Goal: Task Accomplishment & Management: Use online tool/utility

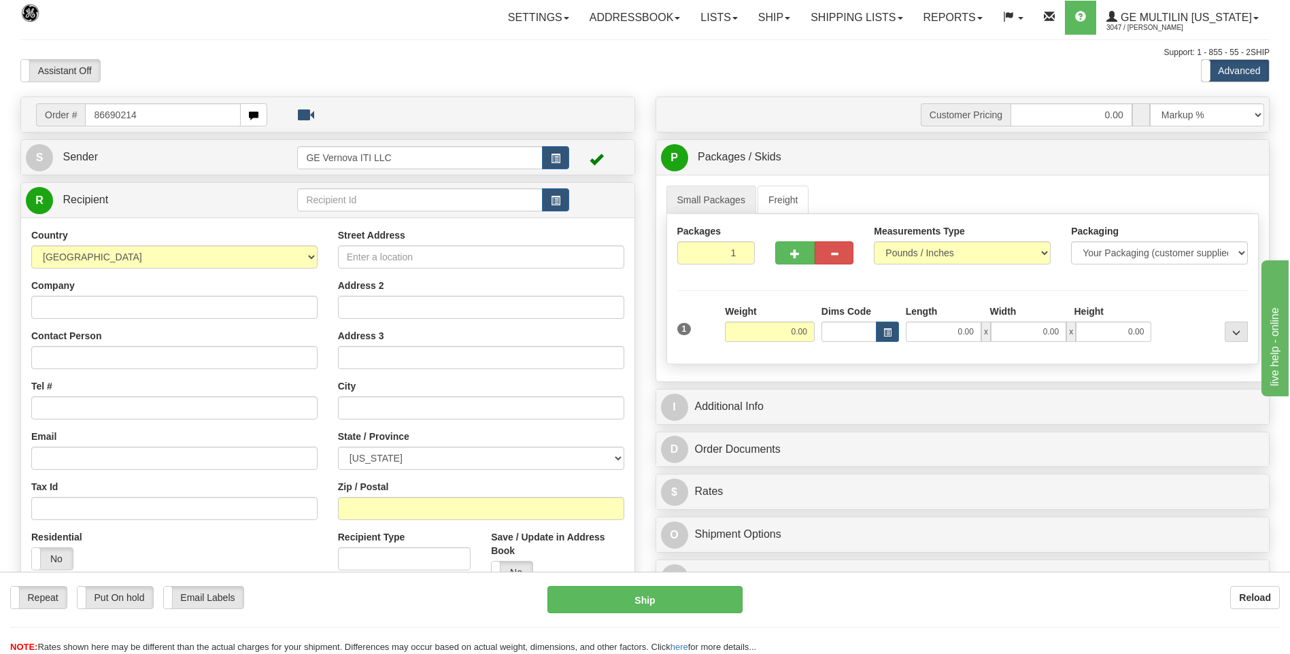
type input "86690214"
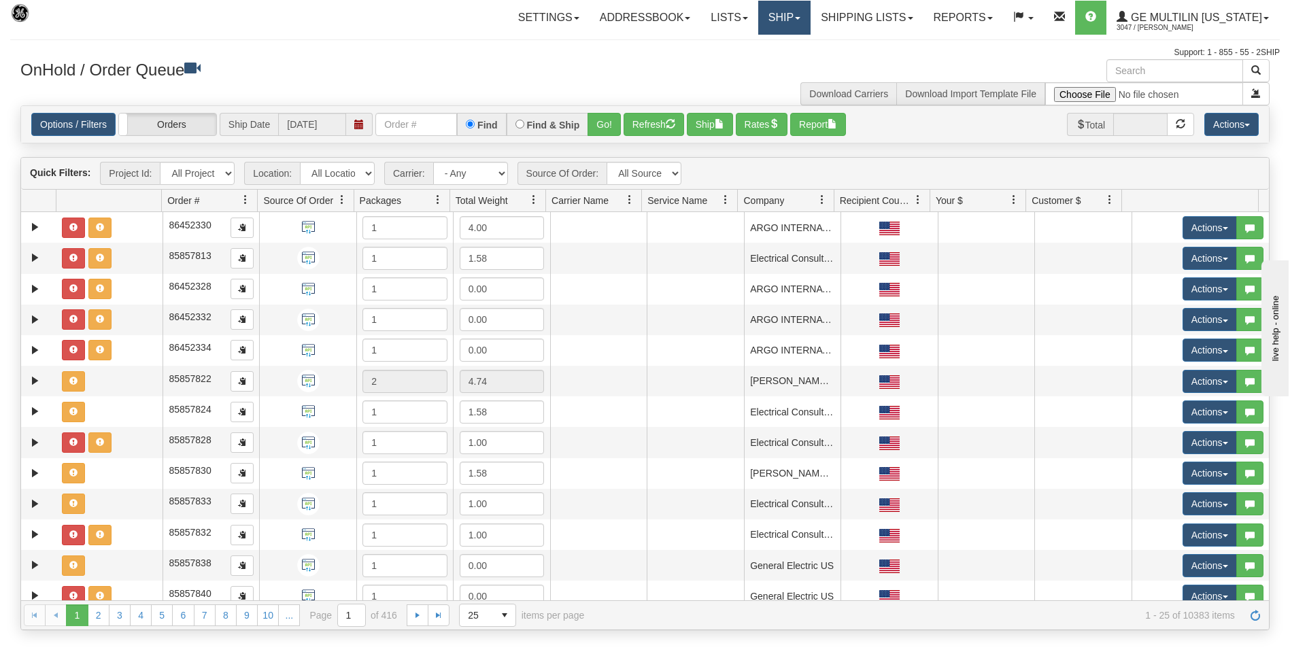
click at [779, 22] on link "Ship" at bounding box center [784, 18] width 52 height 34
click at [726, 44] on span "Ship Screen" at bounding box center [727, 47] width 52 height 11
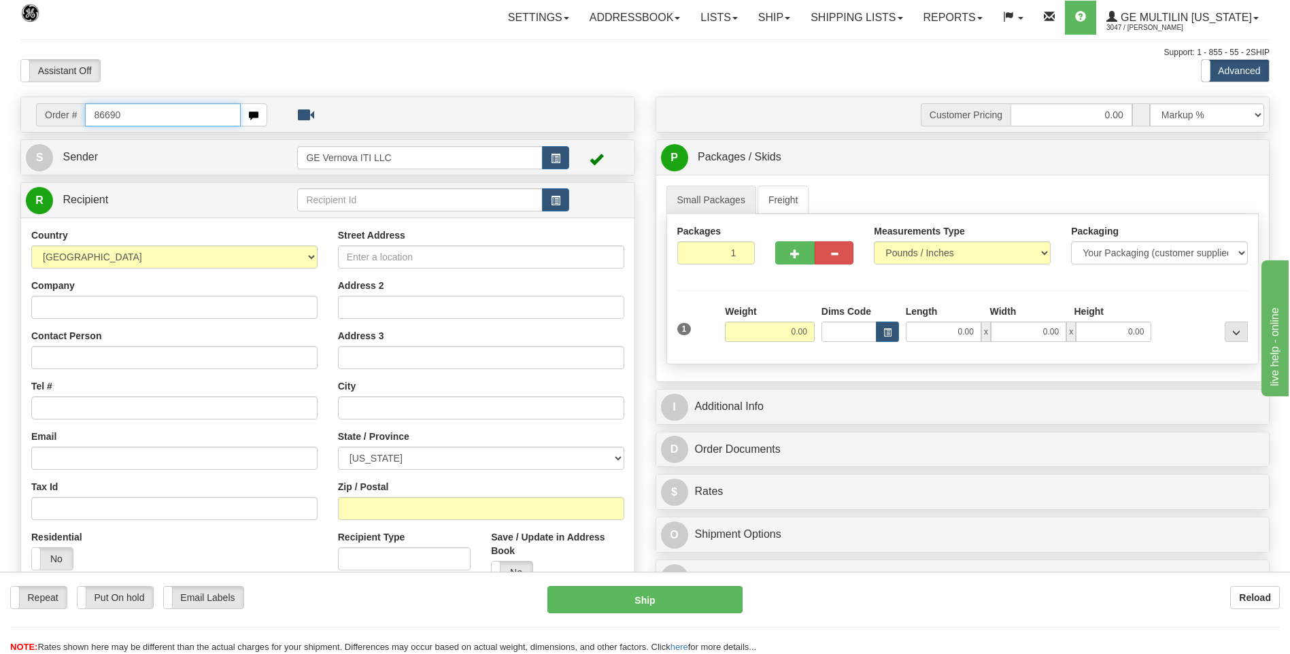
type input "86690214"
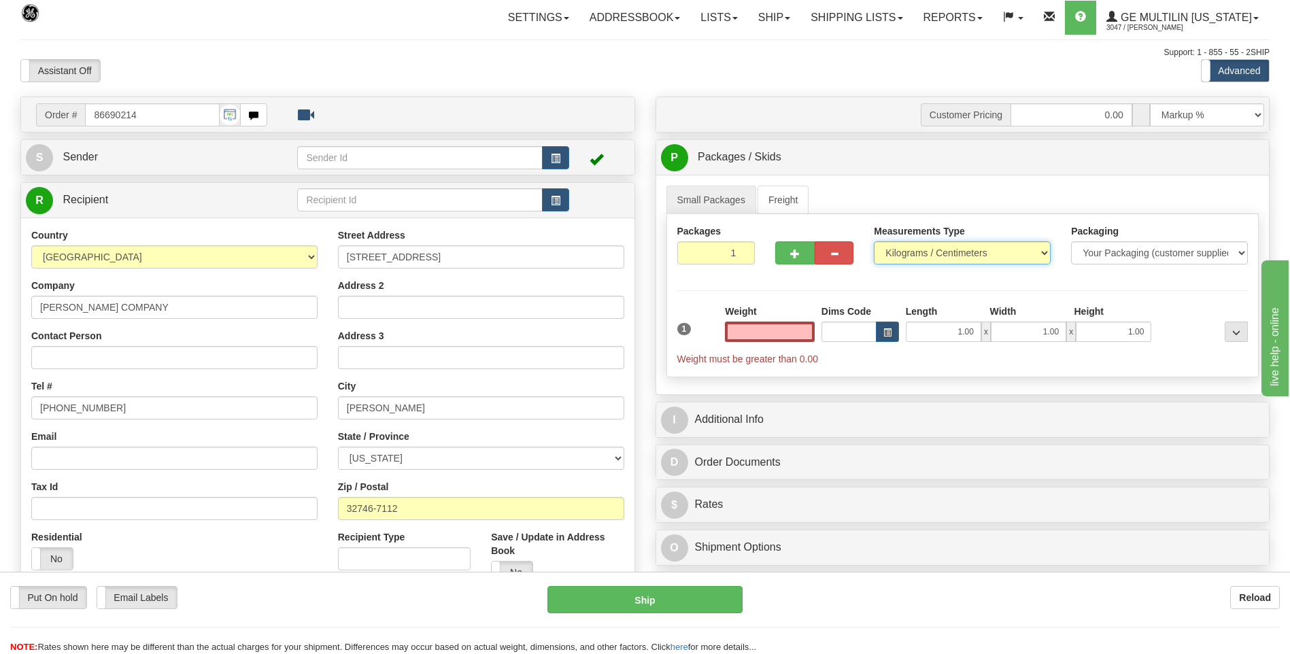
type input "0.00"
click at [935, 260] on select "Pounds / Inches Kilograms / Centimeters" at bounding box center [962, 252] width 177 height 23
select select "0"
click at [874, 241] on select "Pounds / Inches Kilograms / Centimeters" at bounding box center [962, 252] width 177 height 23
click at [807, 333] on input "0.00" at bounding box center [770, 332] width 90 height 20
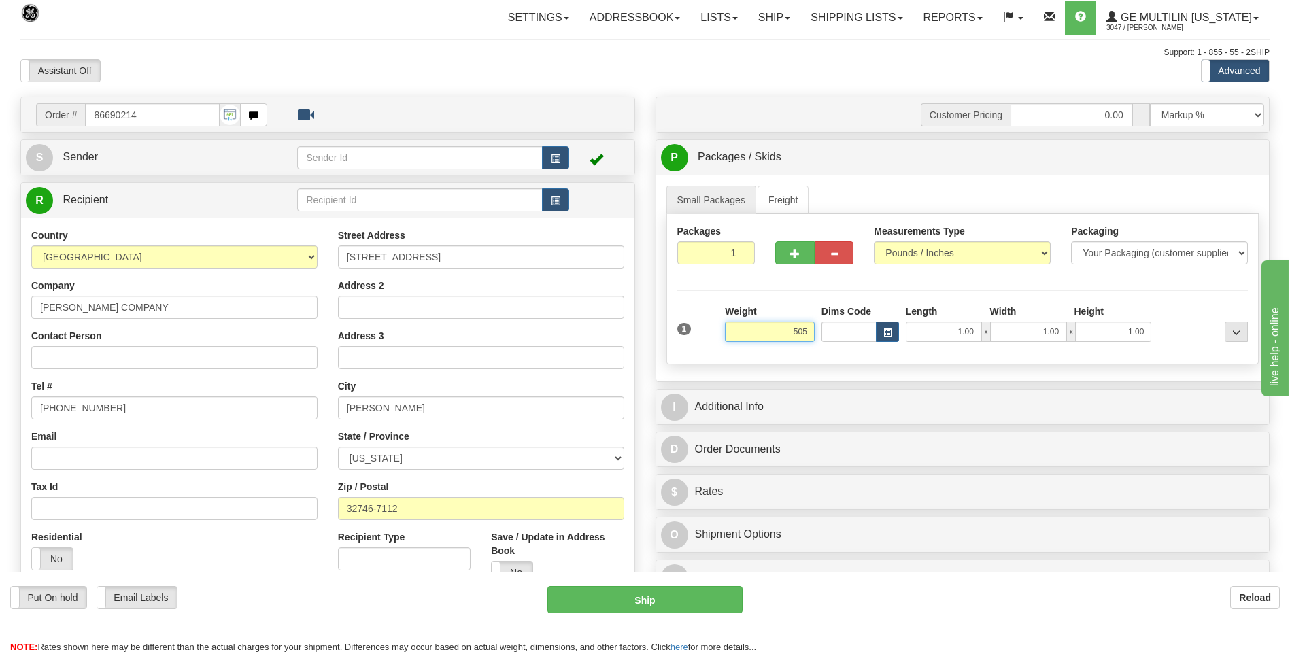
click button "Delete" at bounding box center [0, 0] width 0 height 0
type input "505.00"
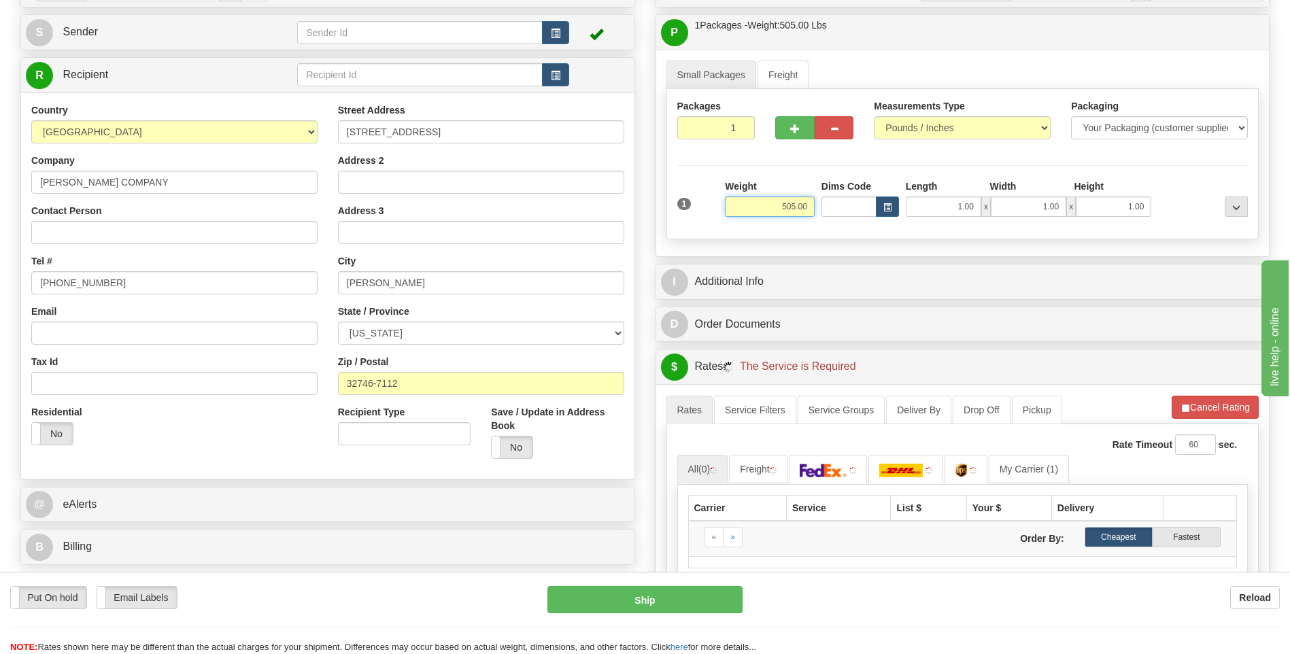
scroll to position [272, 0]
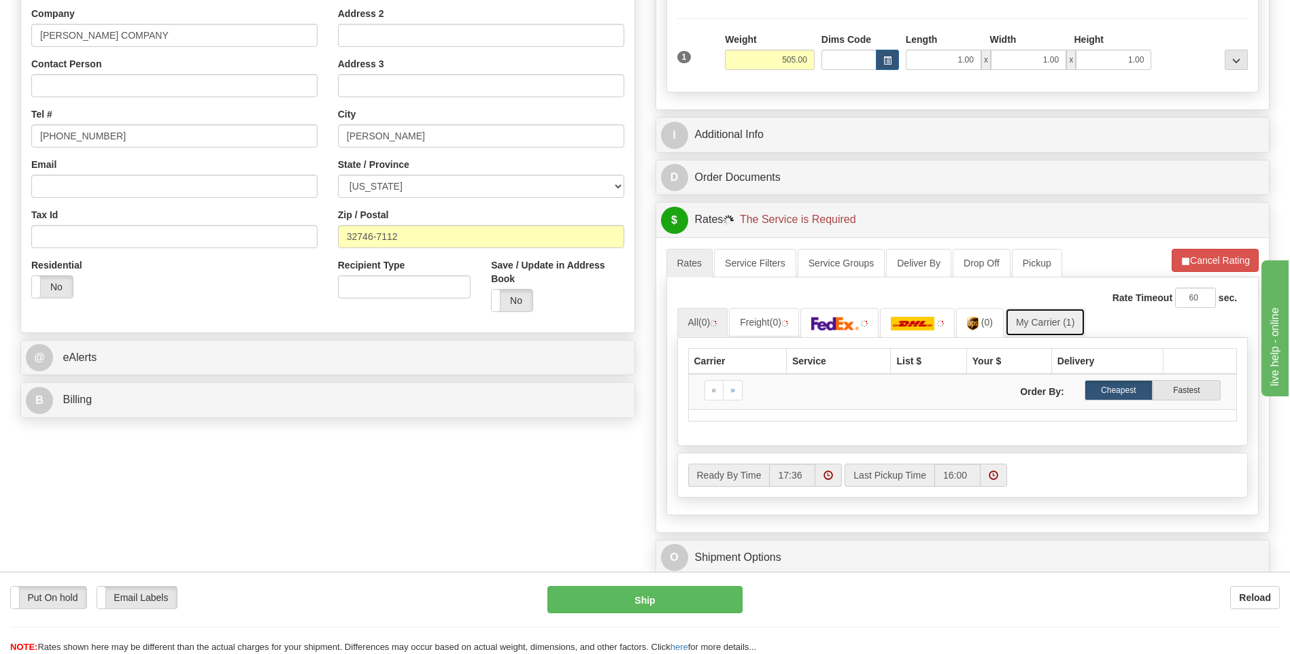
click at [1042, 314] on link "My Carrier (1)" at bounding box center [1045, 322] width 80 height 29
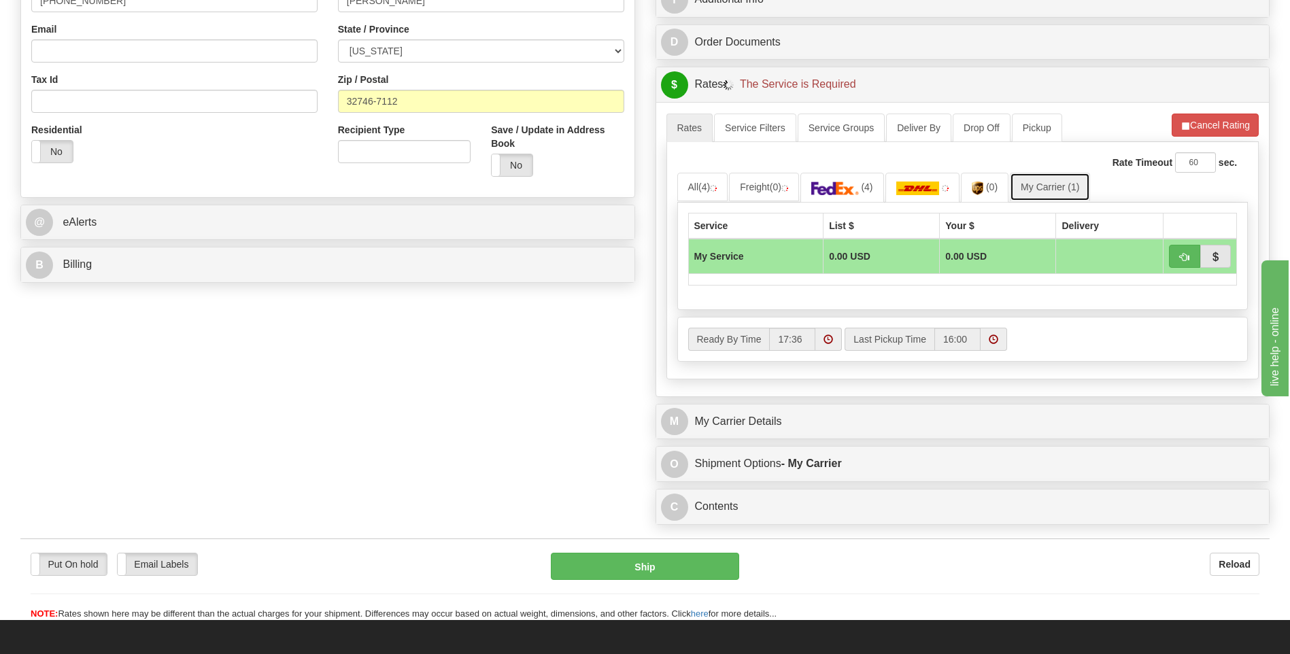
scroll to position [408, 0]
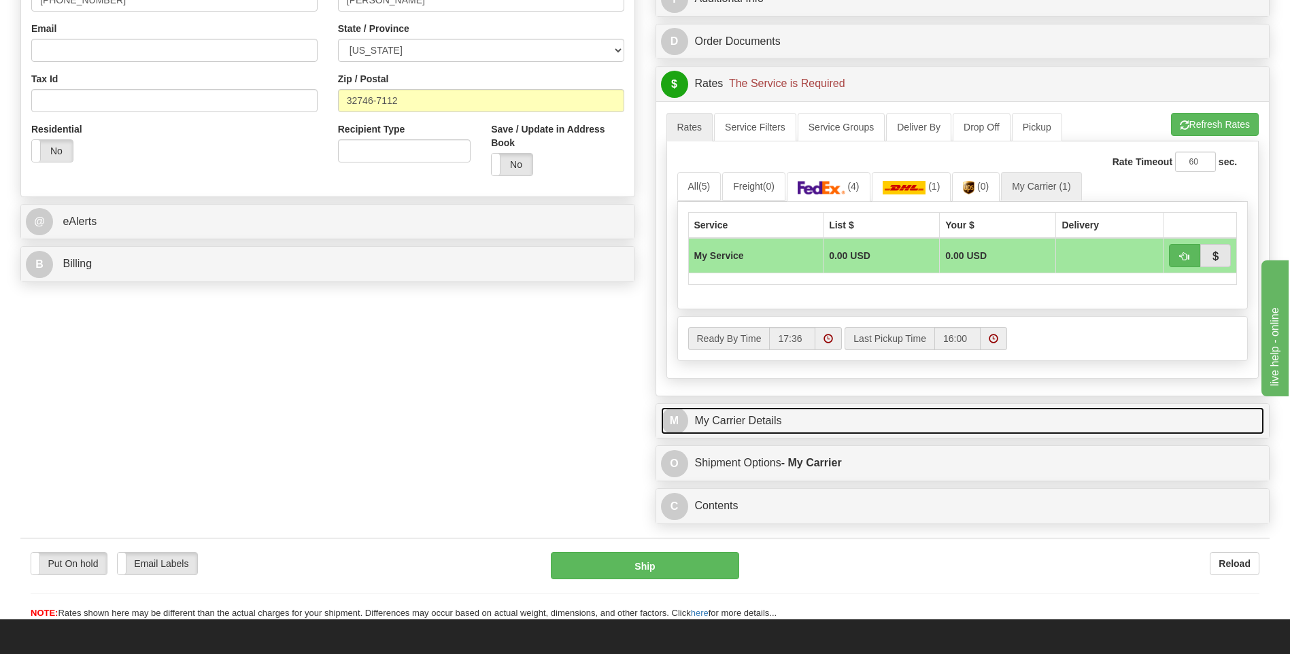
click at [805, 417] on link "M My Carrier Details" at bounding box center [963, 421] width 604 height 28
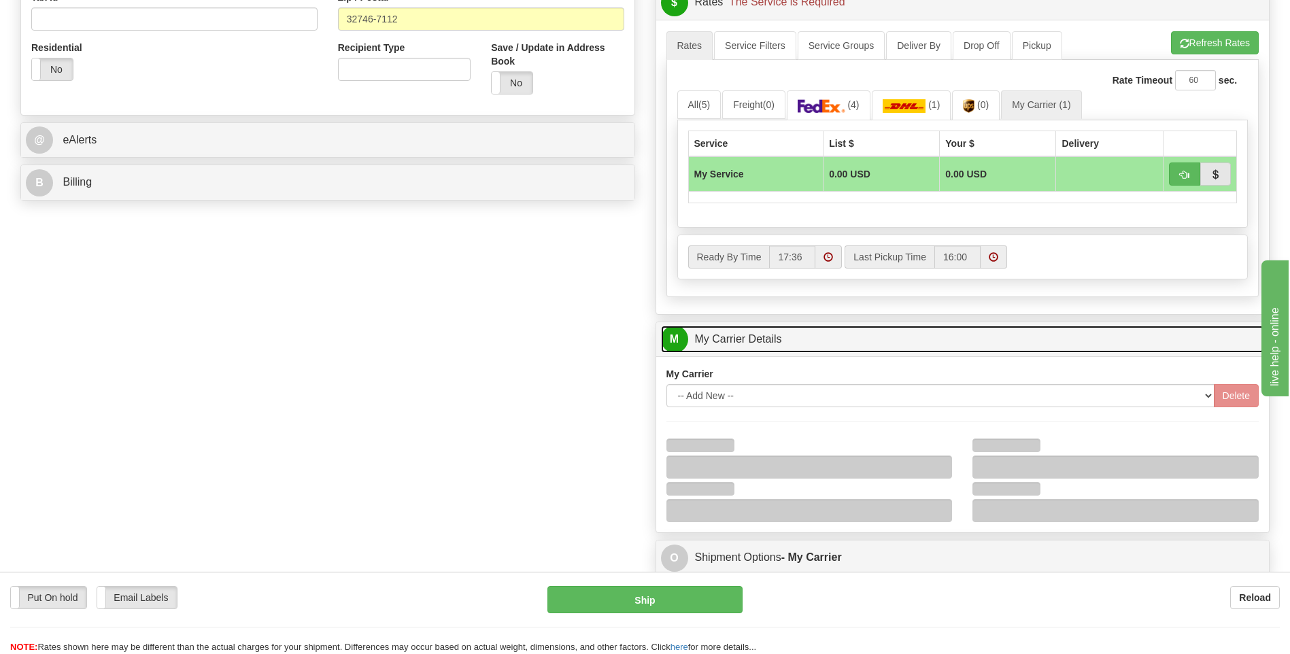
scroll to position [544, 0]
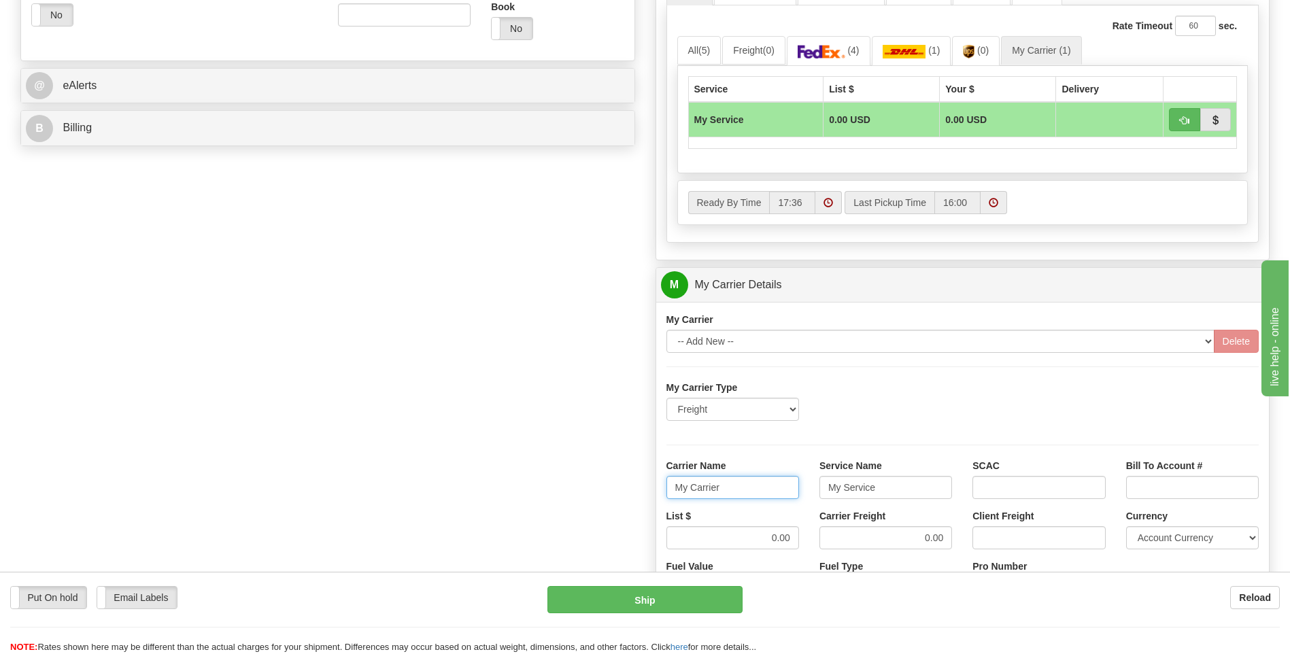
drag, startPoint x: 738, startPoint y: 495, endPoint x: 637, endPoint y: 495, distance: 101.3
click at [637, 495] on div "Order # 86690214 S Sender" at bounding box center [645, 208] width 1270 height 1313
type input "averi"
type input "LTL"
select select "[GEOGRAPHIC_DATA]"
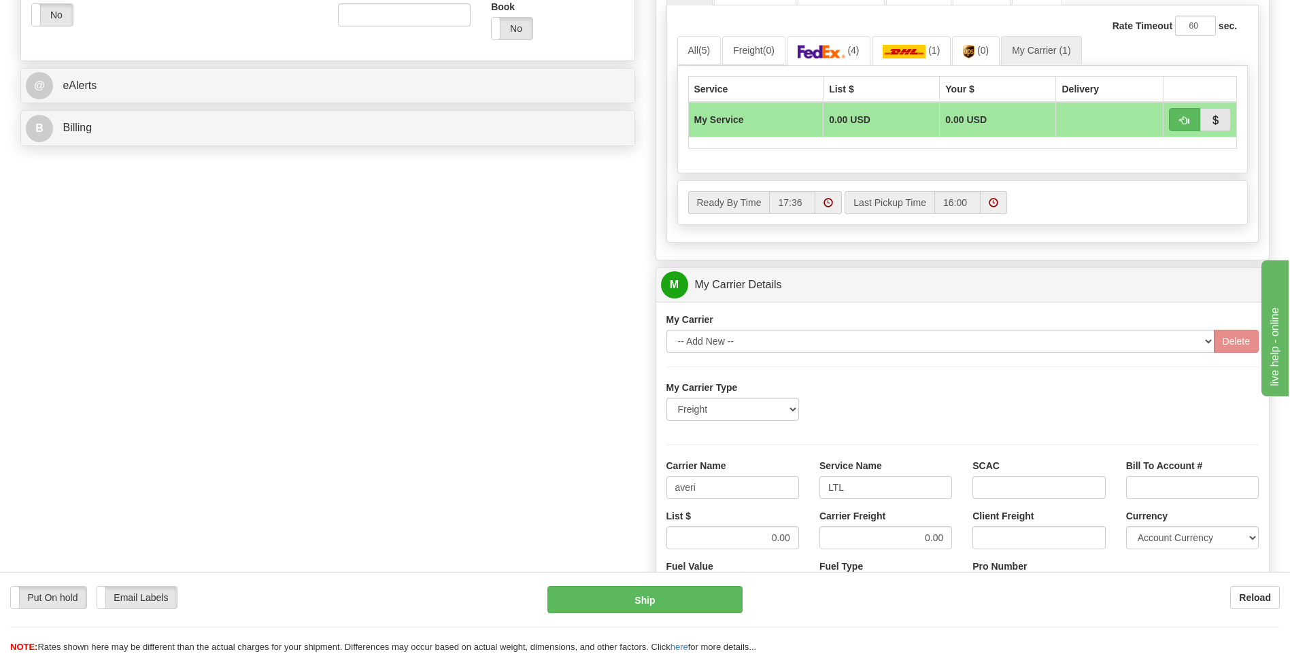
type input "0760160943"
drag, startPoint x: 767, startPoint y: 540, endPoint x: 808, endPoint y: 539, distance: 40.8
click at [808, 539] on div "List $ 0.00" at bounding box center [732, 534] width 153 height 50
type input "320"
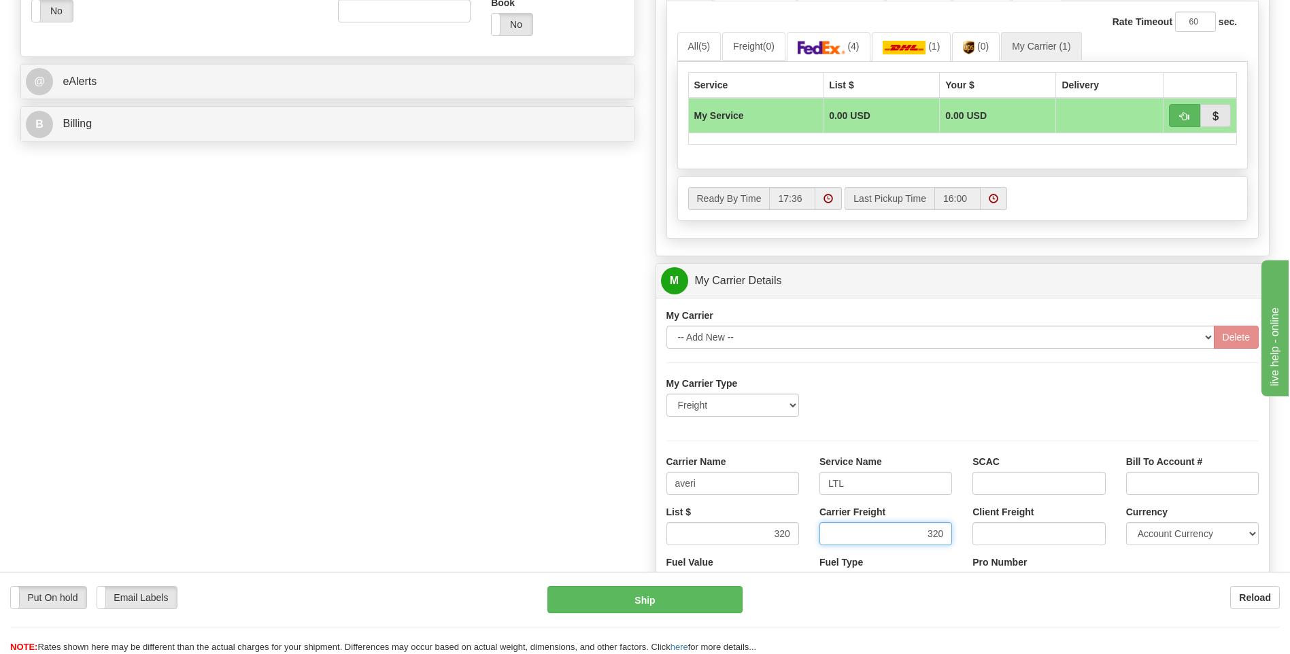
scroll to position [884, 0]
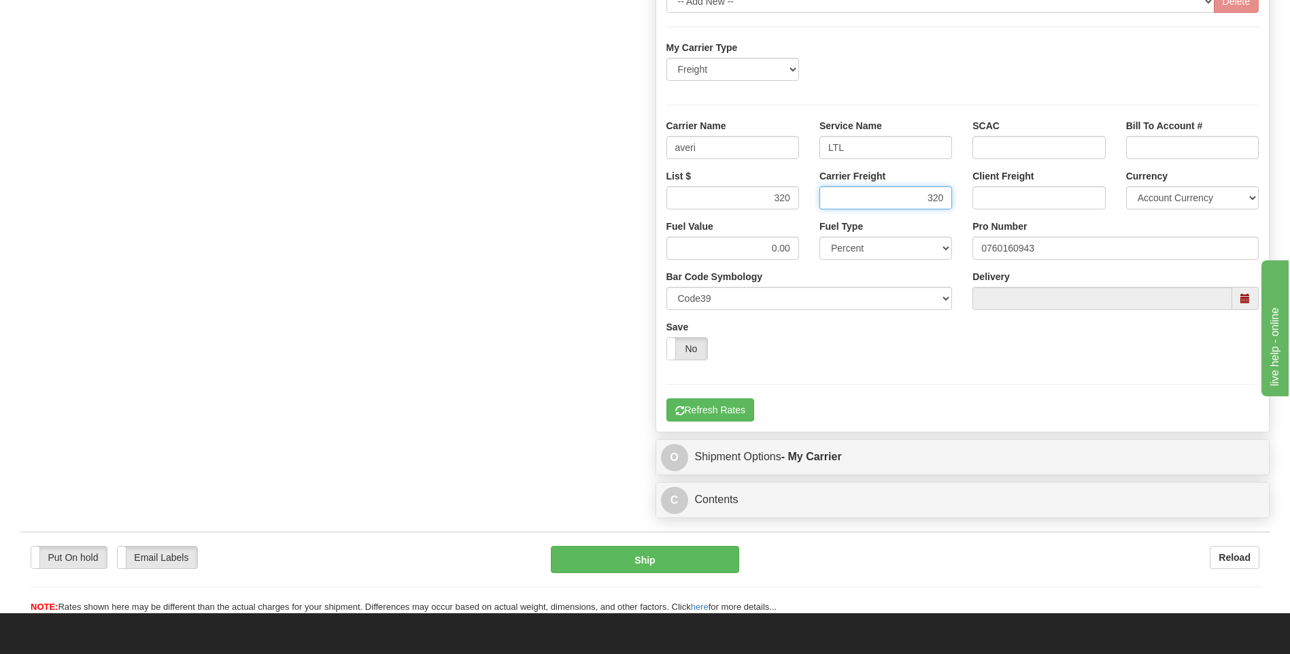
type input "320"
click at [1063, 251] on input "0760160943" at bounding box center [1116, 248] width 286 height 23
type input "0760160948"
click at [735, 409] on button "Refresh Rates" at bounding box center [711, 410] width 88 height 23
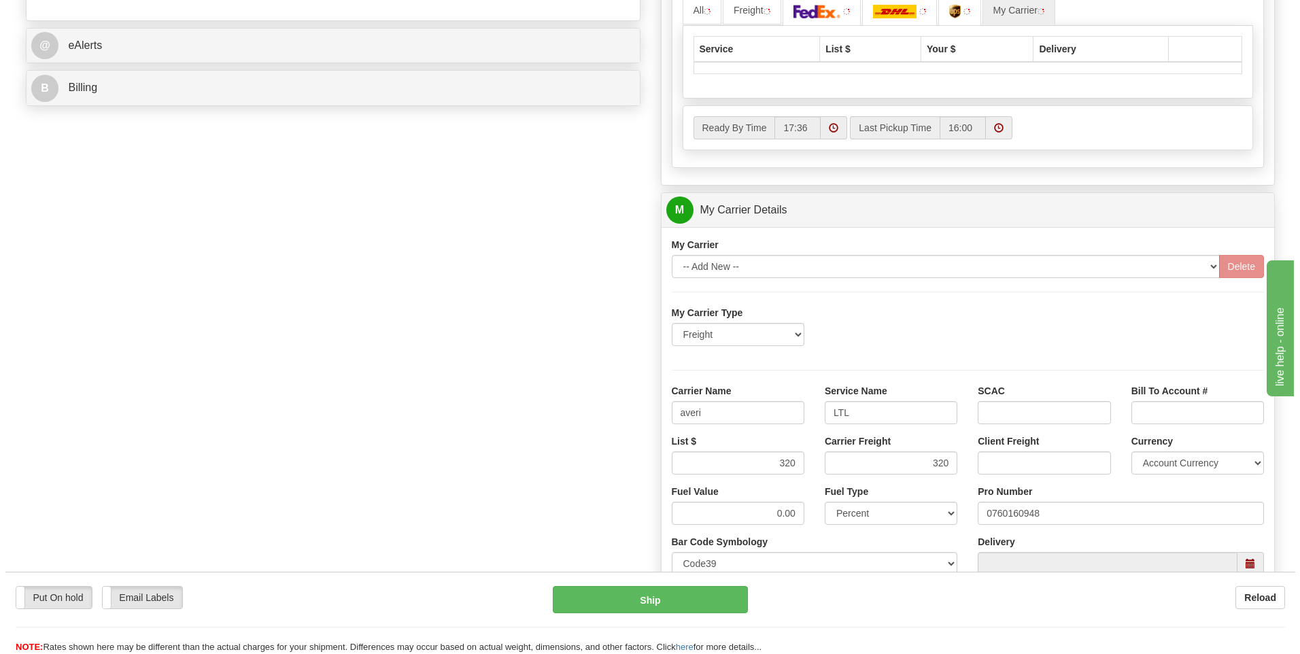
scroll to position [305, 0]
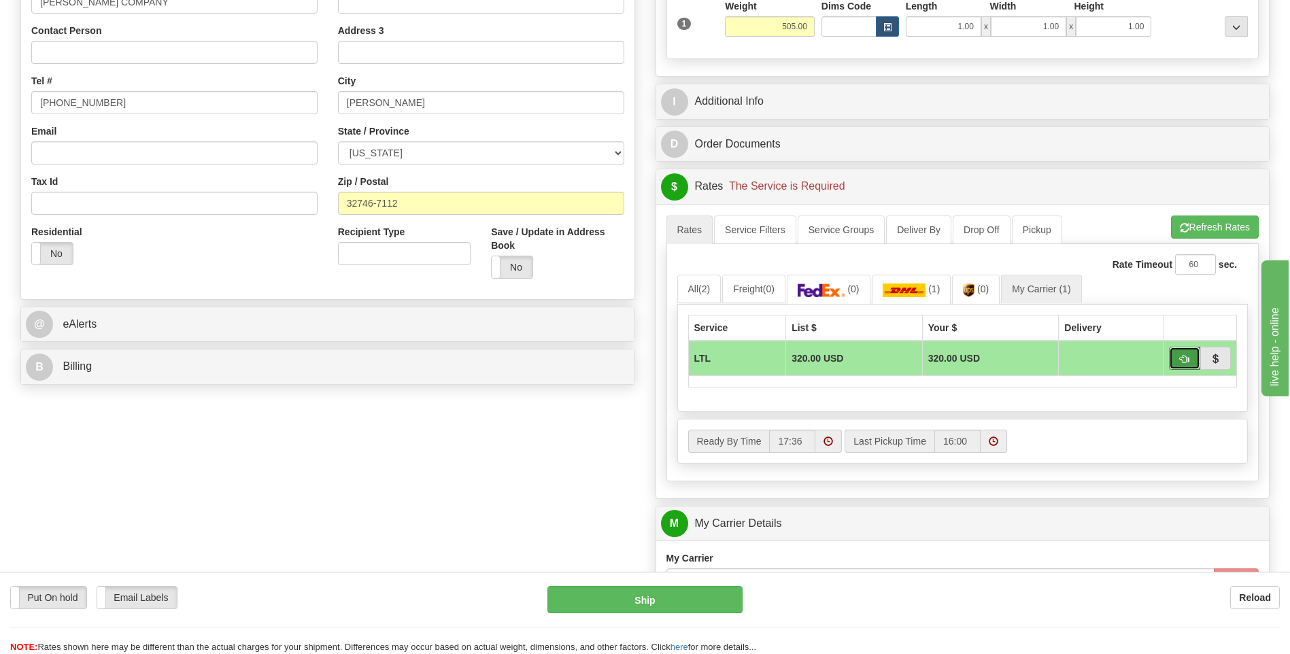
click at [1180, 361] on span "button" at bounding box center [1185, 359] width 10 height 9
type input "00"
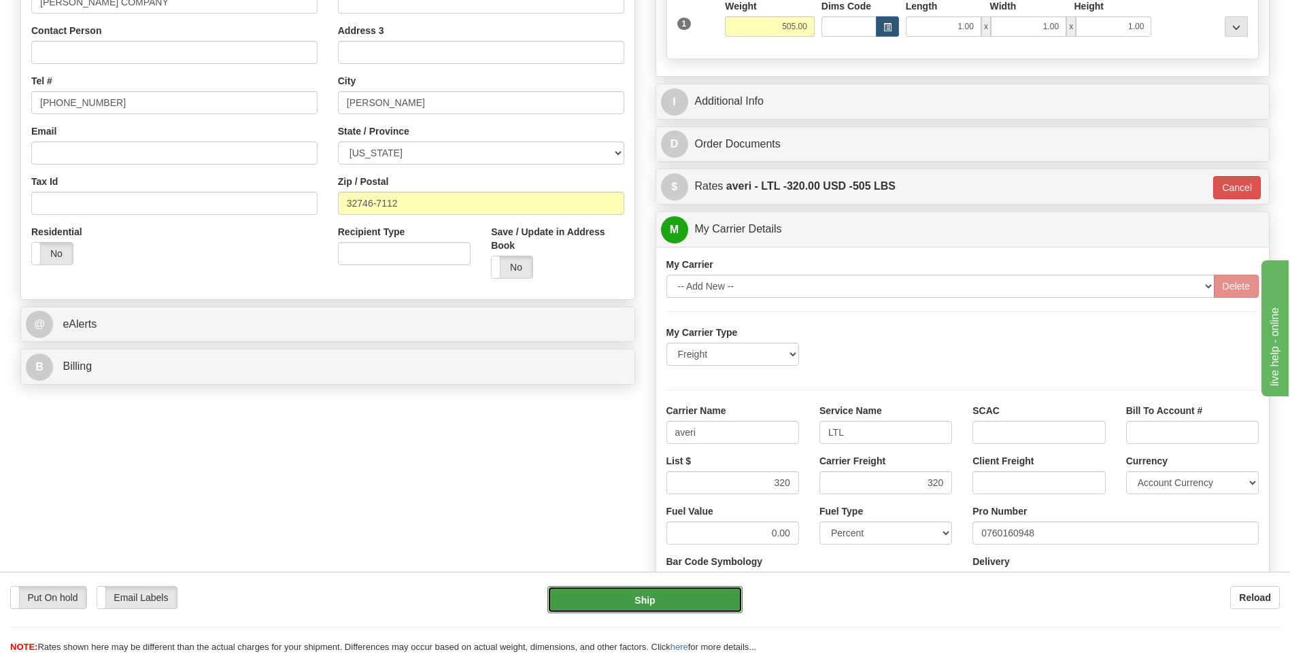
click at [673, 603] on button "Ship" at bounding box center [645, 599] width 195 height 27
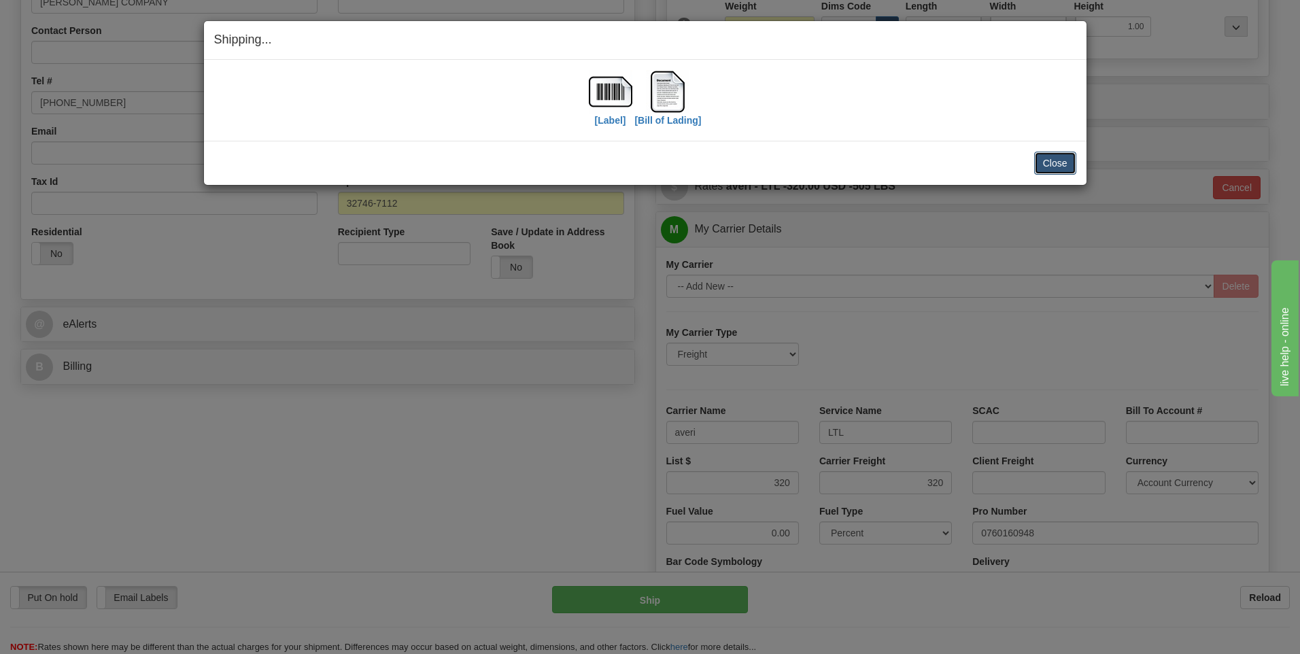
click at [1039, 154] on button "Close" at bounding box center [1056, 163] width 42 height 23
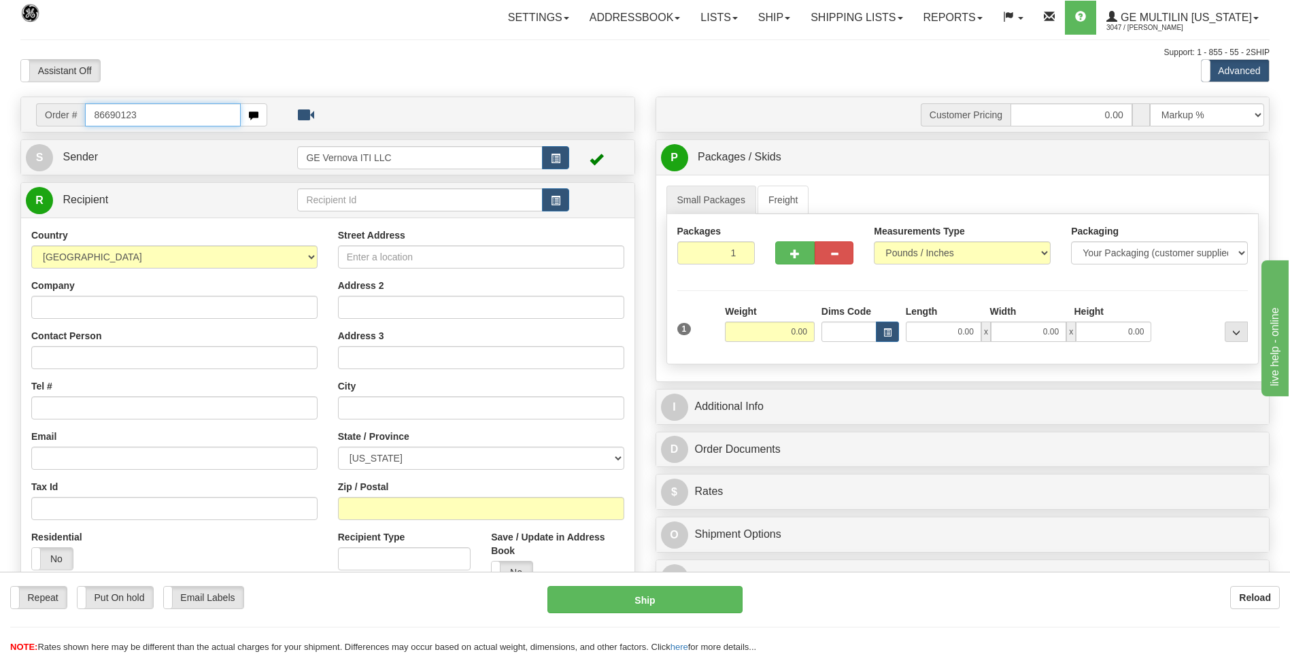
type input "86690123"
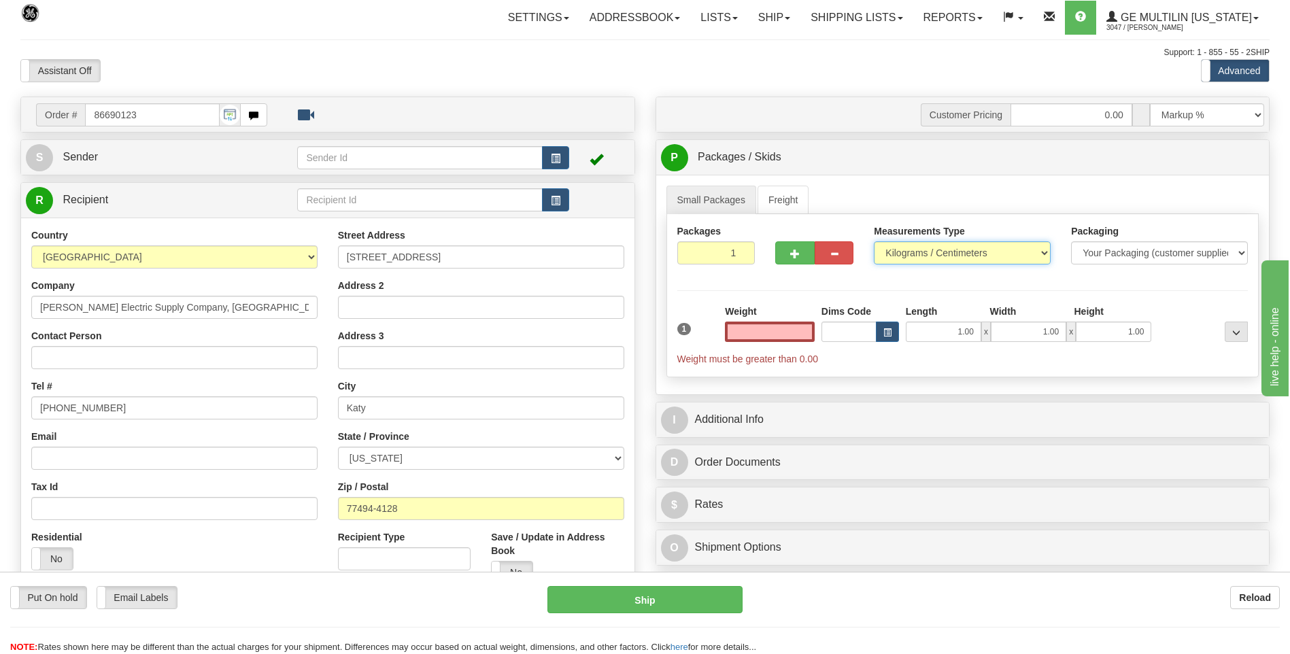
type input "0.00"
click at [931, 253] on select "Pounds / Inches Kilograms / Centimeters" at bounding box center [962, 252] width 177 height 23
select select "0"
click at [874, 241] on select "Pounds / Inches Kilograms / Centimeters" at bounding box center [962, 252] width 177 height 23
click at [807, 335] on input "0.00" at bounding box center [770, 332] width 90 height 20
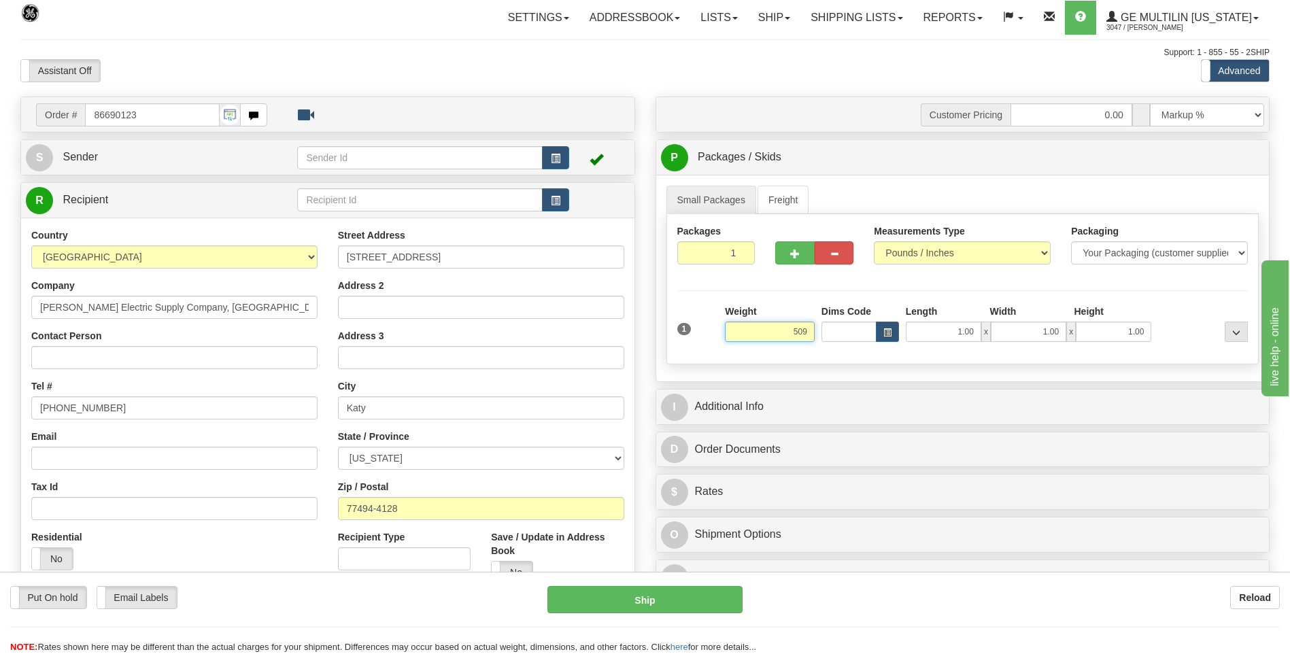
click button "Delete" at bounding box center [0, 0] width 0 height 0
type input "509.00"
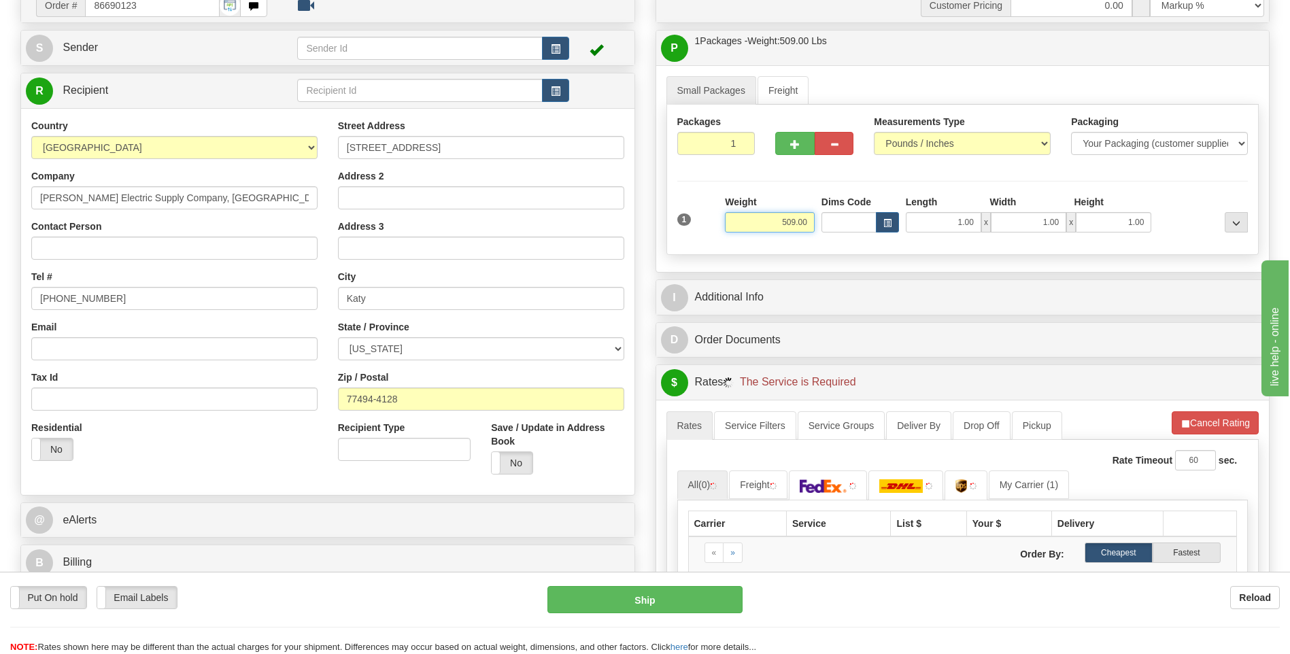
scroll to position [272, 0]
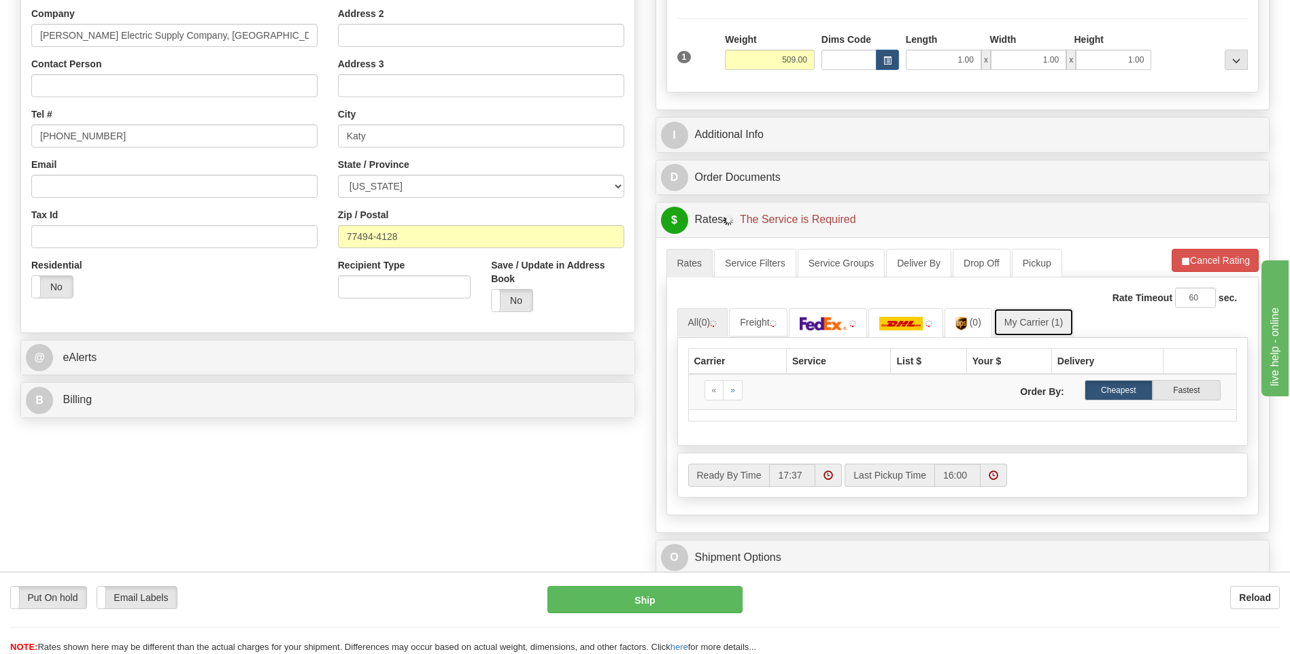
click at [1045, 322] on link "My Carrier (1)" at bounding box center [1034, 322] width 80 height 29
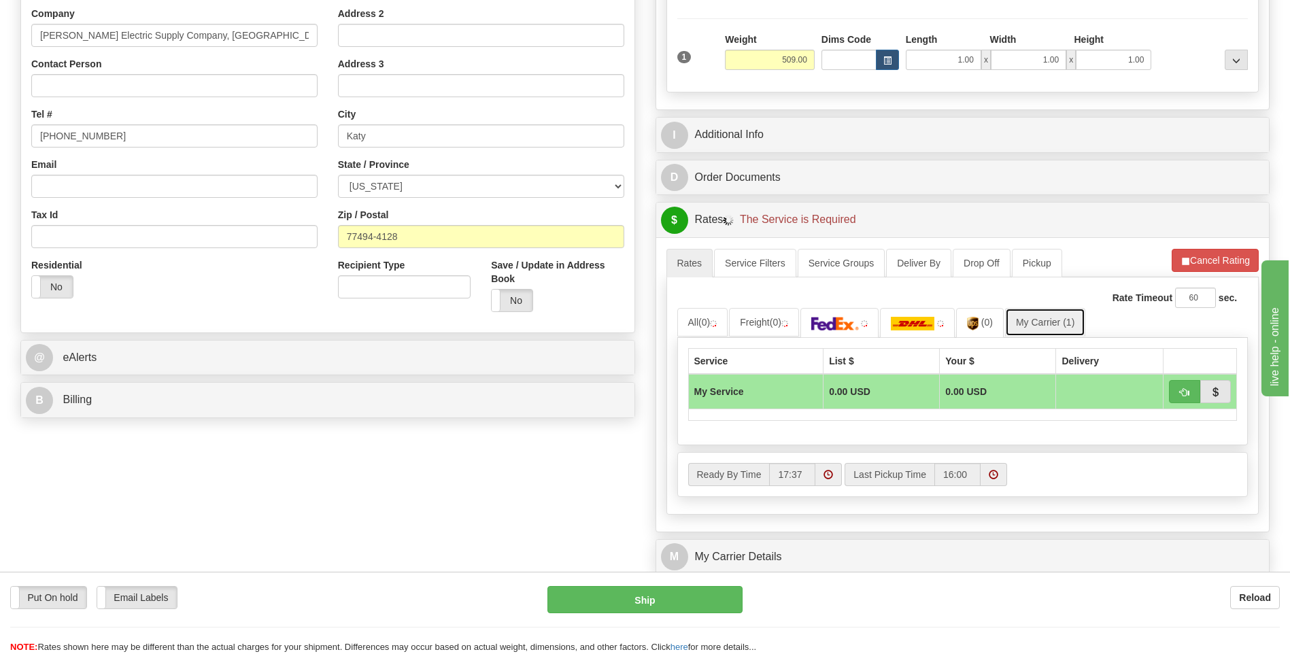
scroll to position [476, 0]
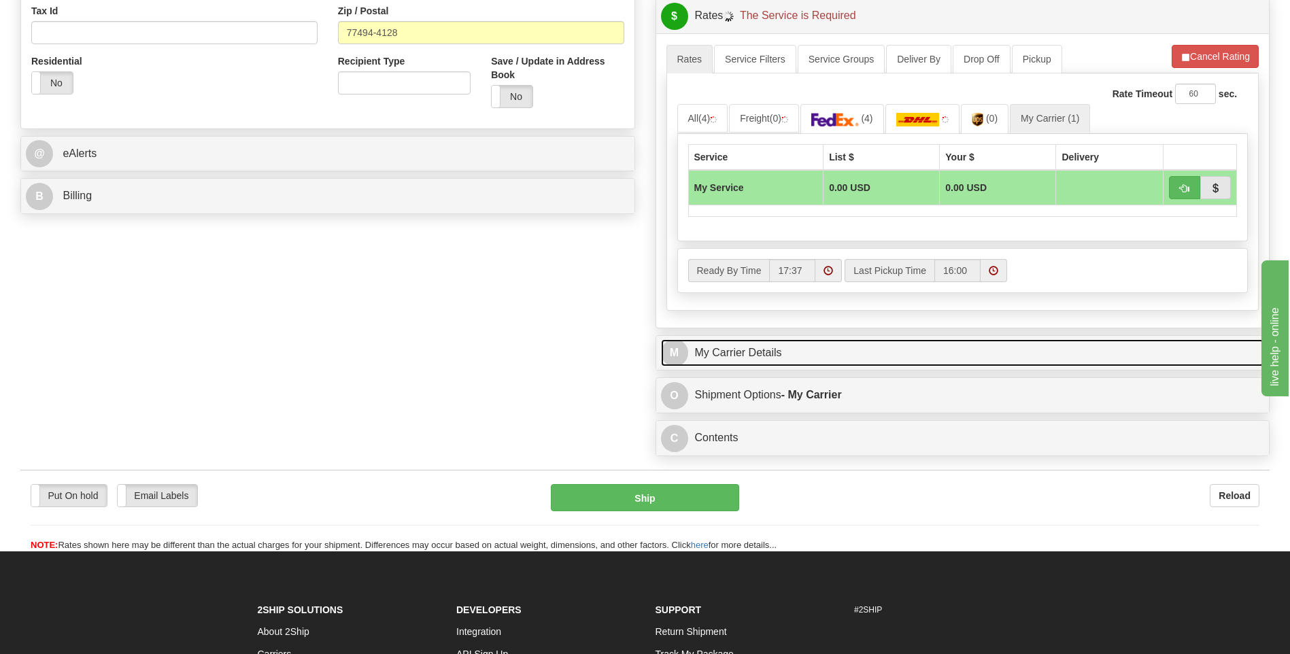
click at [816, 354] on link "M My Carrier Details" at bounding box center [963, 353] width 604 height 28
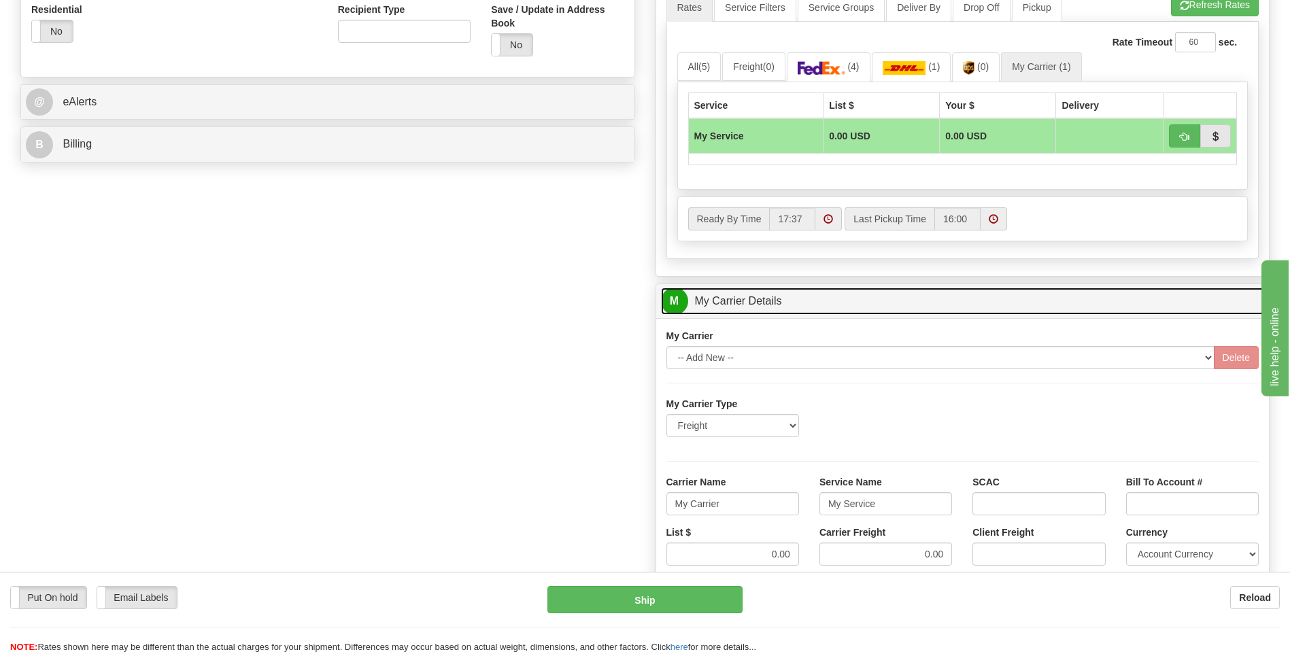
scroll to position [612, 0]
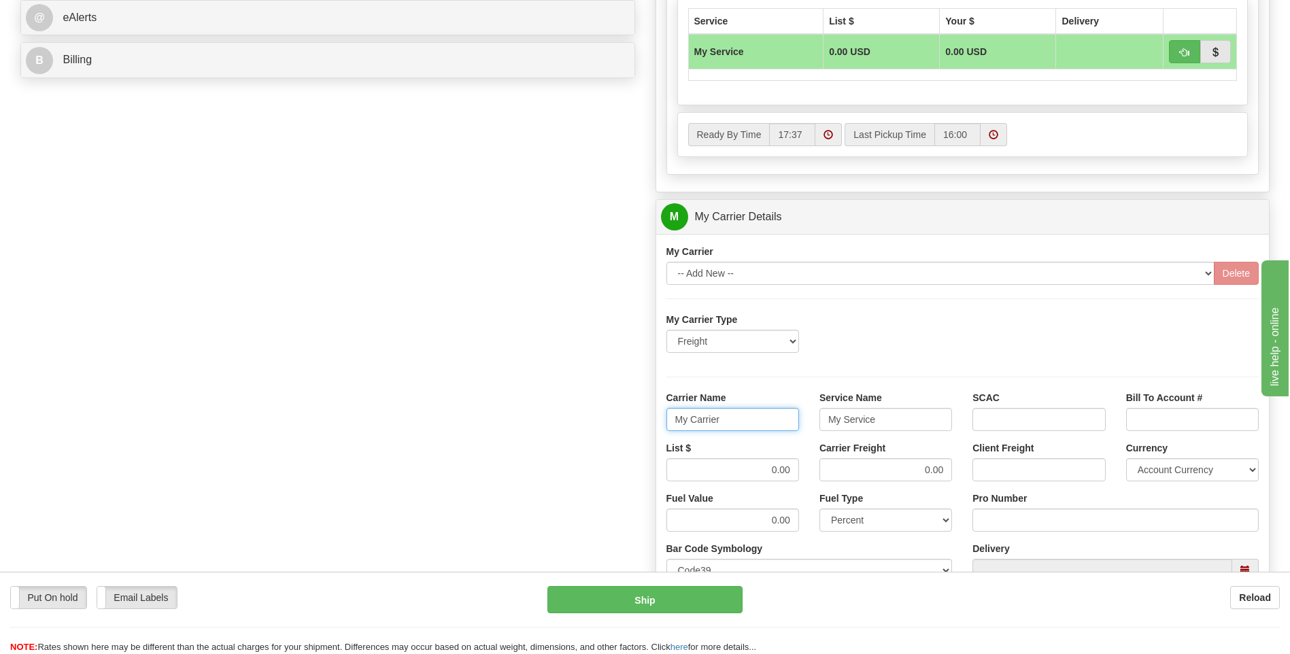
drag, startPoint x: 674, startPoint y: 425, endPoint x: 644, endPoint y: 425, distance: 29.9
click at [644, 425] on div "Order # 86690123 S Sender" at bounding box center [645, 140] width 1270 height 1313
type input "AVERI"
type input "LTL"
drag, startPoint x: 754, startPoint y: 469, endPoint x: 818, endPoint y: 472, distance: 63.3
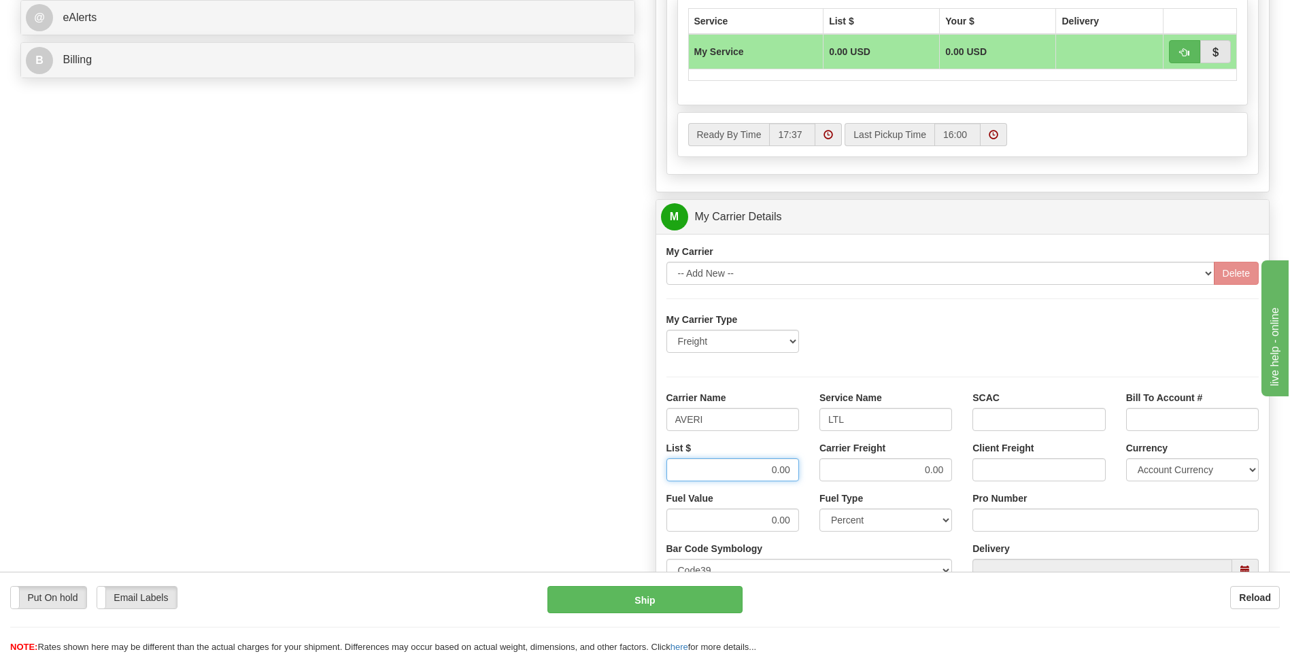
click at [818, 472] on div "List $ 0.00 Carrier Freight 0.00 Client Freight Currency Account Currency ARN A…" at bounding box center [963, 466] width 614 height 50
type input "320"
click at [1004, 526] on input "Pro Number" at bounding box center [1116, 520] width 286 height 23
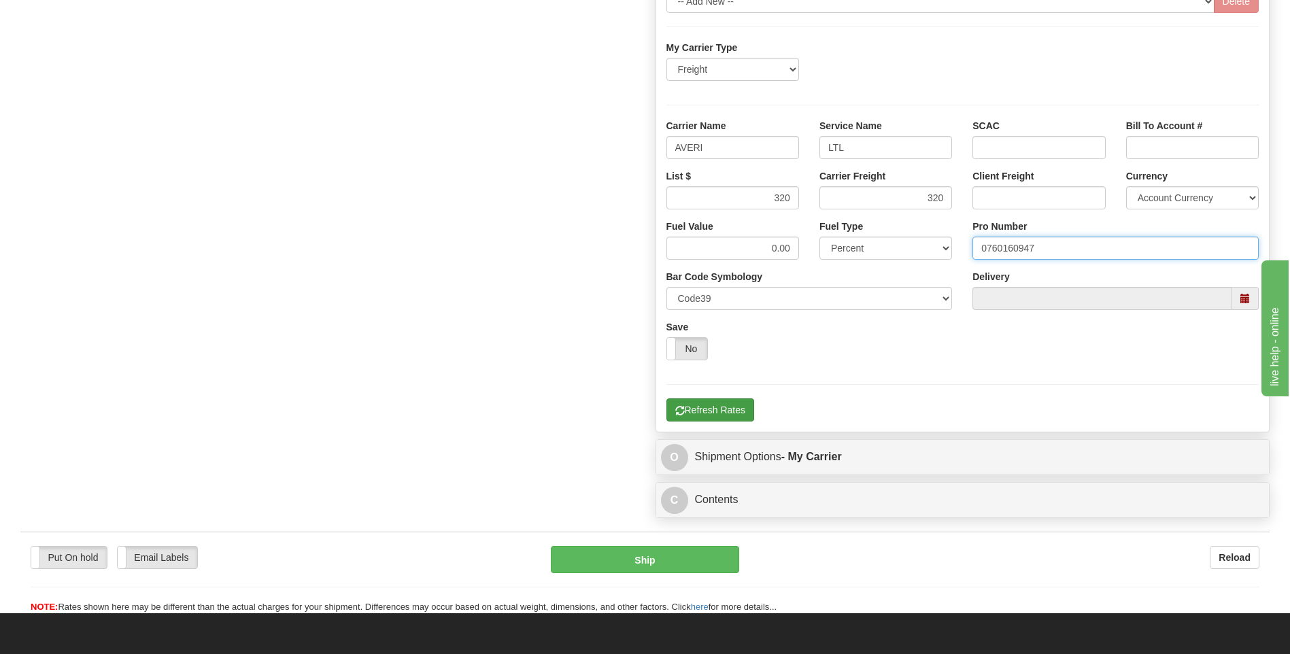
type input "0760160947"
click at [718, 420] on button "Refresh Rates" at bounding box center [711, 410] width 88 height 23
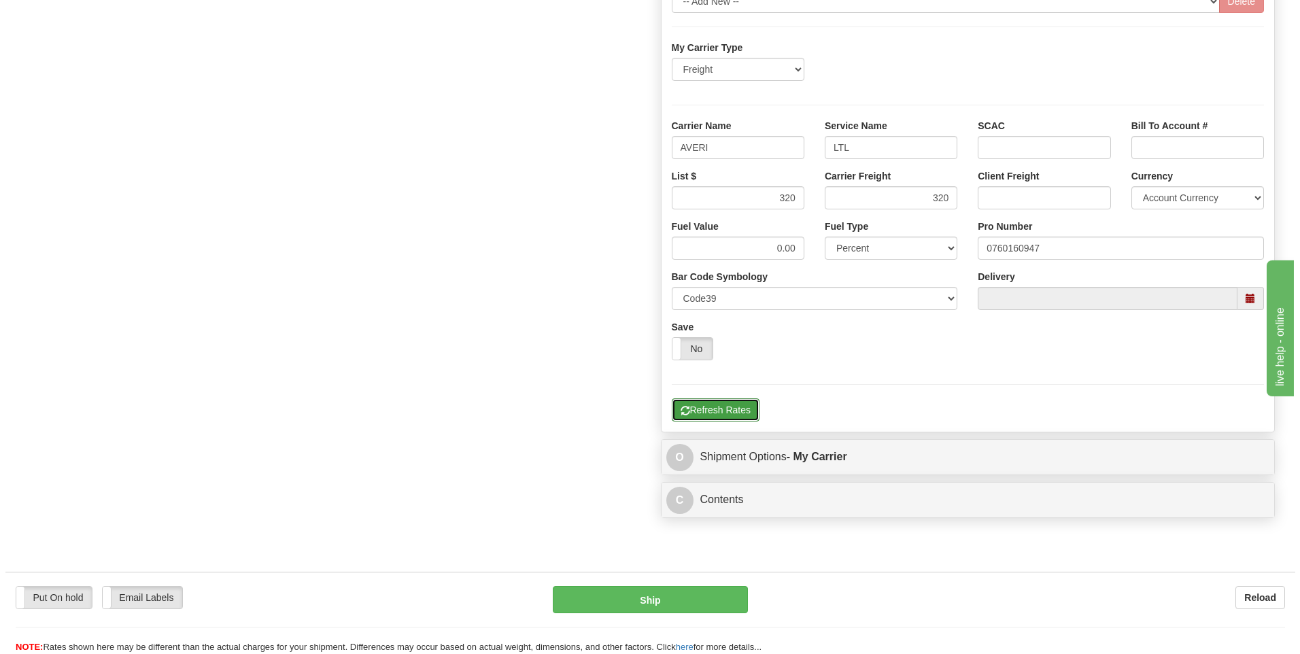
scroll to position [441, 0]
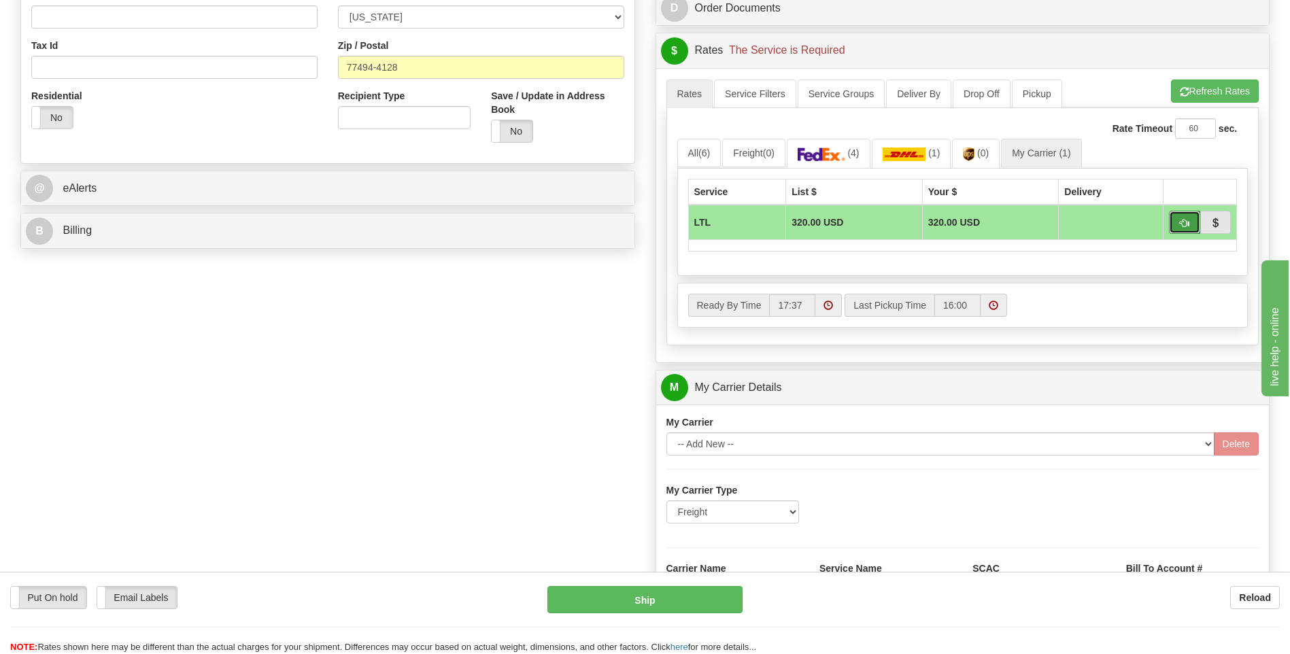
click at [1180, 224] on span "button" at bounding box center [1185, 223] width 10 height 9
type input "00"
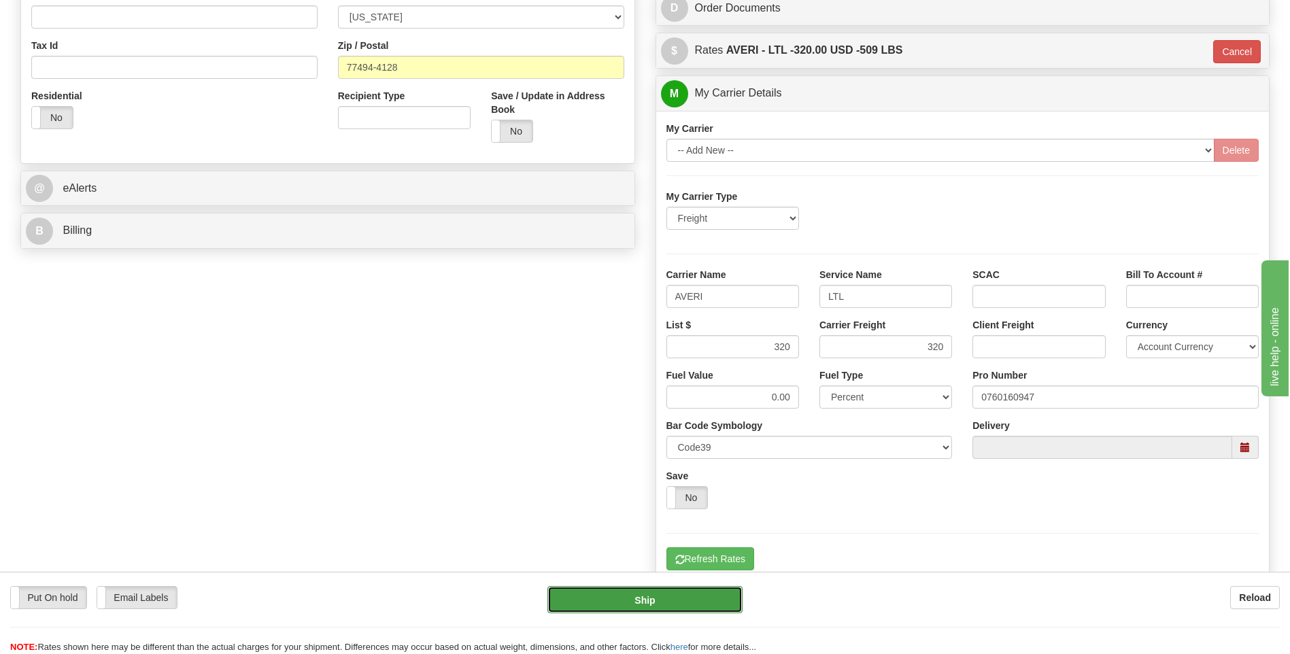
click at [652, 591] on button "Ship" at bounding box center [645, 599] width 195 height 27
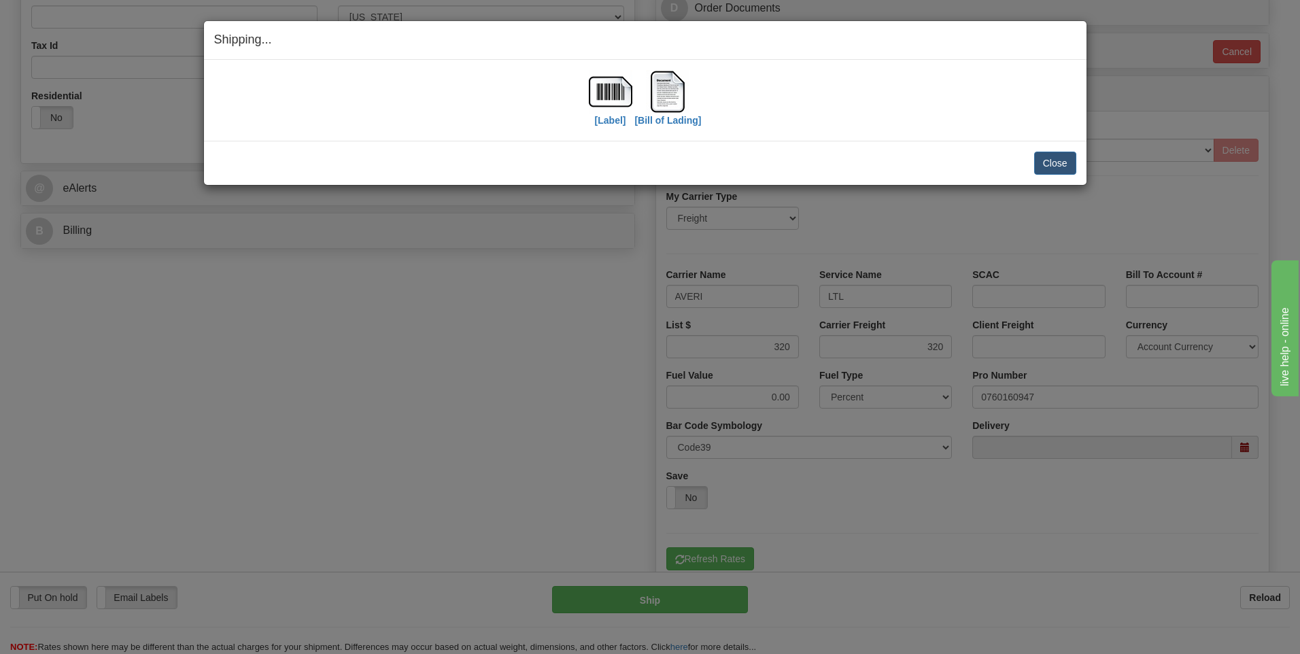
click at [1079, 168] on div "Close Cancel Cancel Shipment and Quit Pickup Quit Pickup ONLY" at bounding box center [645, 163] width 883 height 44
click at [1059, 170] on button "Close" at bounding box center [1056, 163] width 42 height 23
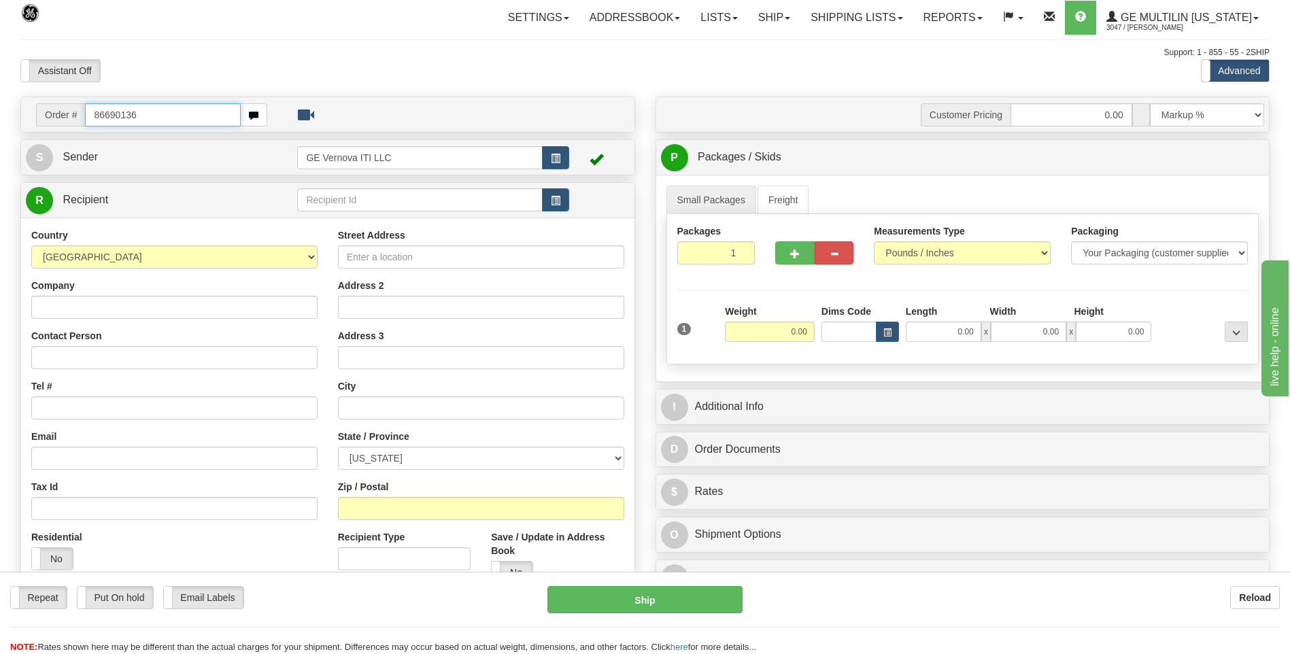
type input "86690136"
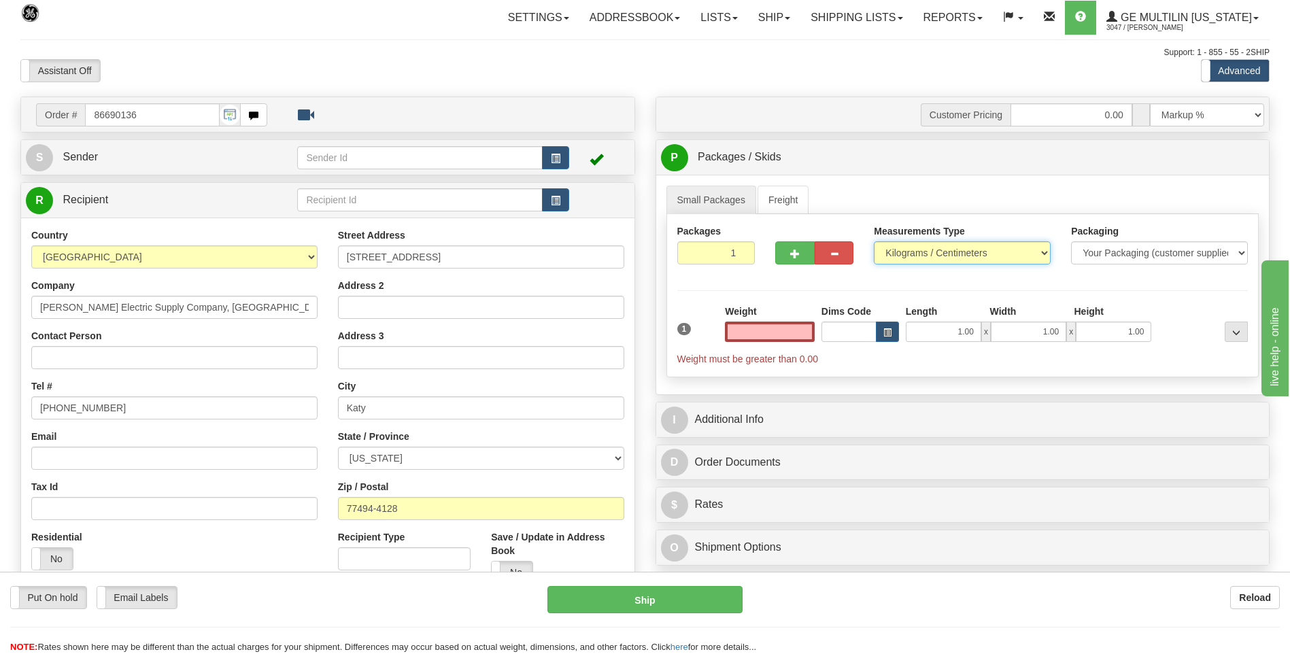
type input "0.00"
click at [971, 265] on div "Measurements Type Pounds / Inches Kilograms / Centimeters" at bounding box center [962, 249] width 197 height 50
select select "0"
click at [874, 241] on select "Pounds / Inches Kilograms / Centimeters" at bounding box center [962, 252] width 177 height 23
click at [807, 337] on input "0.00" at bounding box center [770, 332] width 90 height 20
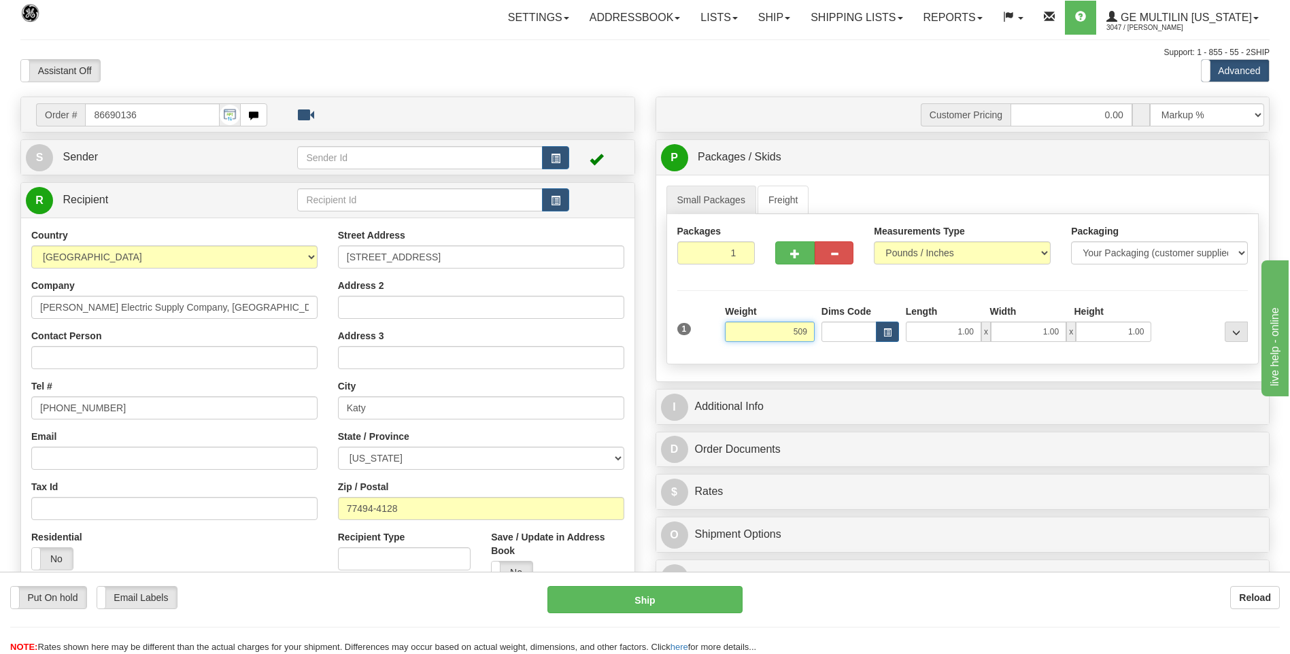
click button "Delete" at bounding box center [0, 0] width 0 height 0
type input "509.00"
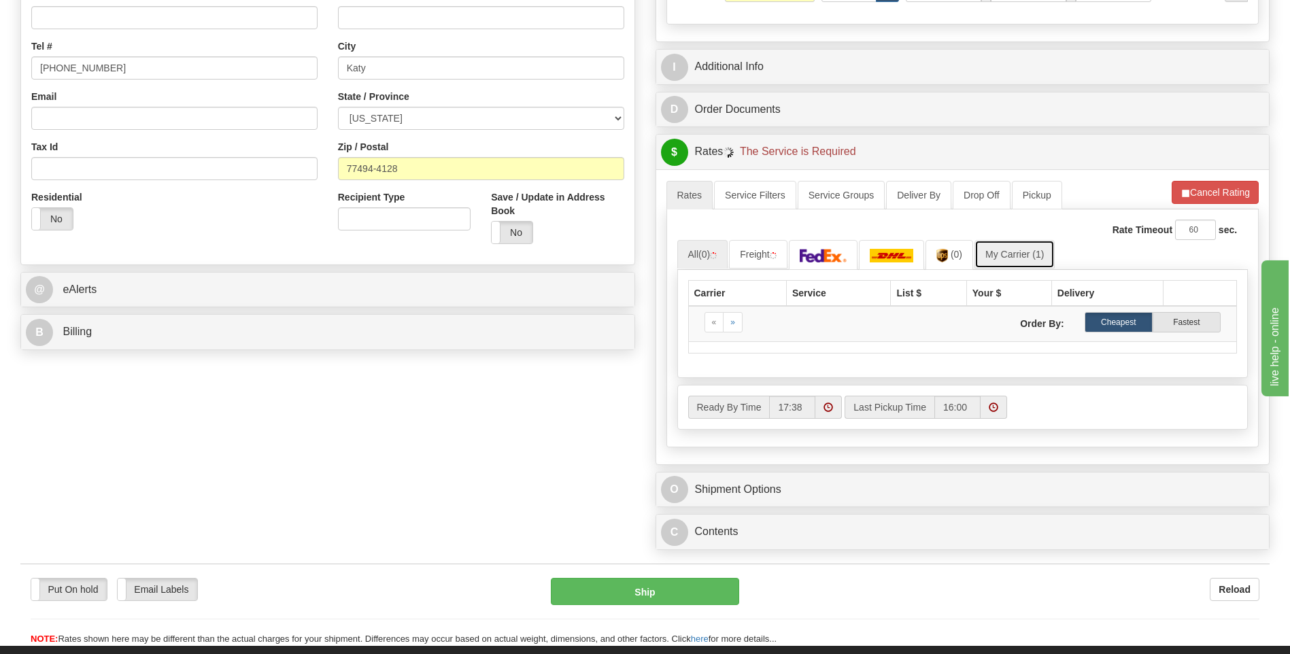
click at [1020, 252] on link "My Carrier (1)" at bounding box center [1015, 254] width 80 height 29
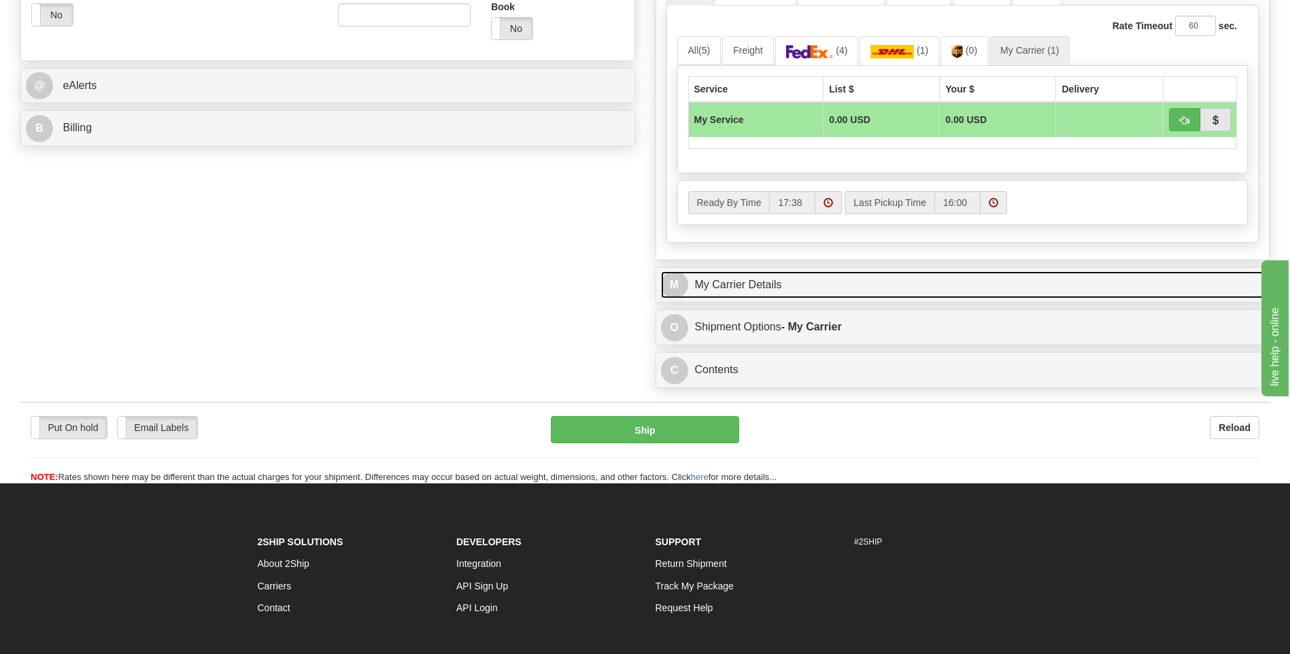
click at [743, 287] on link "M My Carrier Details" at bounding box center [963, 285] width 604 height 28
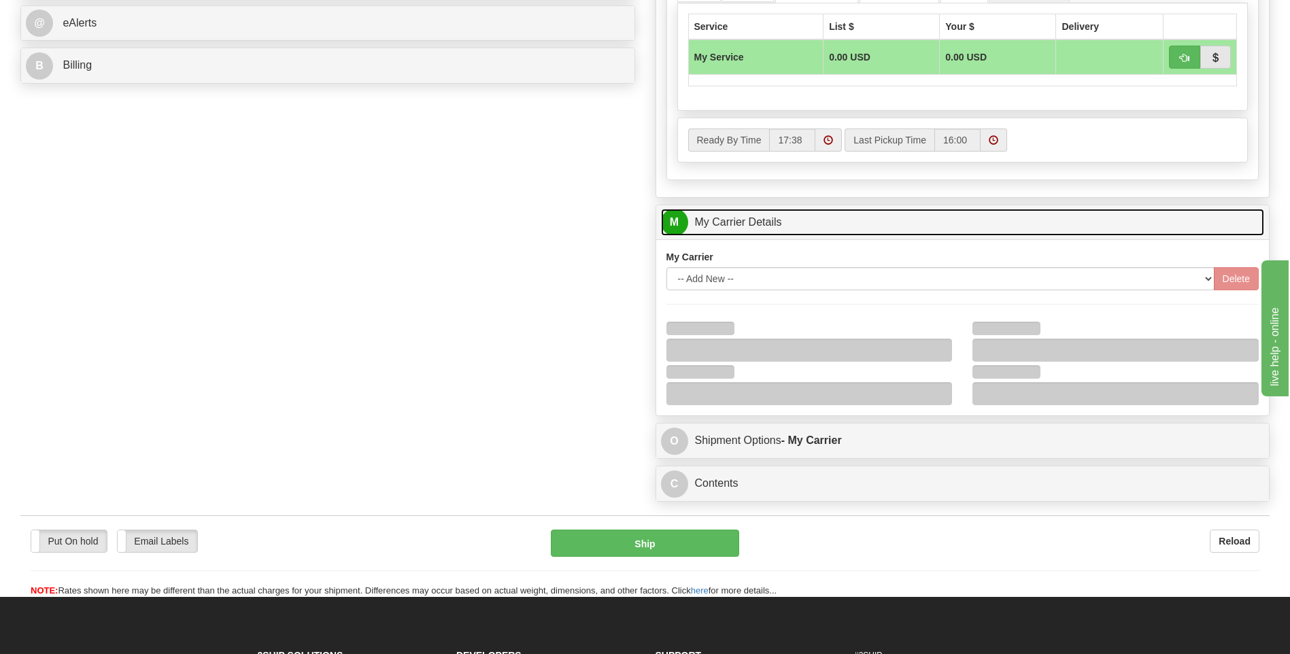
scroll to position [680, 0]
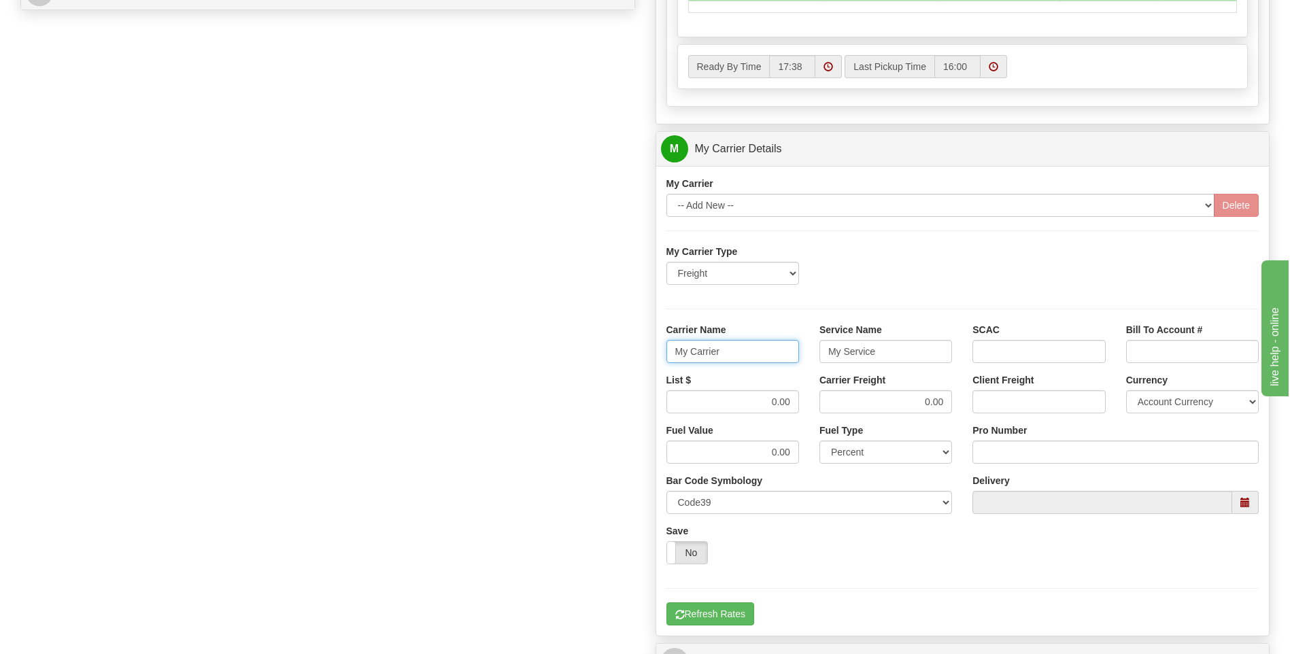
drag, startPoint x: 740, startPoint y: 350, endPoint x: 608, endPoint y: 354, distance: 132.0
click at [609, 354] on div "Order # 86690136 S Sender" at bounding box center [645, 72] width 1270 height 1313
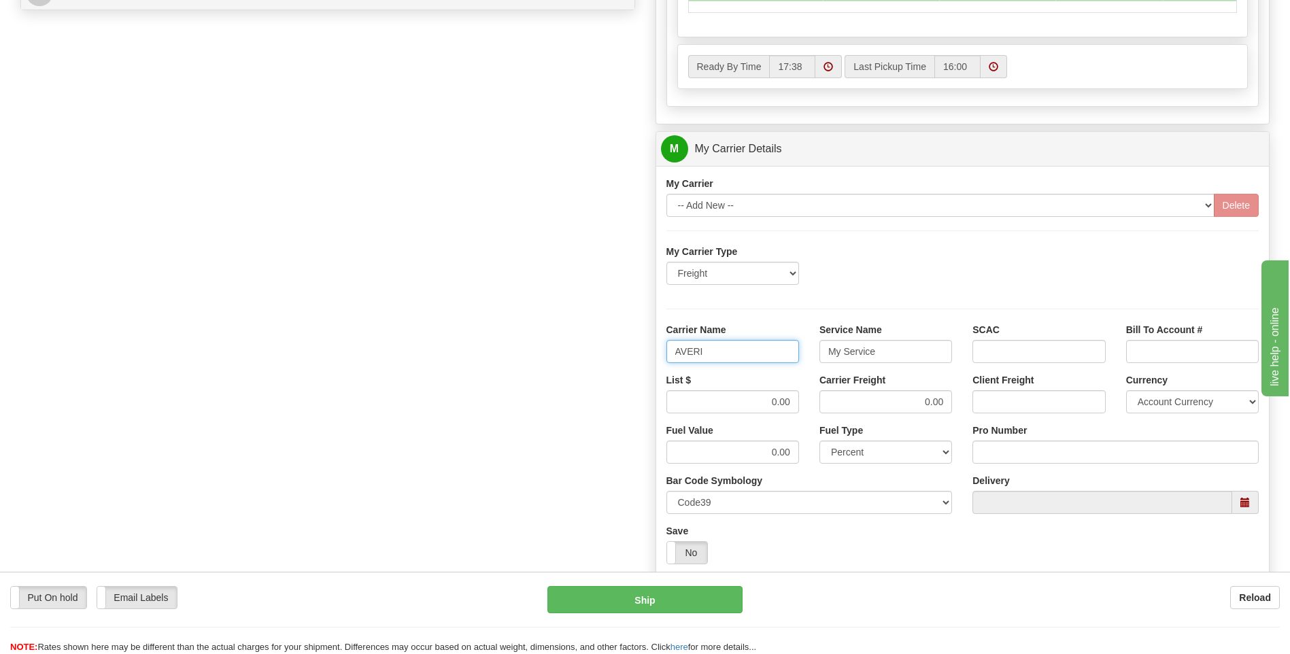
type input "AVERI"
type input "LTL"
drag, startPoint x: 767, startPoint y: 397, endPoint x: 823, endPoint y: 394, distance: 56.5
click at [823, 394] on div "List $ 0.00 Carrier Freight 0.00 Client Freight Currency Account Currency ARN A…" at bounding box center [963, 398] width 614 height 50
type input ".01"
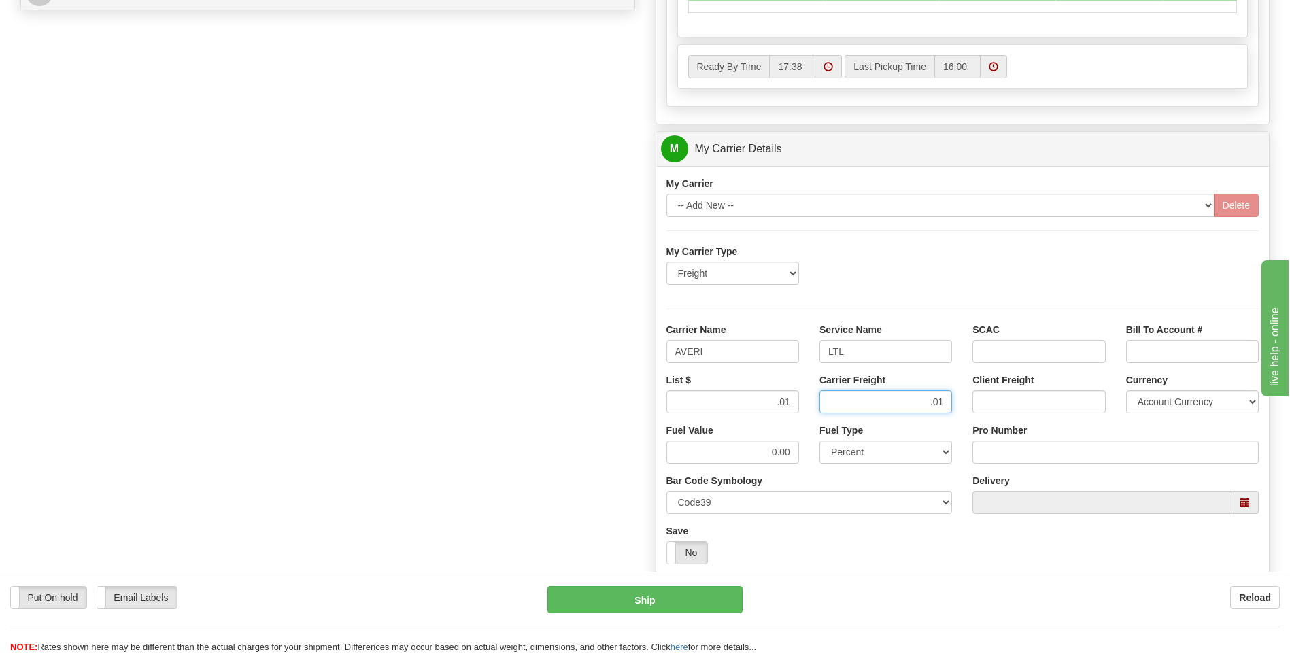
type input ".01"
click at [1013, 455] on input "Pro Number" at bounding box center [1116, 452] width 286 height 23
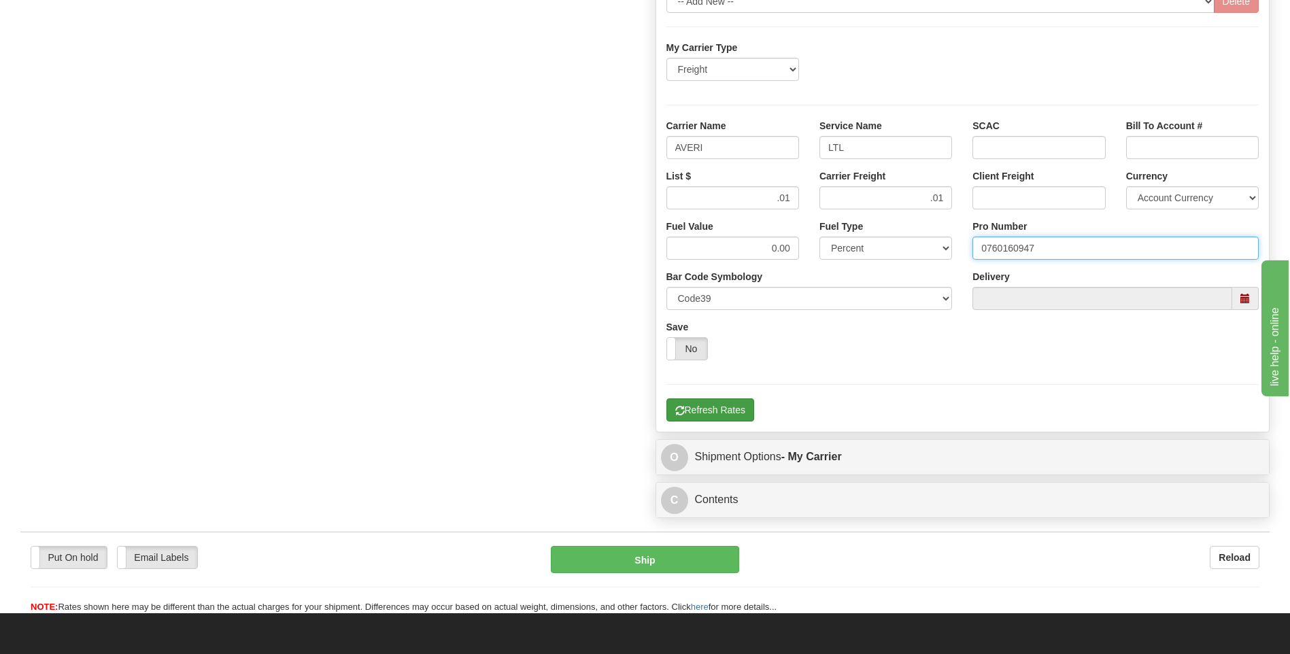
type input "0760160947"
click at [734, 405] on button "Refresh Rates" at bounding box center [711, 410] width 88 height 23
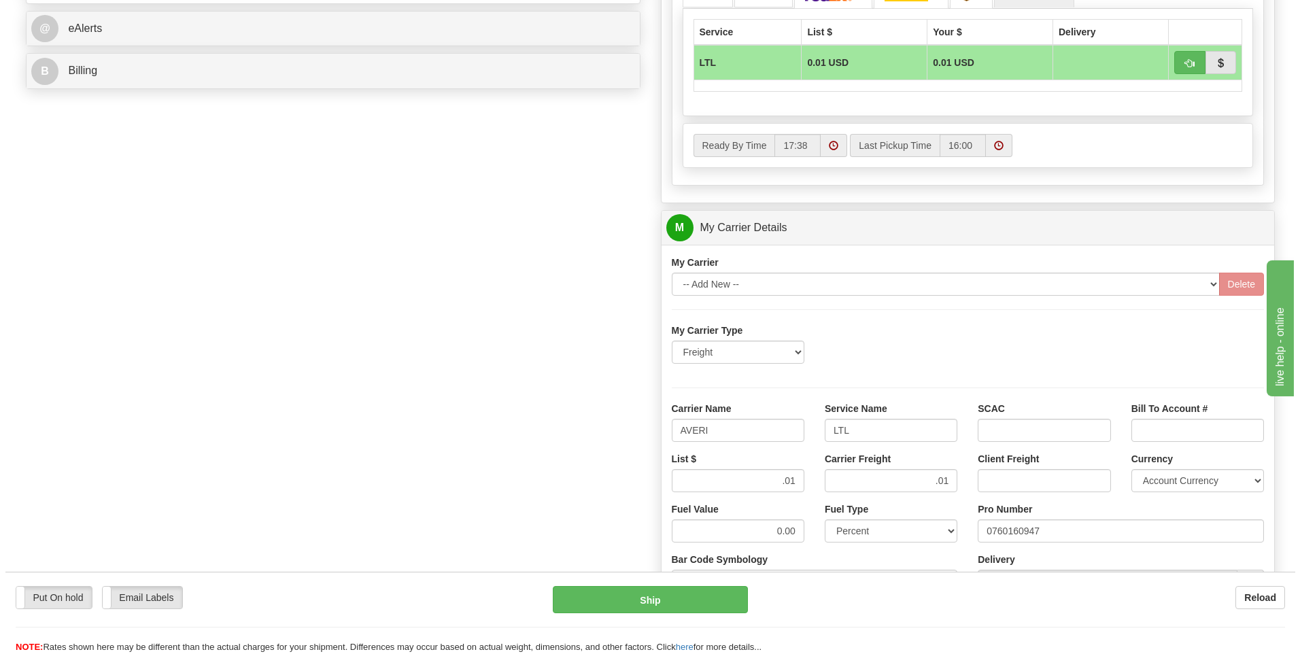
scroll to position [441, 0]
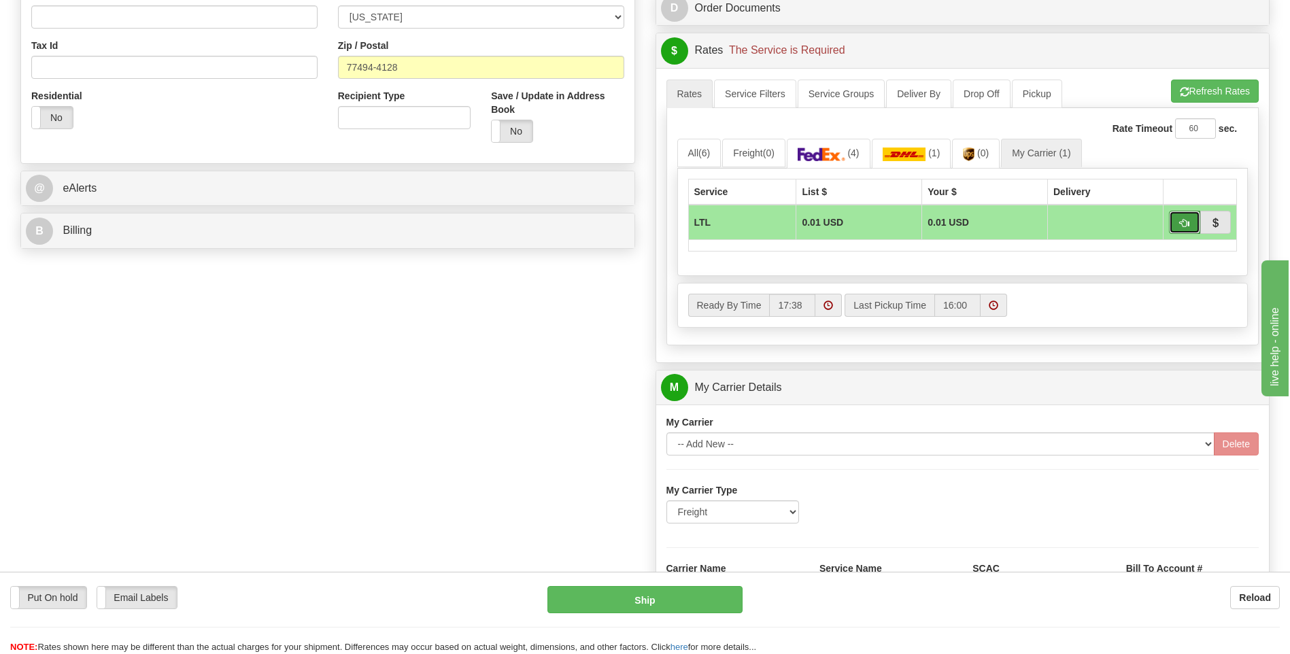
click at [1181, 223] on span "button" at bounding box center [1185, 223] width 10 height 9
type input "00"
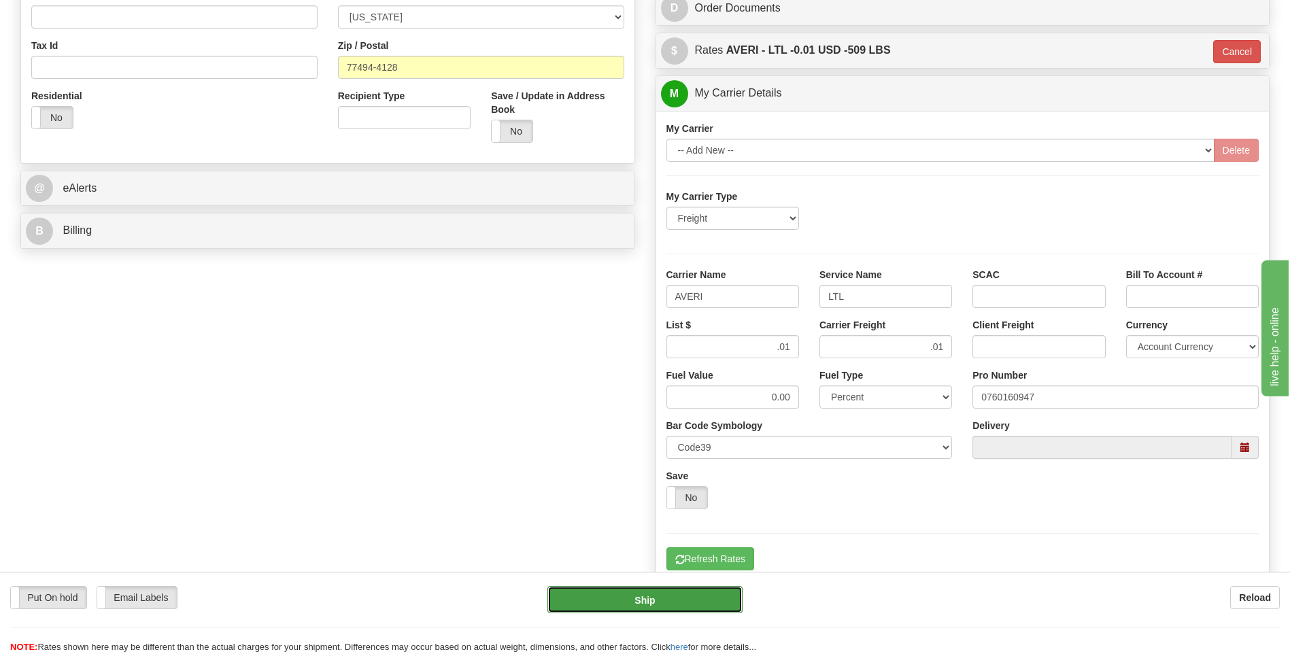
click at [650, 596] on button "Ship" at bounding box center [645, 599] width 195 height 27
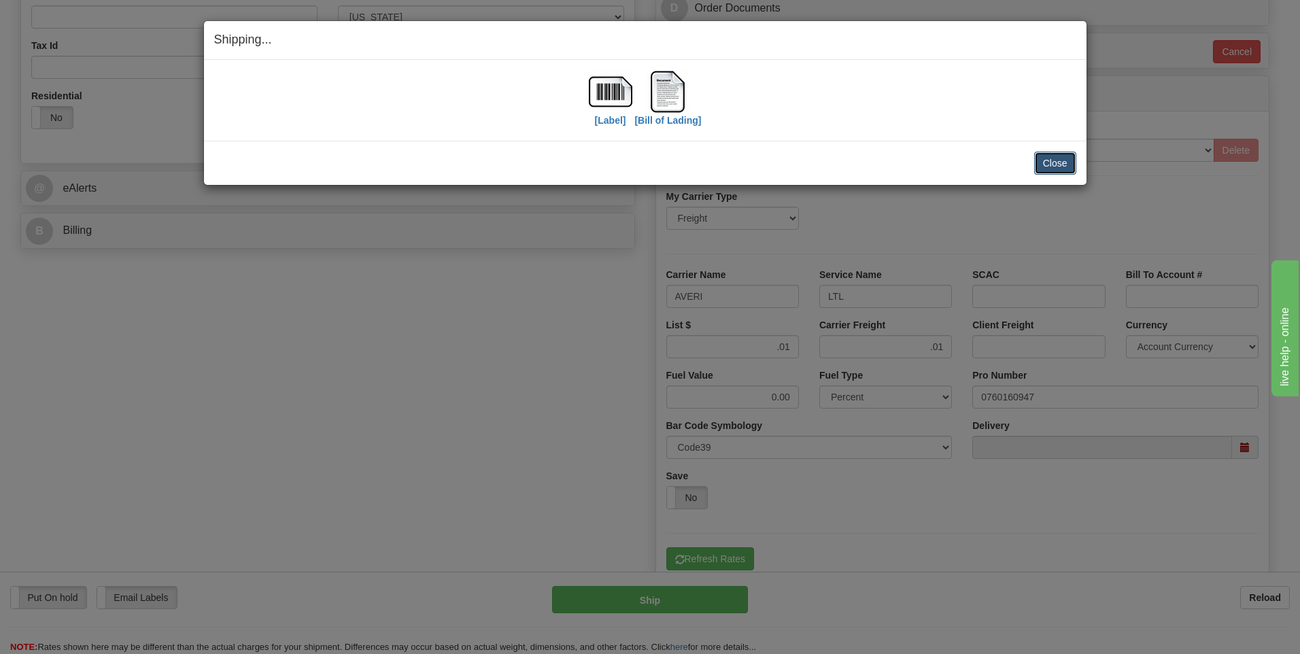
click at [1054, 161] on button "Close" at bounding box center [1056, 163] width 42 height 23
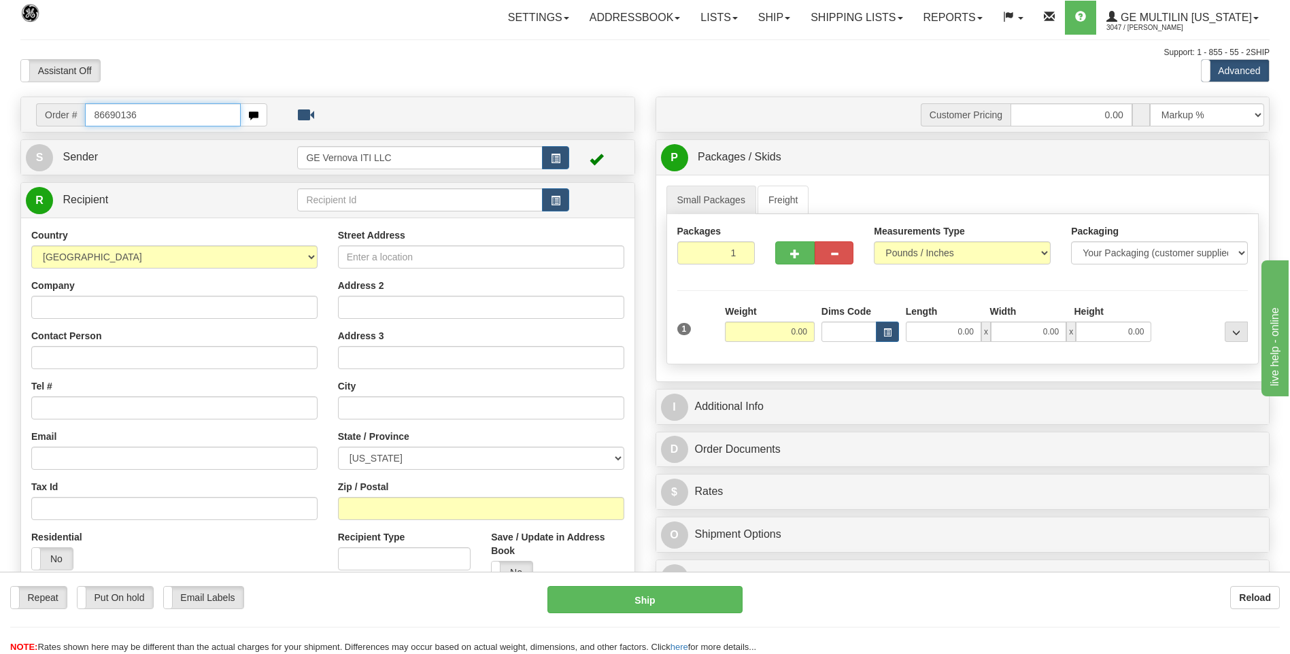
type input "86690136"
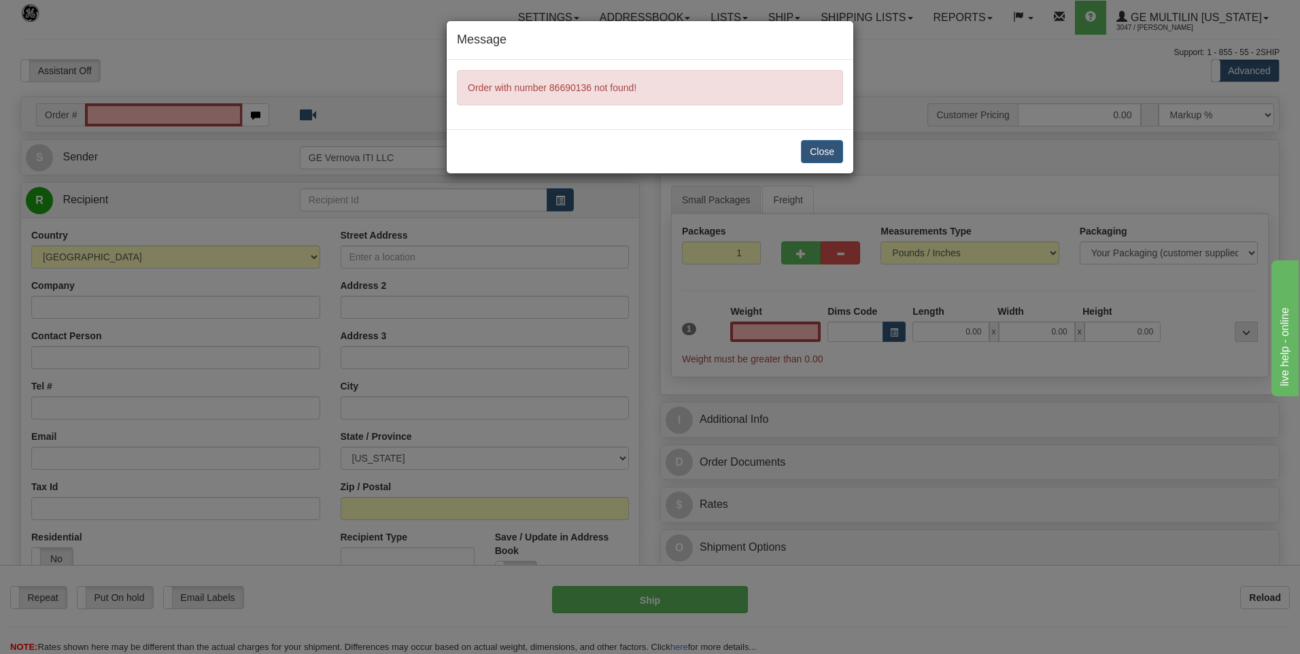
type input "0.00"
click at [819, 154] on button "Close" at bounding box center [822, 151] width 42 height 23
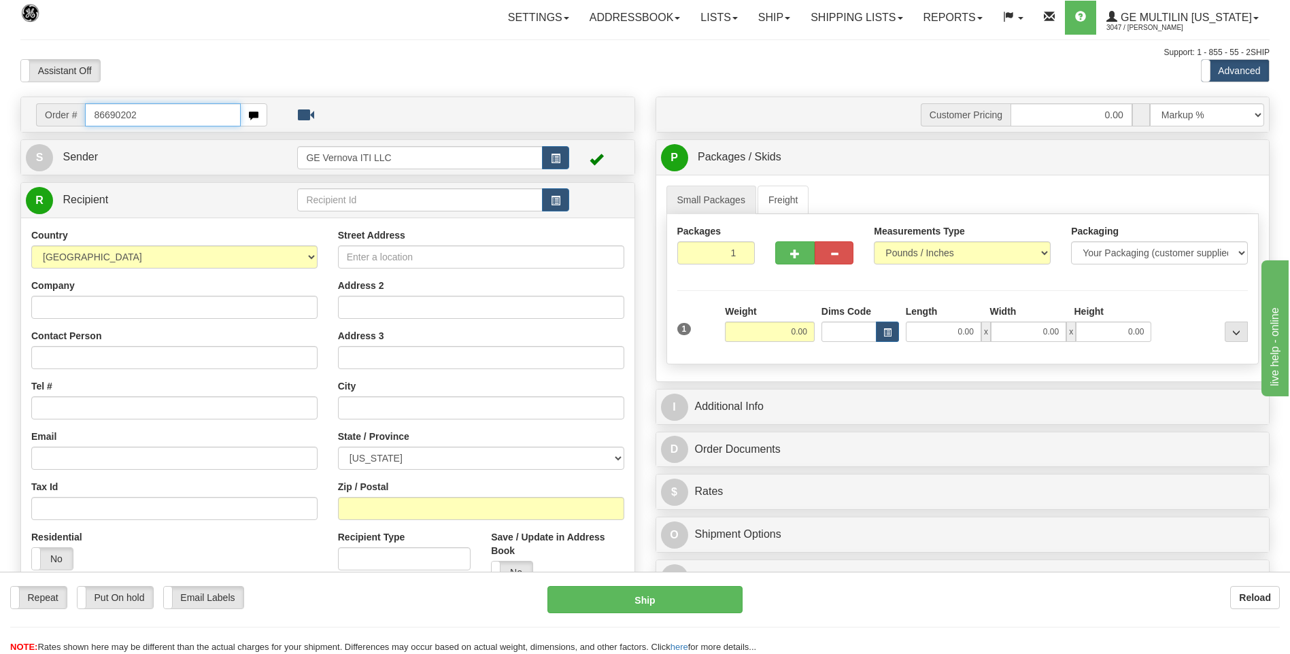
type input "86690202"
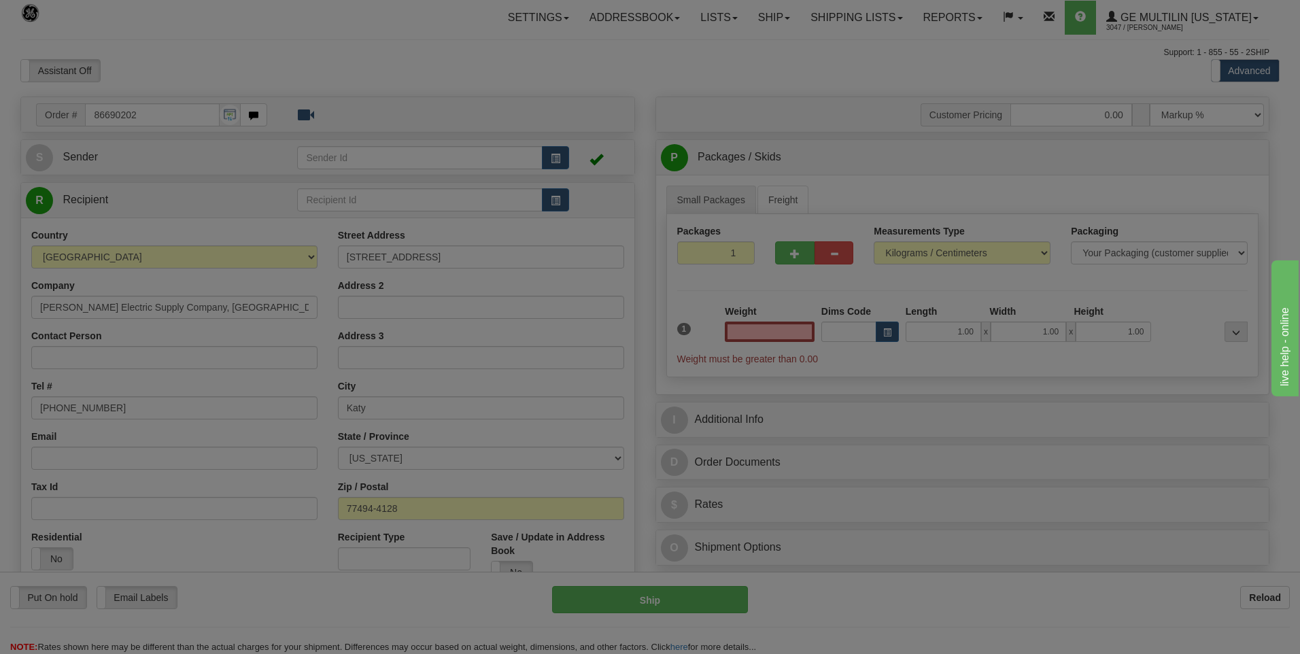
click button "Delete" at bounding box center [0, 0] width 0 height 0
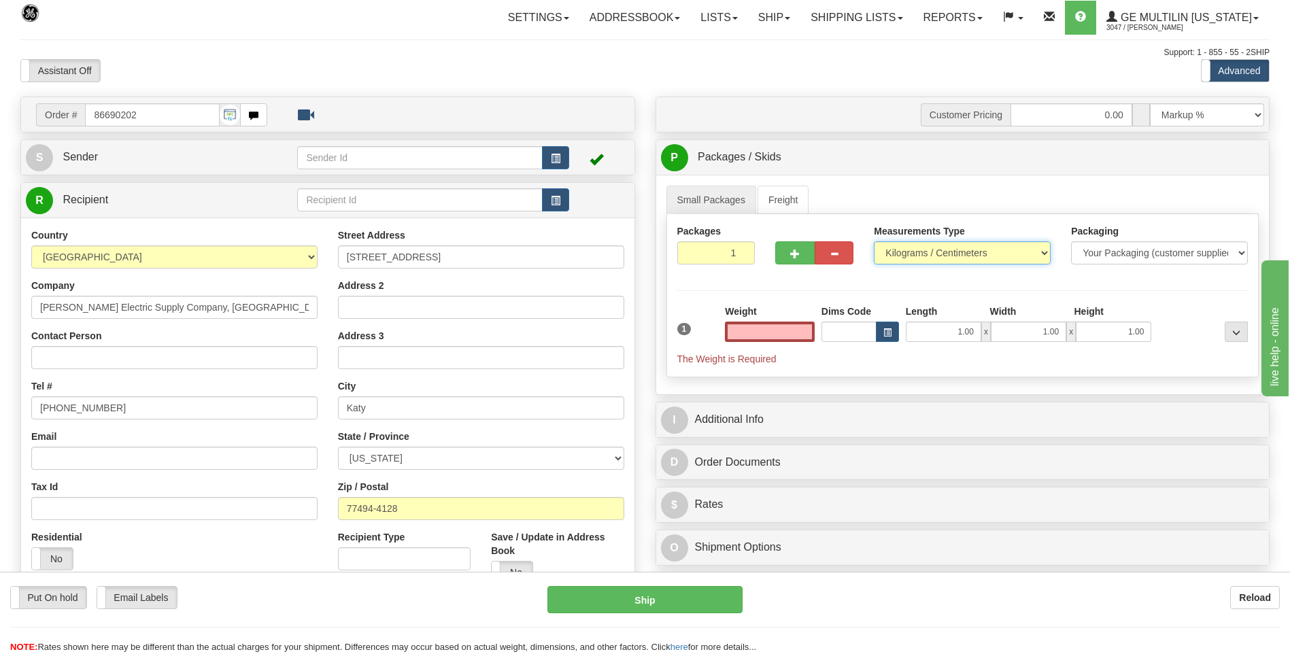
type input "0.00"
click at [937, 251] on select "Pounds / Inches Kilograms / Centimeters" at bounding box center [962, 252] width 177 height 23
select select "0"
click at [874, 241] on select "Pounds / Inches Kilograms / Centimeters" at bounding box center [962, 252] width 177 height 23
click at [809, 331] on input "0.00" at bounding box center [770, 332] width 90 height 20
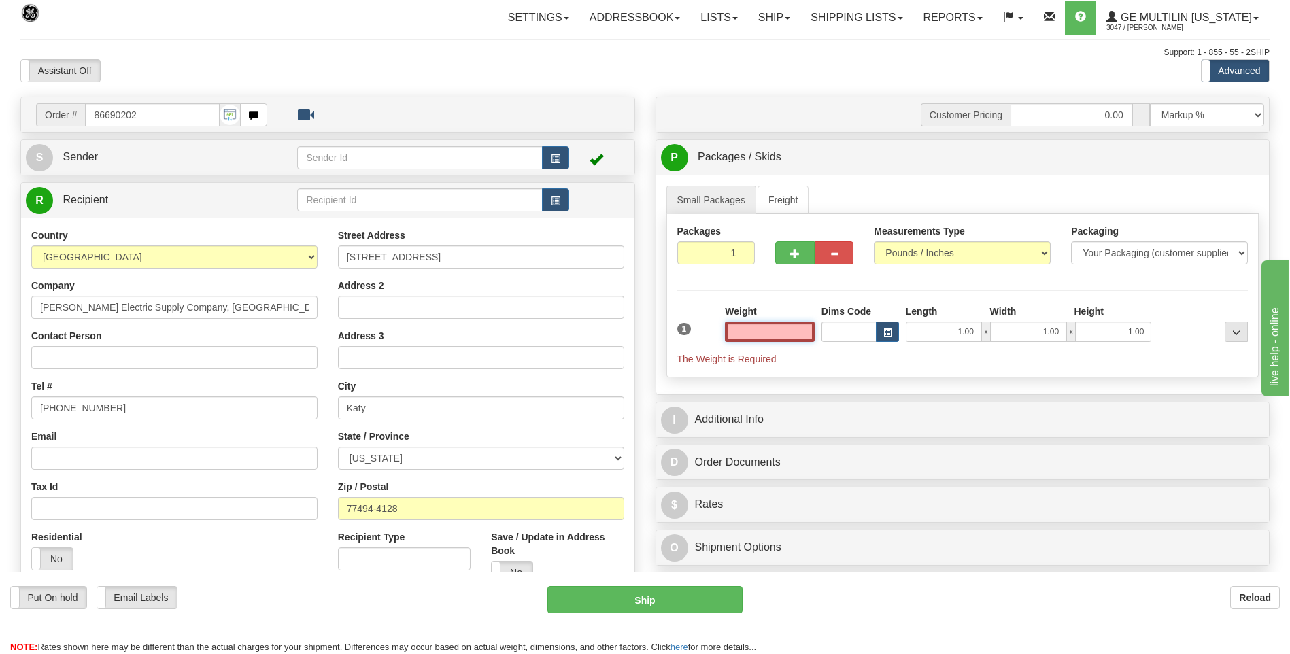
type input "."
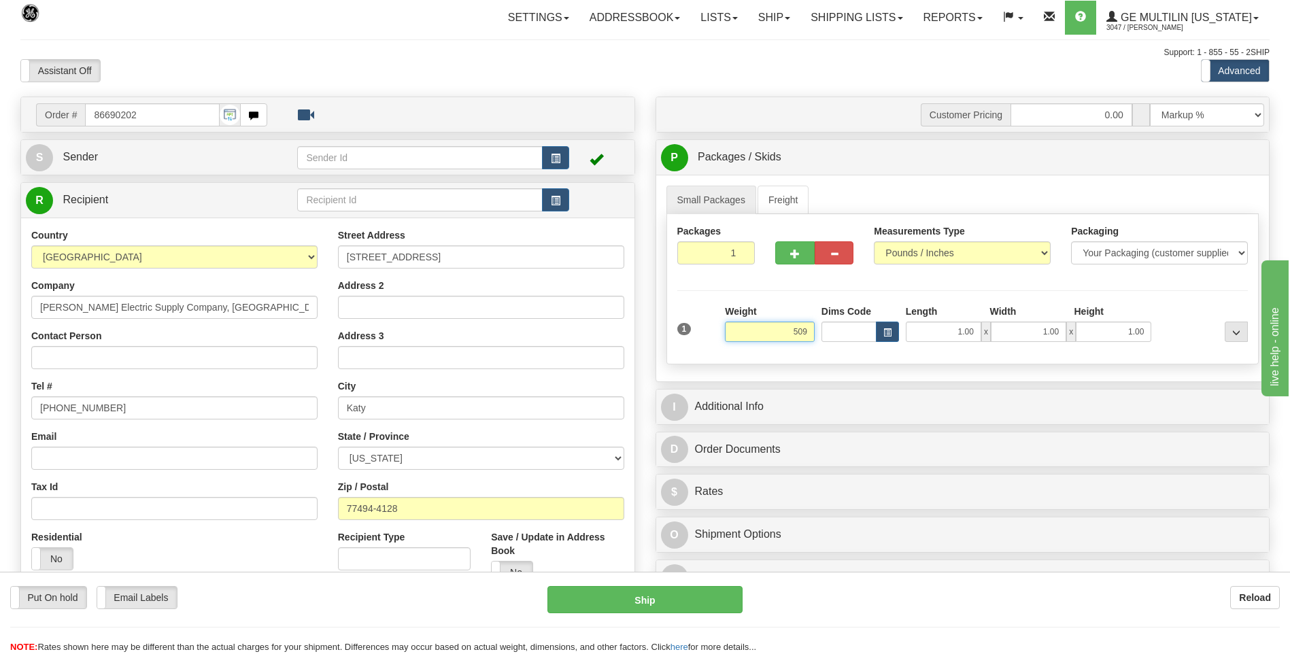
click button "Delete" at bounding box center [0, 0] width 0 height 0
type input "509.00"
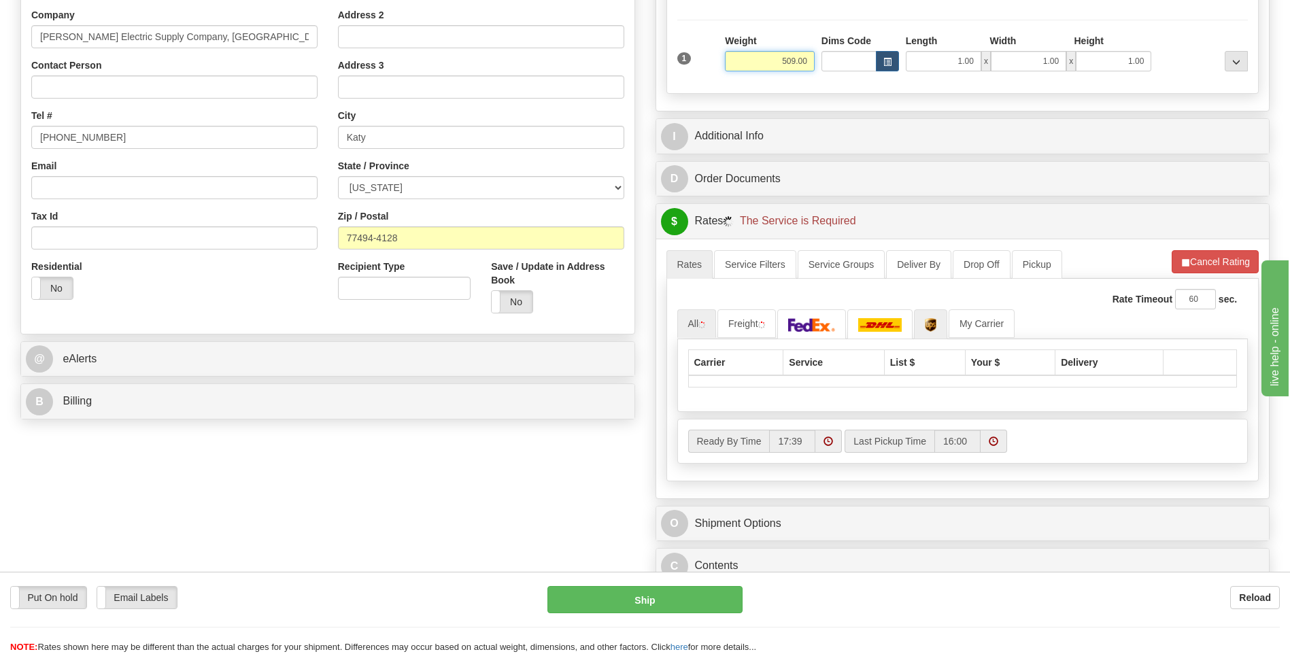
scroll to position [272, 0]
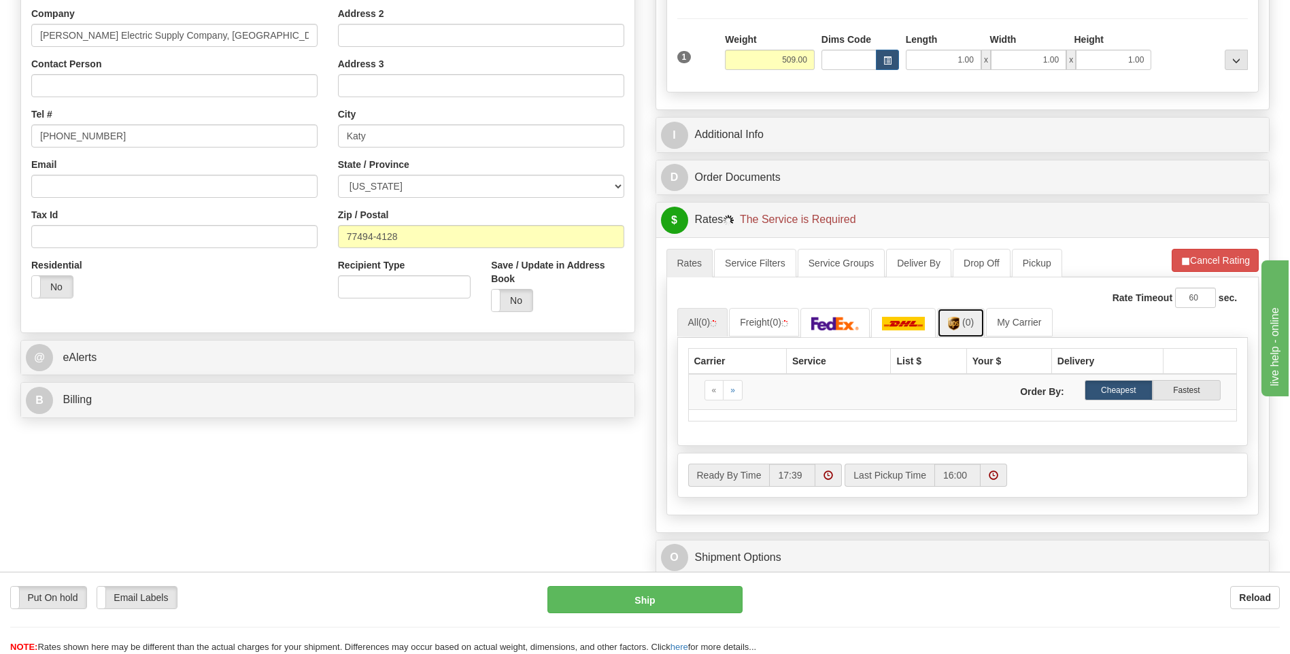
click at [985, 329] on link "(0)" at bounding box center [961, 322] width 48 height 29
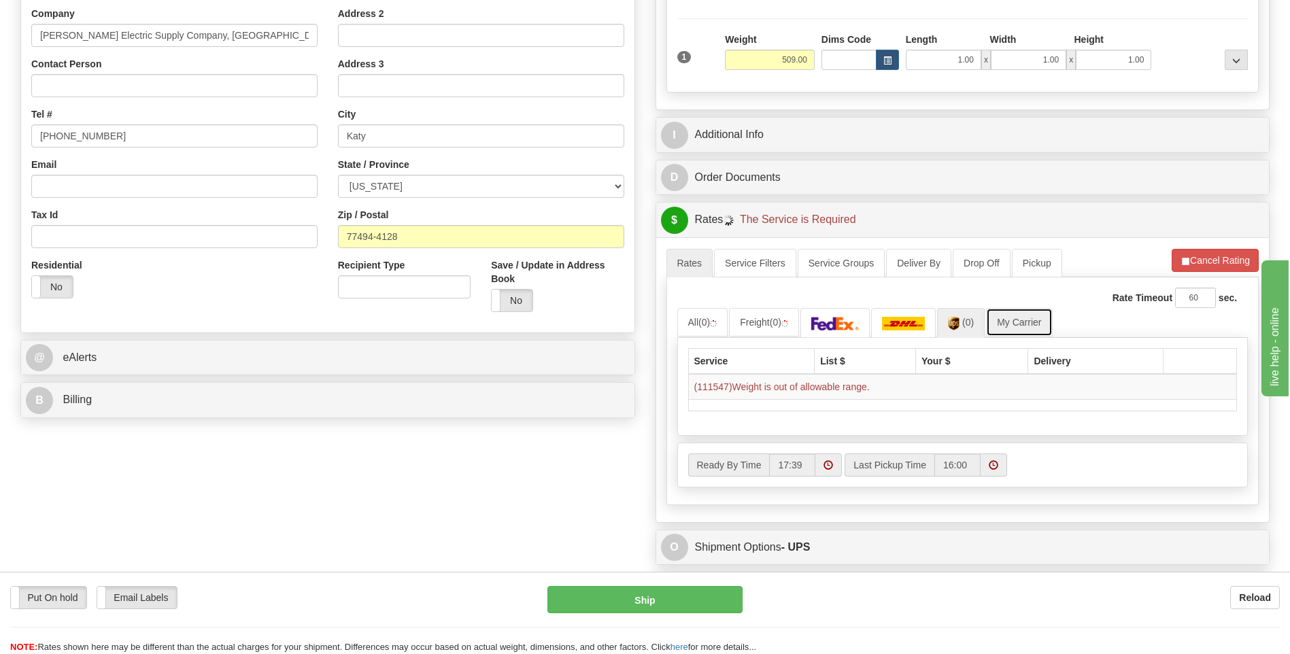
click at [1007, 318] on link "My Carrier" at bounding box center [1019, 322] width 66 height 29
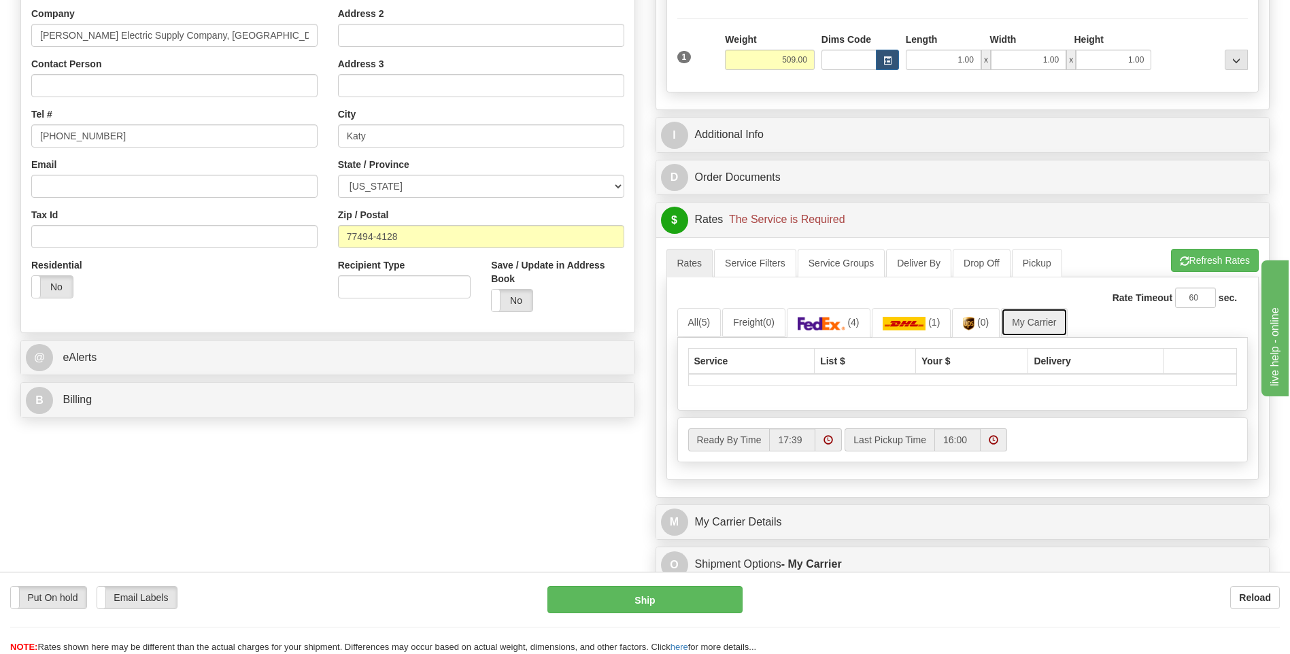
click at [1047, 329] on link "My Carrier" at bounding box center [1034, 322] width 66 height 29
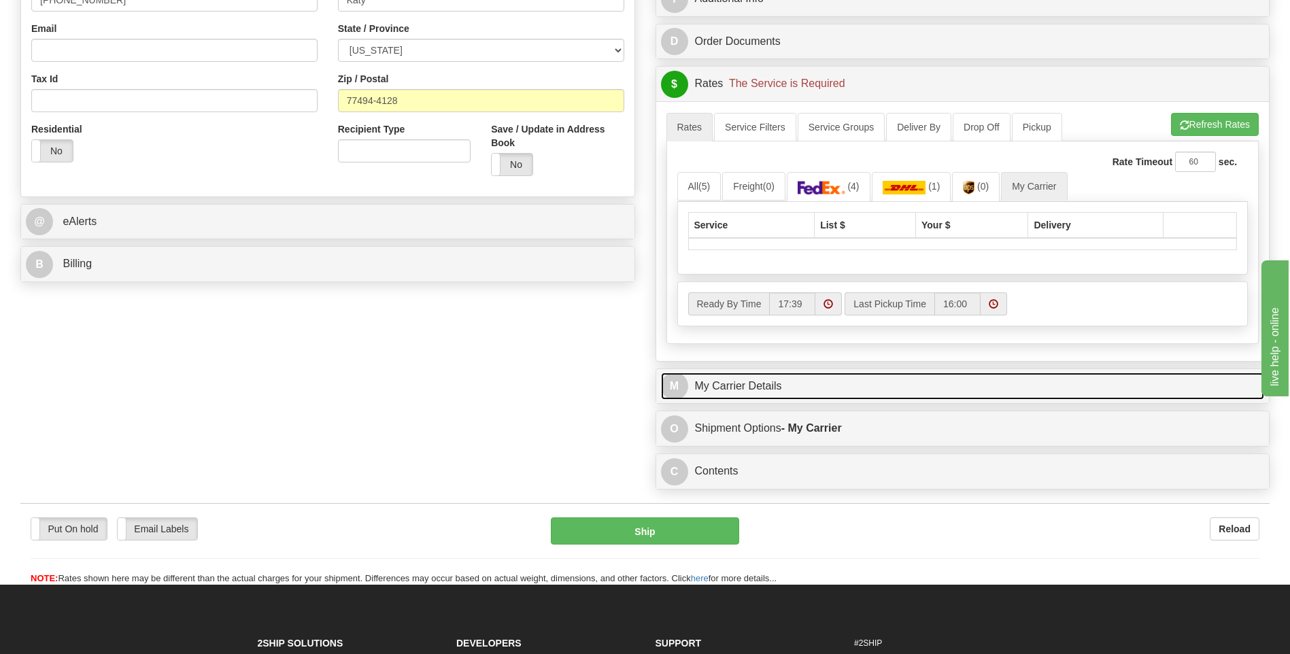
click at [800, 382] on link "M My Carrier Details" at bounding box center [963, 387] width 604 height 28
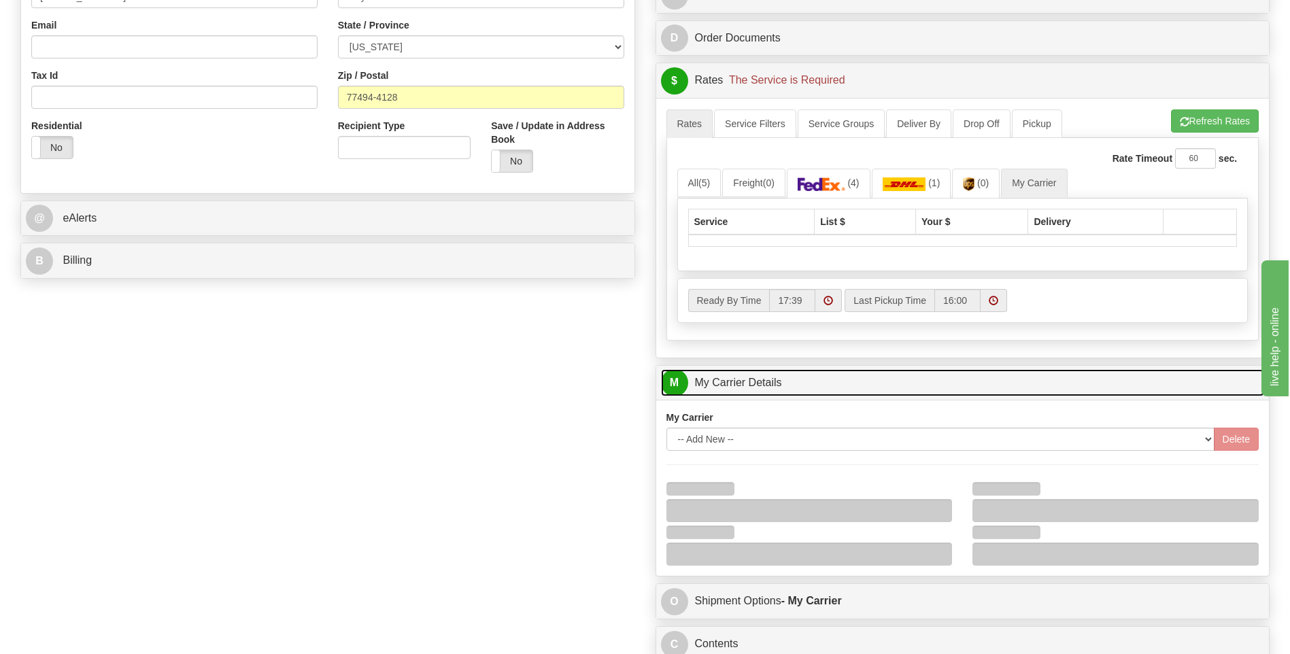
scroll to position [612, 0]
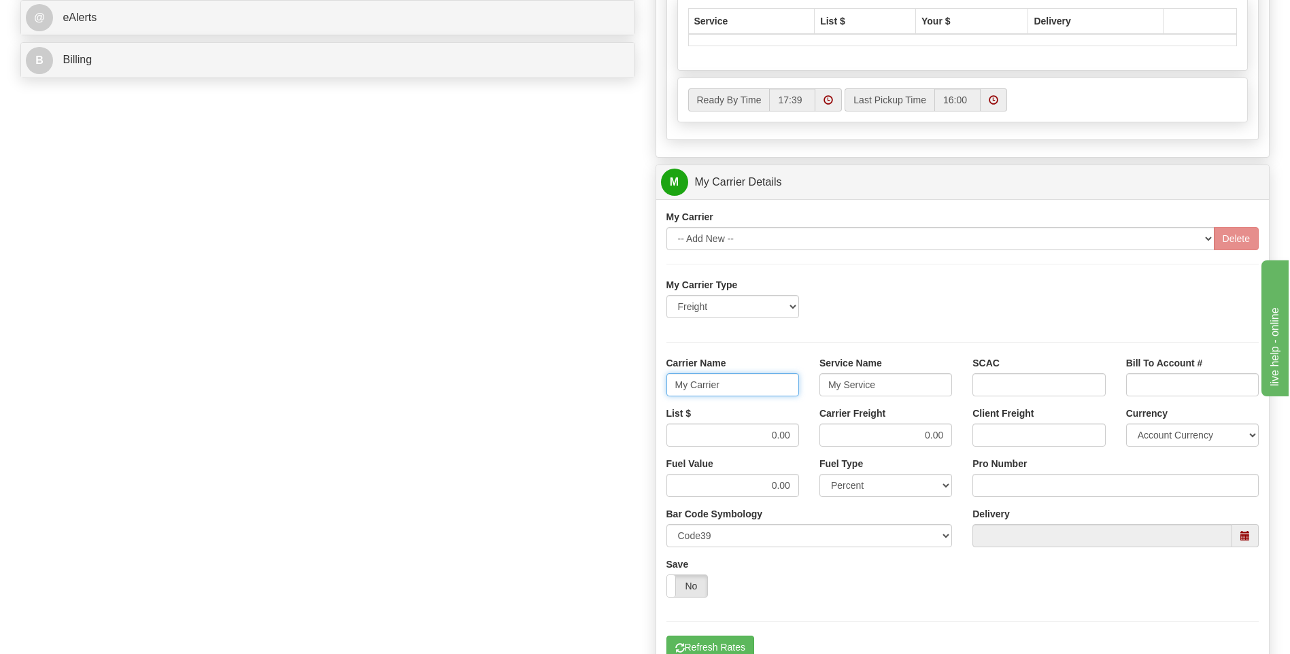
drag, startPoint x: 748, startPoint y: 392, endPoint x: 643, endPoint y: 389, distance: 104.8
click at [643, 390] on div "Order # 86690202 S Sender" at bounding box center [645, 123] width 1270 height 1278
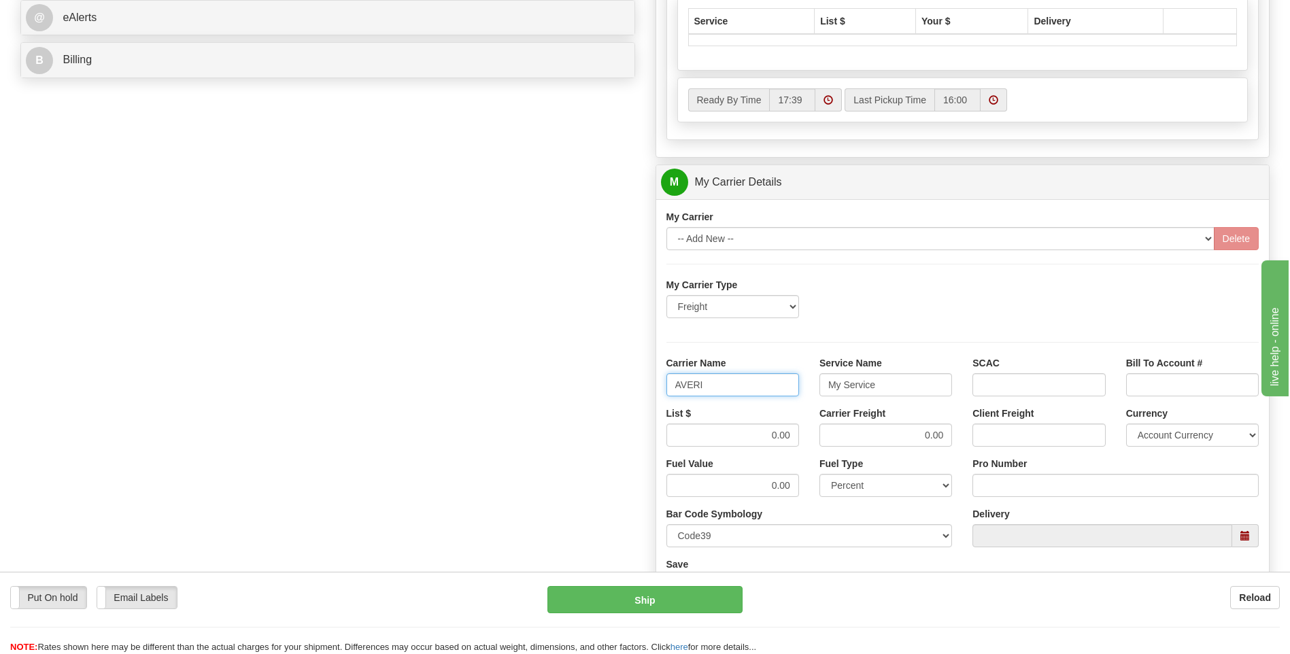
type input "AVERI"
type input "LTL"
drag, startPoint x: 749, startPoint y: 437, endPoint x: 827, endPoint y: 435, distance: 78.3
click at [827, 435] on div "List $ 0.00 Carrier Freight 0.00 Client Freight Currency Account Currency ARN A…" at bounding box center [963, 432] width 614 height 50
type input ".01"
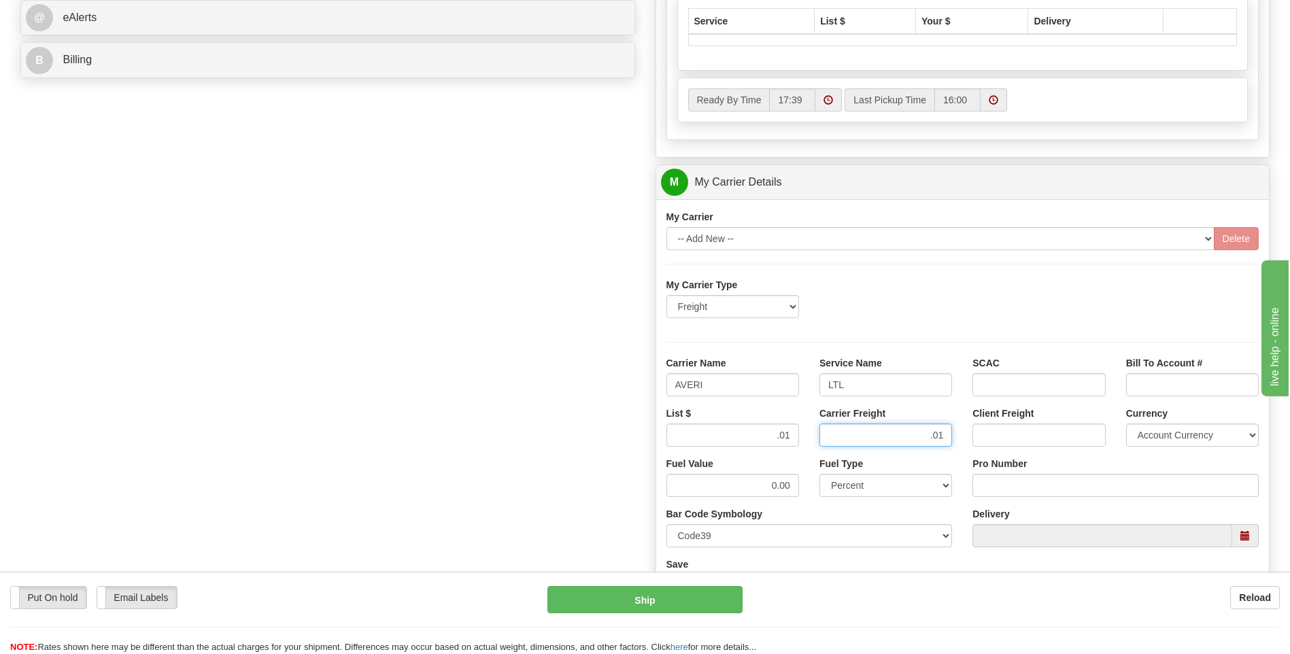
type input ".01"
click at [987, 490] on input "Pro Number" at bounding box center [1116, 485] width 286 height 23
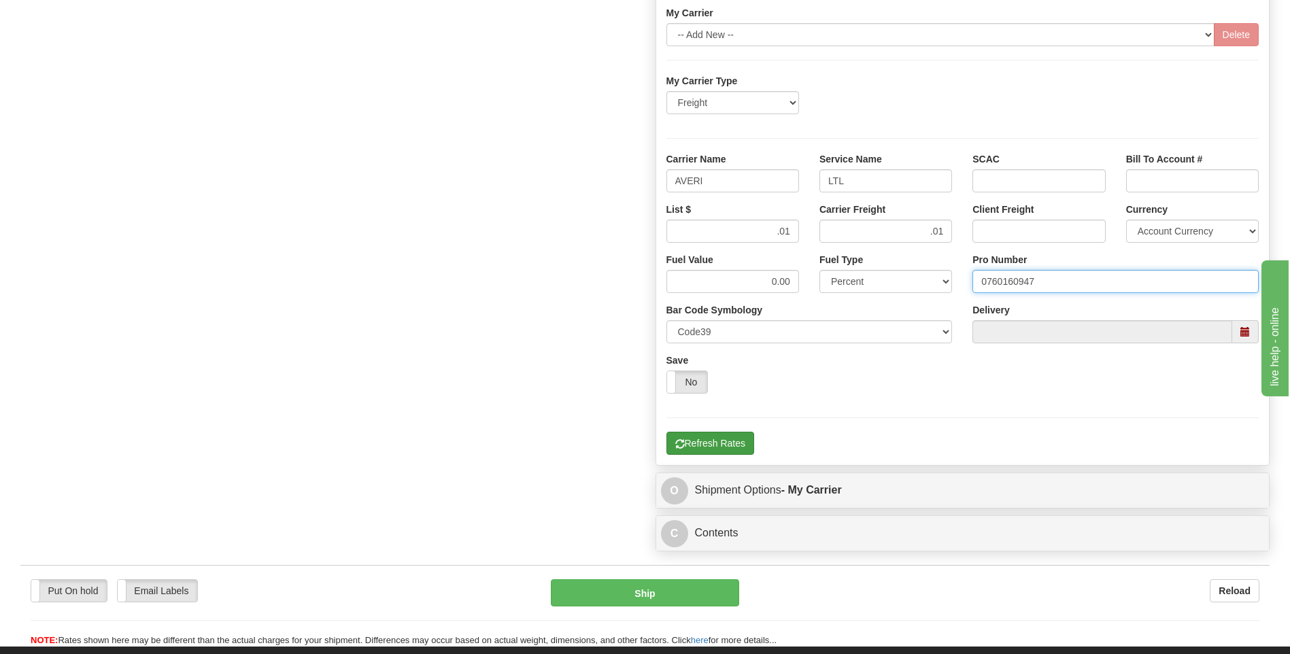
type input "0760160947"
click at [706, 438] on button "Refresh Rates" at bounding box center [711, 443] width 88 height 23
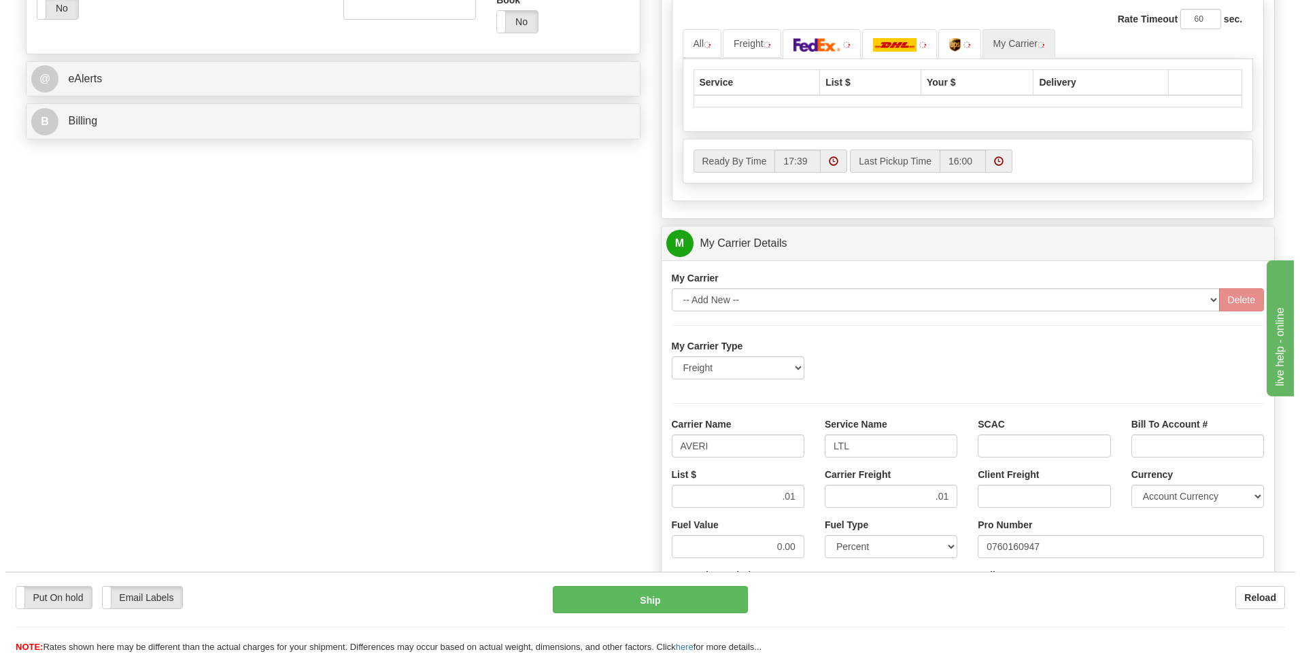
scroll to position [204, 0]
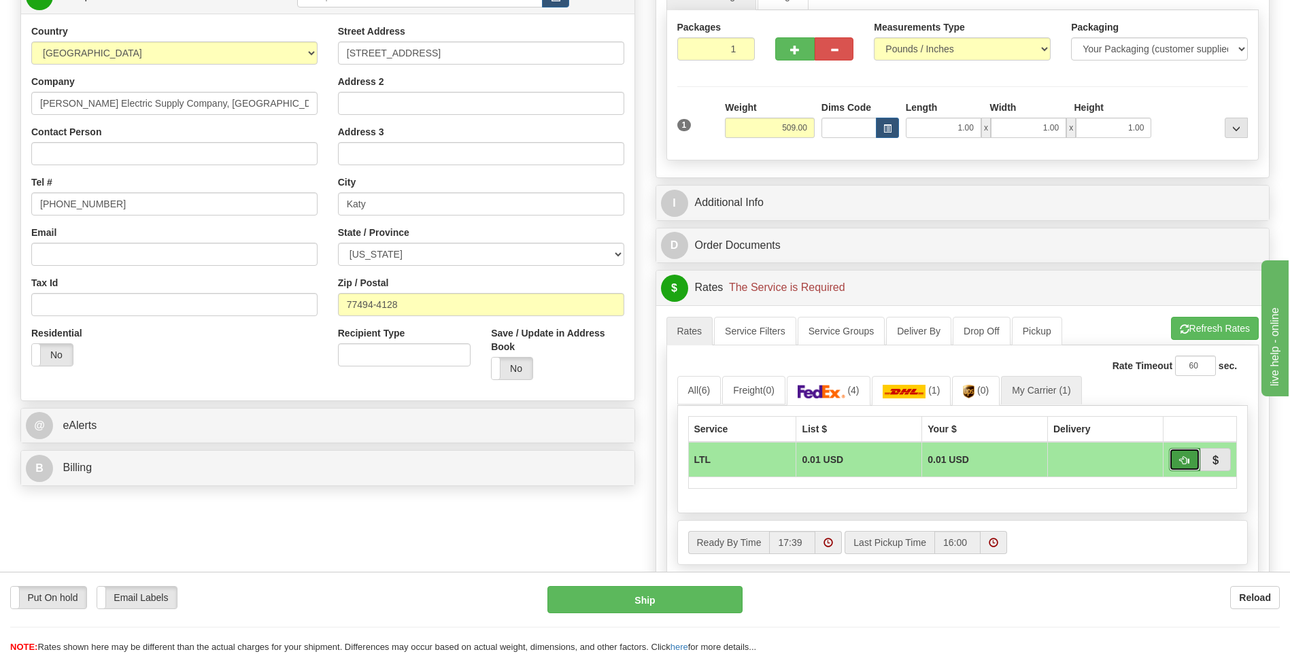
click at [1186, 459] on span "button" at bounding box center [1185, 460] width 10 height 9
type input "00"
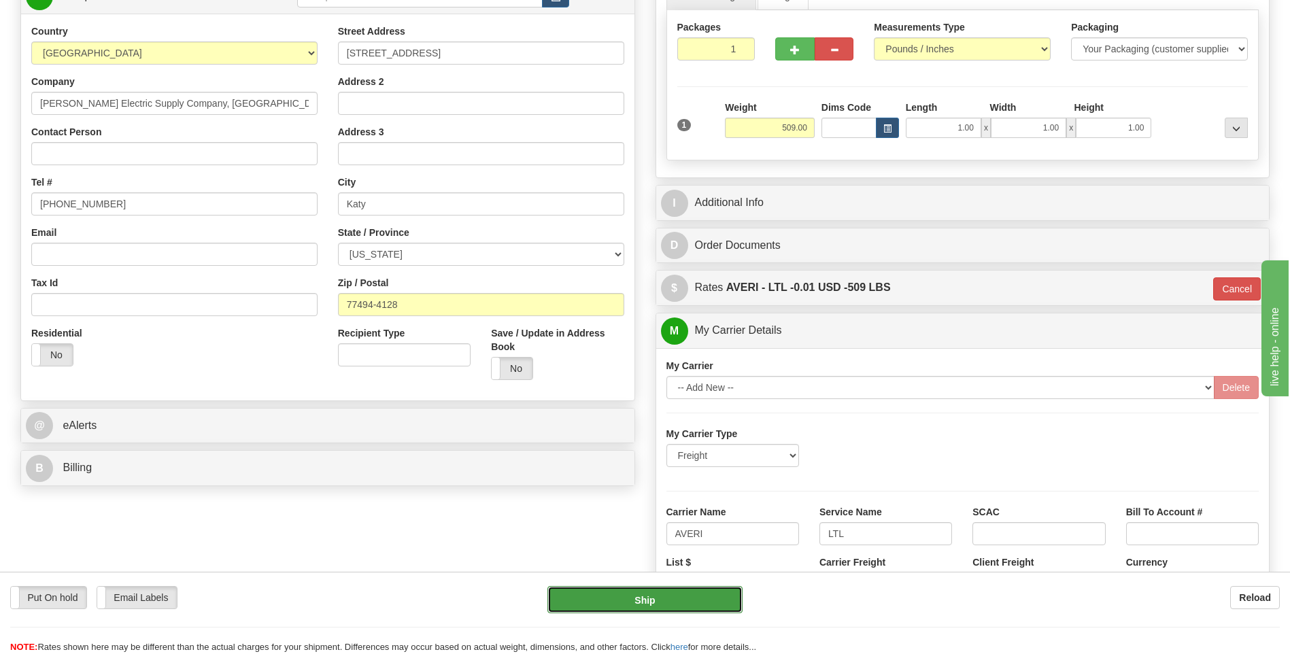
click at [660, 597] on button "Ship" at bounding box center [645, 599] width 195 height 27
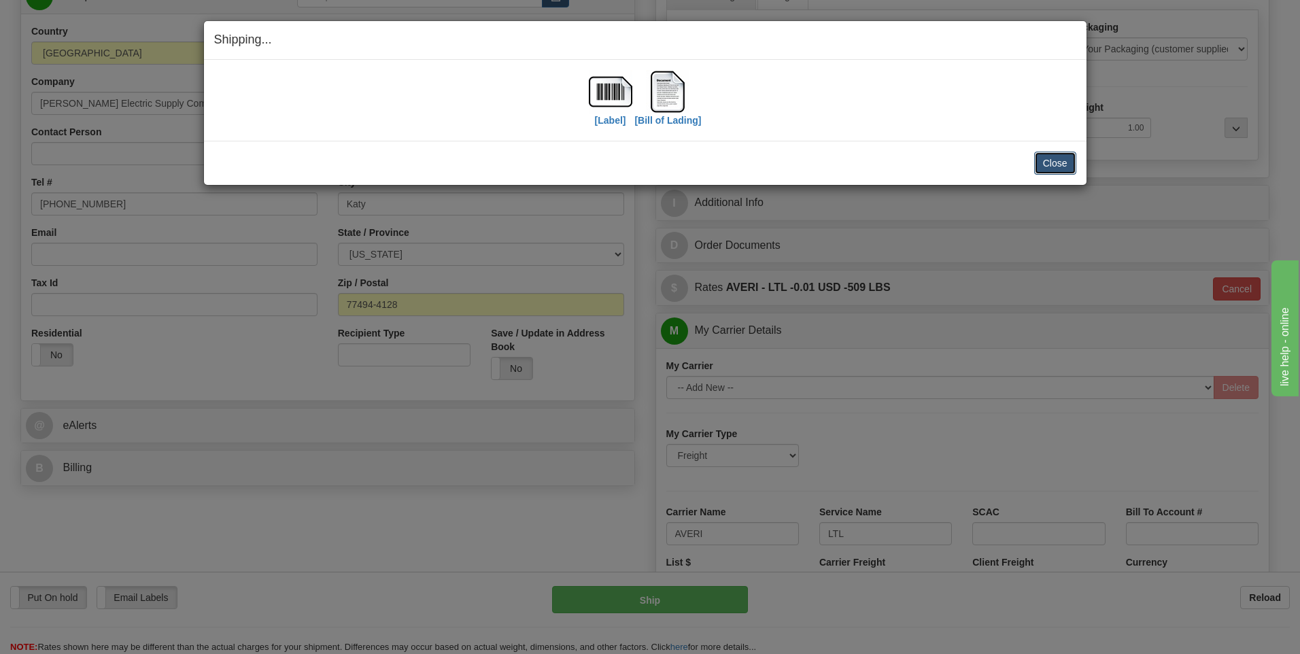
click at [1052, 158] on button "Close" at bounding box center [1056, 163] width 42 height 23
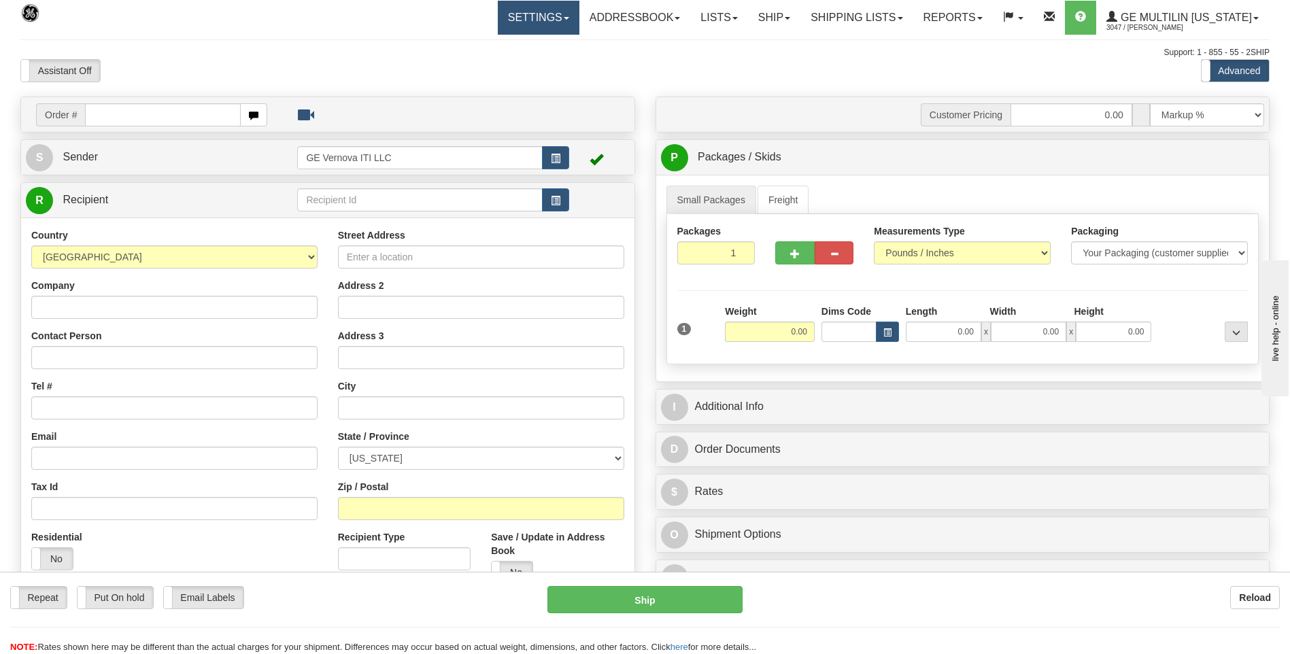
click at [519, 18] on link "Settings" at bounding box center [539, 18] width 82 height 34
click at [483, 67] on span "Fields Preferences" at bounding box center [496, 65] width 80 height 11
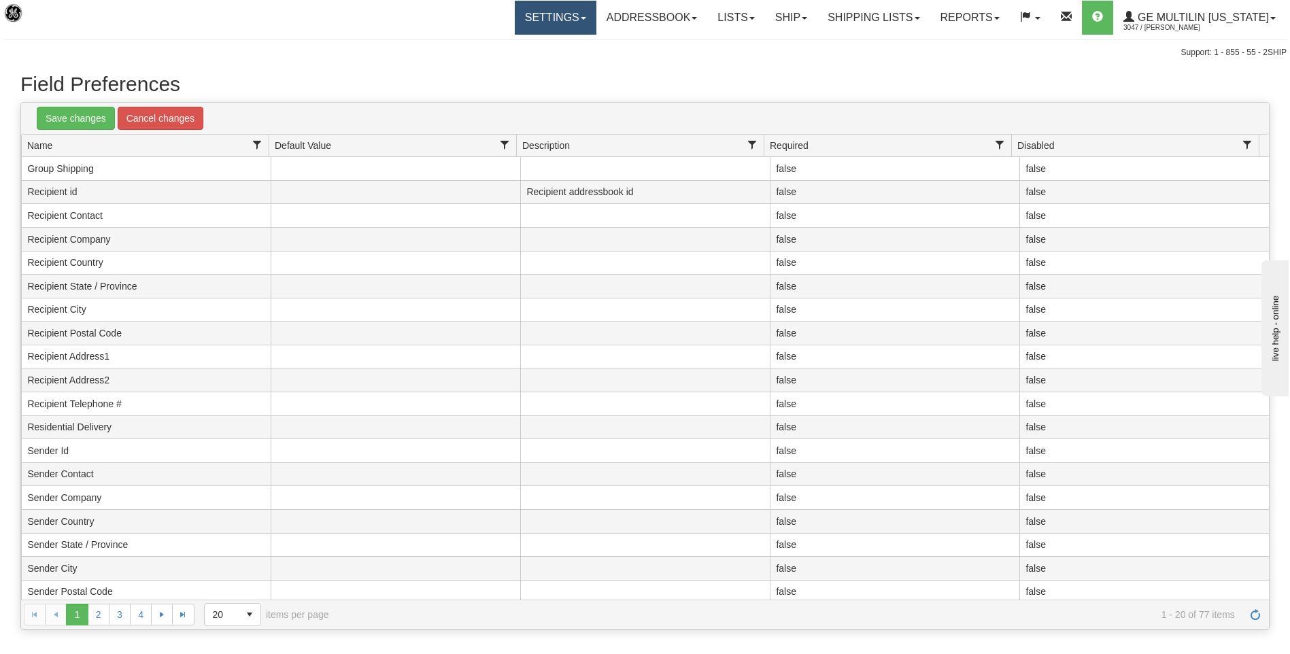
click at [538, 22] on link "Settings" at bounding box center [556, 18] width 82 height 34
click at [539, 41] on link "Shipping Preferences" at bounding box center [527, 48] width 135 height 18
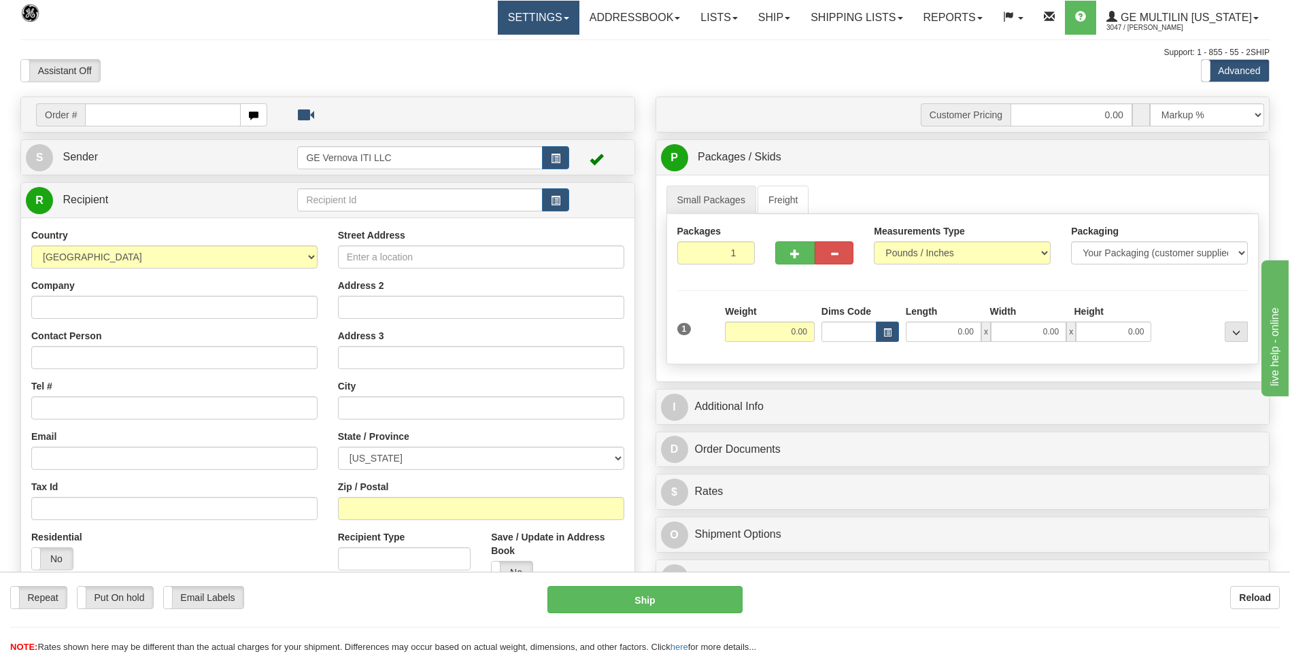
click at [543, 18] on link "Settings" at bounding box center [539, 18] width 82 height 34
click at [514, 43] on span "Shipping Preferences" at bounding box center [501, 47] width 91 height 11
type input "86690206"
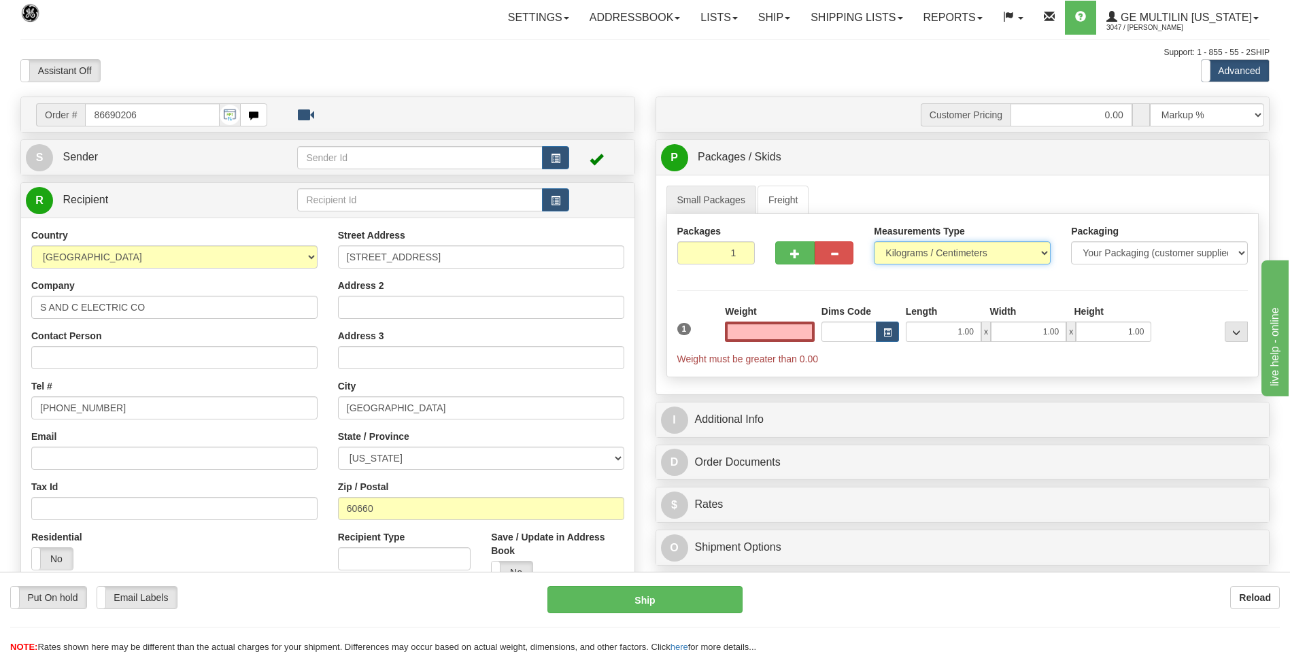
type input "0.00"
drag, startPoint x: 950, startPoint y: 263, endPoint x: 941, endPoint y: 263, distance: 8.2
click at [949, 262] on select "Pounds / Inches Kilograms / Centimeters" at bounding box center [962, 252] width 177 height 23
select select "0"
click at [874, 241] on select "Pounds / Inches Kilograms / Centimeters" at bounding box center [962, 252] width 177 height 23
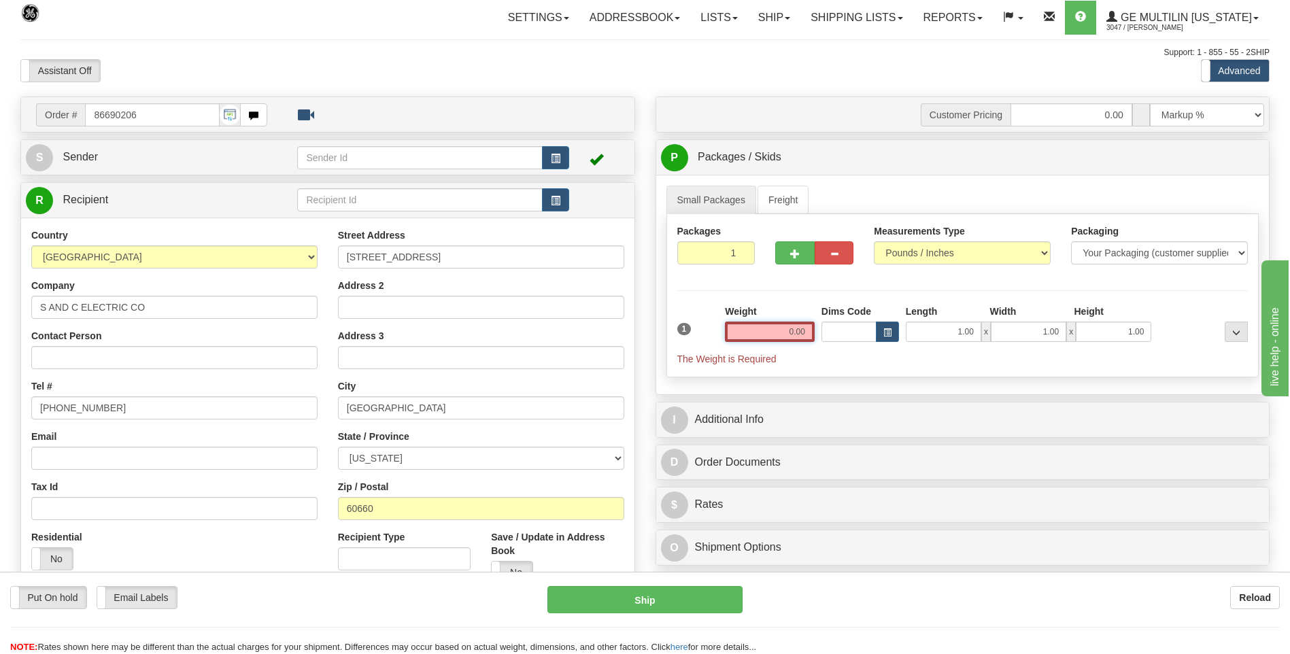
click at [808, 326] on input "0.00" at bounding box center [770, 332] width 90 height 20
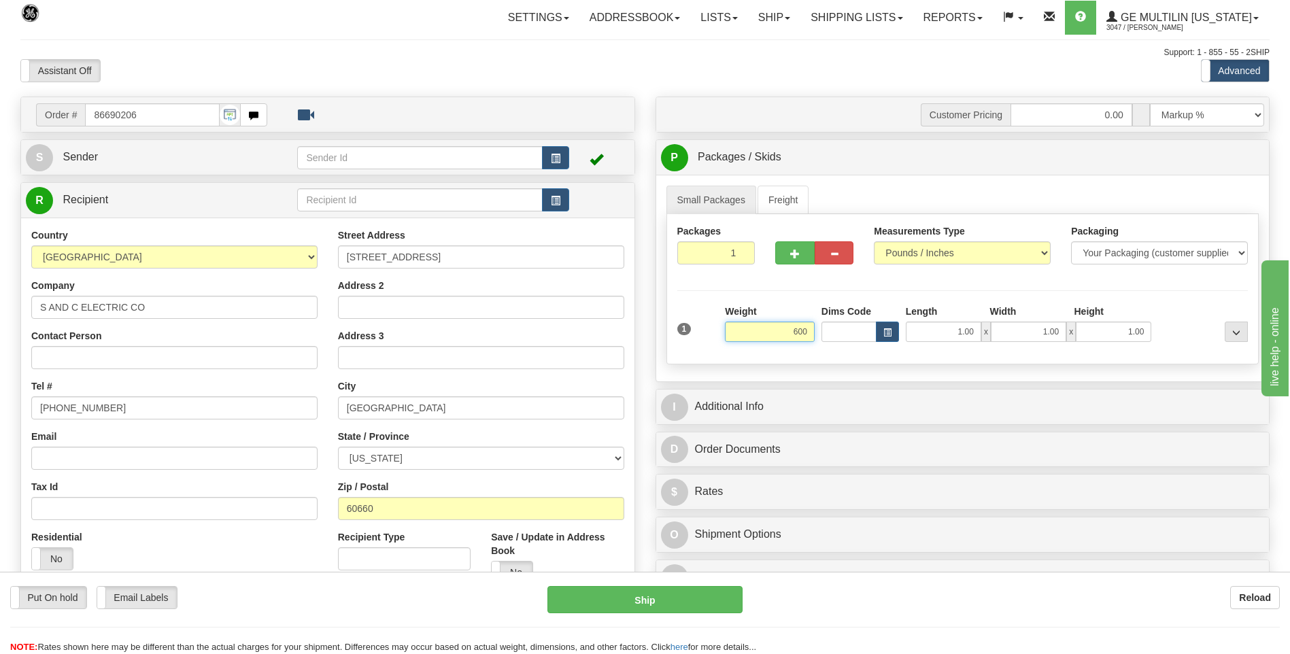
click button "Delete" at bounding box center [0, 0] width 0 height 0
type input "600.00"
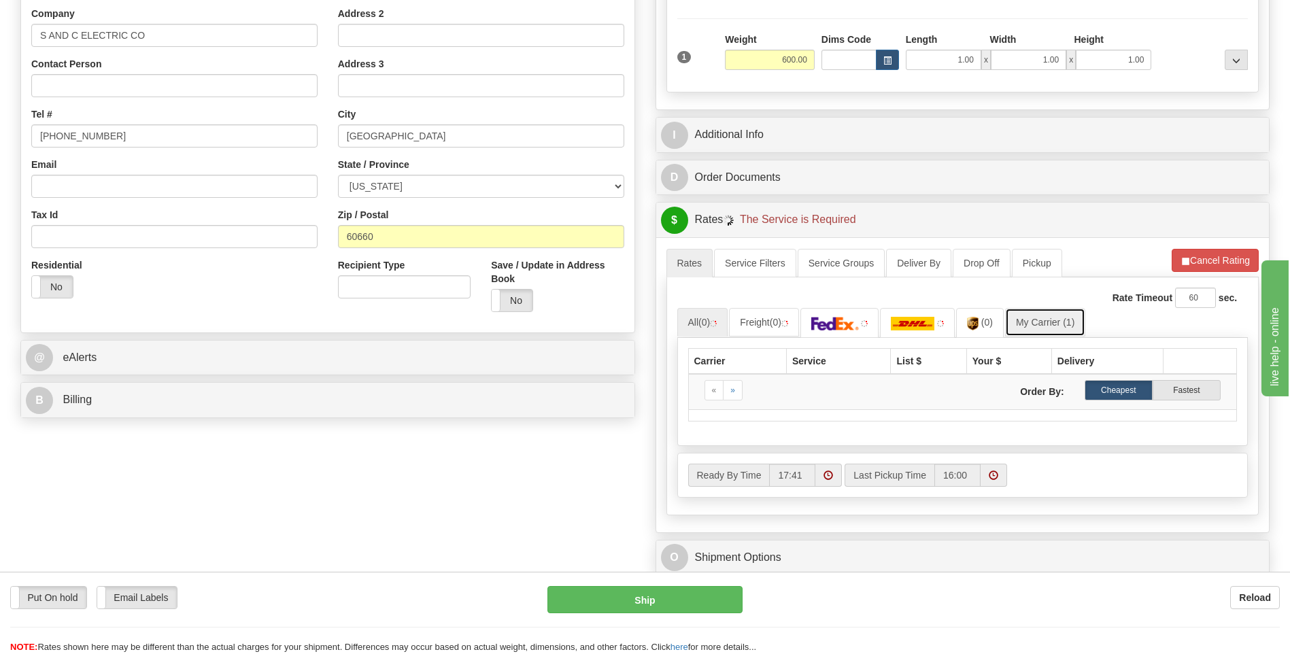
click at [1060, 322] on link "My Carrier (1)" at bounding box center [1045, 322] width 80 height 29
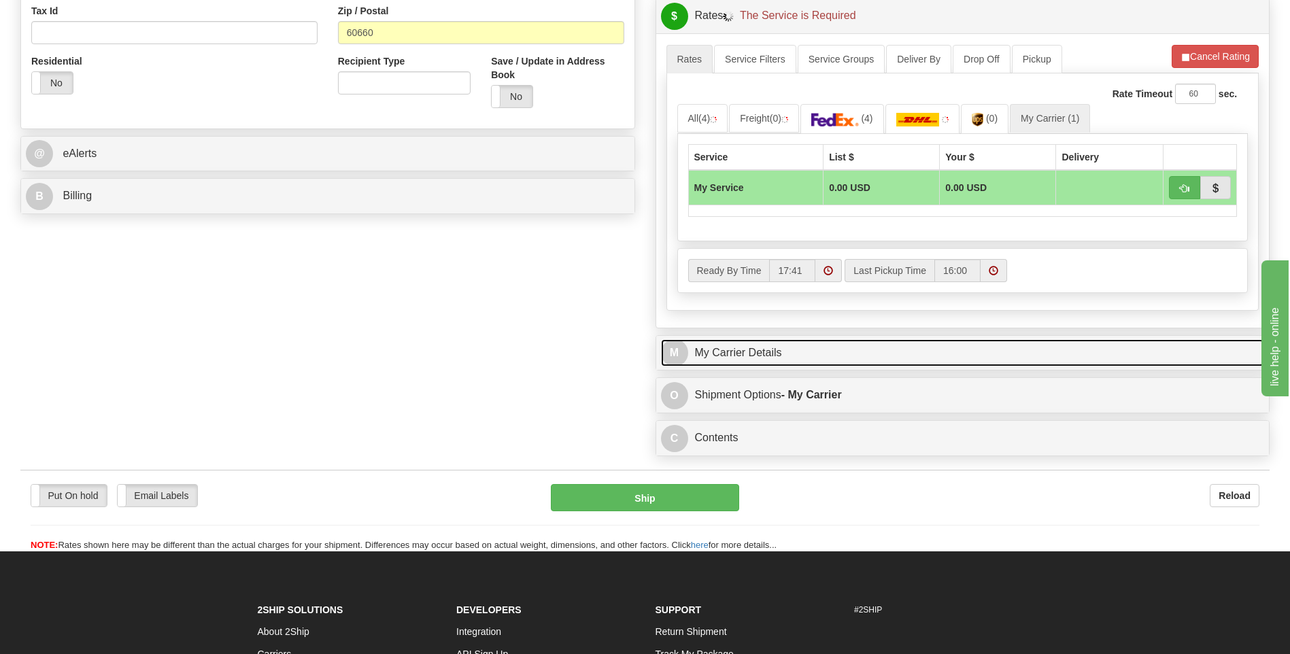
click at [801, 346] on link "M My Carrier Details" at bounding box center [963, 353] width 604 height 28
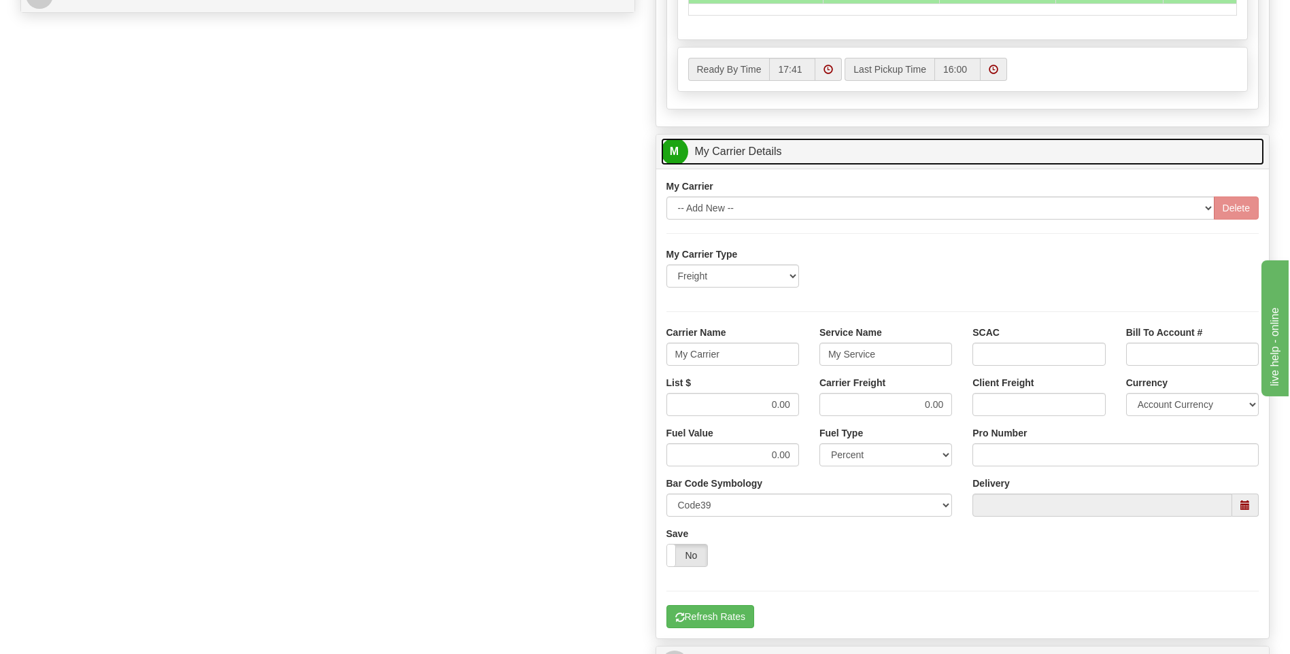
scroll to position [680, 0]
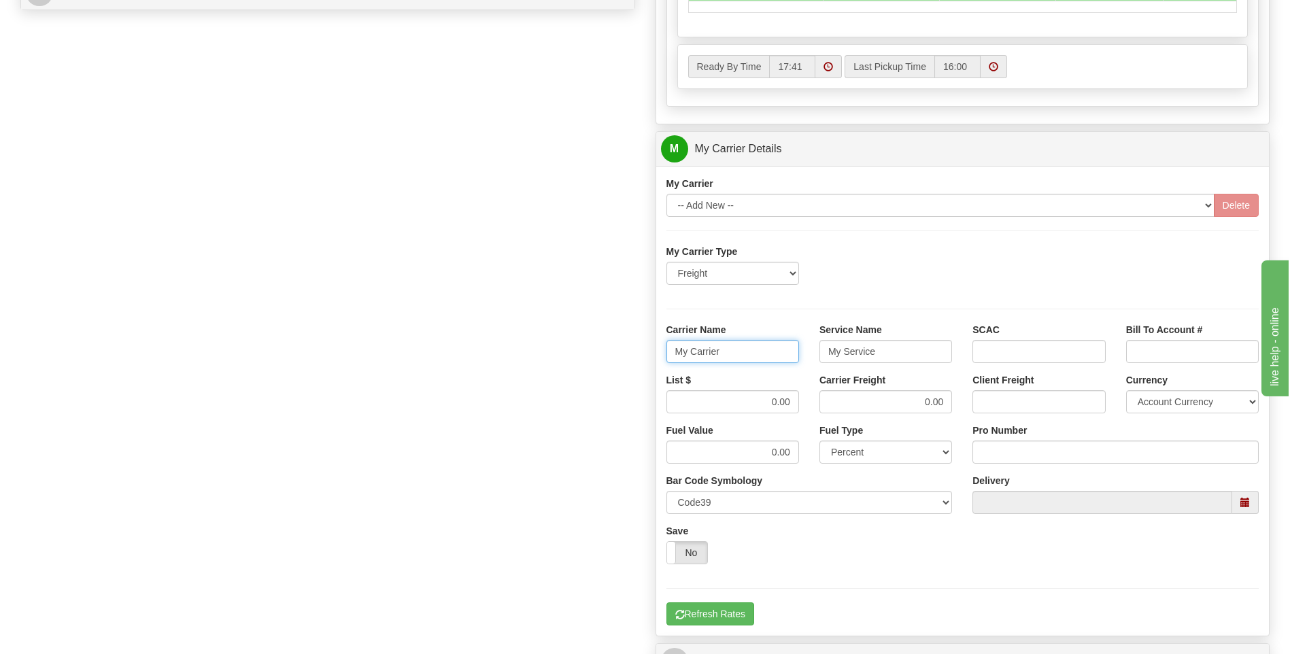
drag, startPoint x: 745, startPoint y: 354, endPoint x: 619, endPoint y: 354, distance: 126.5
click at [619, 354] on div "Order # 86690206 S Sender" at bounding box center [645, 72] width 1270 height 1313
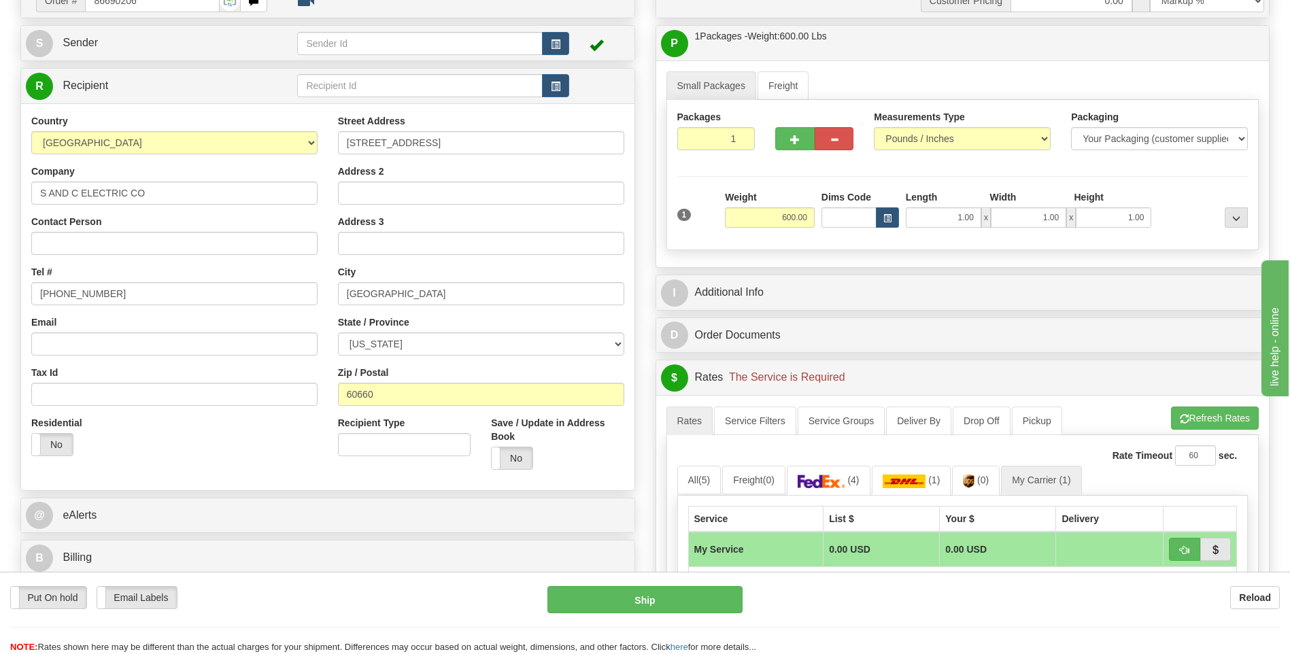
scroll to position [0, 0]
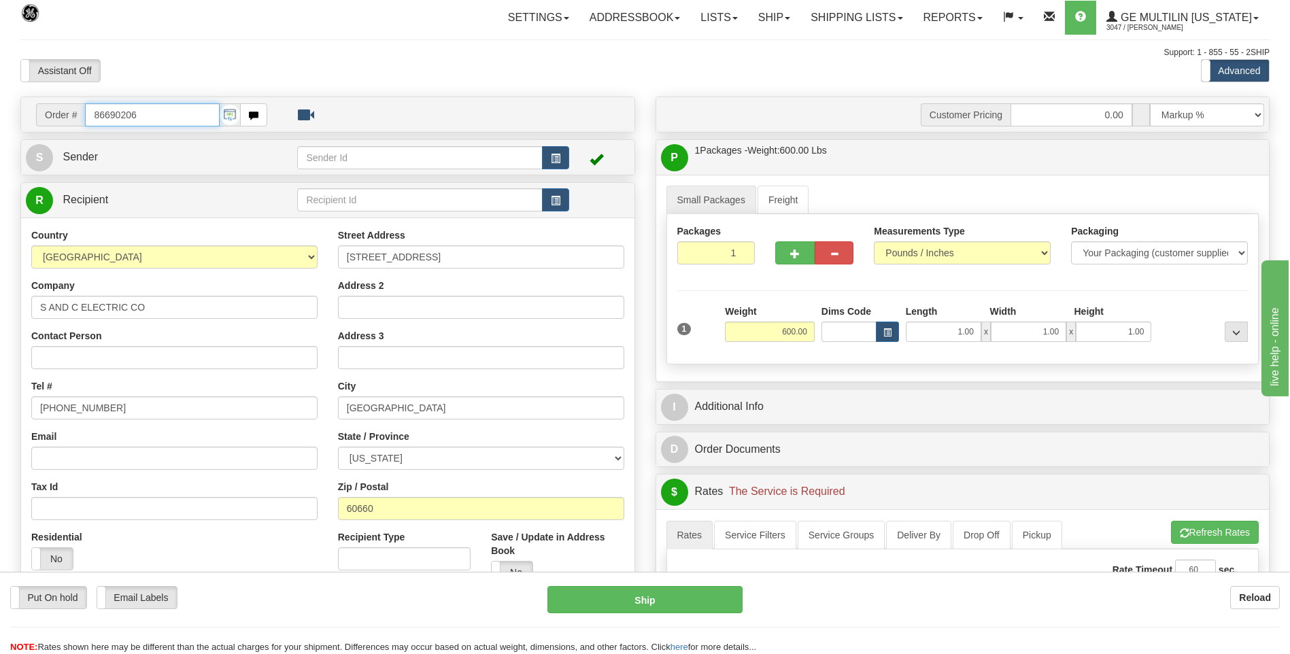
drag, startPoint x: 129, startPoint y: 117, endPoint x: 103, endPoint y: 124, distance: 26.1
click at [107, 123] on input "86690206" at bounding box center [152, 114] width 134 height 23
click at [169, 118] on input "86690206" at bounding box center [152, 114] width 134 height 23
drag, startPoint x: 181, startPoint y: 110, endPoint x: 28, endPoint y: 108, distance: 153.0
click at [28, 108] on div "Order # 86690206" at bounding box center [152, 114] width 252 height 23
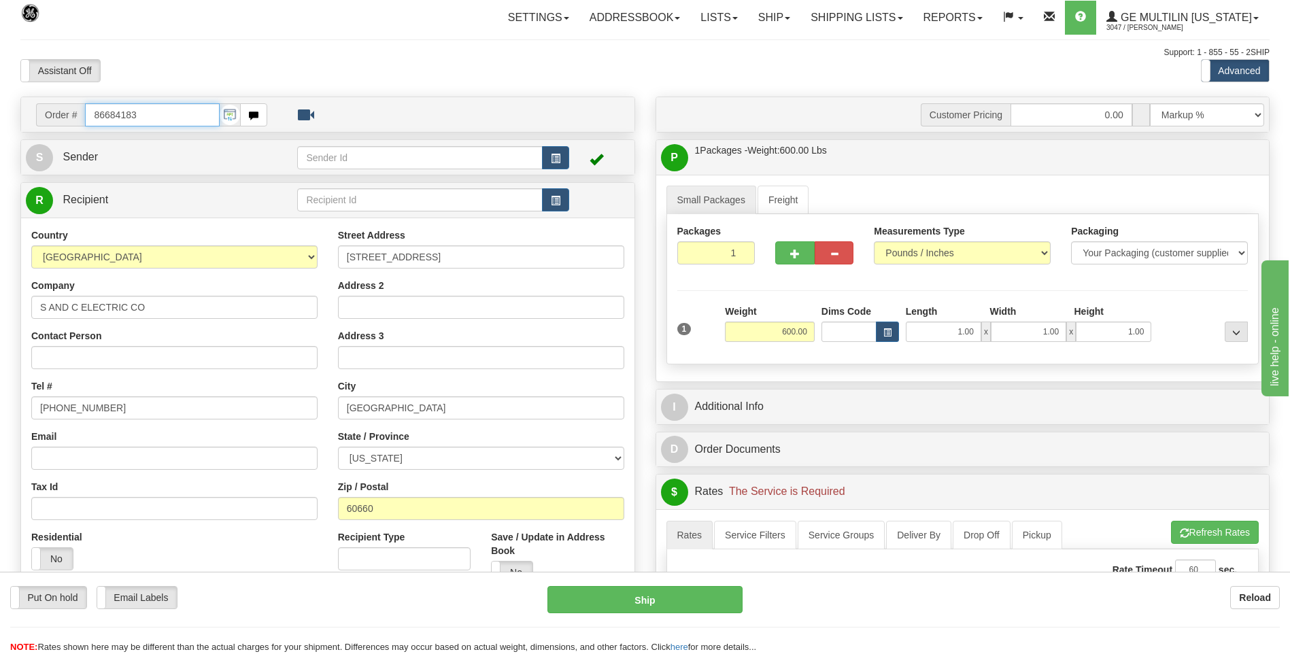
type input "86684183"
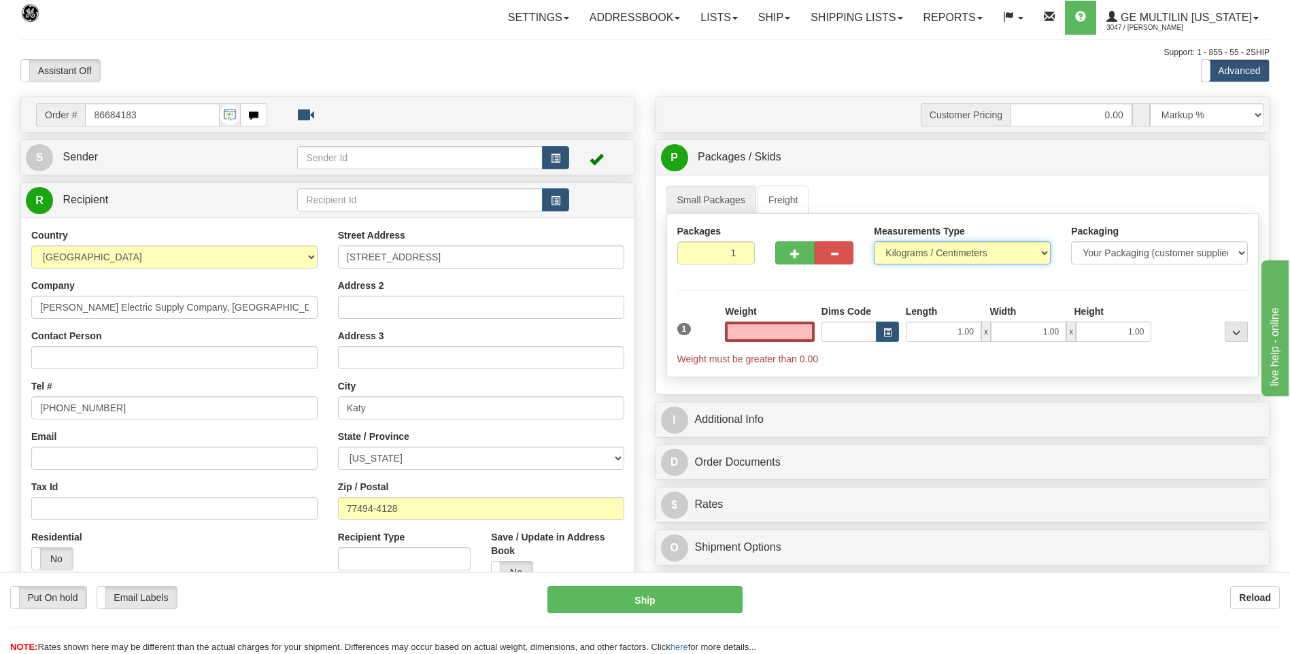
type input "0.00"
click at [886, 261] on select "Pounds / Inches Kilograms / Centimeters" at bounding box center [962, 252] width 177 height 23
select select "0"
click at [874, 241] on select "Pounds / Inches Kilograms / Centimeters" at bounding box center [962, 252] width 177 height 23
click at [811, 331] on input "0.00" at bounding box center [770, 332] width 90 height 20
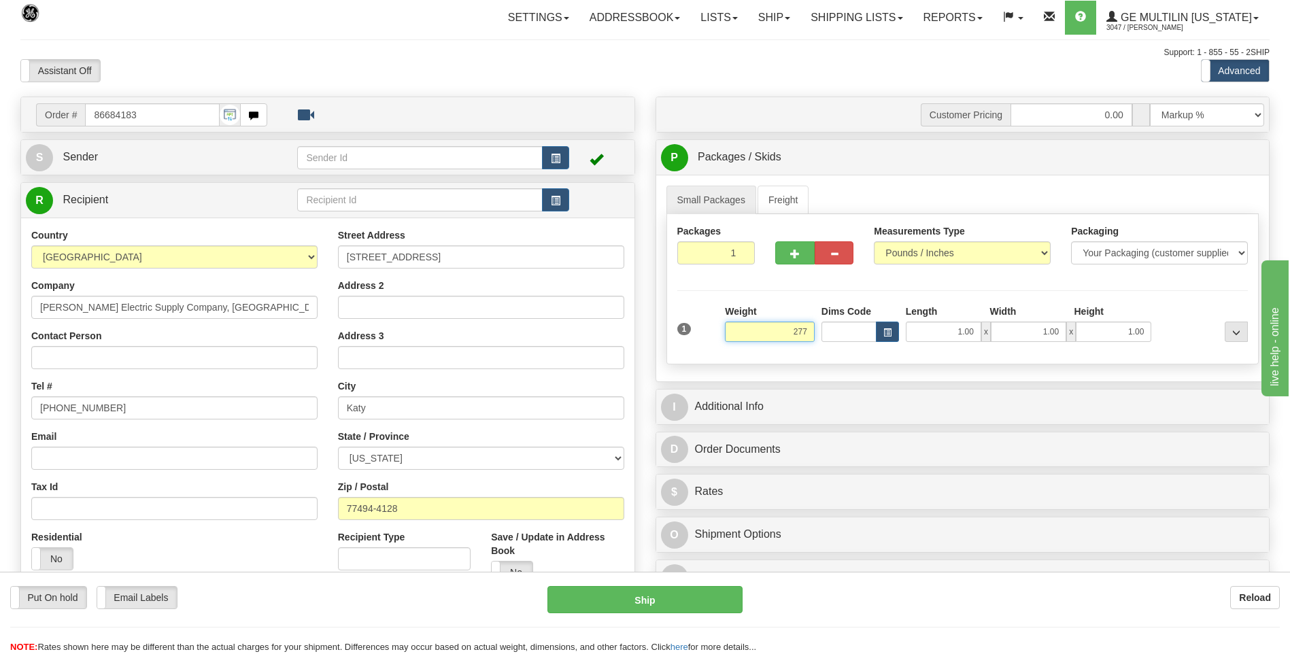
click button "Delete" at bounding box center [0, 0] width 0 height 0
type input "277.00"
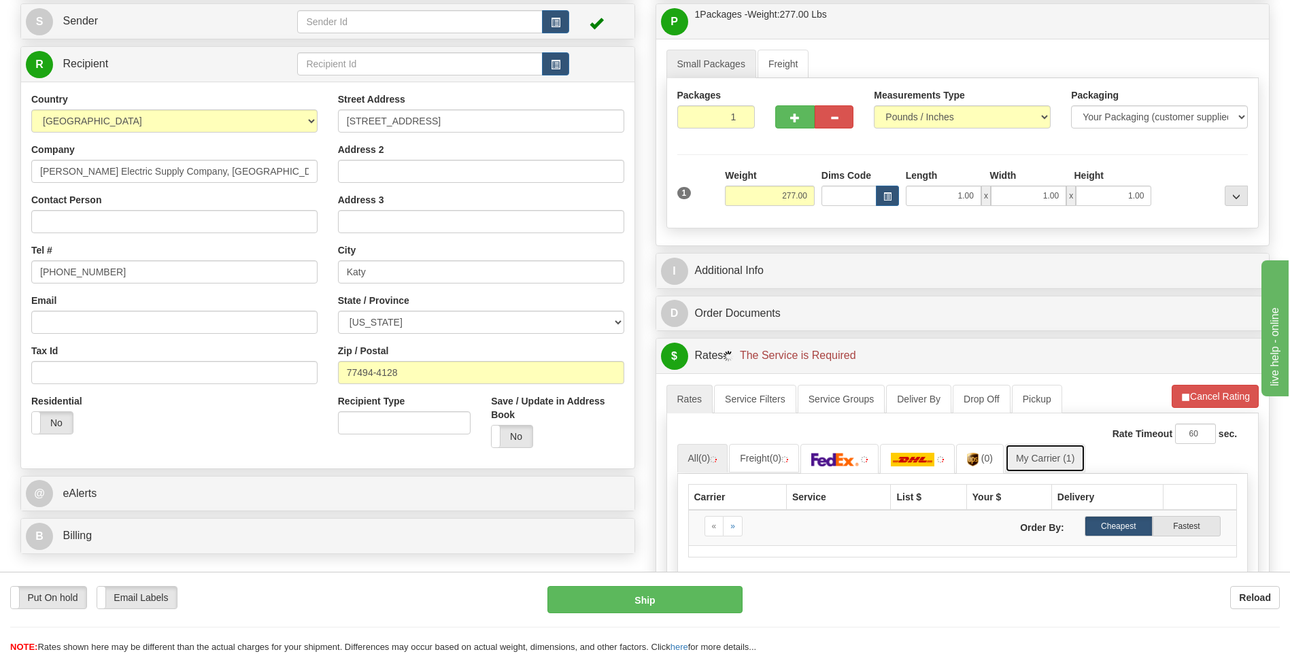
click at [1047, 460] on link "My Carrier (1)" at bounding box center [1045, 458] width 80 height 29
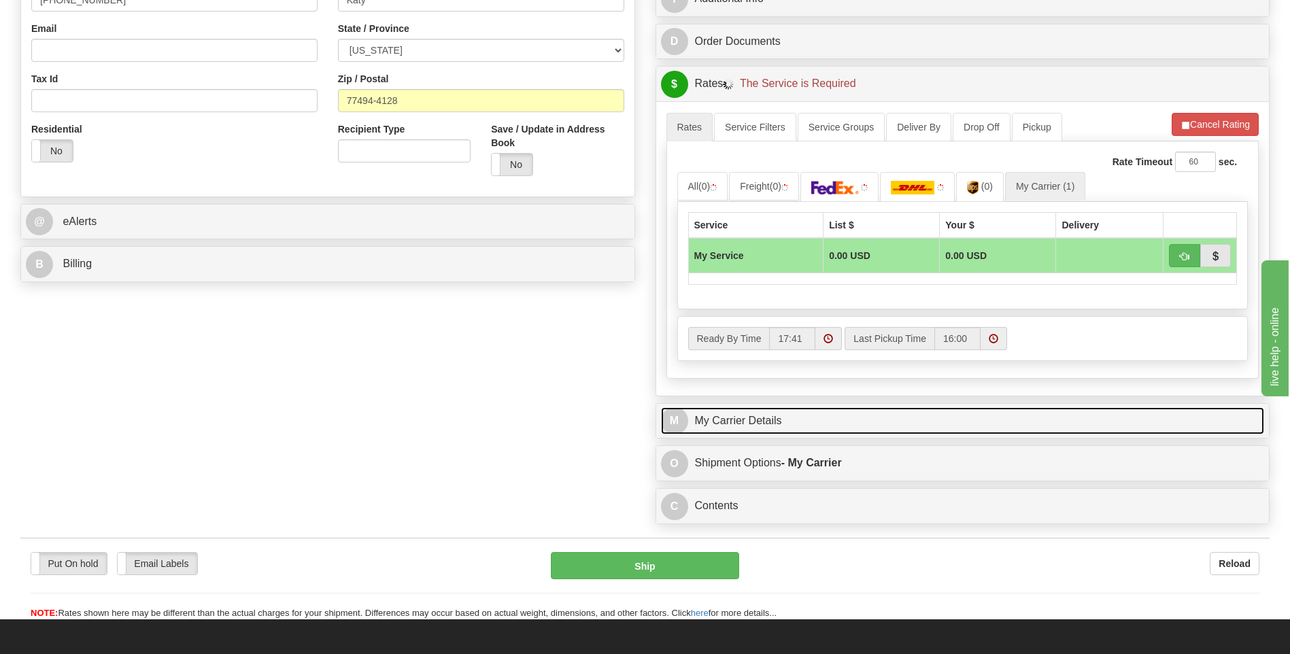
click at [826, 430] on link "M My Carrier Details" at bounding box center [963, 421] width 604 height 28
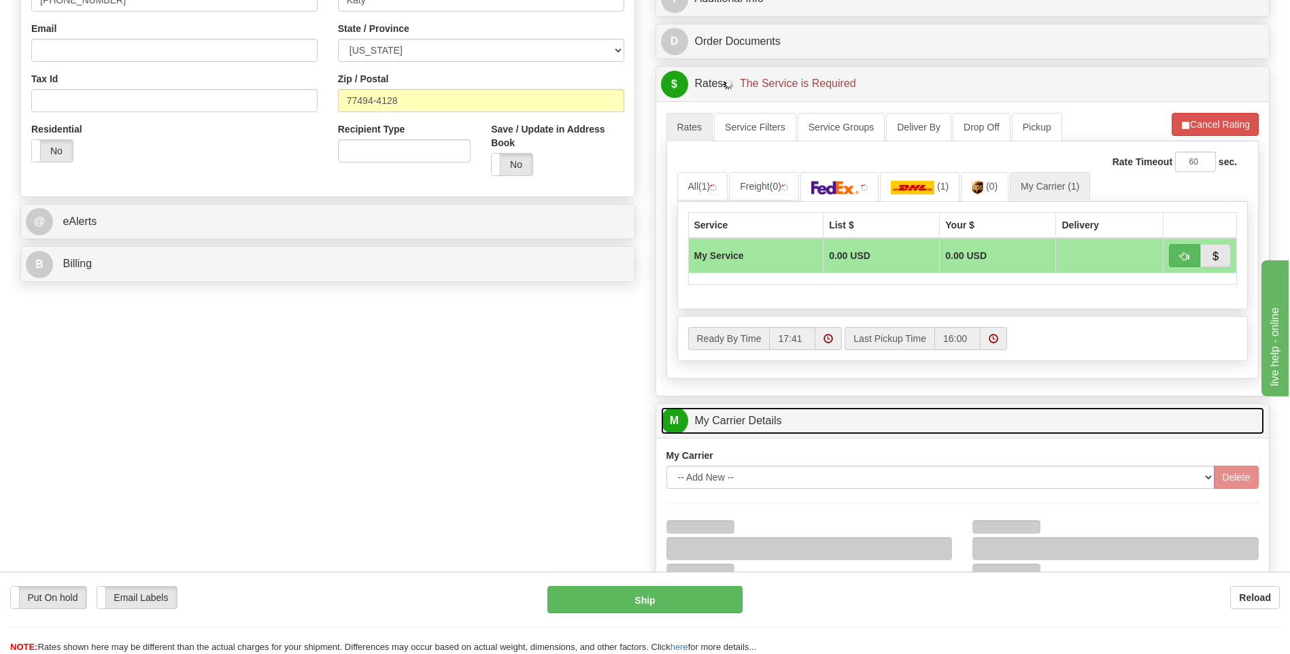
scroll to position [544, 0]
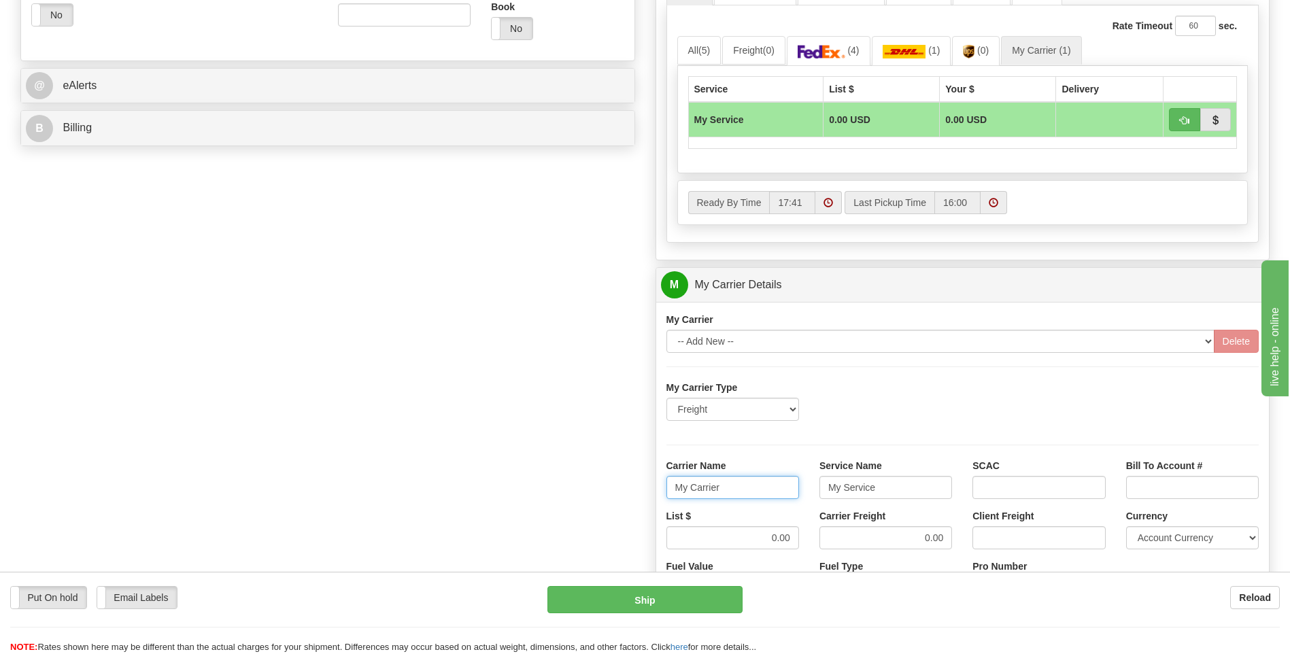
drag, startPoint x: 746, startPoint y: 482, endPoint x: 650, endPoint y: 481, distance: 96.6
click at [658, 482] on div "Carrier Name My Carrier" at bounding box center [732, 484] width 153 height 50
type input "AVERI"
type input "LTL"
drag, startPoint x: 744, startPoint y: 541, endPoint x: 813, endPoint y: 531, distance: 69.6
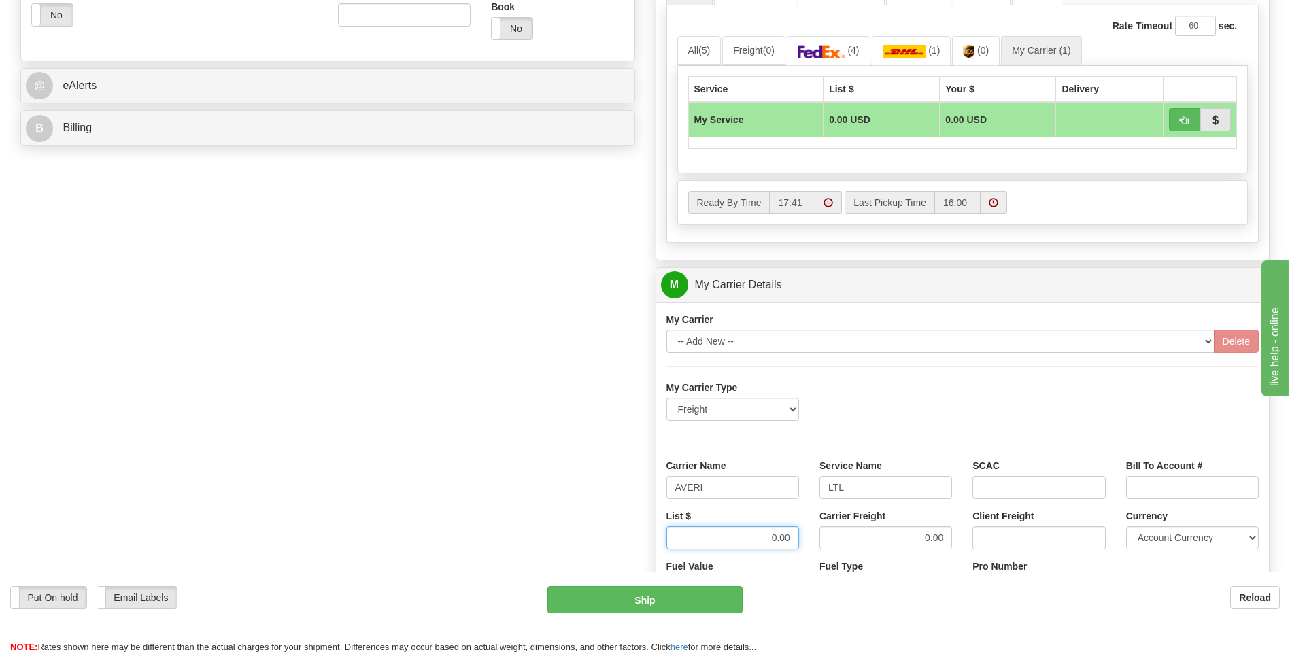
click at [813, 531] on div "List $ 0.00 Carrier Freight 0.00 Client Freight Currency Account Currency ARN A…" at bounding box center [963, 534] width 614 height 50
type input "320"
drag, startPoint x: 892, startPoint y: 532, endPoint x: 981, endPoint y: 530, distance: 89.1
click at [981, 530] on div "List $ 320 Carrier Freight 0.00 Client Freight Currency Account Currency ARN AW…" at bounding box center [963, 534] width 614 height 50
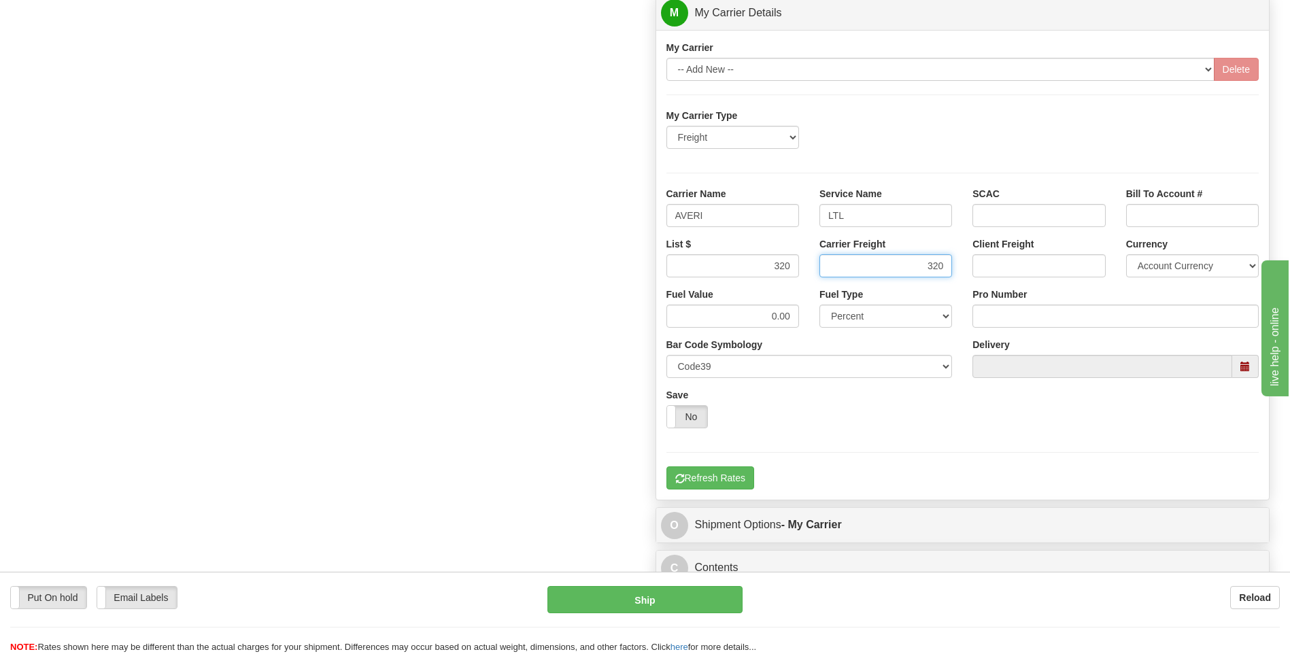
type input "320"
click at [1001, 309] on input "Pro Number" at bounding box center [1116, 316] width 286 height 23
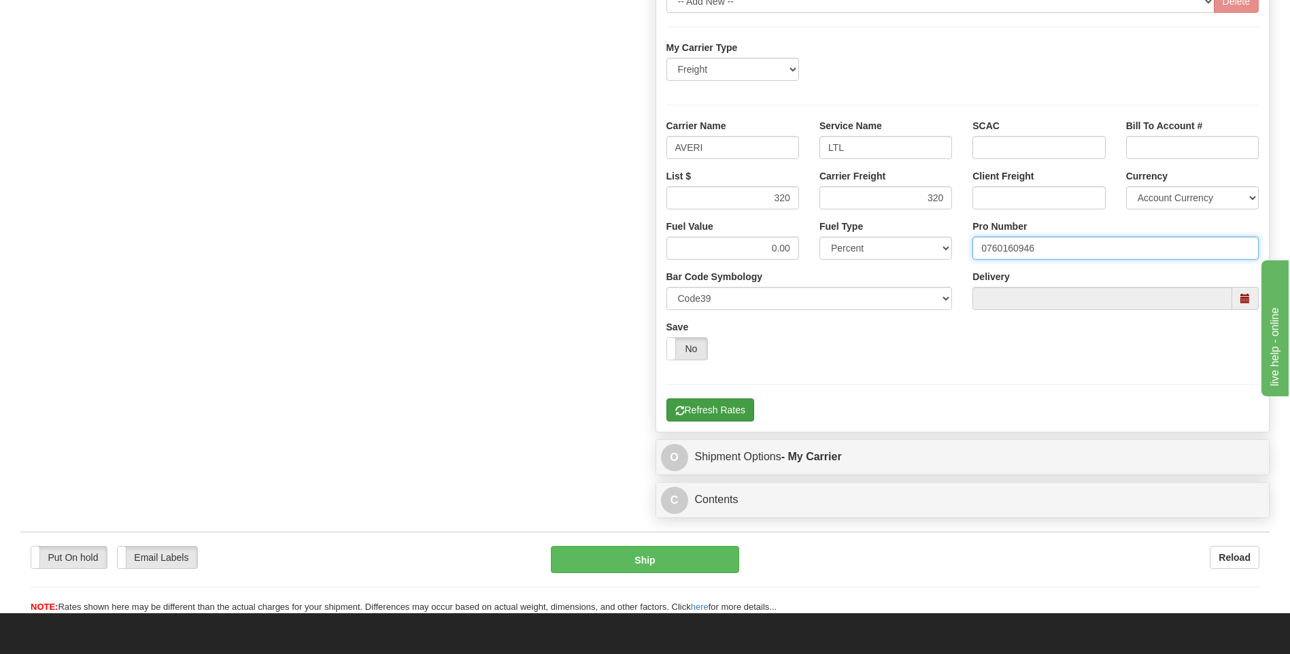
type input "0760160946"
click at [718, 415] on button "Refresh Rates" at bounding box center [711, 410] width 88 height 23
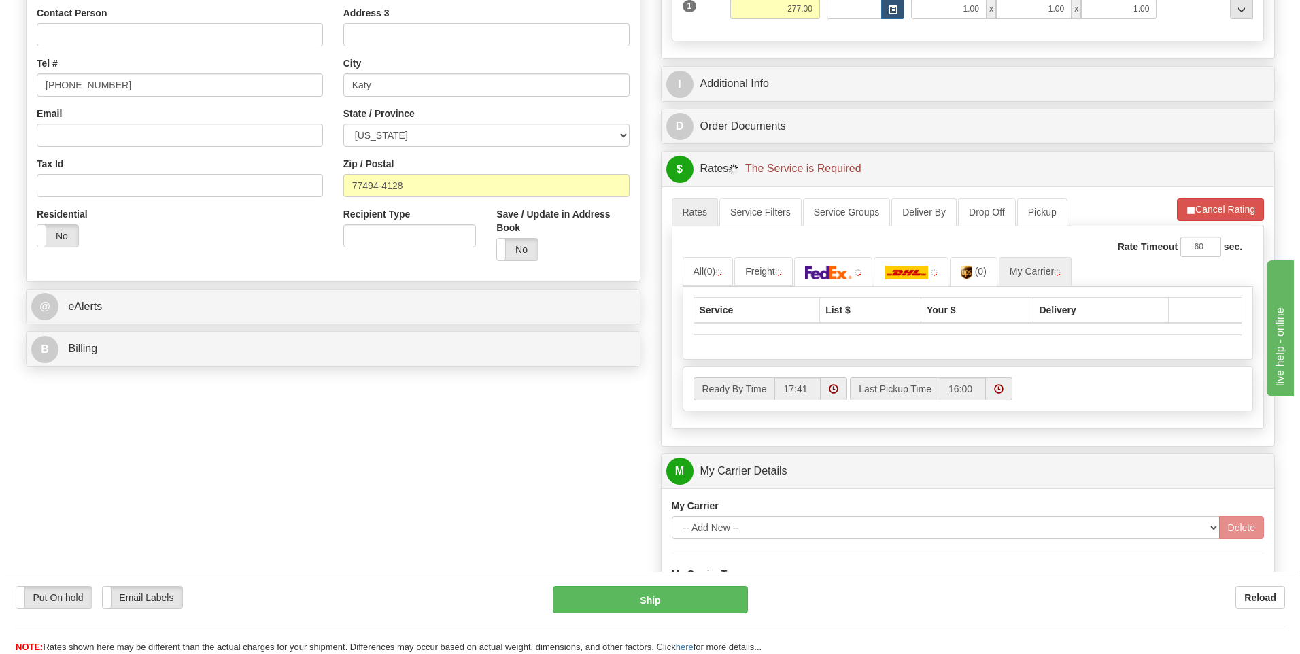
scroll to position [305, 0]
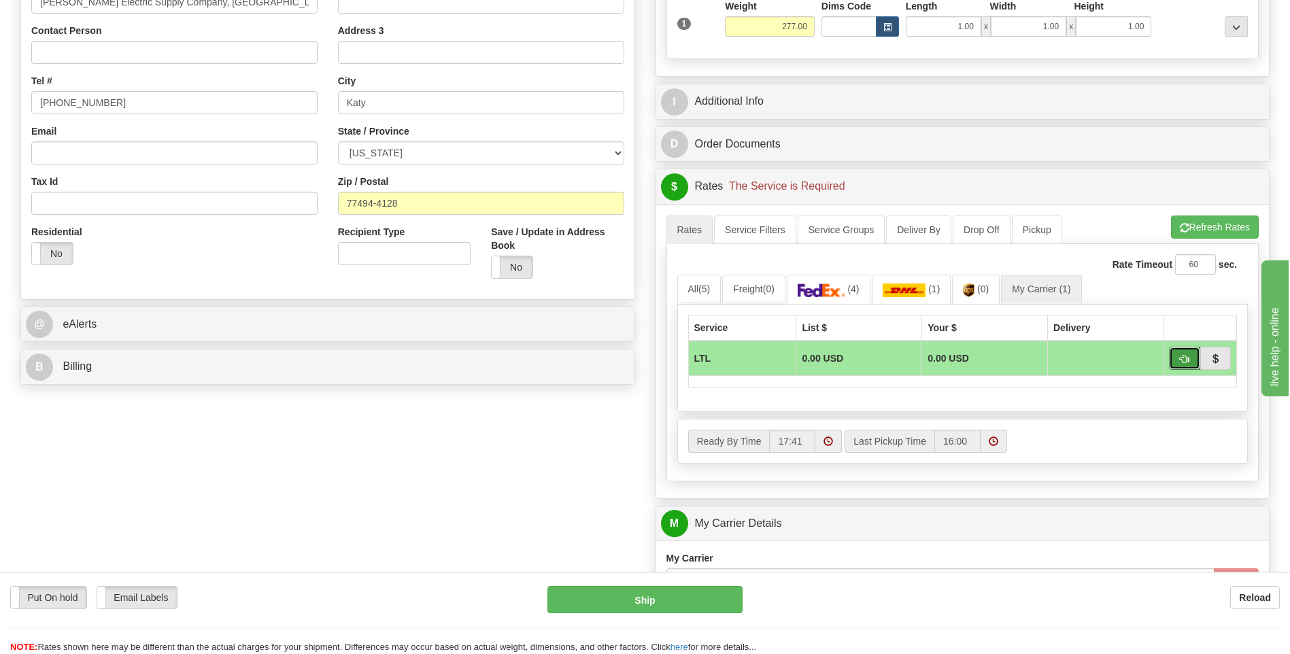
click at [1182, 359] on span "button" at bounding box center [1185, 359] width 10 height 9
type input "00"
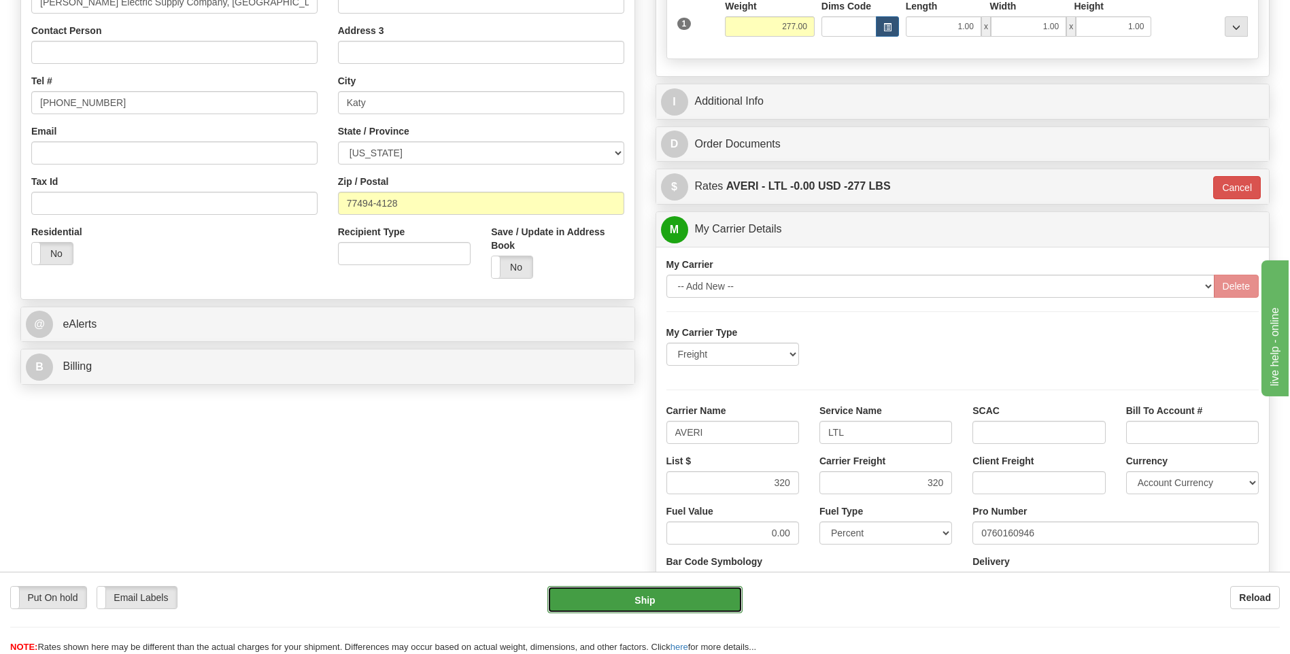
click at [690, 602] on button "Ship" at bounding box center [645, 599] width 195 height 27
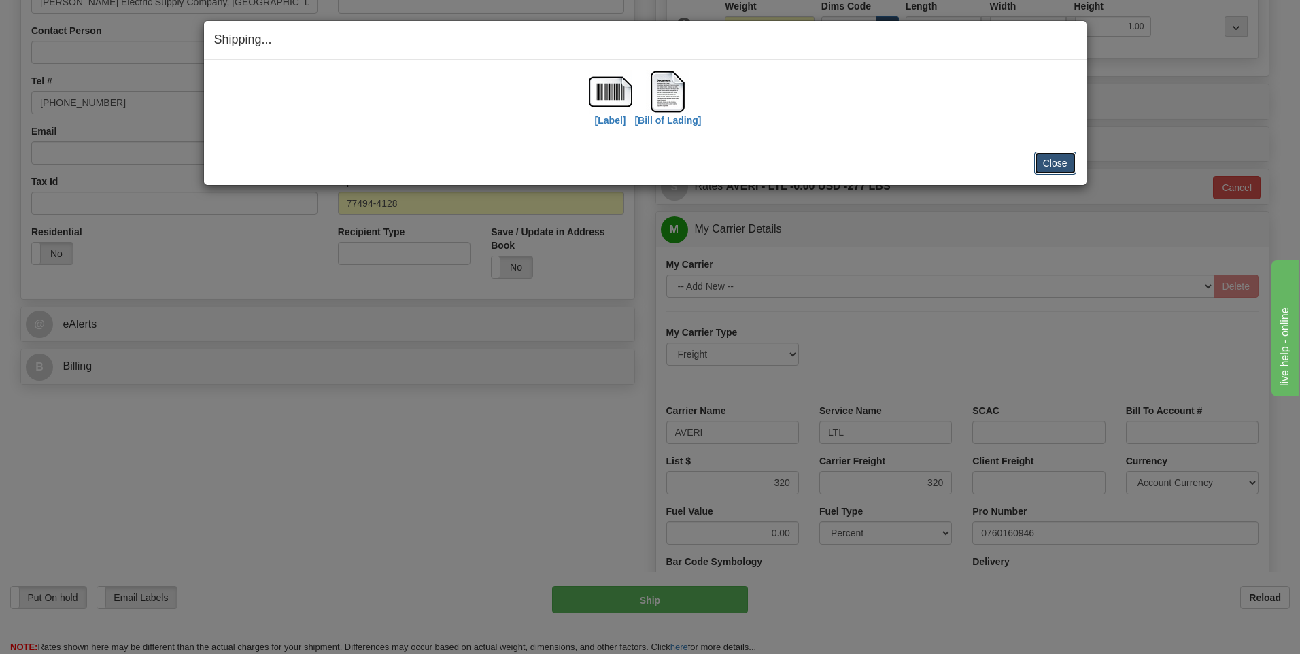
click at [1053, 158] on button "Close" at bounding box center [1056, 163] width 42 height 23
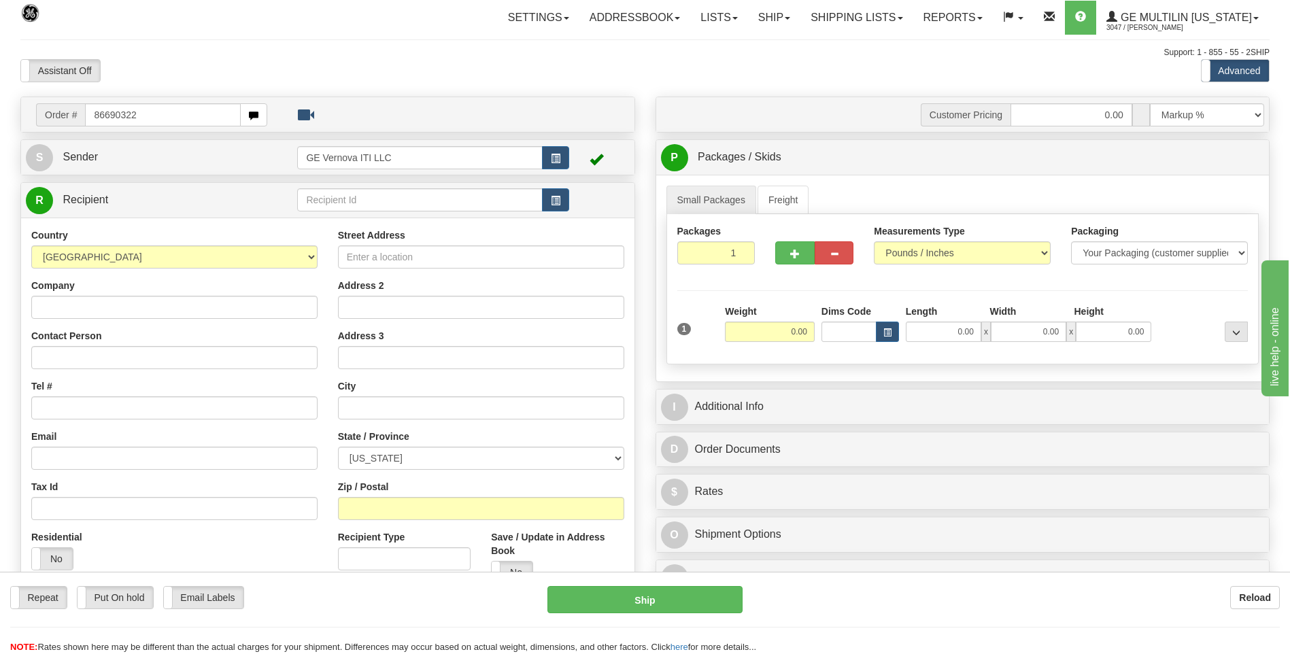
type input "86690322"
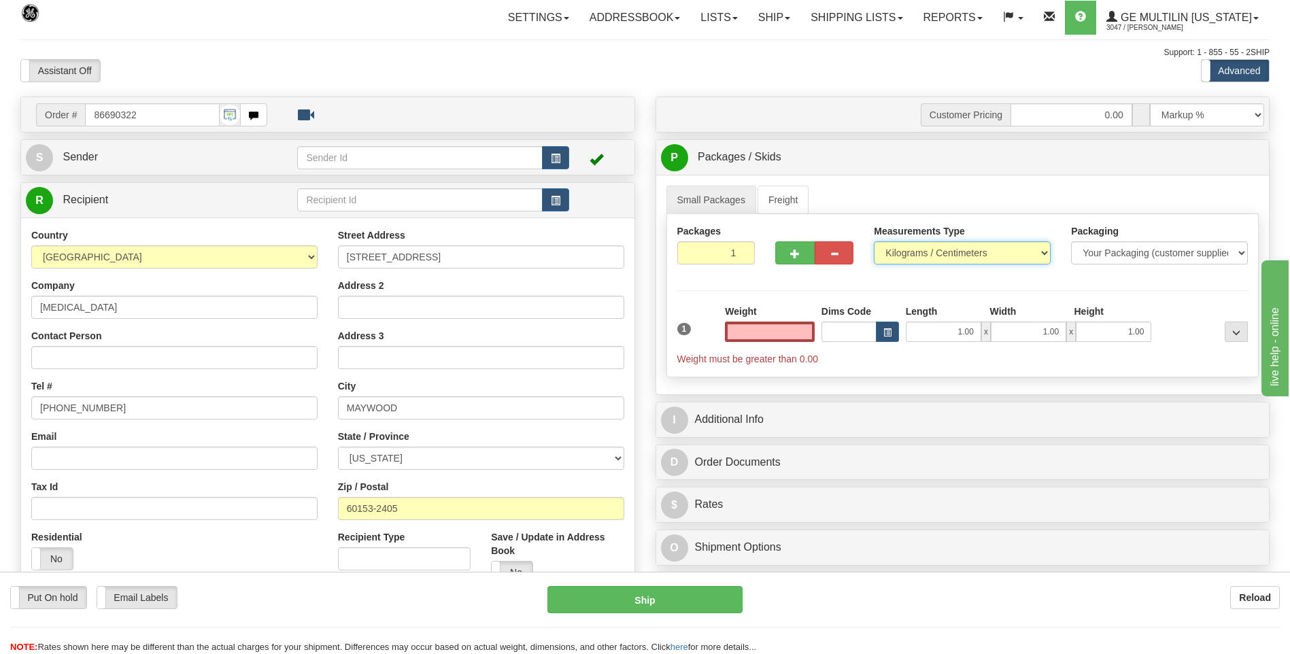
type input "0.00"
click at [925, 255] on select "Pounds / Inches Kilograms / Centimeters" at bounding box center [962, 252] width 177 height 23
select select "0"
click at [874, 241] on select "Pounds / Inches Kilograms / Centimeters" at bounding box center [962, 252] width 177 height 23
click at [807, 335] on input "0.00" at bounding box center [770, 332] width 90 height 20
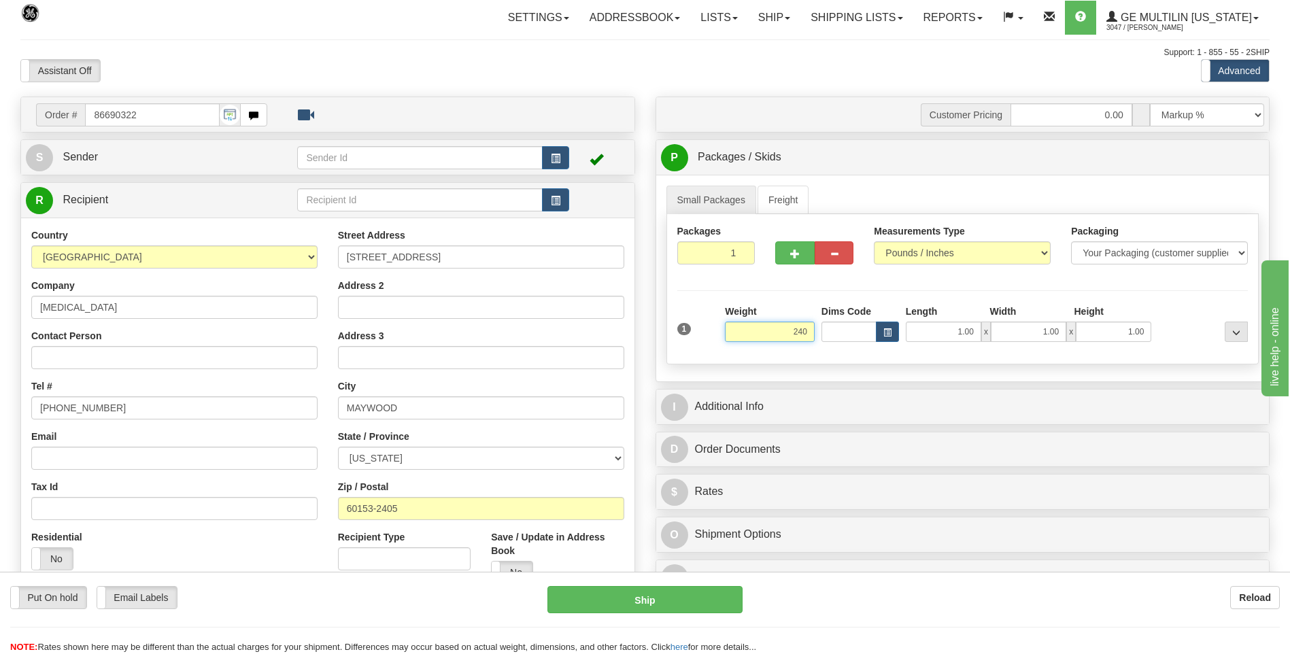
click button "Delete" at bounding box center [0, 0] width 0 height 0
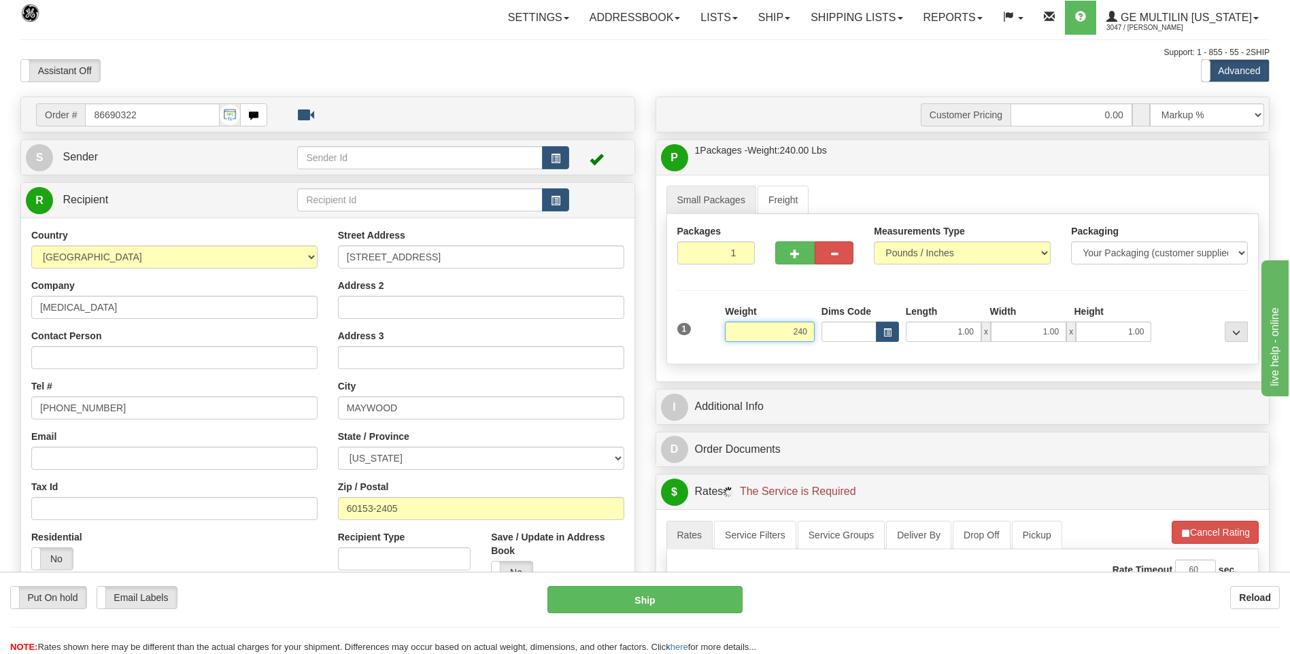
type input "240.00"
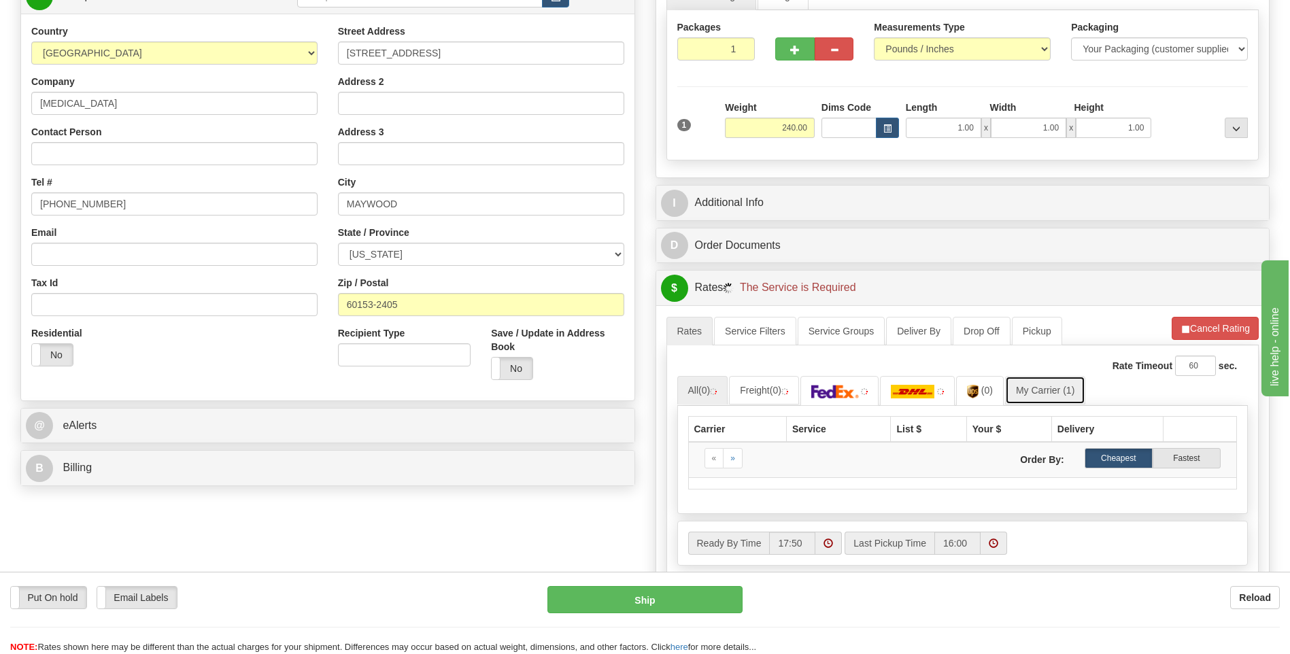
click at [1041, 394] on link "My Carrier (1)" at bounding box center [1045, 390] width 80 height 29
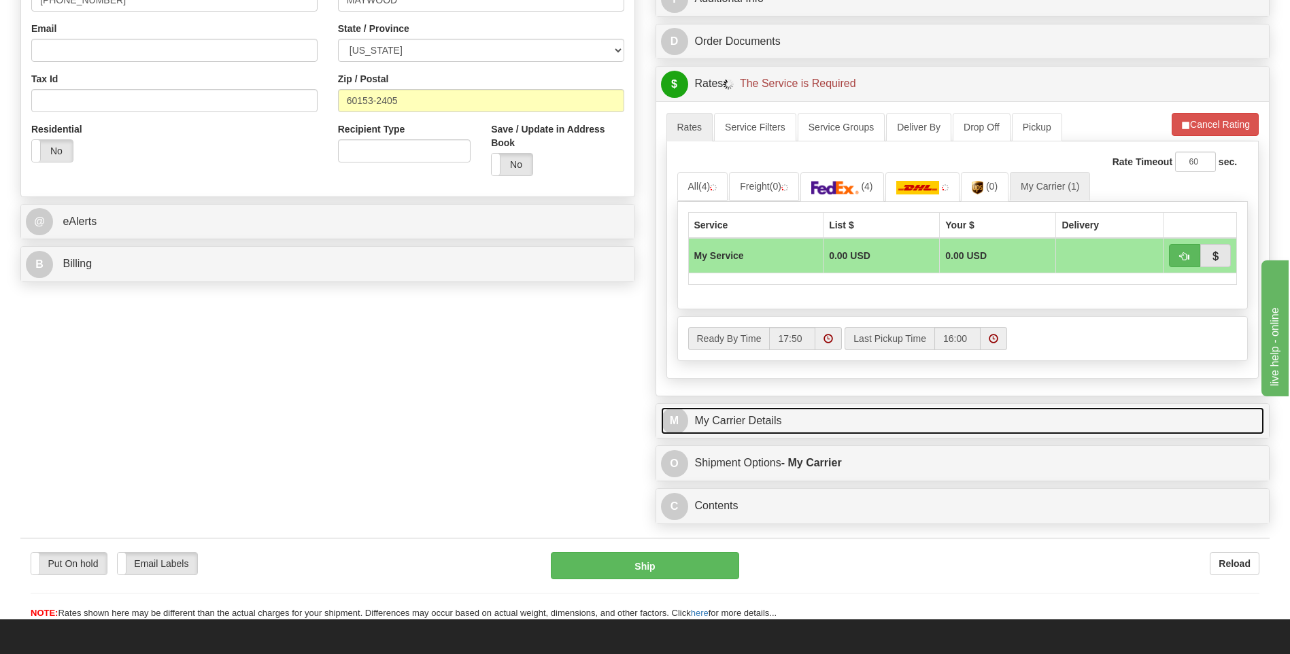
click at [834, 418] on link "M My Carrier Details" at bounding box center [963, 421] width 604 height 28
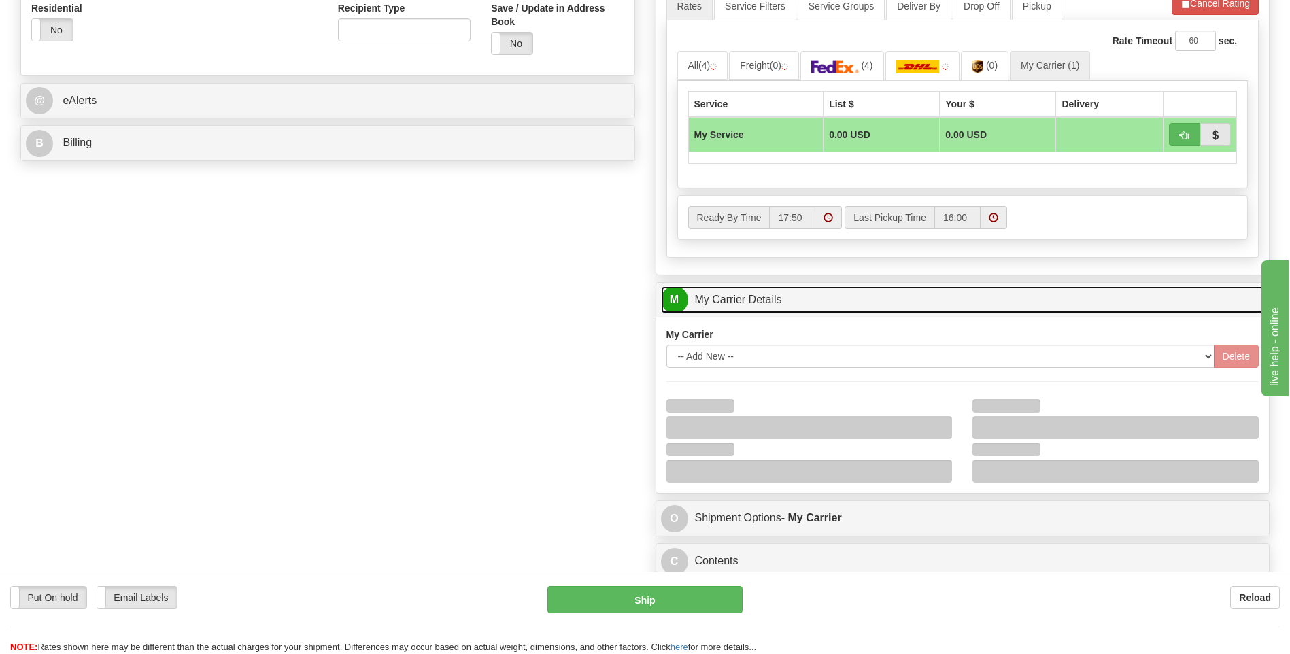
scroll to position [612, 0]
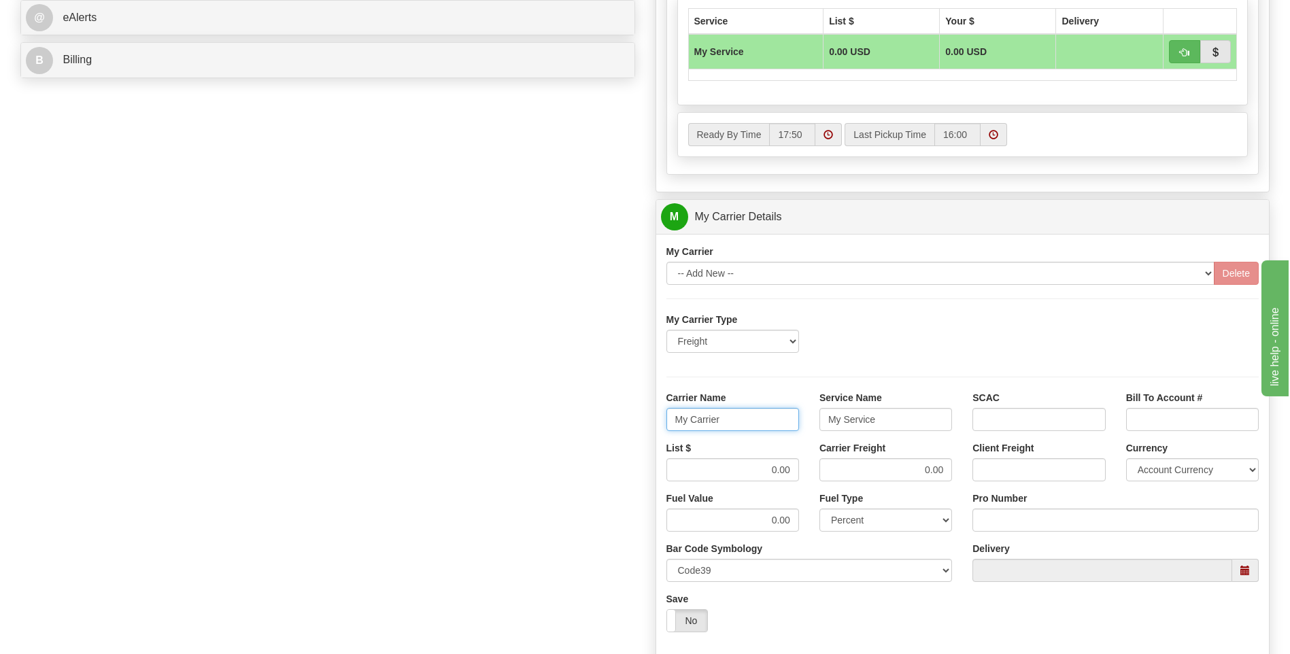
drag, startPoint x: 733, startPoint y: 420, endPoint x: 577, endPoint y: 431, distance: 155.5
click at [577, 431] on div "Order # 86690322 S Sender" at bounding box center [645, 140] width 1270 height 1313
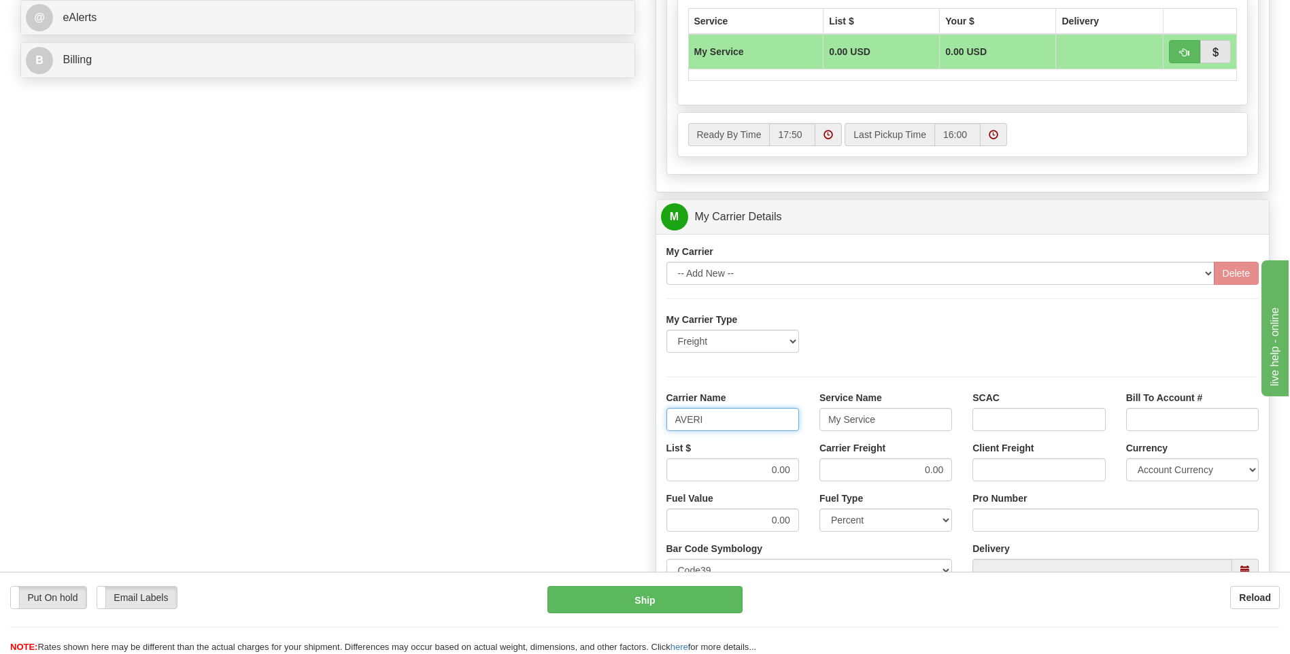
type input "AVERI"
type input "LTL"
drag, startPoint x: 763, startPoint y: 464, endPoint x: 811, endPoint y: 463, distance: 47.6
click at [811, 463] on div "List $ 0.00 Carrier Freight 0.00 Client Freight Currency Account Currency ARN A…" at bounding box center [963, 466] width 614 height 50
type input "320"
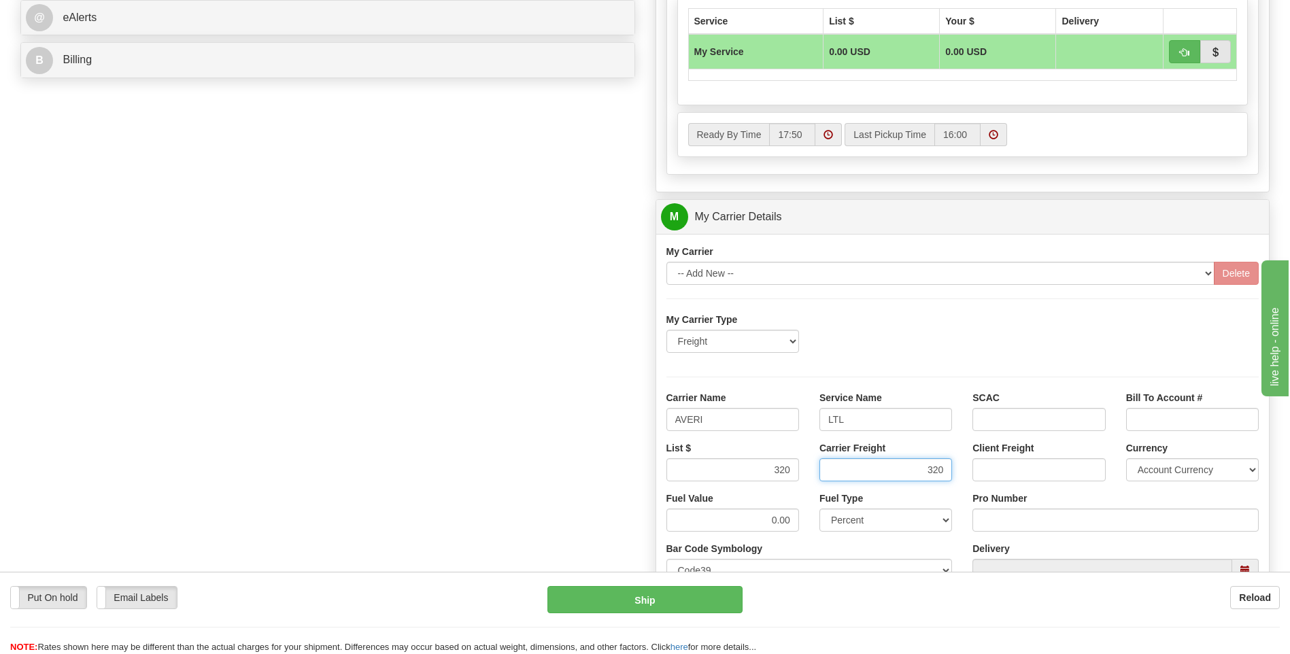
type input "320"
click at [1013, 512] on input "Pro Number" at bounding box center [1116, 520] width 286 height 23
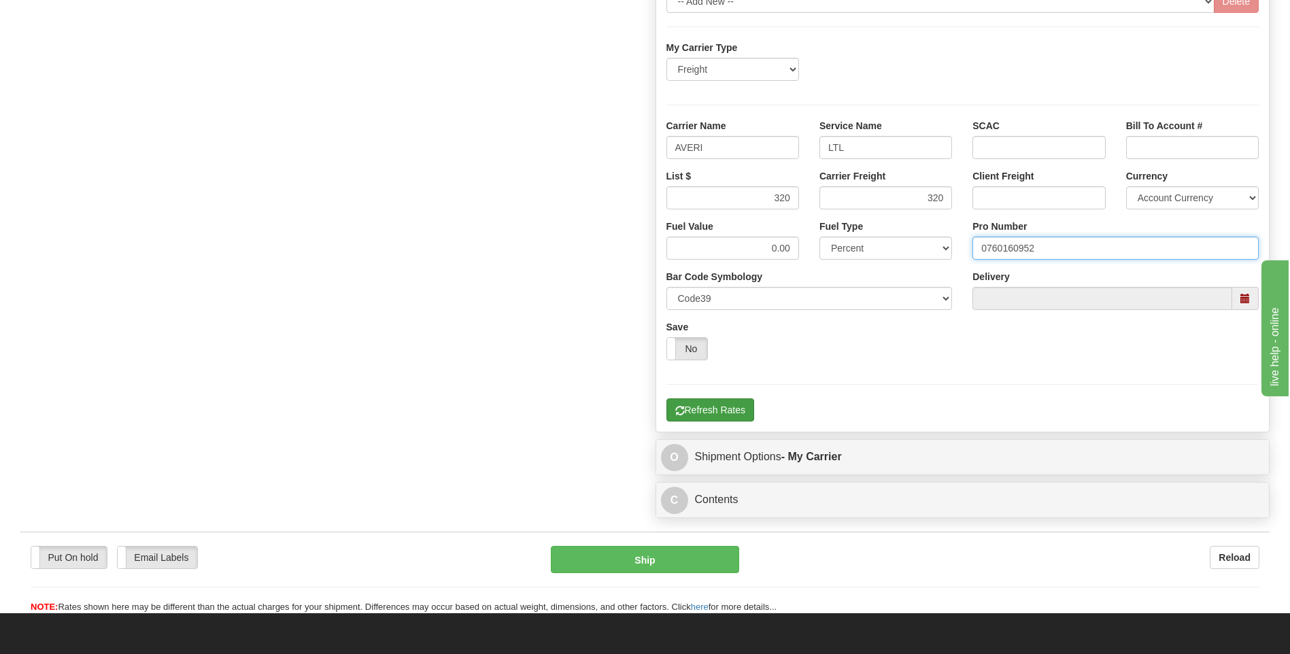
type input "0760160952"
click at [741, 416] on button "Refresh Rates" at bounding box center [711, 410] width 88 height 23
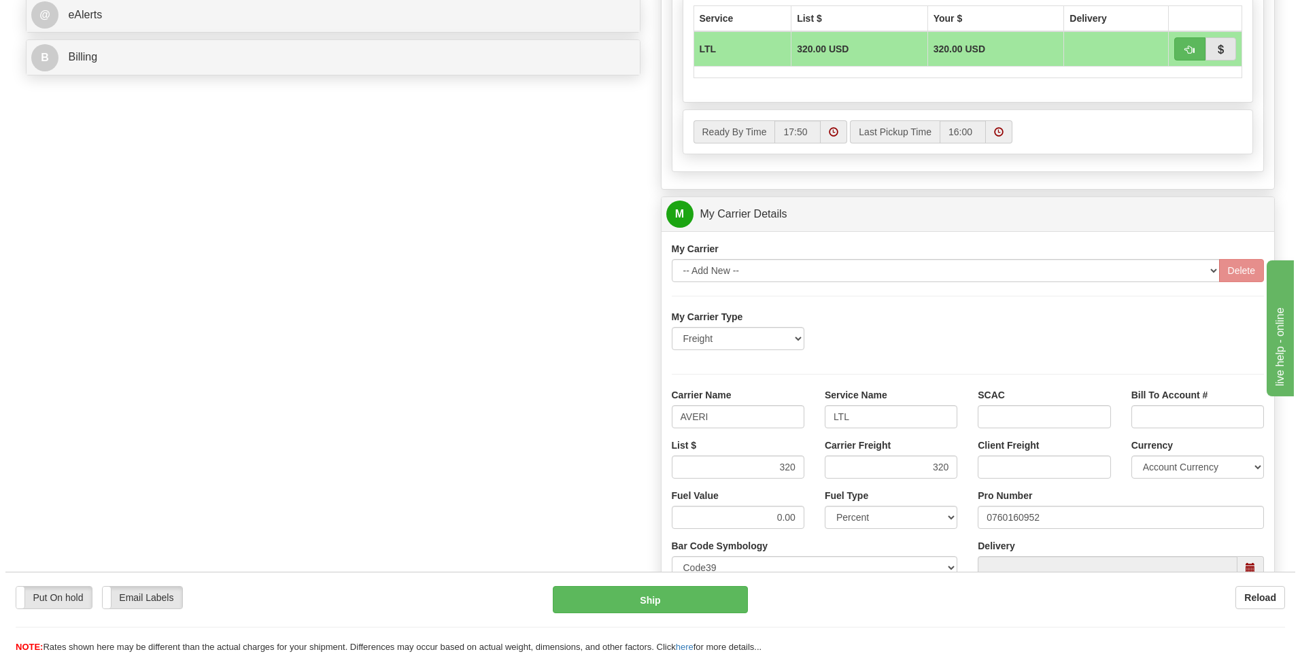
scroll to position [441, 0]
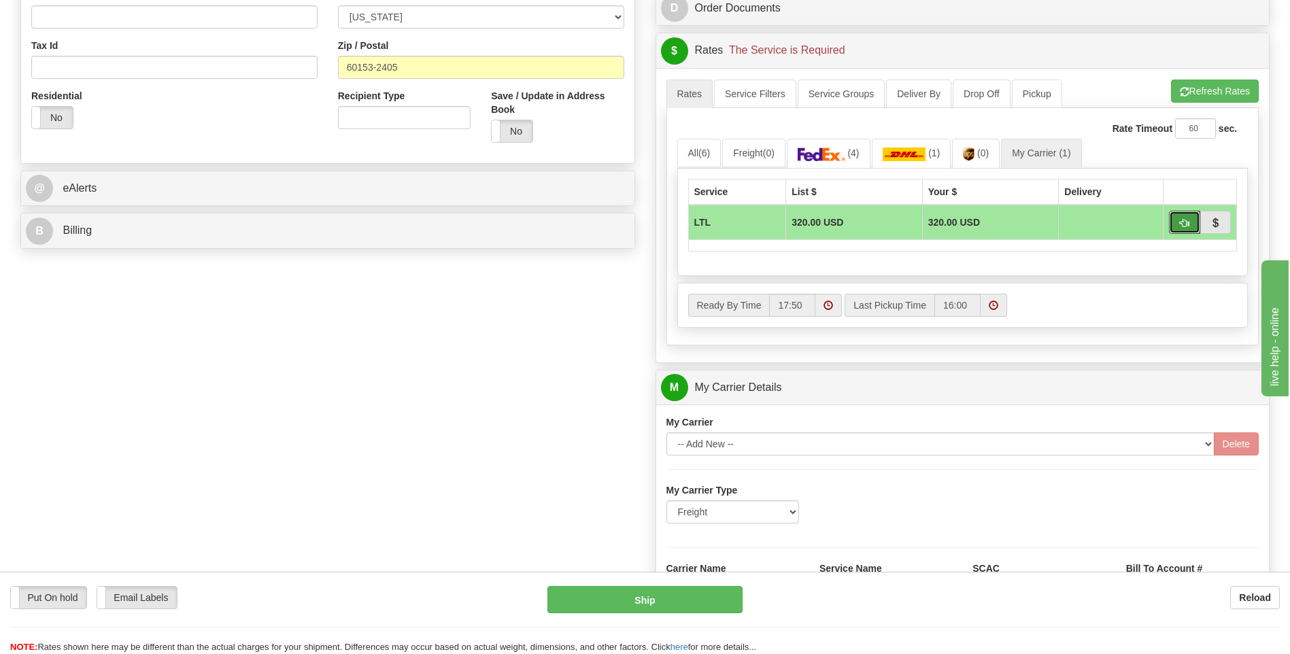
drag, startPoint x: 1173, startPoint y: 224, endPoint x: 1168, endPoint y: 234, distance: 11.3
click at [1173, 224] on button "button" at bounding box center [1184, 222] width 31 height 23
type input "00"
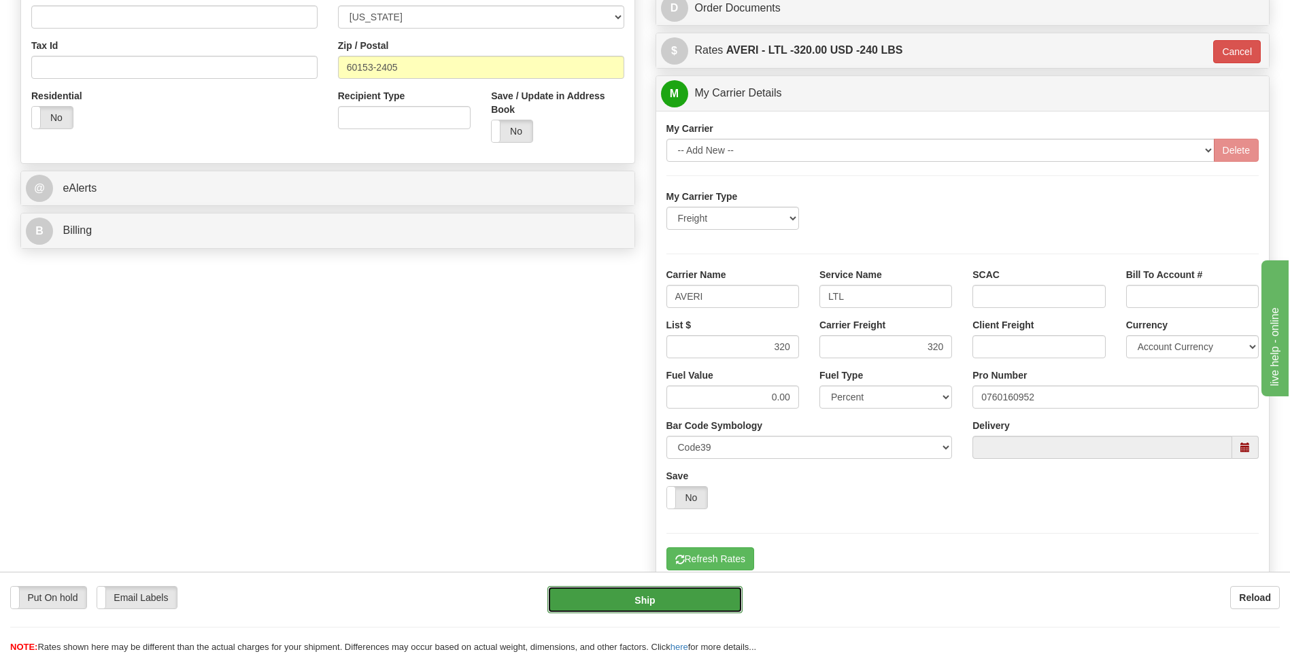
click at [704, 603] on button "Ship" at bounding box center [645, 599] width 195 height 27
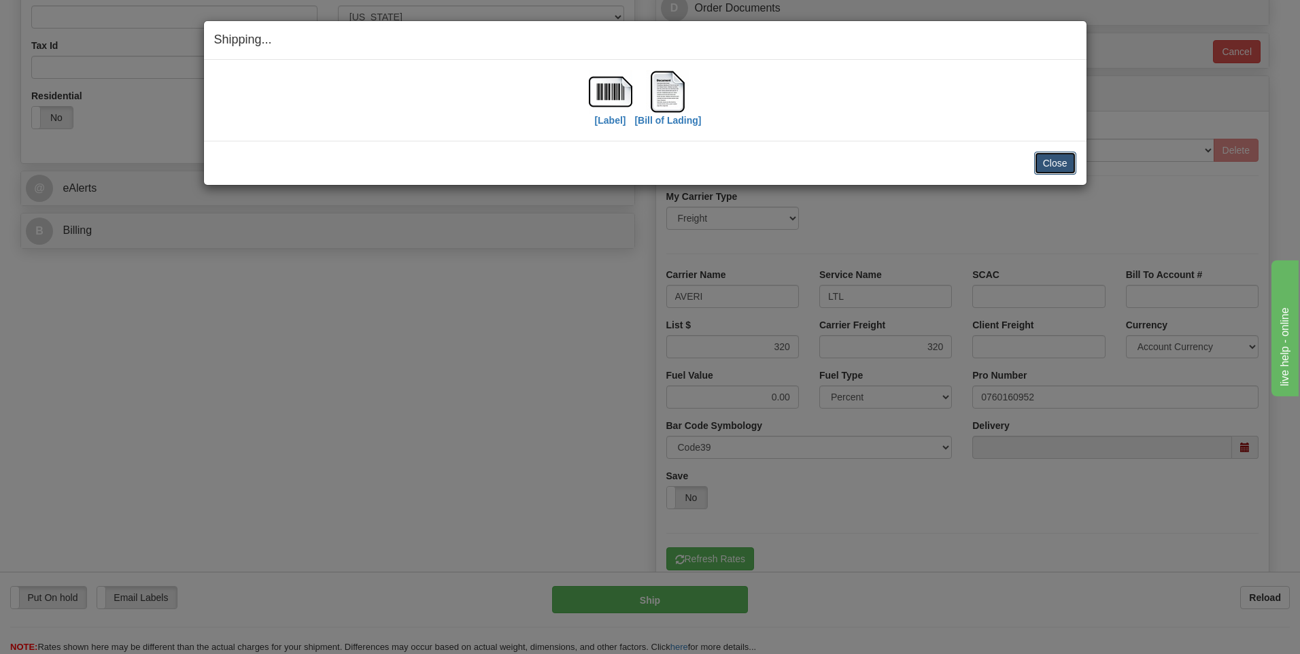
click at [1041, 165] on button "Close" at bounding box center [1056, 163] width 42 height 23
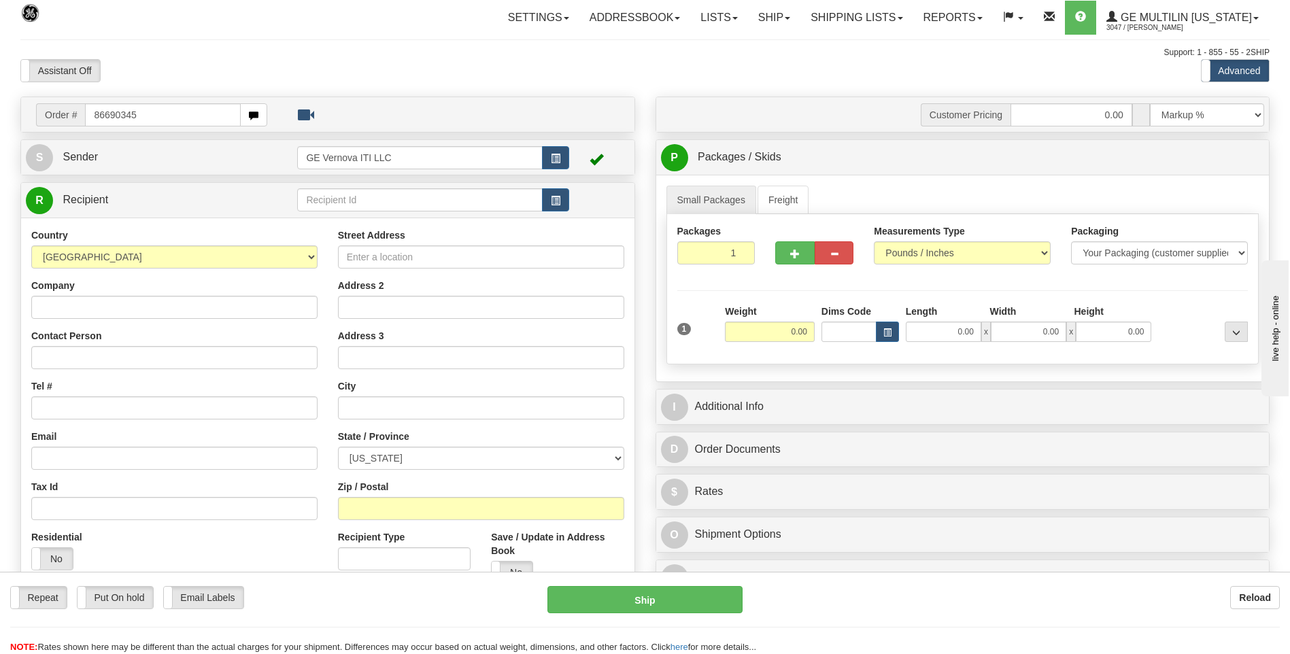
type input "86690345"
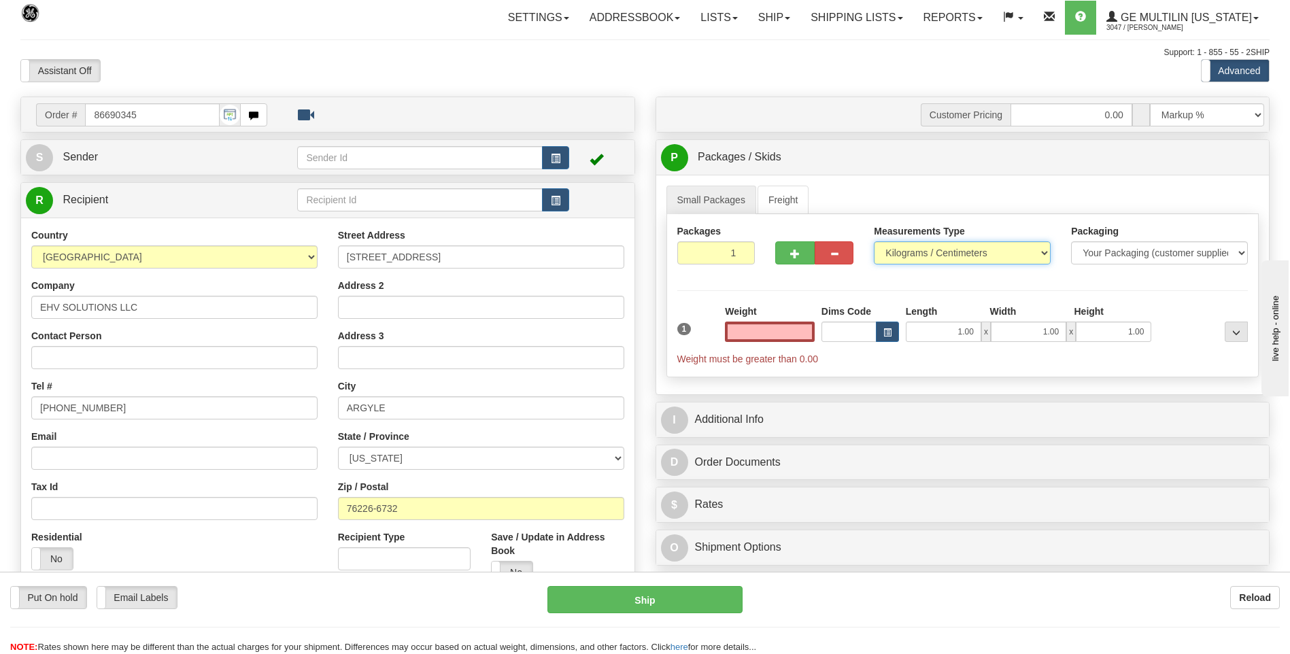
type input "0.00"
drag, startPoint x: 921, startPoint y: 252, endPoint x: 909, endPoint y: 266, distance: 18.8
click at [920, 252] on select "Pounds / Inches Kilograms / Centimeters" at bounding box center [962, 252] width 177 height 23
select select "0"
click at [874, 241] on select "Pounds / Inches Kilograms / Centimeters" at bounding box center [962, 252] width 177 height 23
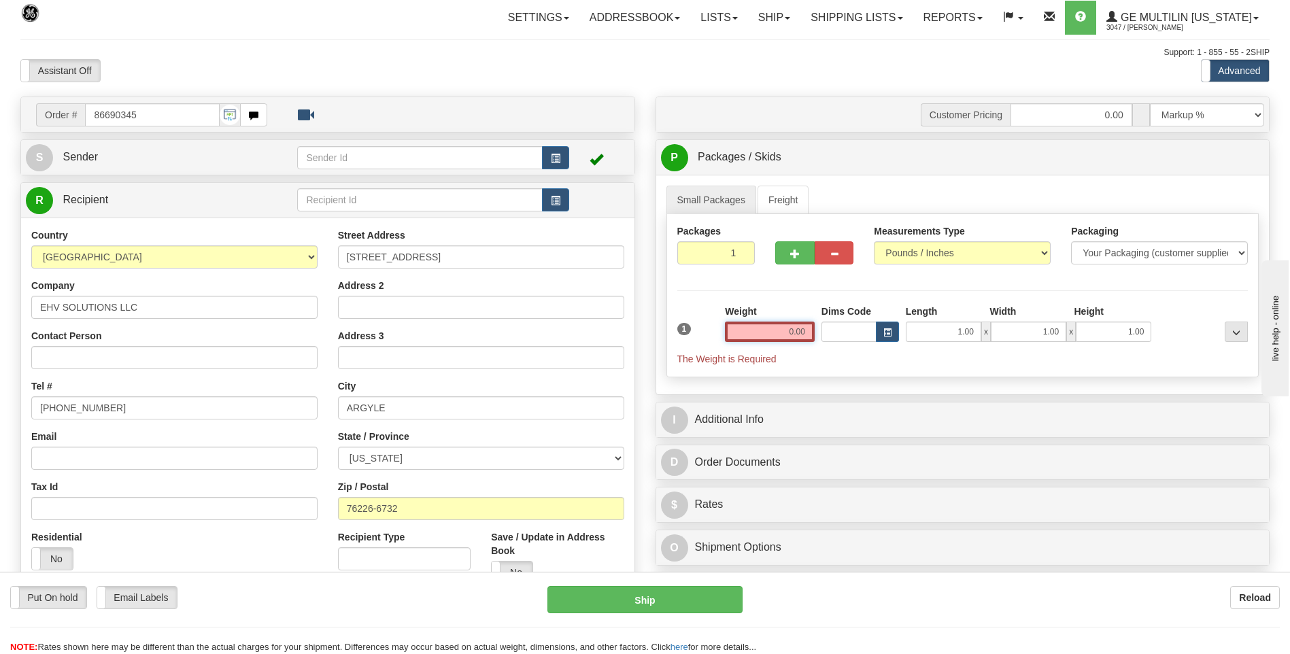
click at [810, 326] on input "0.00" at bounding box center [770, 332] width 90 height 20
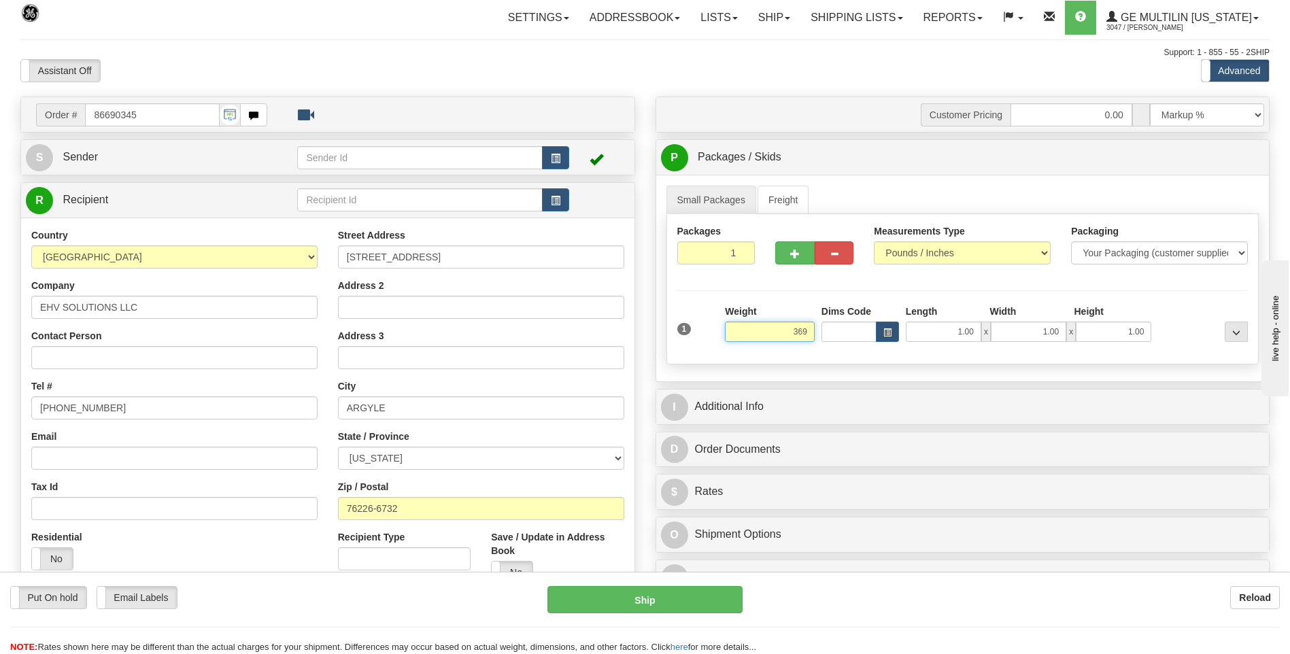
click button "Delete" at bounding box center [0, 0] width 0 height 0
type input "369.00"
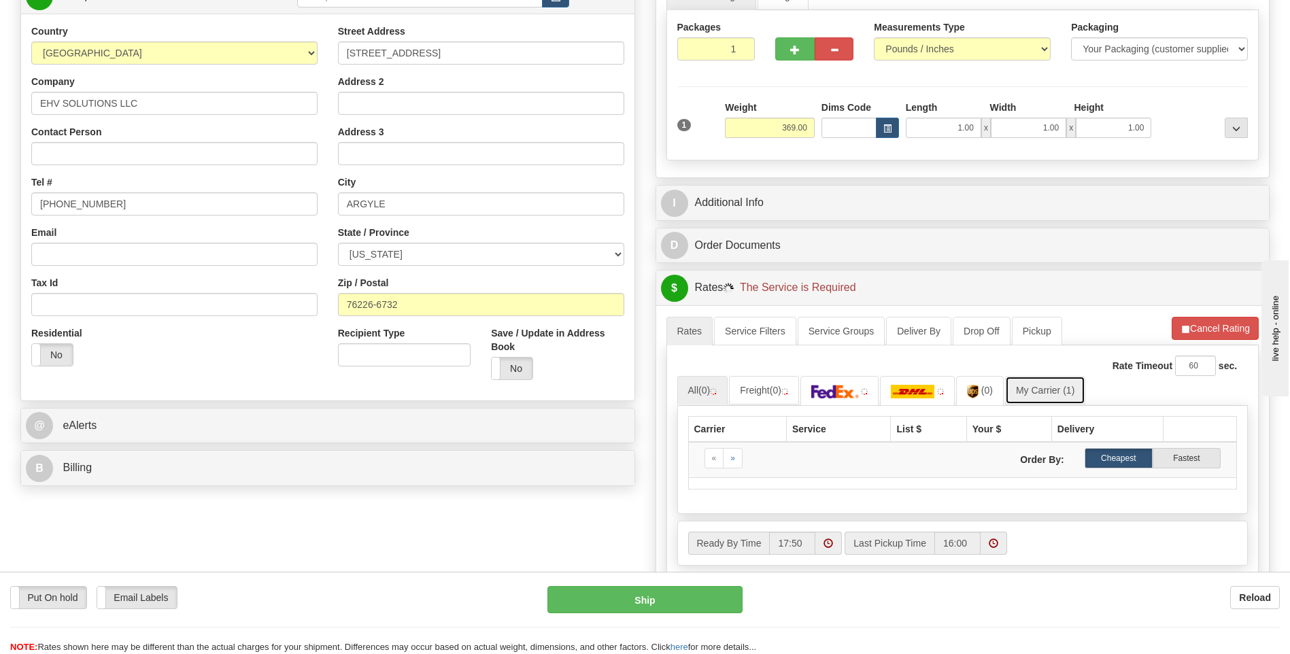
click at [1037, 393] on link "My Carrier (1)" at bounding box center [1045, 390] width 80 height 29
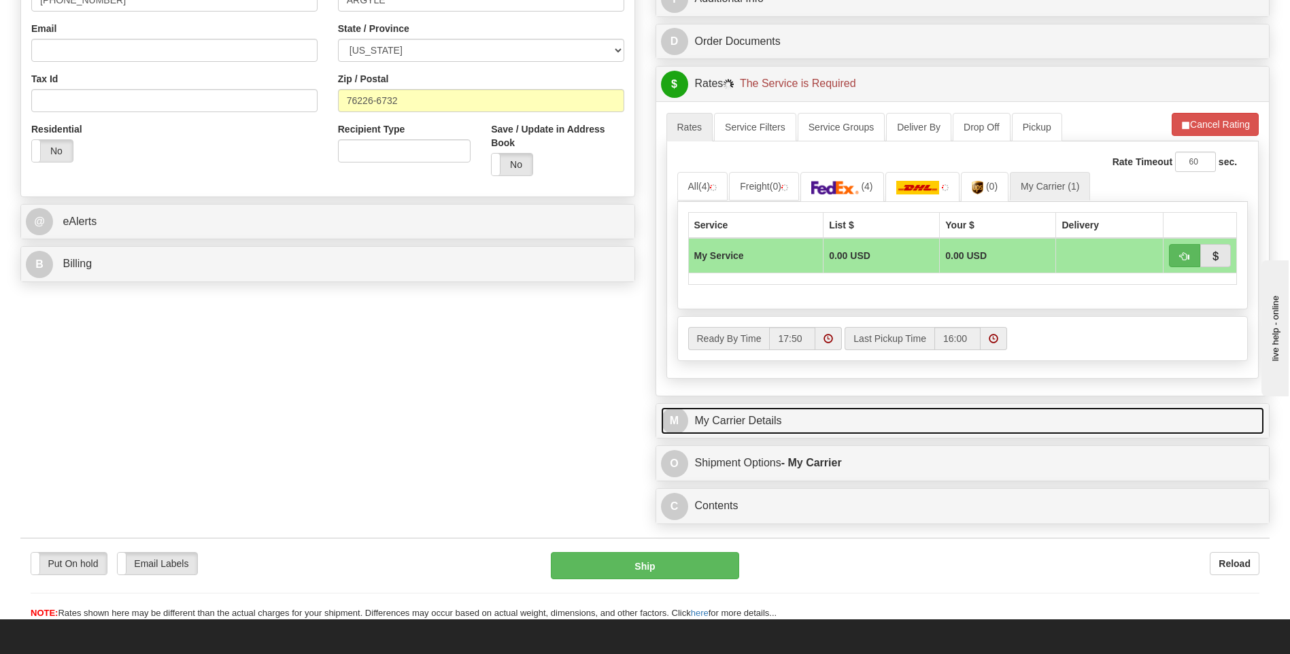
click at [786, 410] on link "M My Carrier Details" at bounding box center [963, 421] width 604 height 28
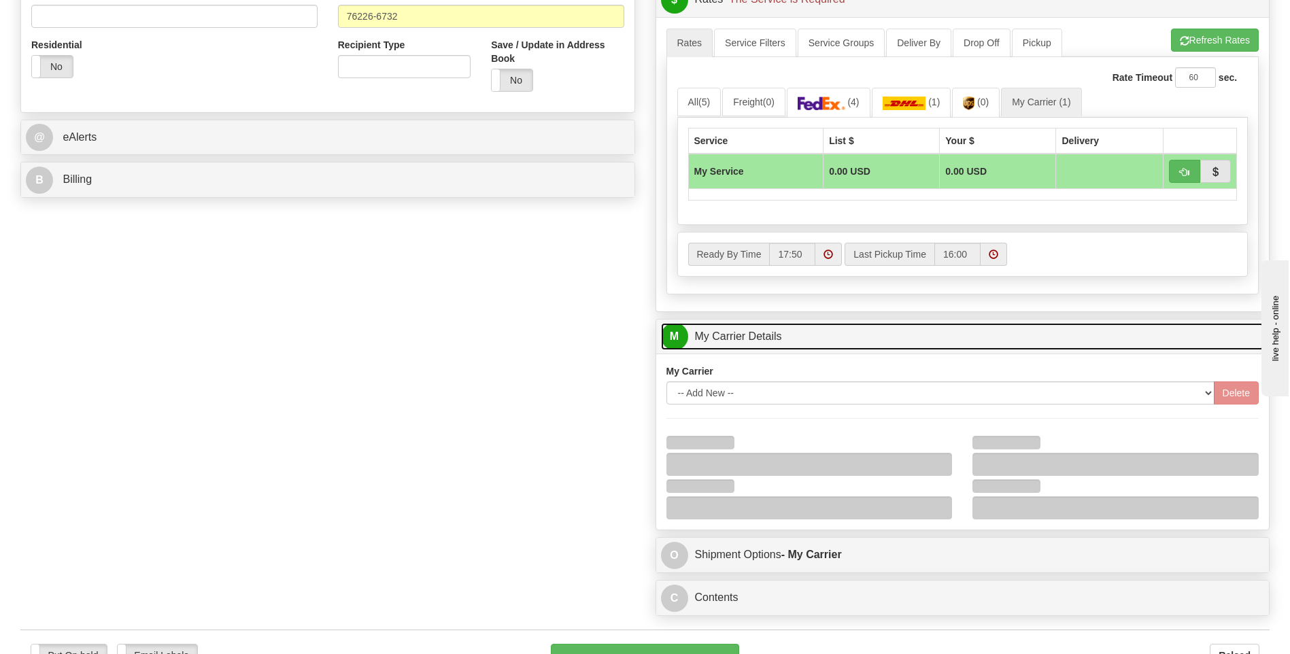
scroll to position [612, 0]
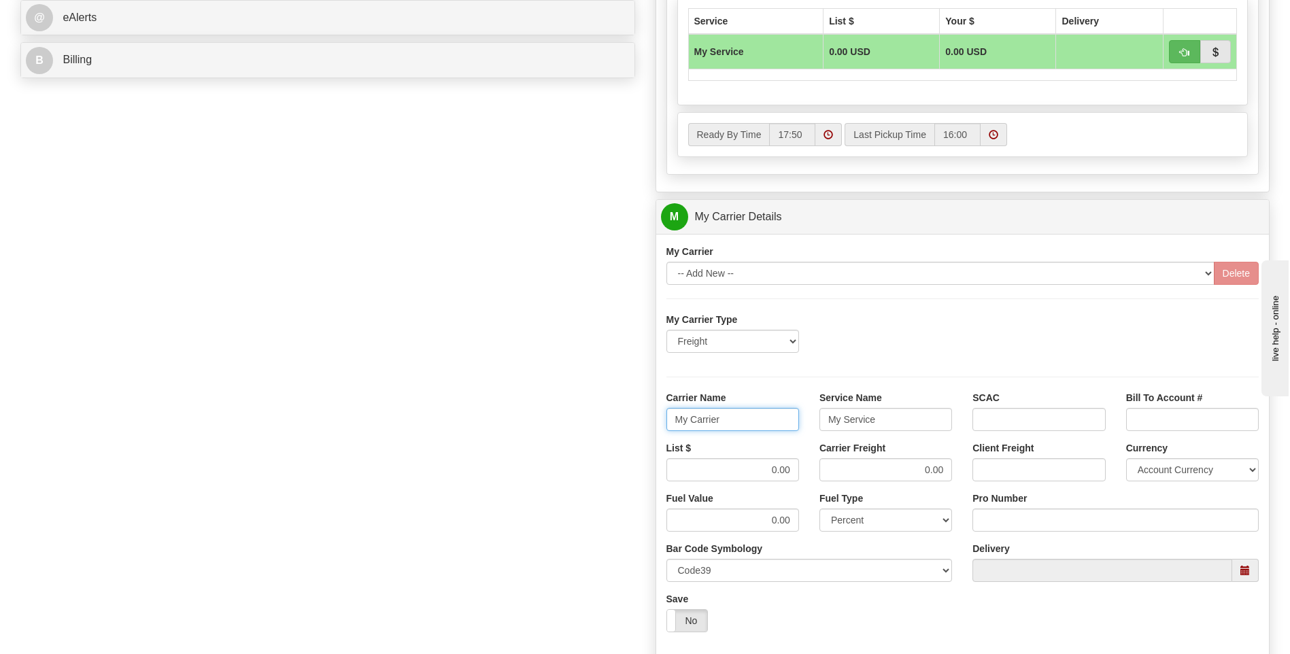
drag, startPoint x: 718, startPoint y: 422, endPoint x: 652, endPoint y: 422, distance: 66.0
click at [652, 422] on div "Customer Pricing 0.00 Markup % Discount % Flat Amount Per Pound Flat Amount Mar…" at bounding box center [962, 140] width 635 height 1313
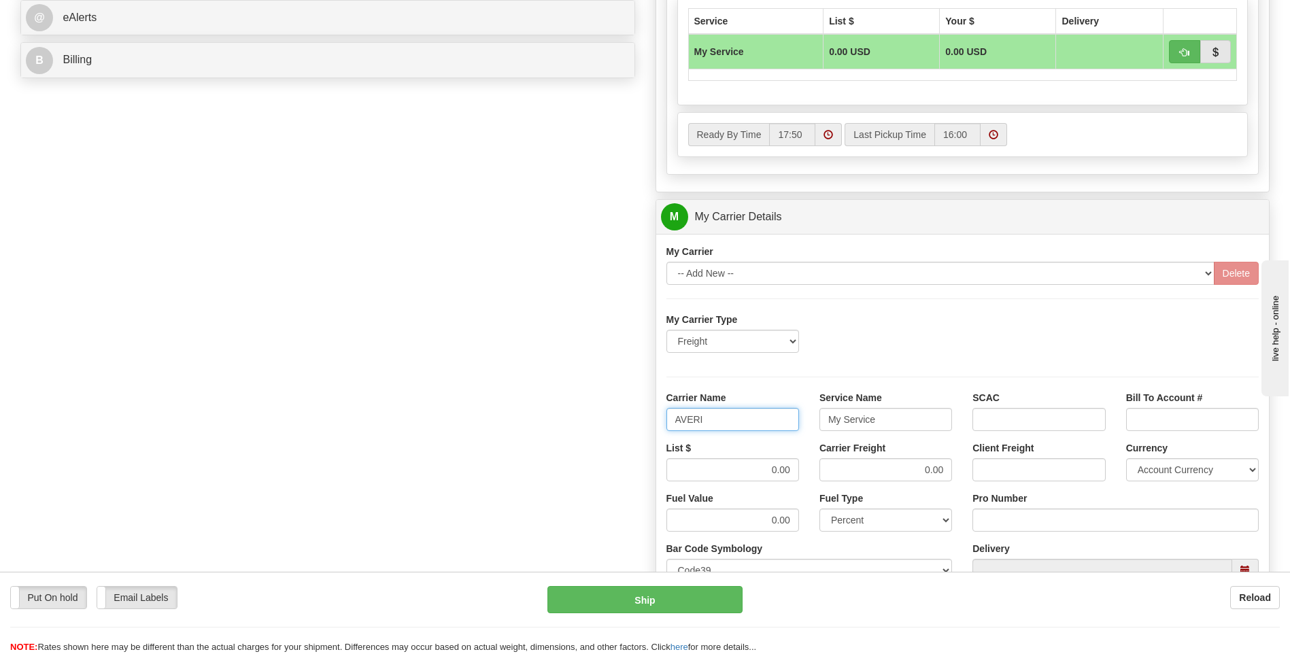
type input "AVERI"
type input "K"
type input "LTL"
drag, startPoint x: 733, startPoint y: 462, endPoint x: 812, endPoint y: 465, distance: 78.9
click at [811, 467] on div "List $ 0.00 Carrier Freight 0.00 Client Freight Currency Account Currency ARN A…" at bounding box center [963, 466] width 614 height 50
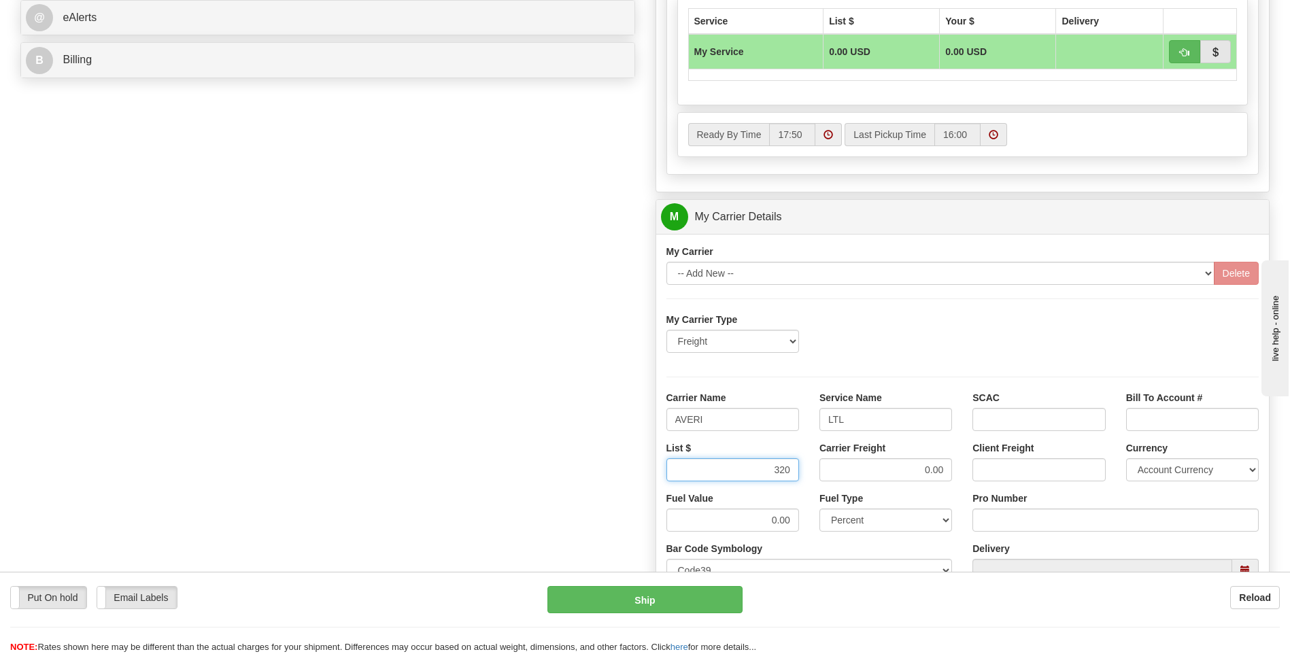
type input "320"
click at [1005, 518] on input "Pro Number" at bounding box center [1116, 520] width 286 height 23
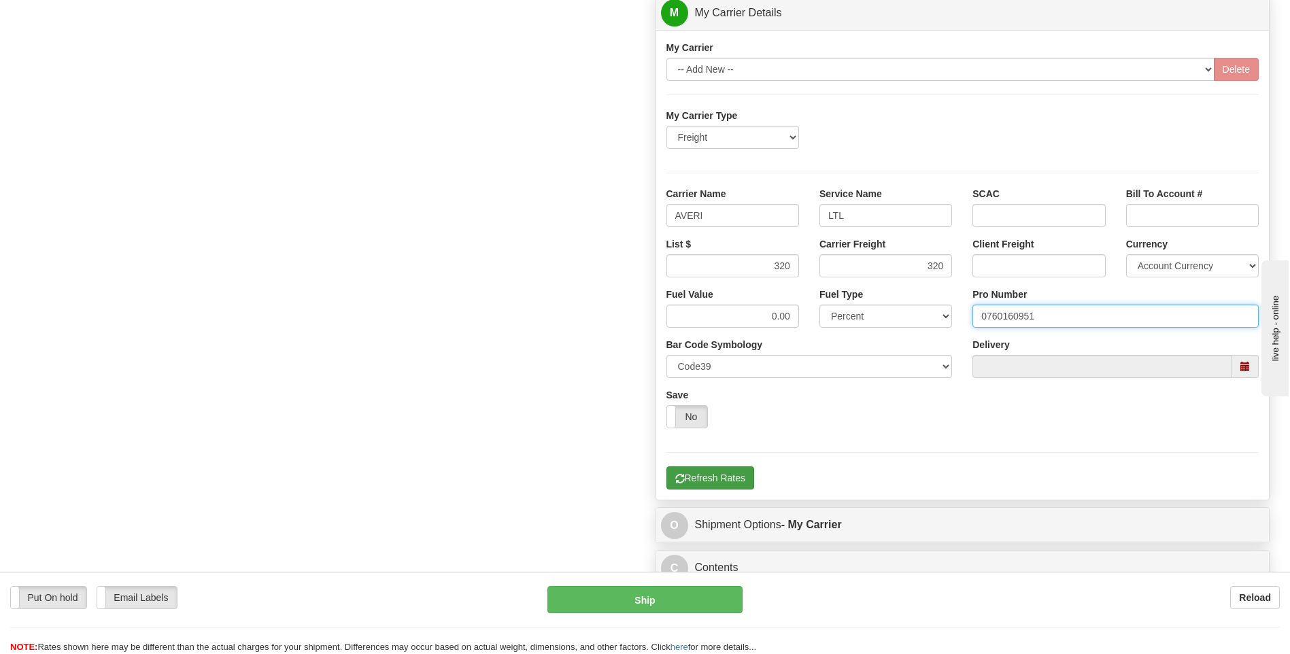
type input "0760160951"
click at [745, 471] on button "Refresh Rates" at bounding box center [711, 478] width 88 height 23
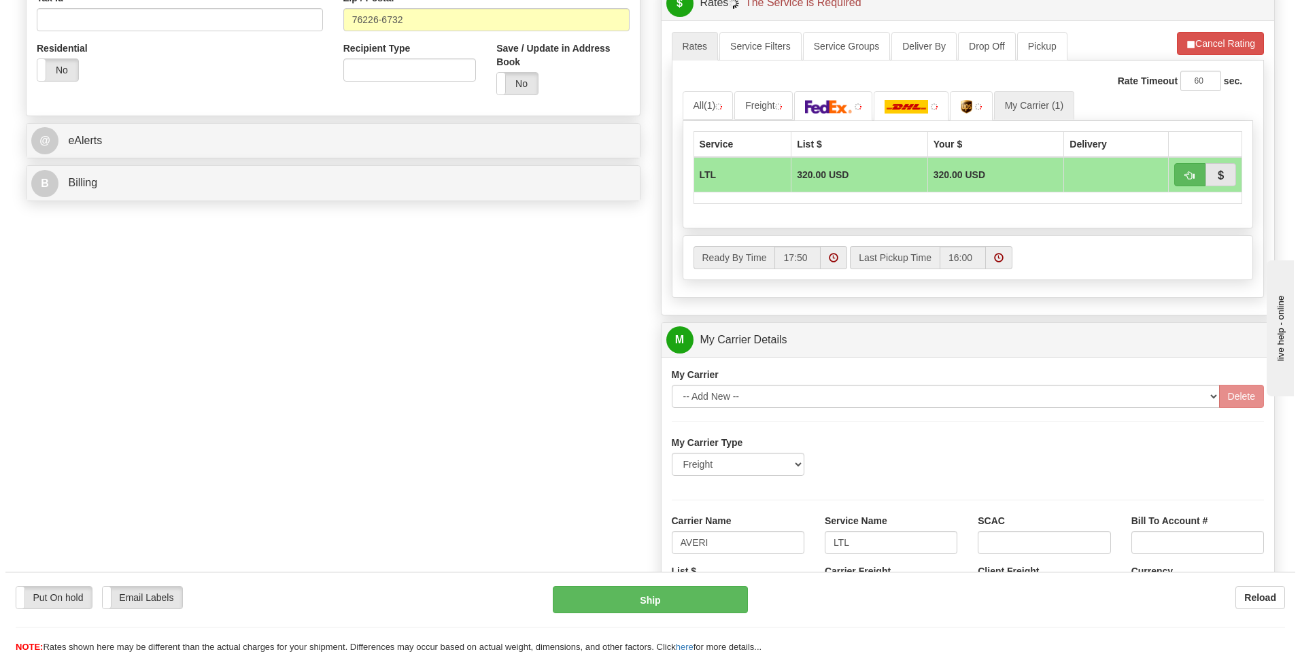
scroll to position [305, 0]
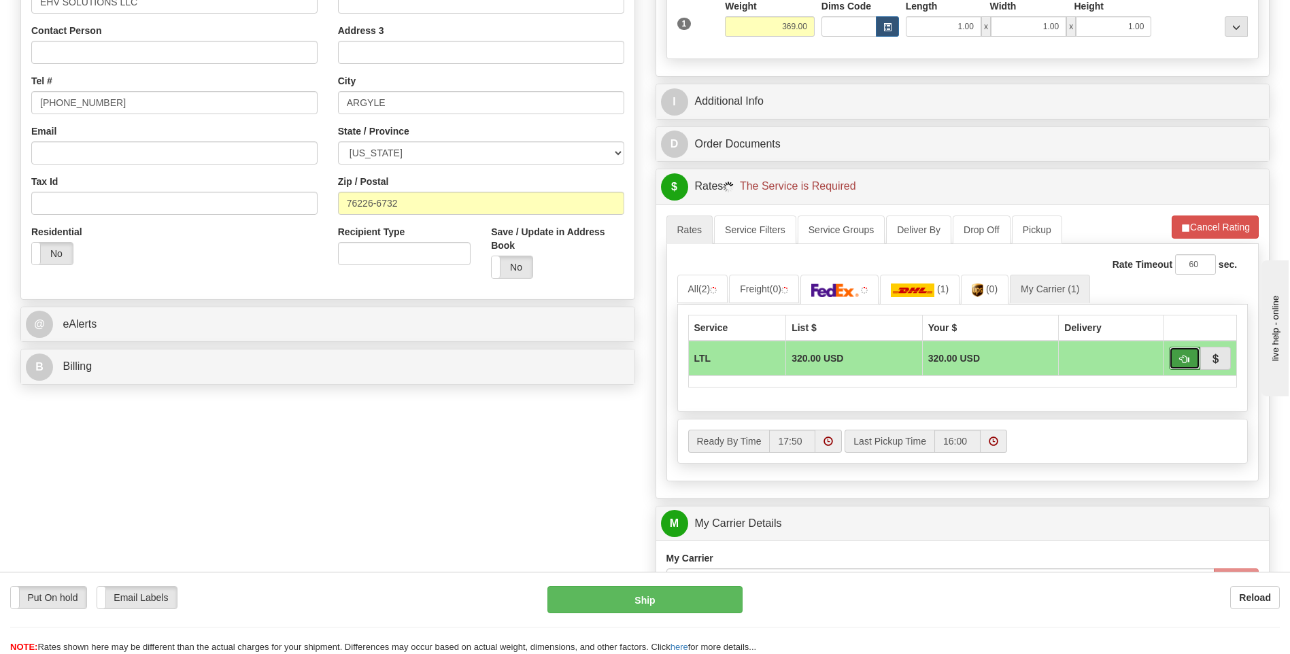
click at [1186, 363] on span "button" at bounding box center [1185, 359] width 10 height 9
type input "00"
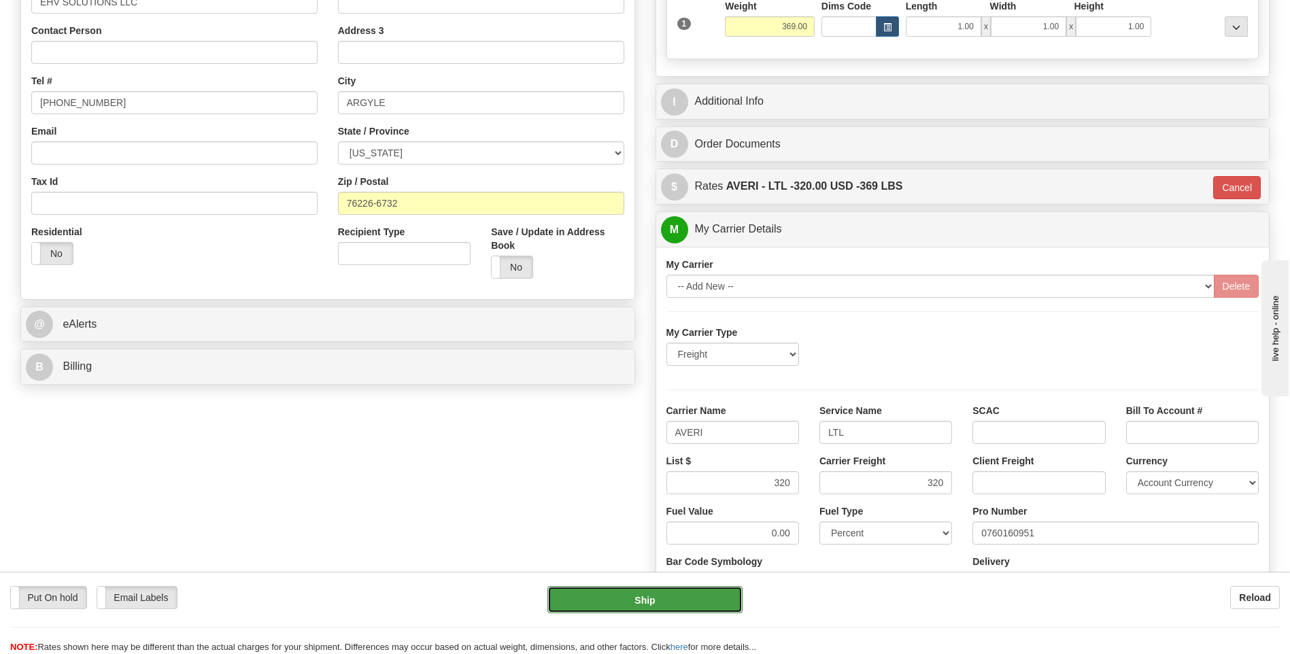
click at [642, 605] on button "Ship" at bounding box center [645, 599] width 195 height 27
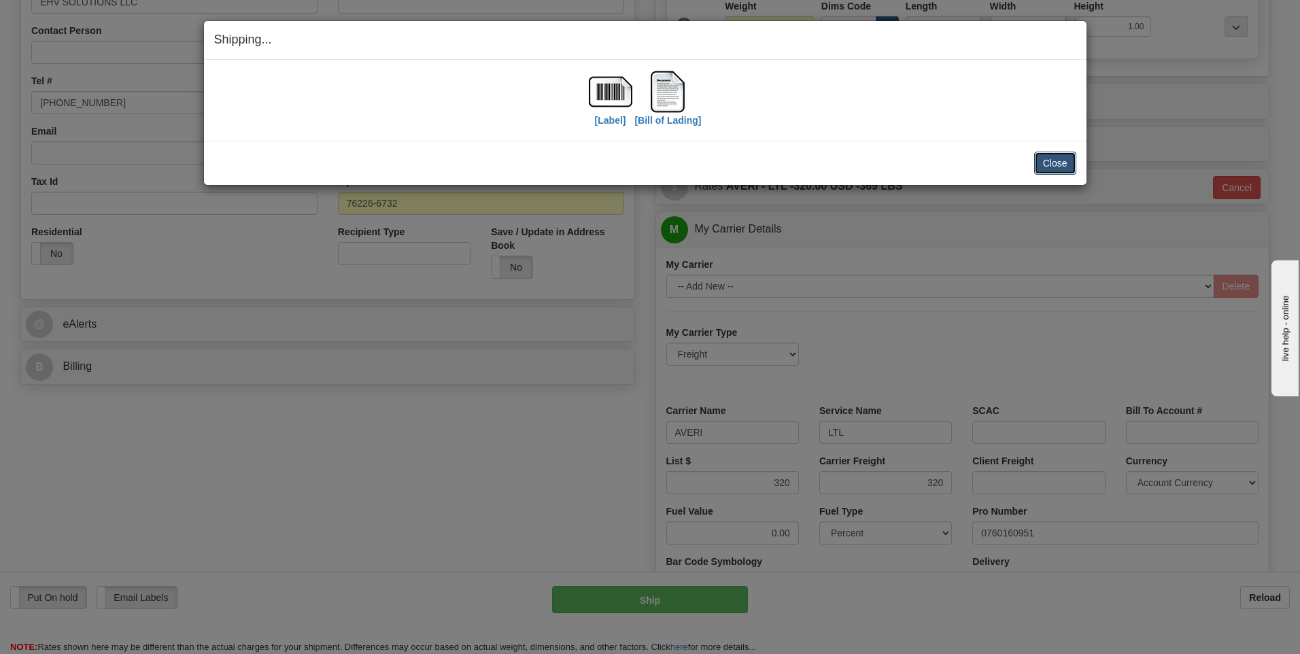
click at [1043, 165] on button "Close" at bounding box center [1056, 163] width 42 height 23
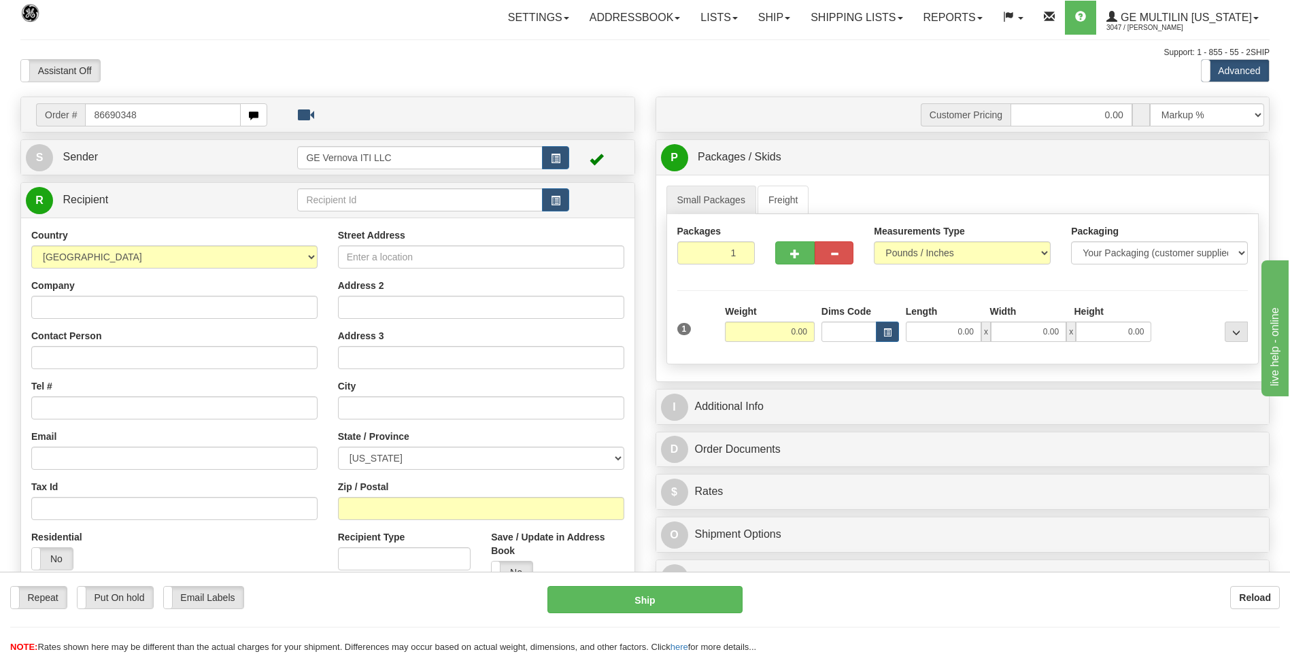
type input "86690348"
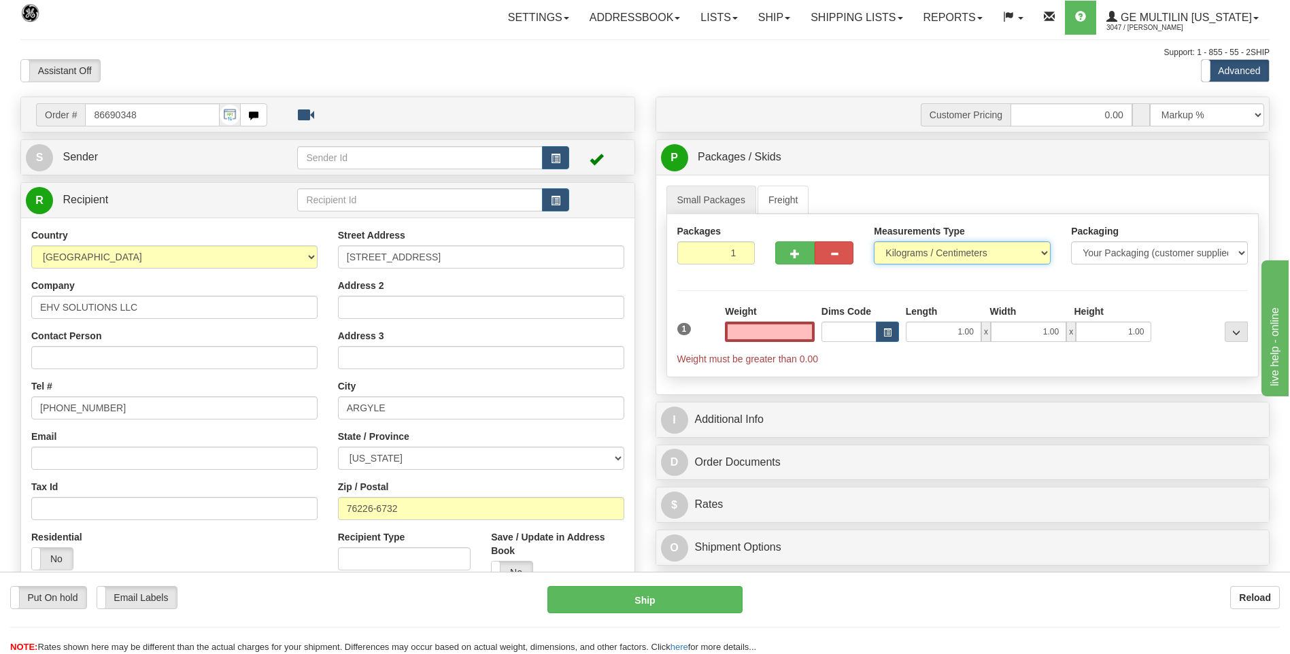
type input "0.00"
drag, startPoint x: 909, startPoint y: 249, endPoint x: 908, endPoint y: 264, distance: 15.0
click at [909, 249] on select "Pounds / Inches Kilograms / Centimeters" at bounding box center [962, 252] width 177 height 23
click at [874, 241] on select "Pounds / Inches Kilograms / Centimeters" at bounding box center [962, 252] width 177 height 23
click at [910, 259] on select "Pounds / Inches Kilograms / Centimeters" at bounding box center [962, 252] width 177 height 23
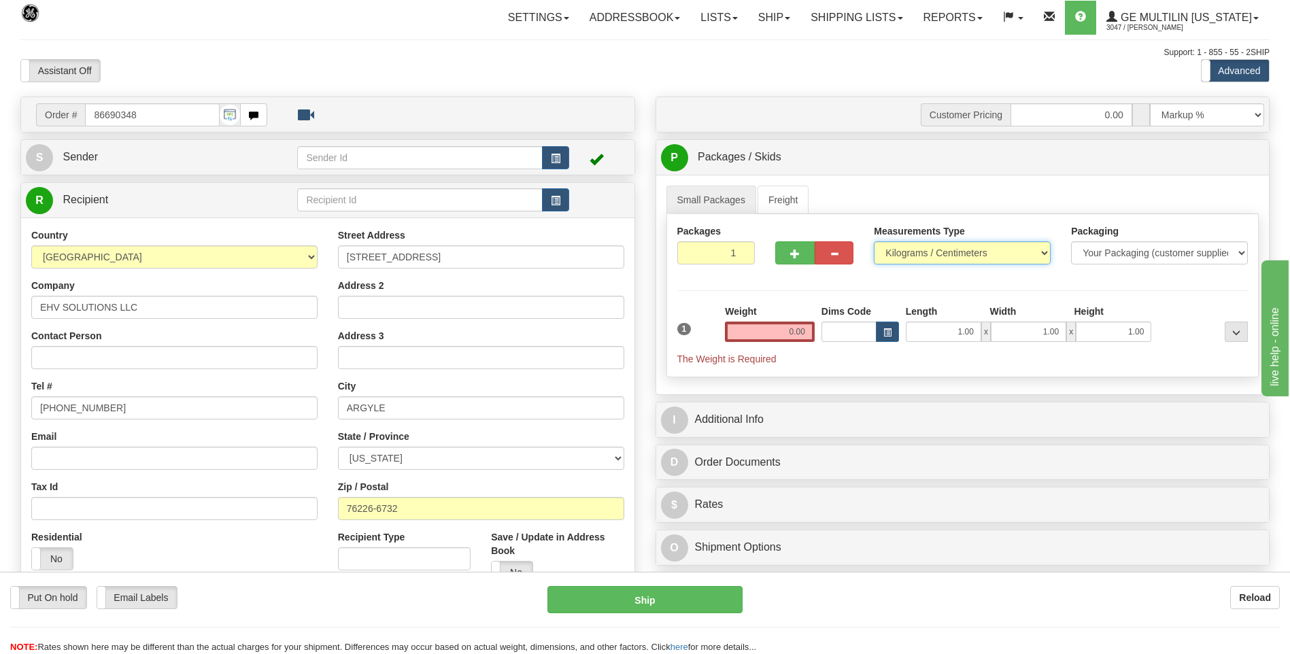
select select "0"
click at [874, 241] on select "Pounds / Inches Kilograms / Centimeters" at bounding box center [962, 252] width 177 height 23
click at [816, 329] on div "Weight 0.00" at bounding box center [770, 329] width 97 height 48
click at [808, 331] on input "0.00" at bounding box center [770, 332] width 90 height 20
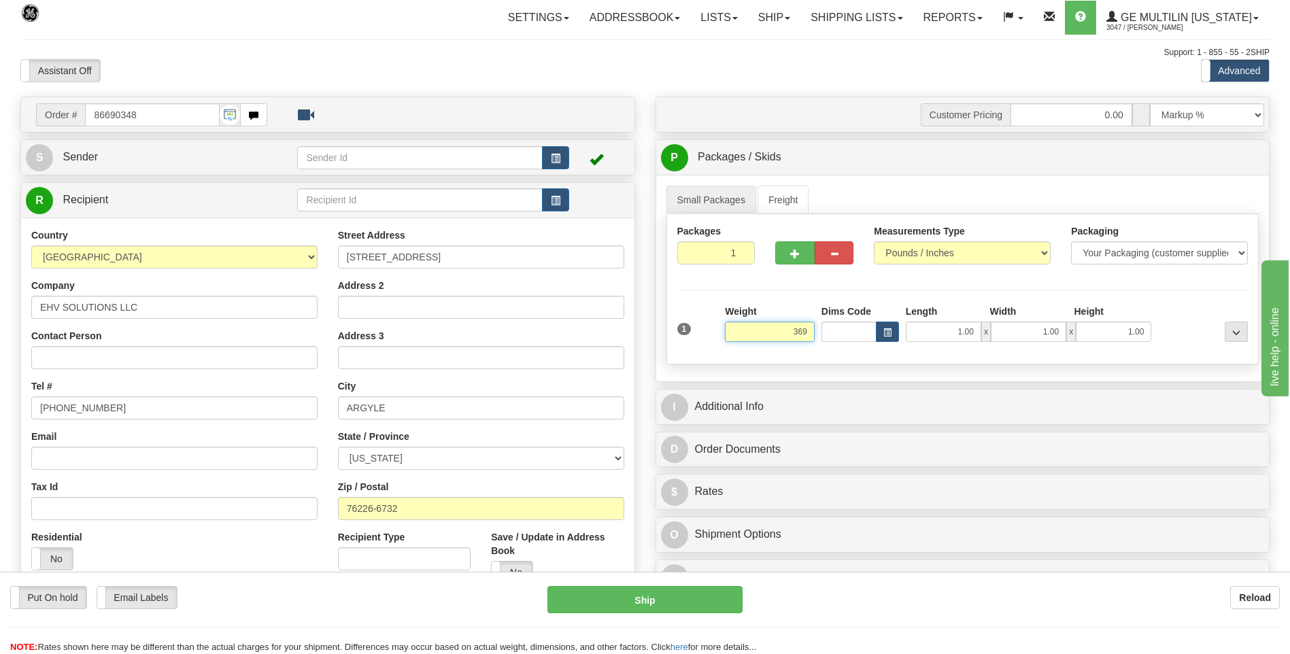
click button "Delete" at bounding box center [0, 0] width 0 height 0
type input "369.00"
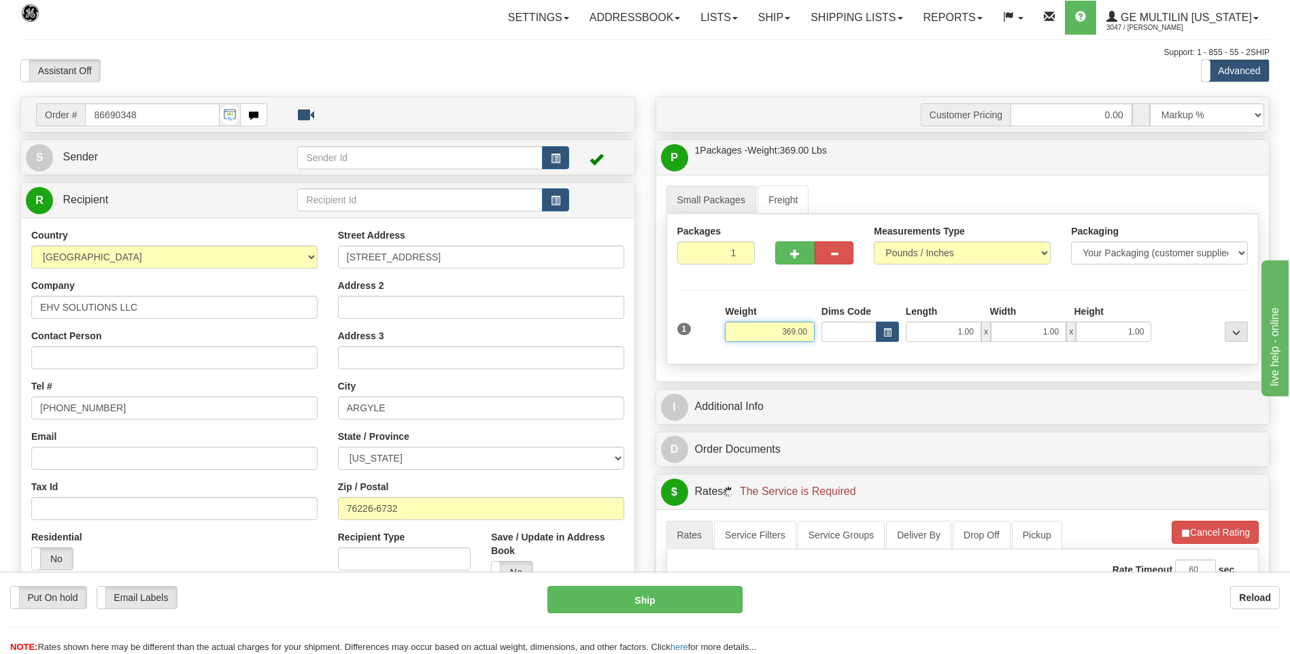
scroll to position [272, 0]
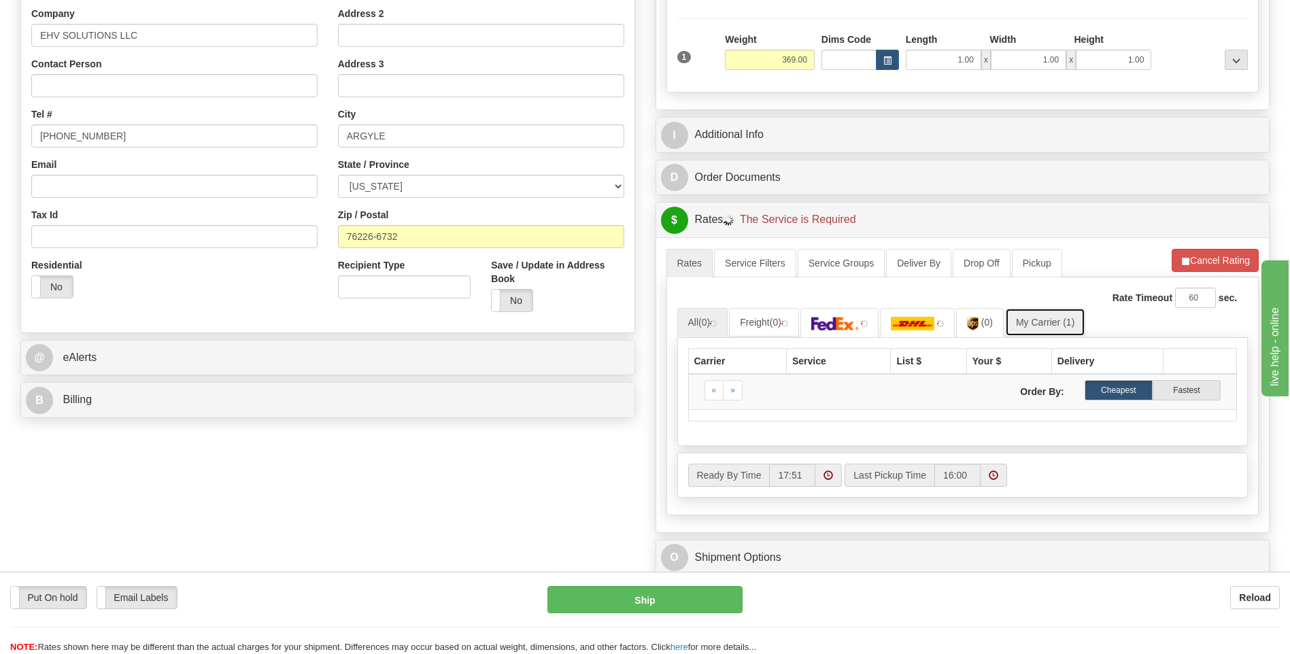
click at [1052, 313] on link "My Carrier (1)" at bounding box center [1045, 322] width 80 height 29
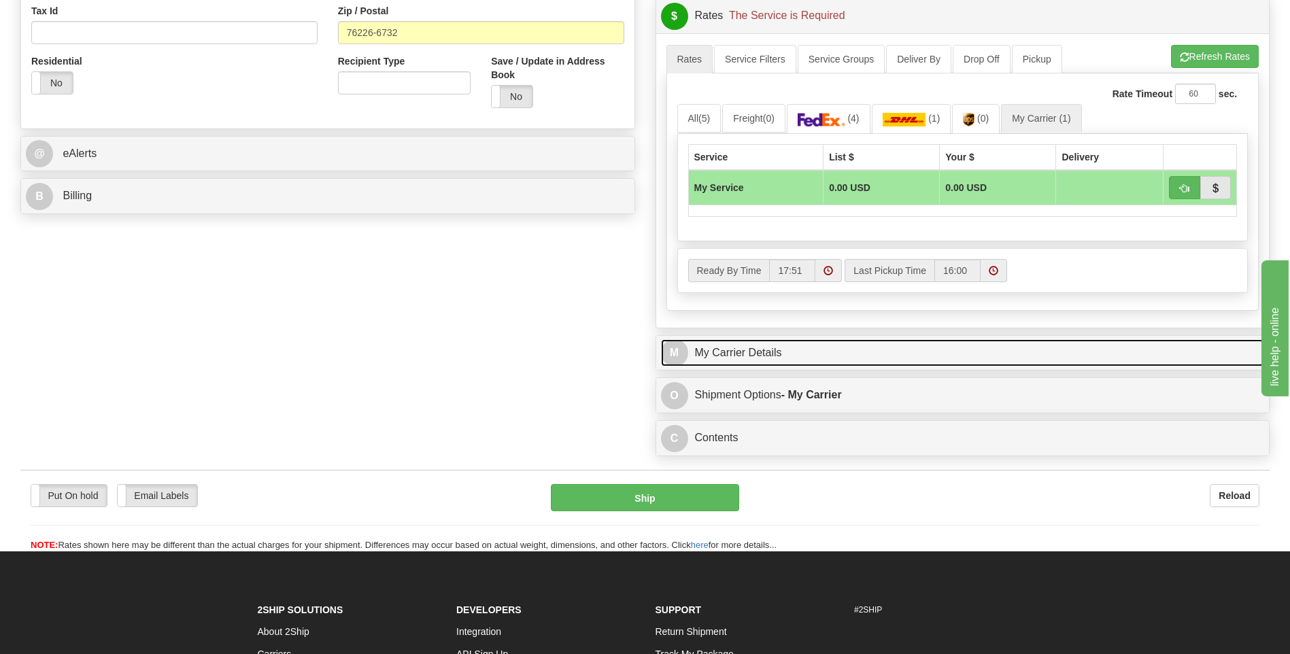
click at [796, 342] on link "M My Carrier Details" at bounding box center [963, 353] width 604 height 28
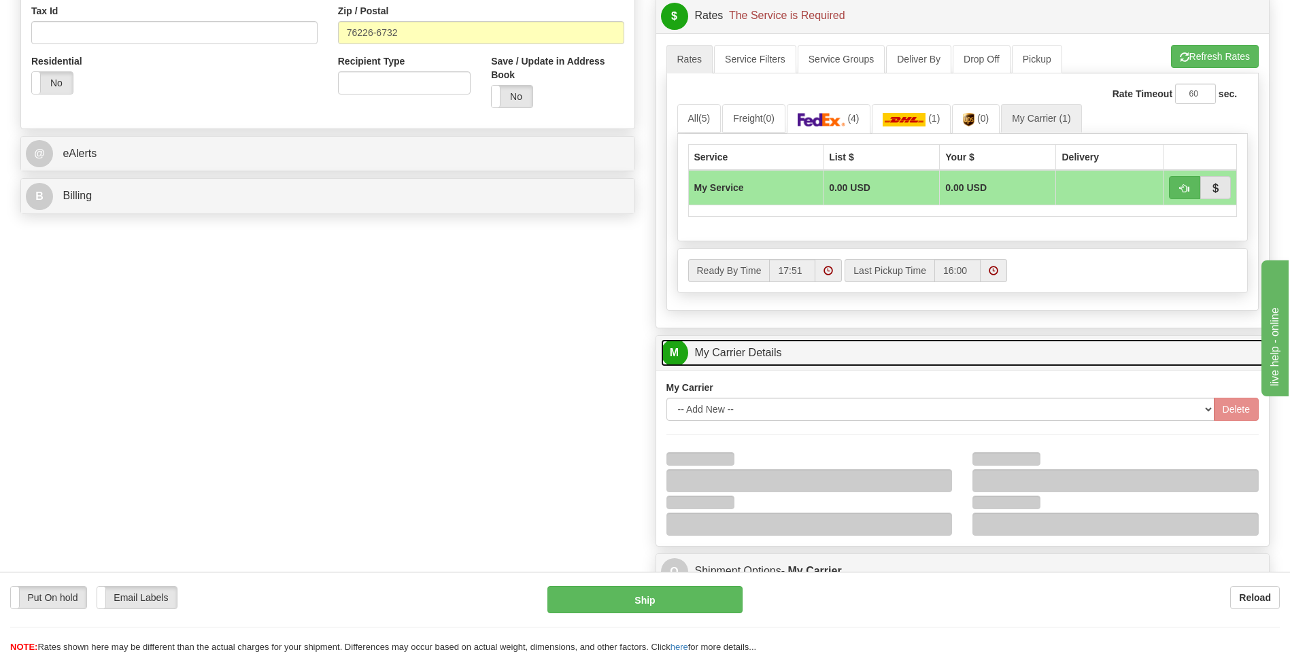
scroll to position [680, 0]
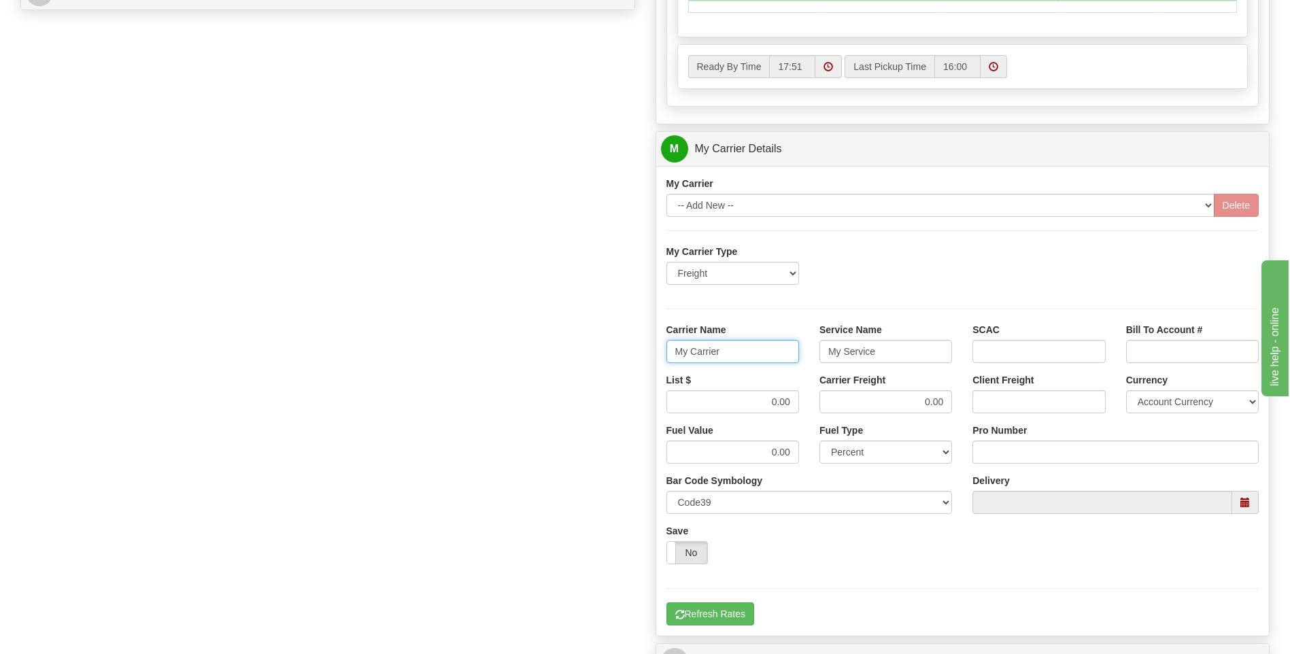
drag, startPoint x: 737, startPoint y: 357, endPoint x: 619, endPoint y: 360, distance: 117.7
click at [627, 361] on div "Order # 86690348 S Sender" at bounding box center [645, 72] width 1270 height 1313
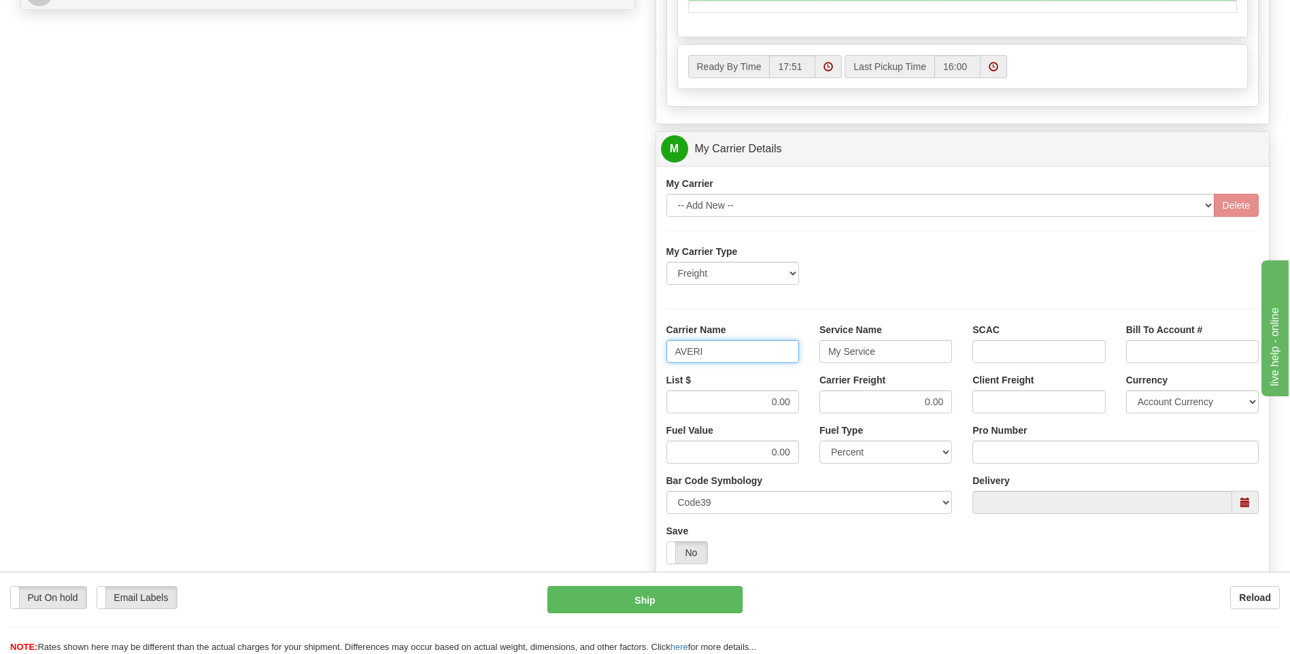
type input "AVERI"
type input "LTL"
drag, startPoint x: 769, startPoint y: 401, endPoint x: 813, endPoint y: 402, distance: 44.2
click at [813, 402] on div "List $ 0.00 Carrier Freight 0.00 Client Freight Currency Account Currency ARN A…" at bounding box center [963, 398] width 614 height 50
type input "320"
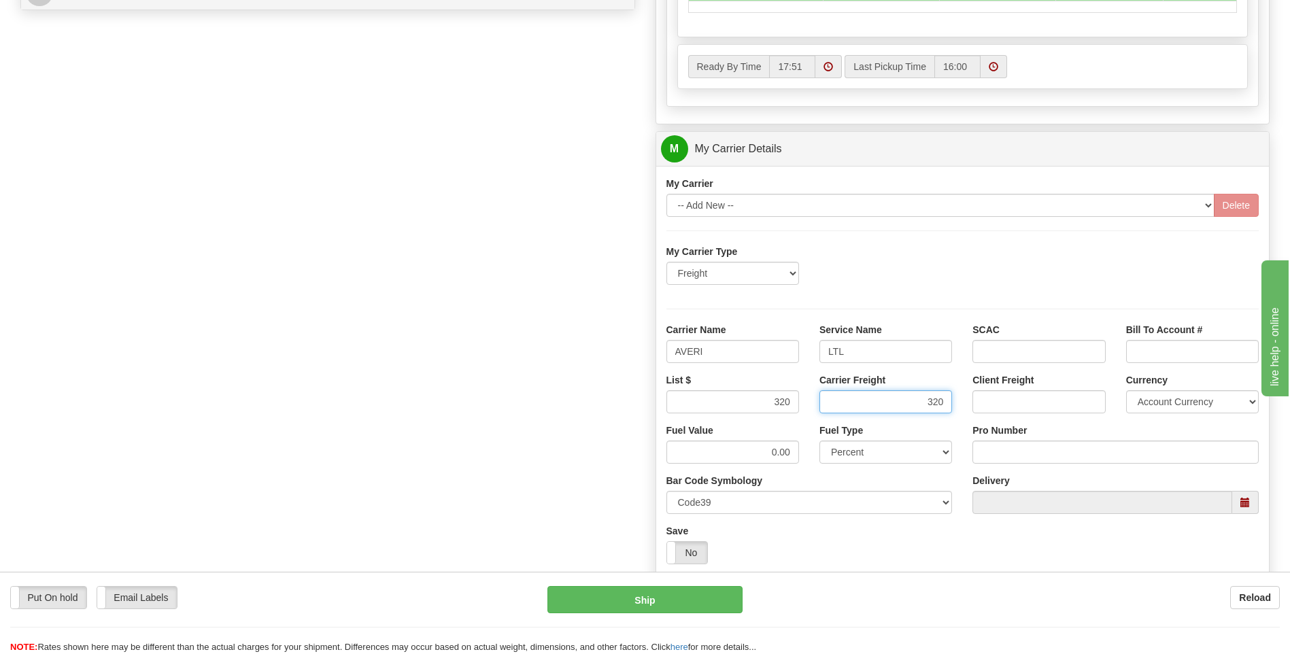
type input "320"
click at [1005, 453] on input "Pro Number" at bounding box center [1116, 452] width 286 height 23
type input "0760160951"
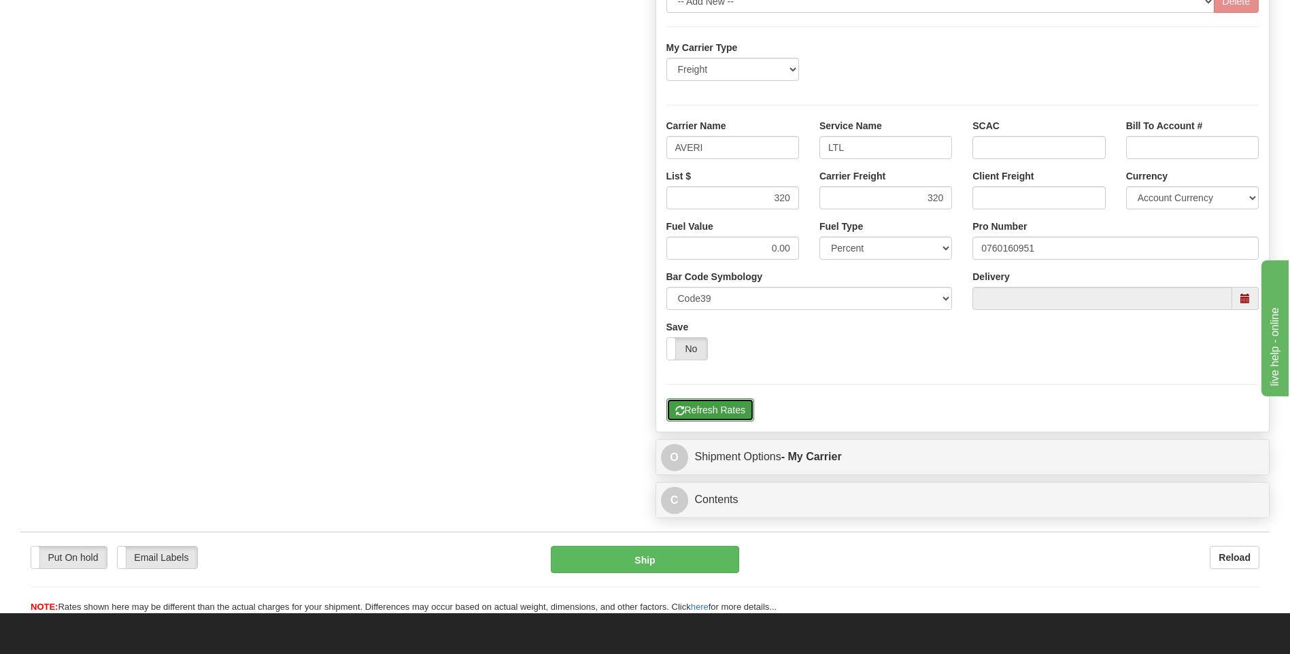
click at [739, 417] on button "Refresh Rates" at bounding box center [711, 410] width 88 height 23
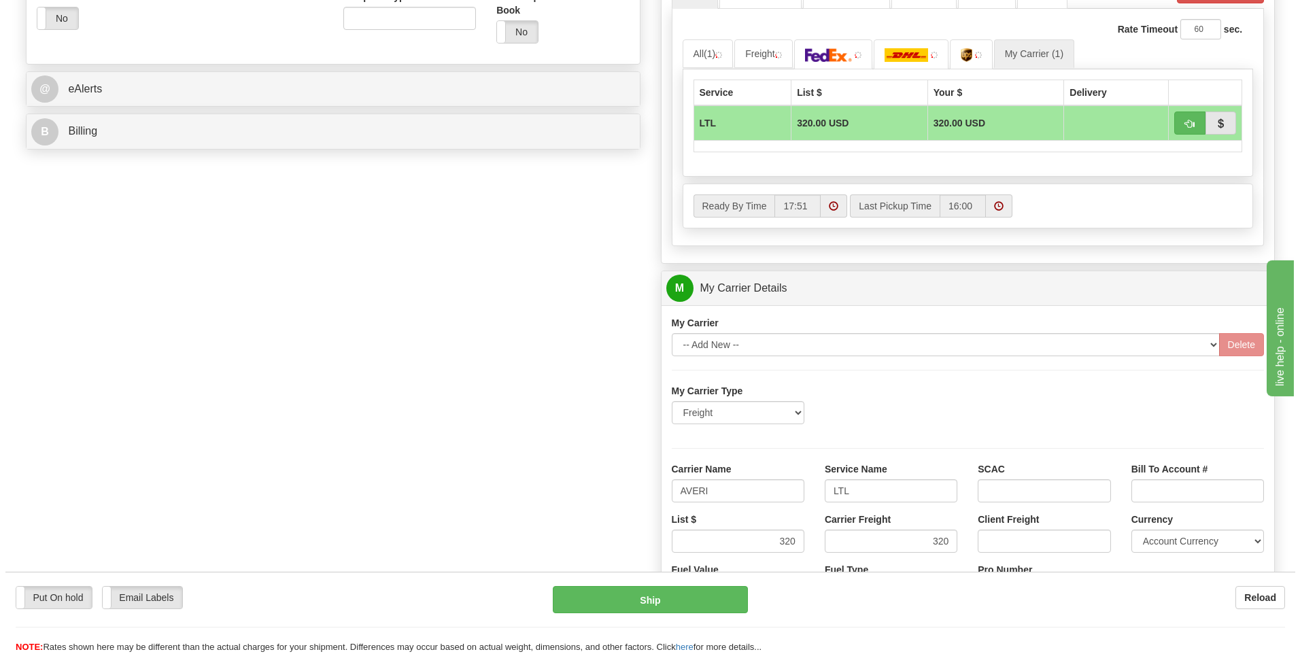
scroll to position [373, 0]
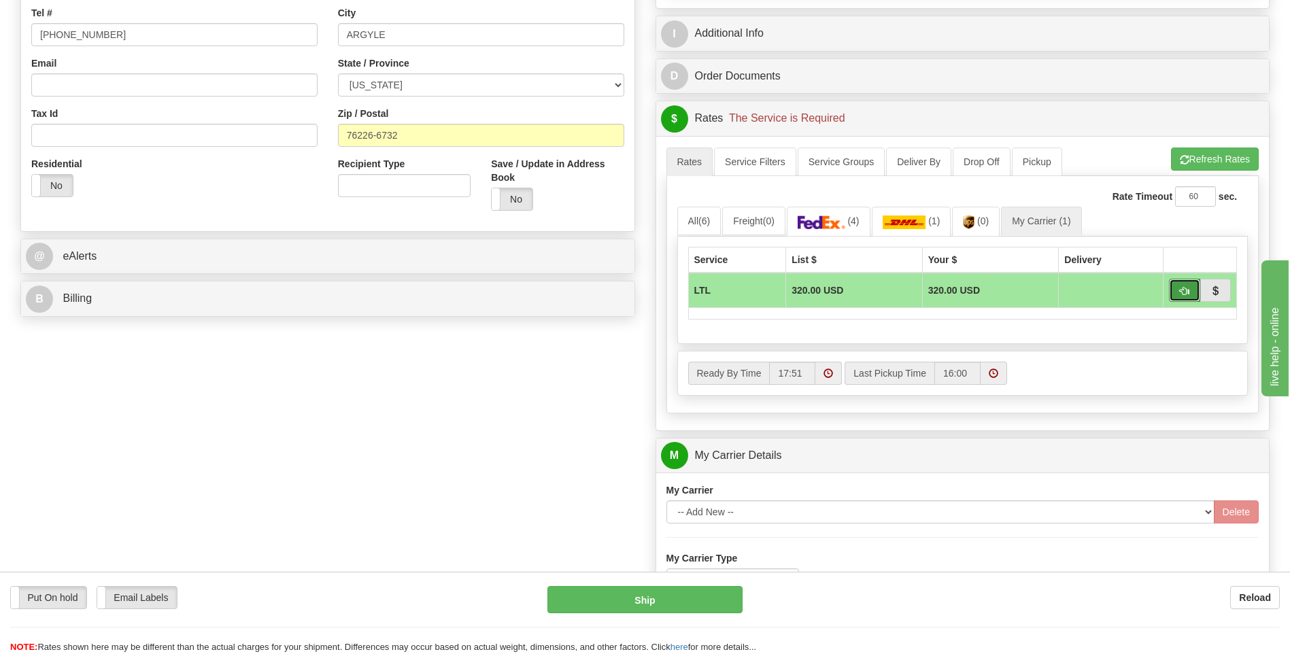
click at [1177, 293] on button "button" at bounding box center [1184, 290] width 31 height 23
type input "00"
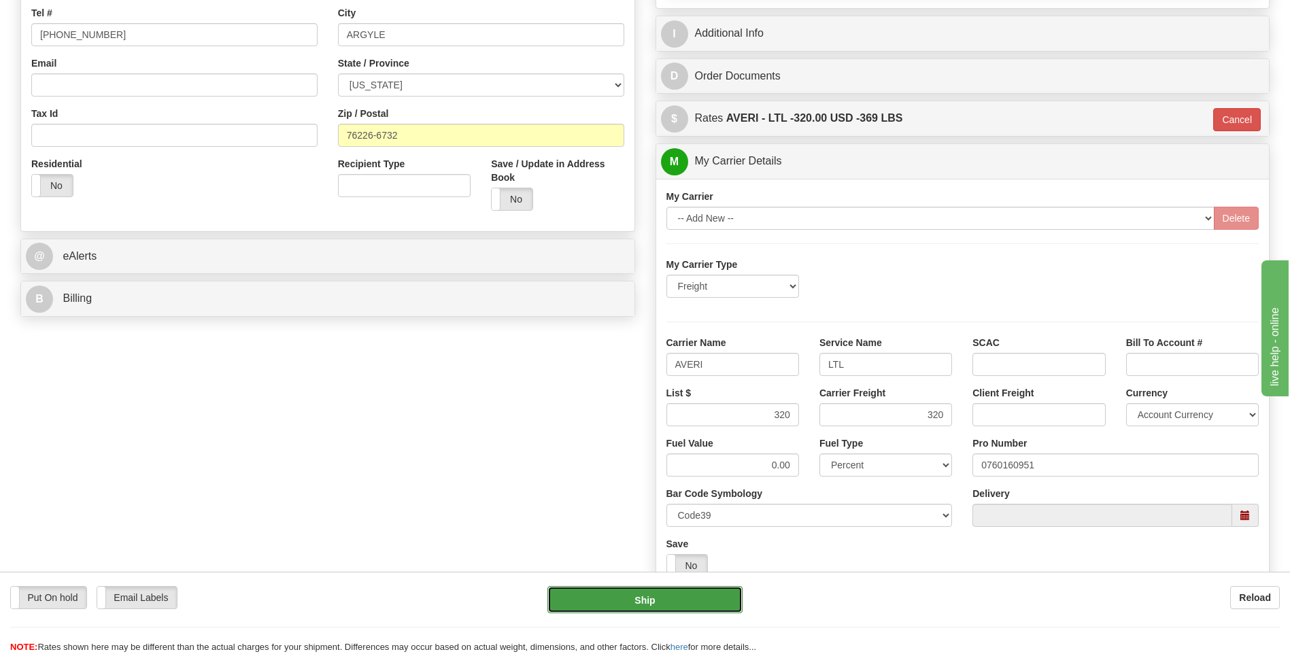
click at [669, 605] on button "Ship" at bounding box center [645, 599] width 195 height 27
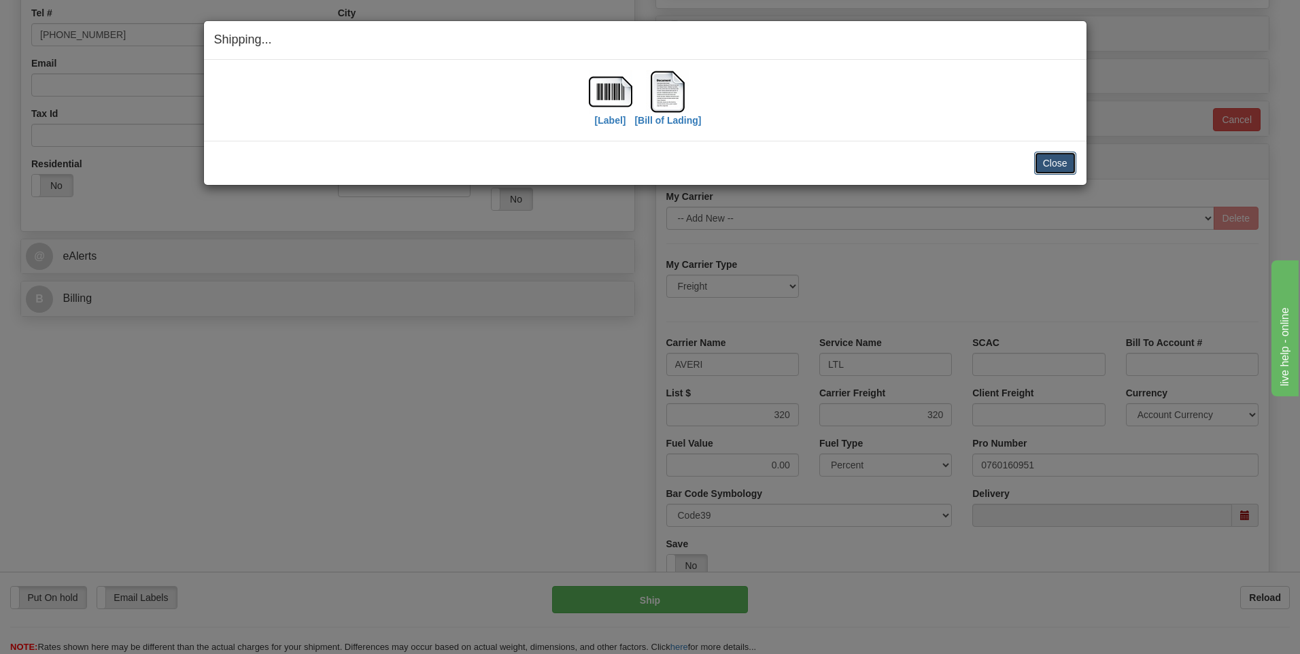
click at [1046, 163] on button "Close" at bounding box center [1056, 163] width 42 height 23
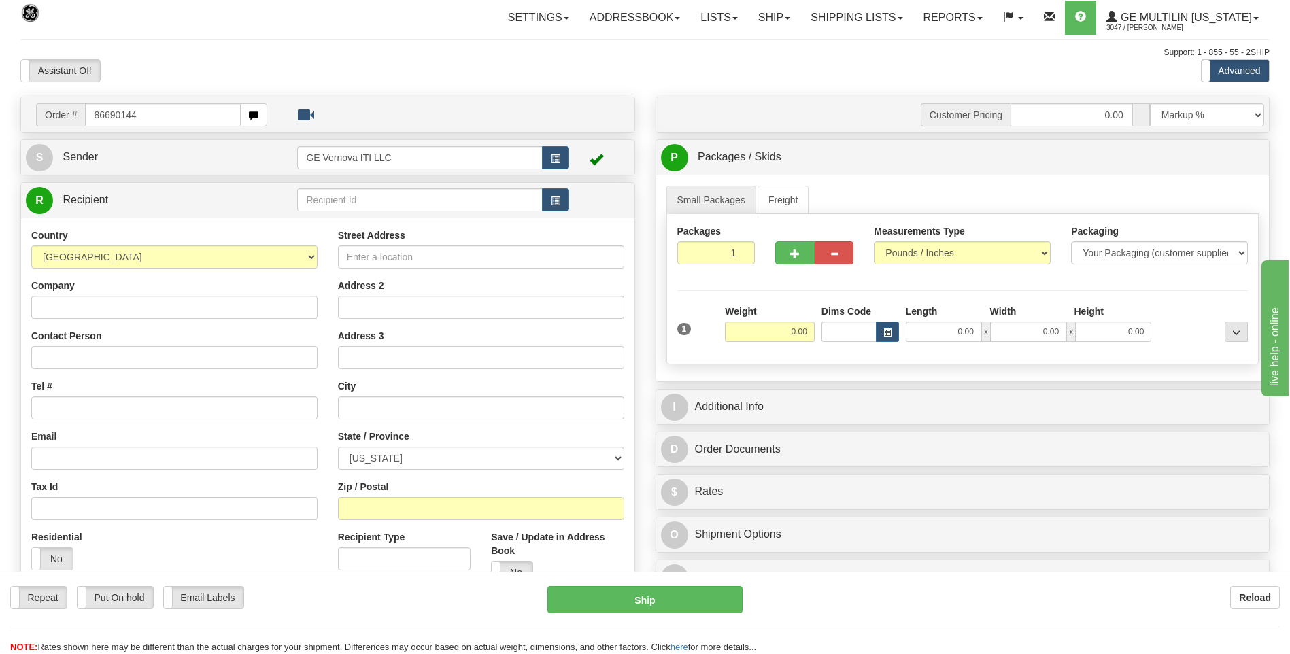
type input "86690144"
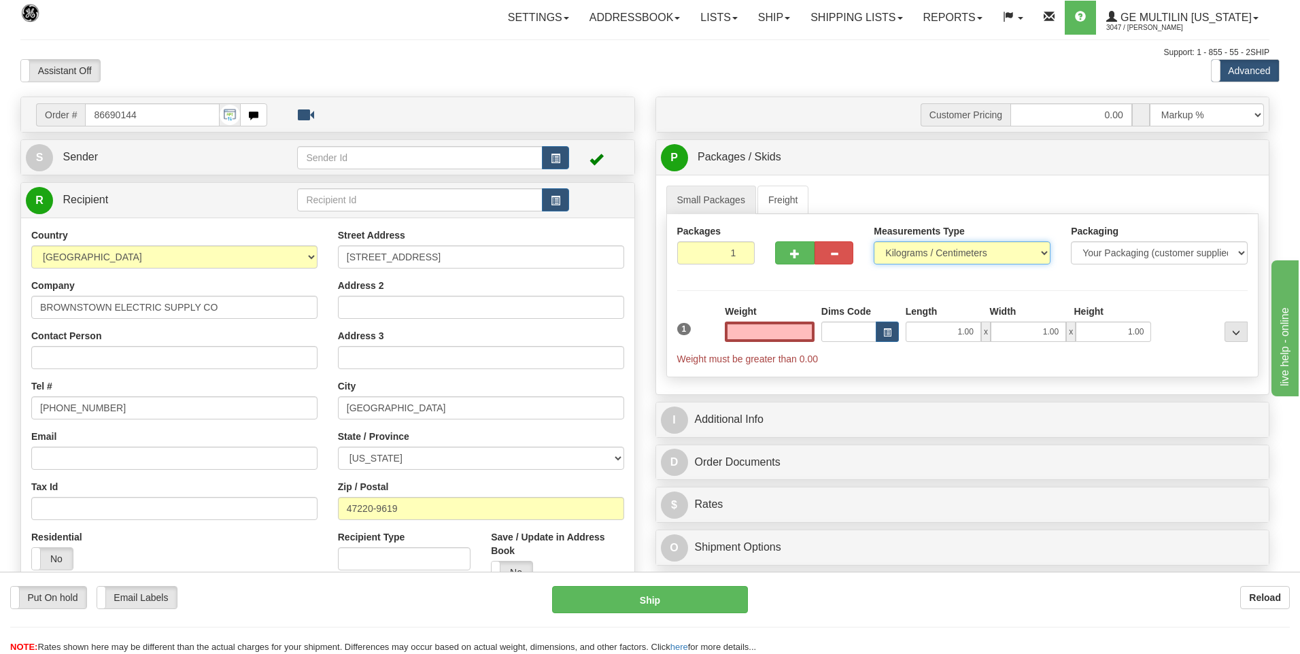
type input "0.00"
click at [896, 253] on select "Pounds / Inches Kilograms / Centimeters" at bounding box center [962, 252] width 177 height 23
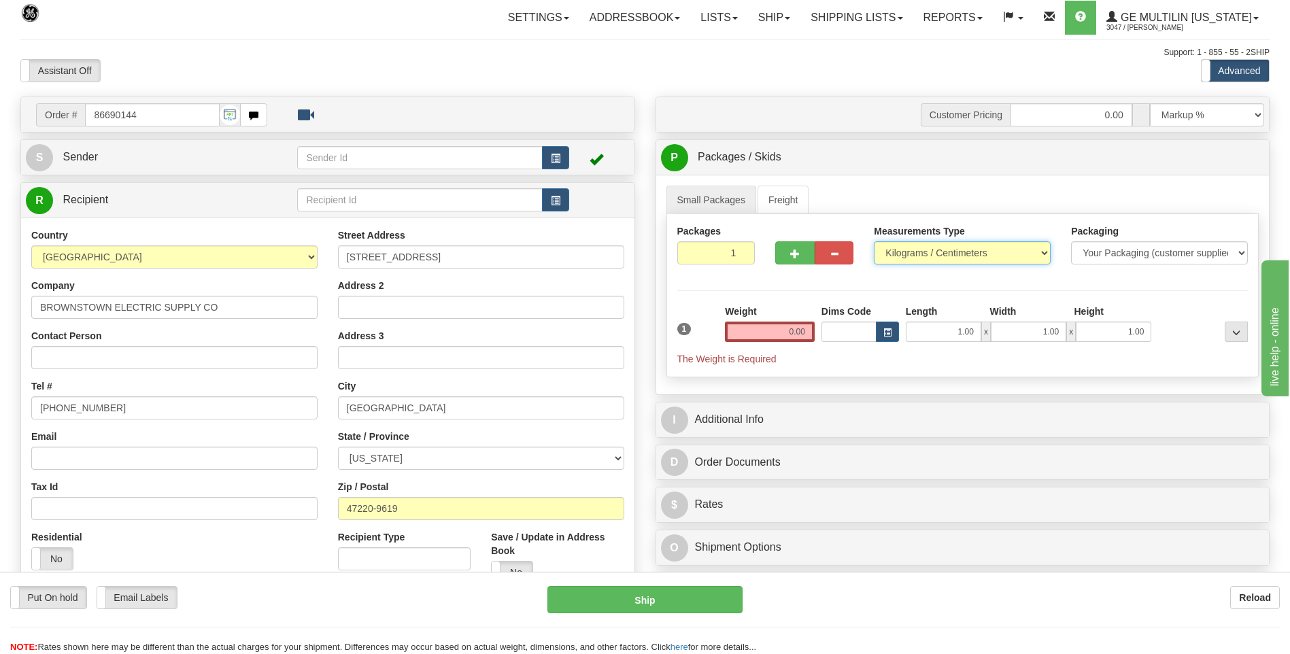
select select "0"
click at [874, 241] on select "Pounds / Inches Kilograms / Centimeters" at bounding box center [962, 252] width 177 height 23
click at [805, 329] on input "0.00" at bounding box center [770, 332] width 90 height 20
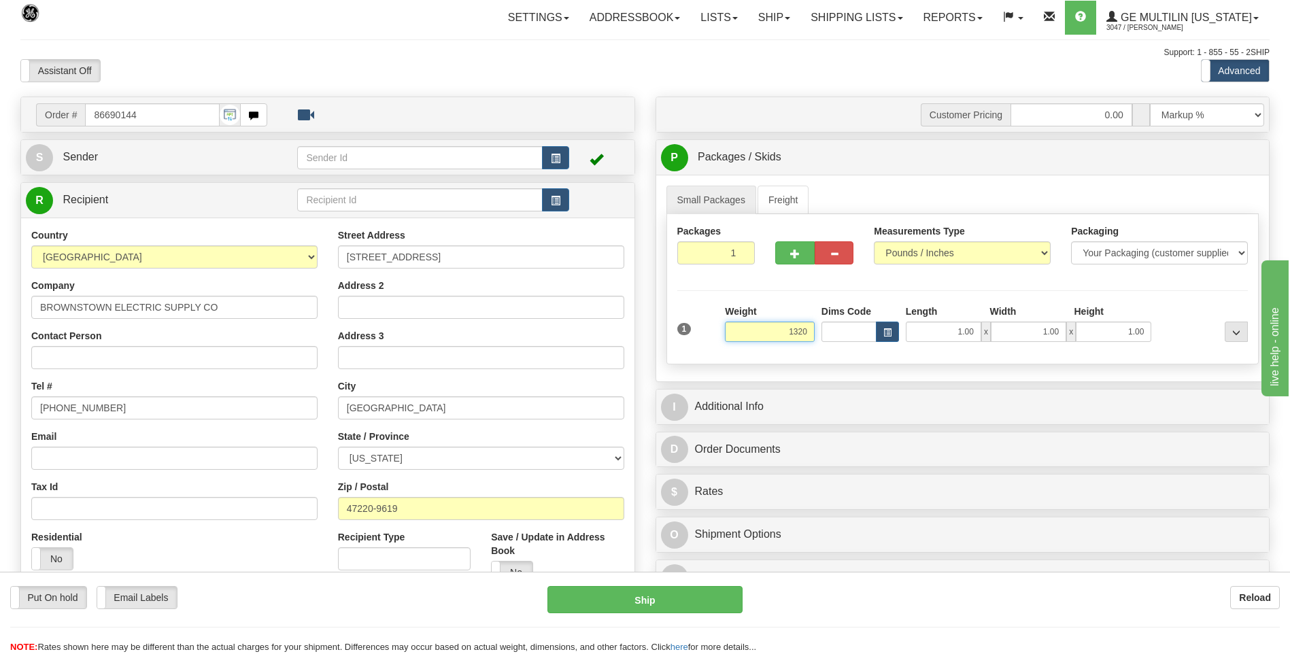
click button "Delete" at bounding box center [0, 0] width 0 height 0
type input "1320.00"
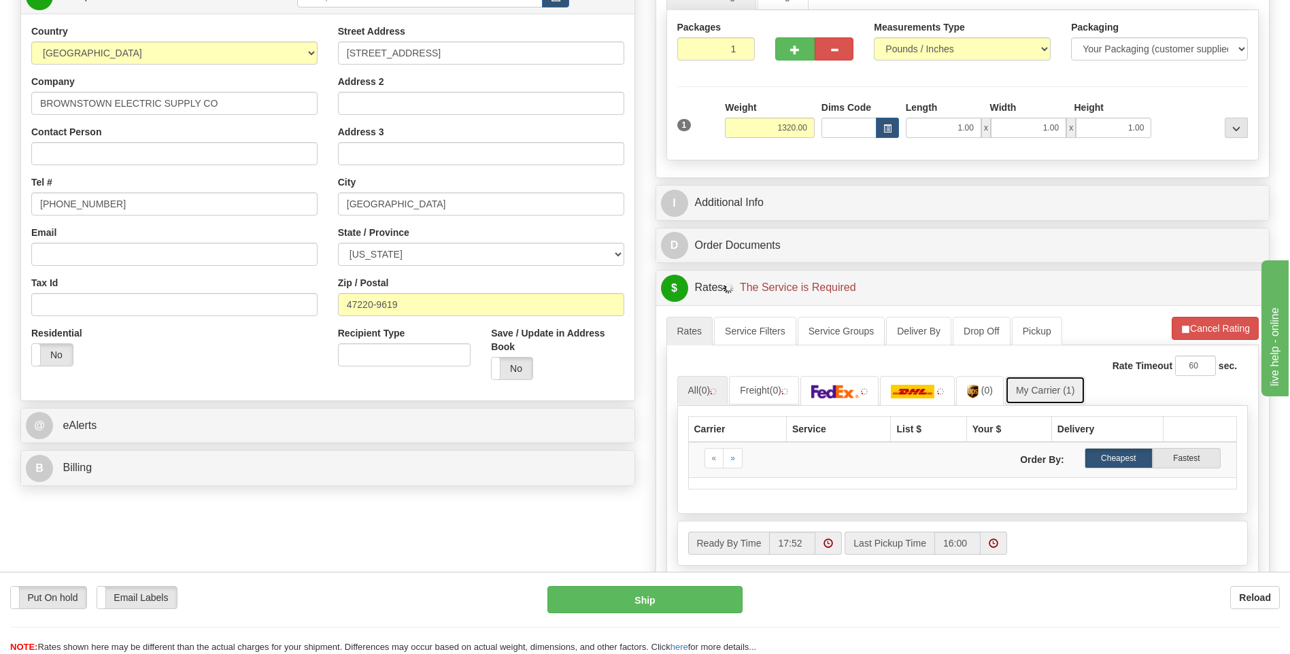
click at [1052, 394] on link "My Carrier (1)" at bounding box center [1045, 390] width 80 height 29
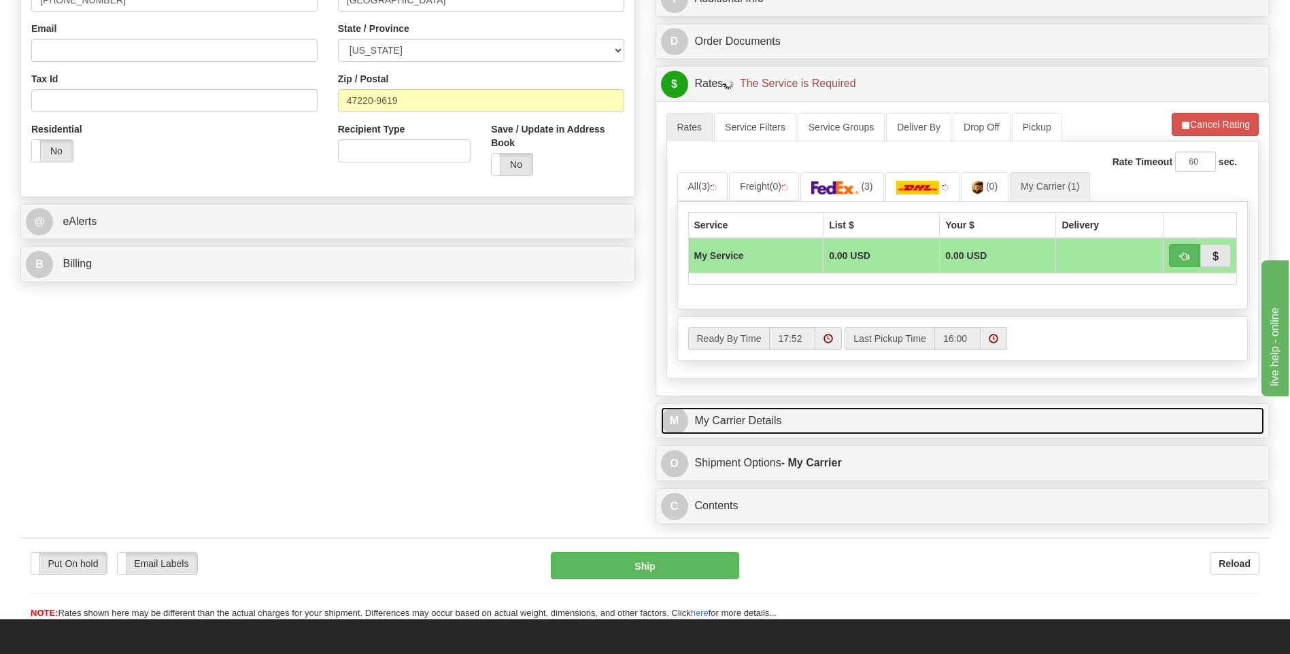
click at [842, 411] on link "M My Carrier Details" at bounding box center [963, 421] width 604 height 28
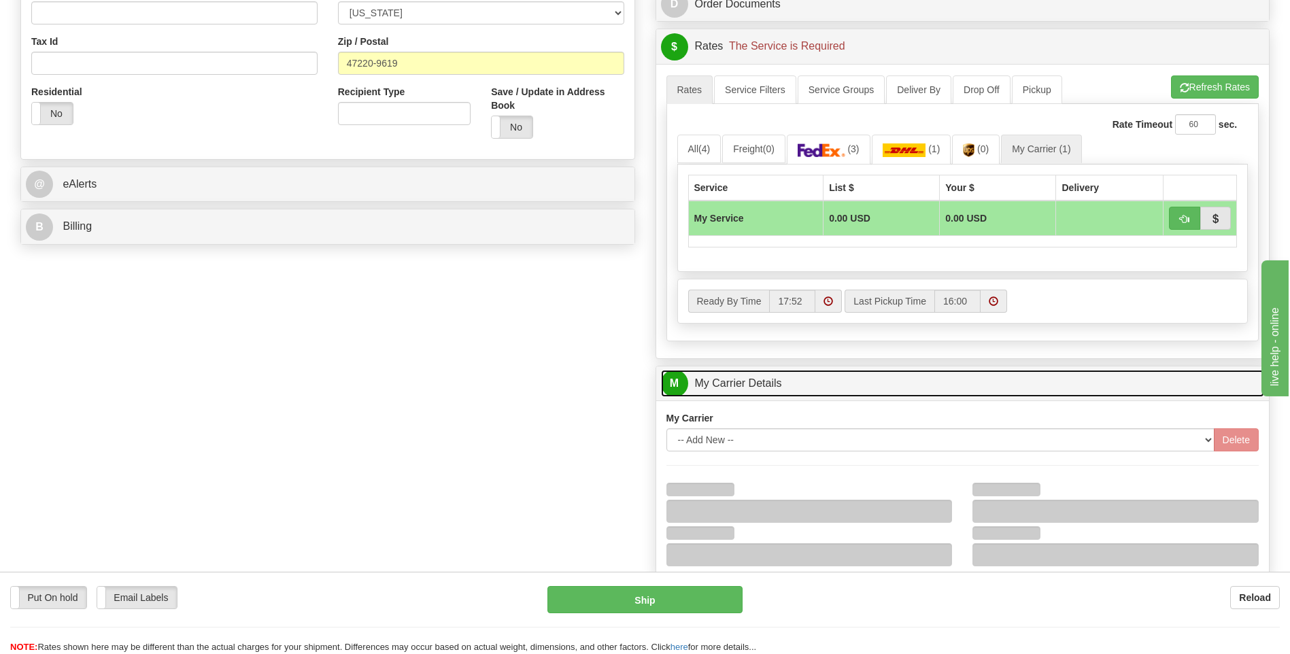
scroll to position [612, 0]
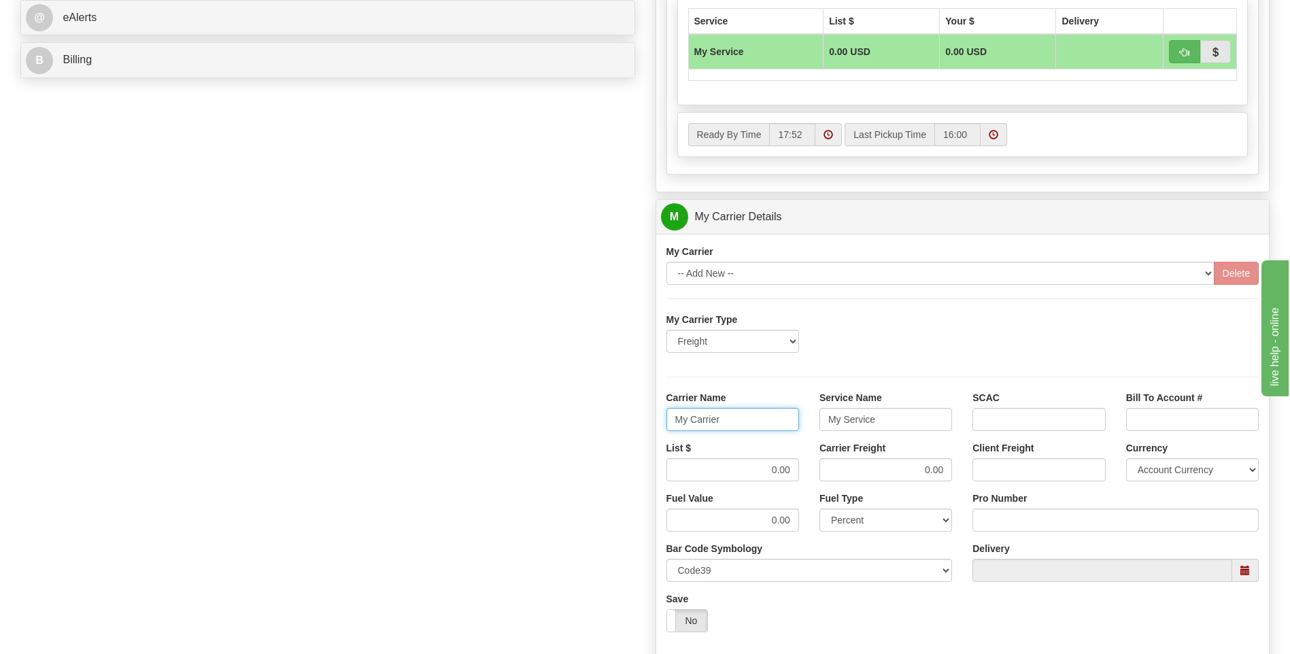
drag, startPoint x: 754, startPoint y: 426, endPoint x: 633, endPoint y: 426, distance: 121.1
click at [633, 426] on div "Order # 86690144 S Sender" at bounding box center [645, 140] width 1270 height 1313
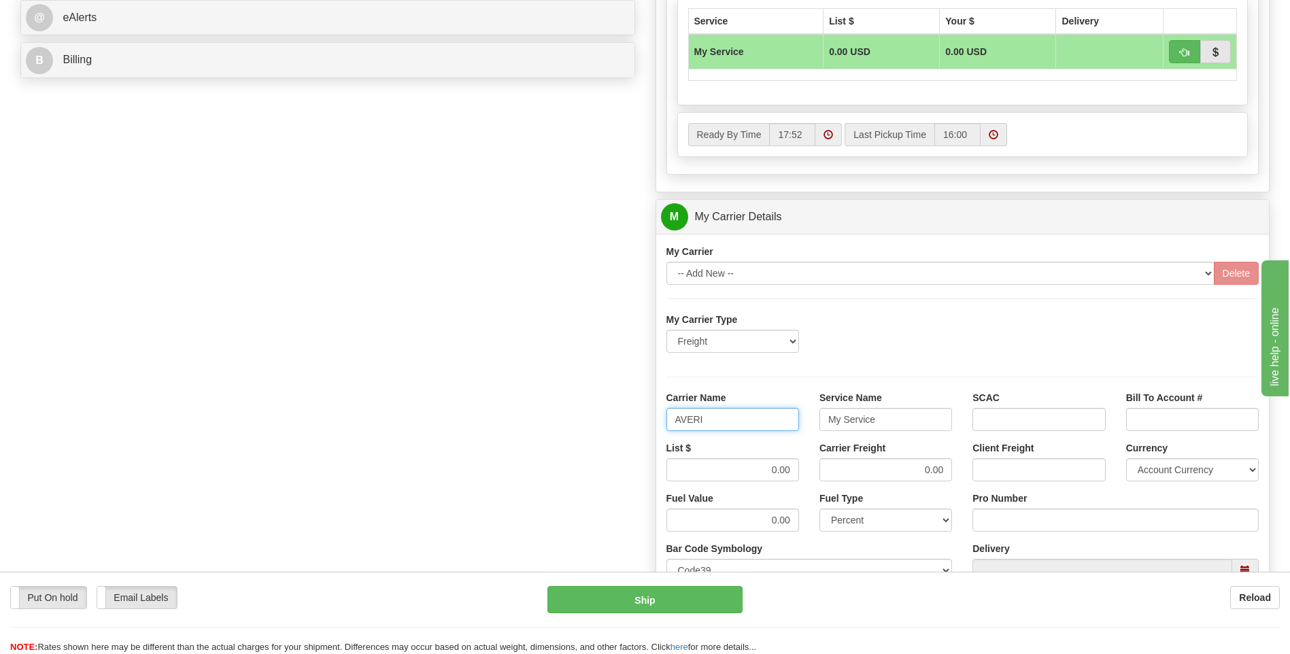
type input "AVERI"
type input "LTL"
drag, startPoint x: 769, startPoint y: 467, endPoint x: 824, endPoint y: 470, distance: 55.8
click at [824, 470] on div "List $ 0.00 Carrier Freight 0.00 Client Freight Currency Account Currency ARN A…" at bounding box center [963, 466] width 614 height 50
type input "380"
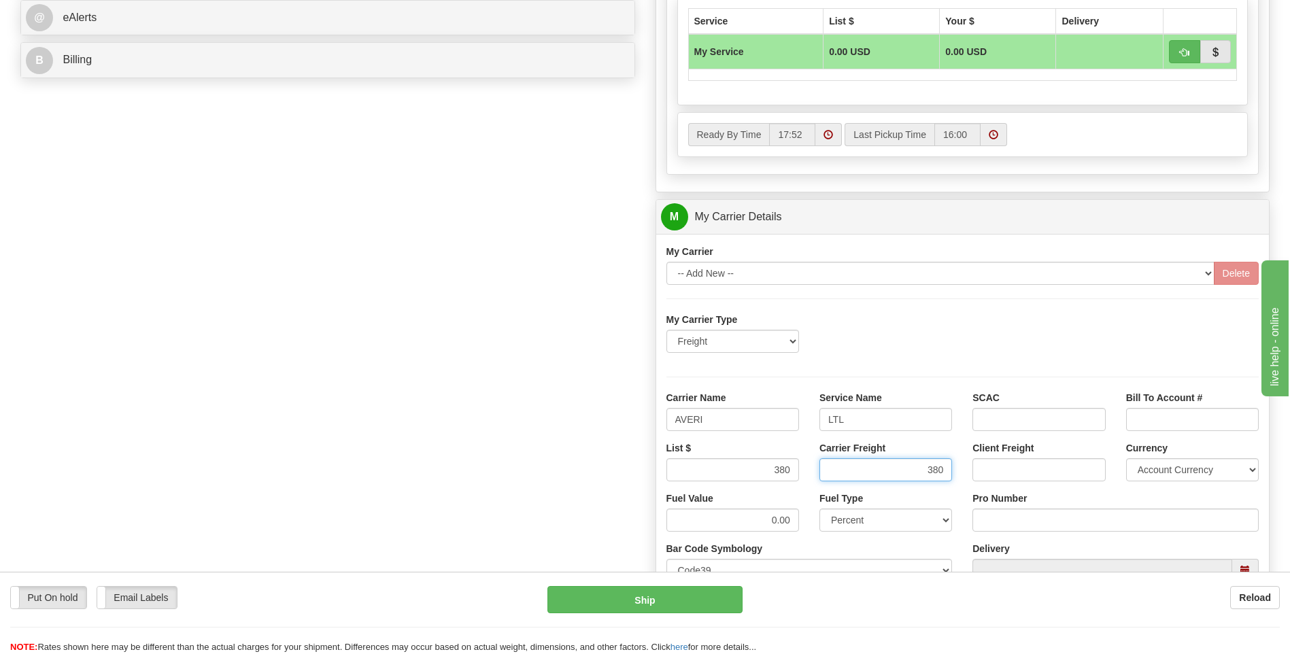
type input "380"
click at [1015, 511] on input "Pro Number" at bounding box center [1116, 520] width 286 height 23
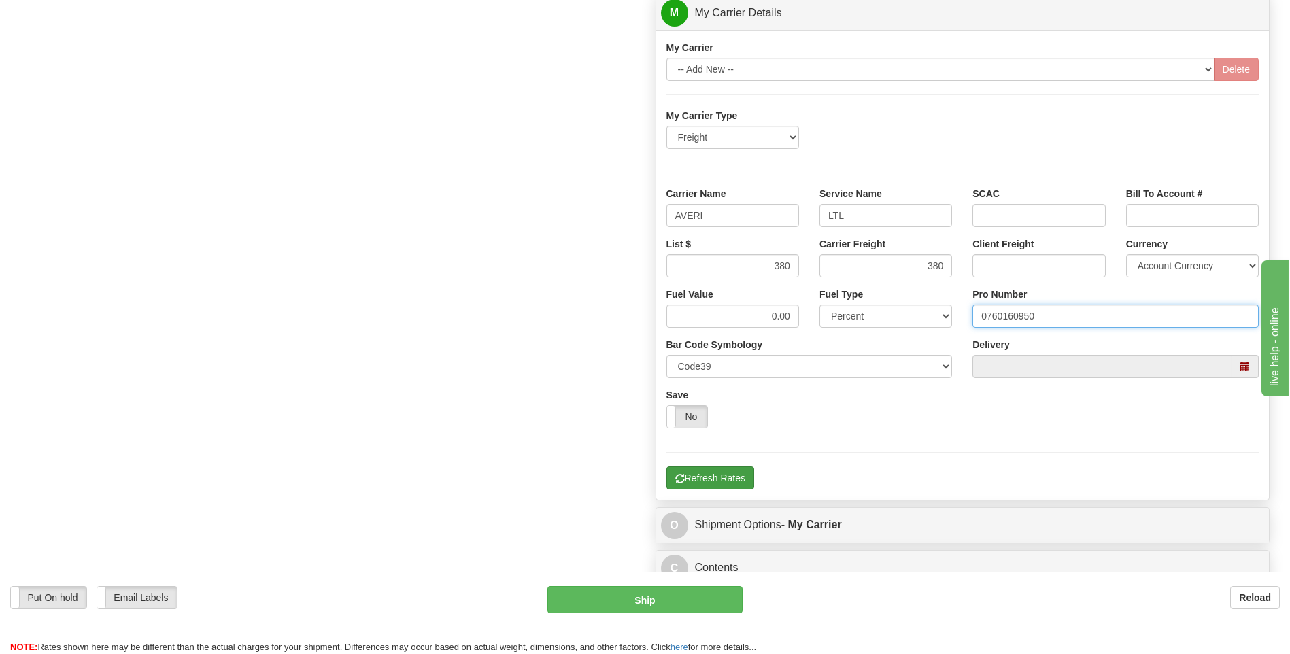
type input "0760160950"
click at [737, 480] on button "Refresh Rates" at bounding box center [711, 478] width 88 height 23
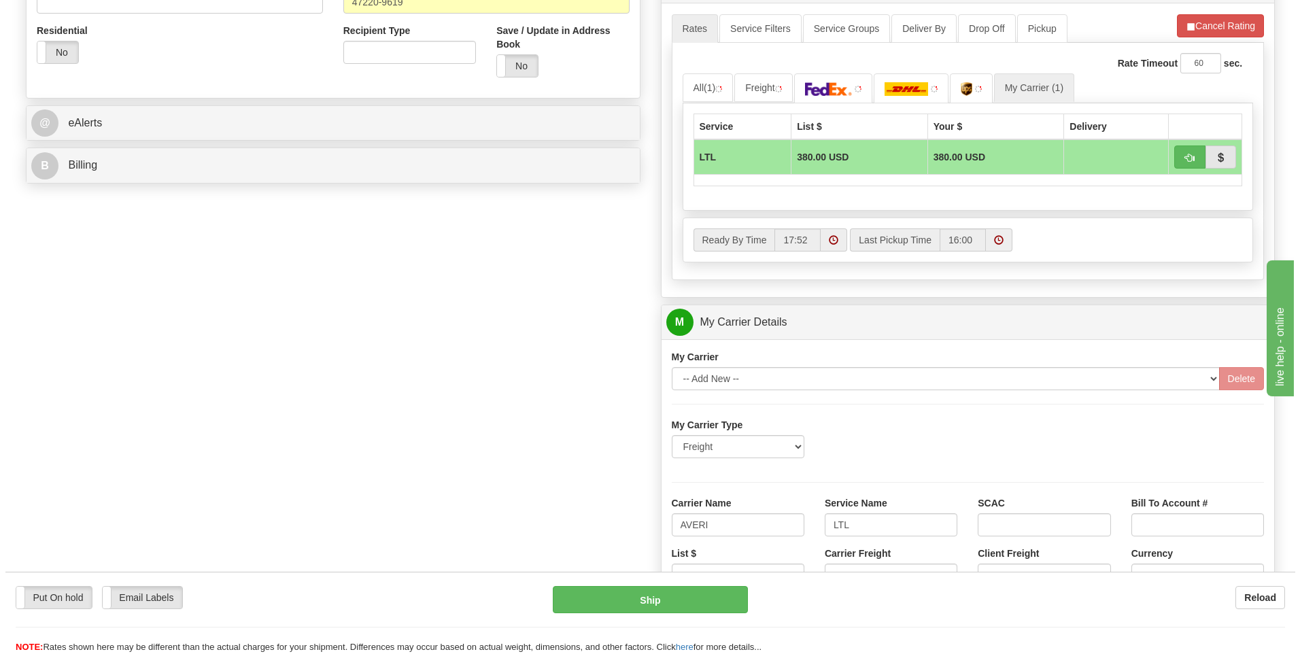
scroll to position [237, 0]
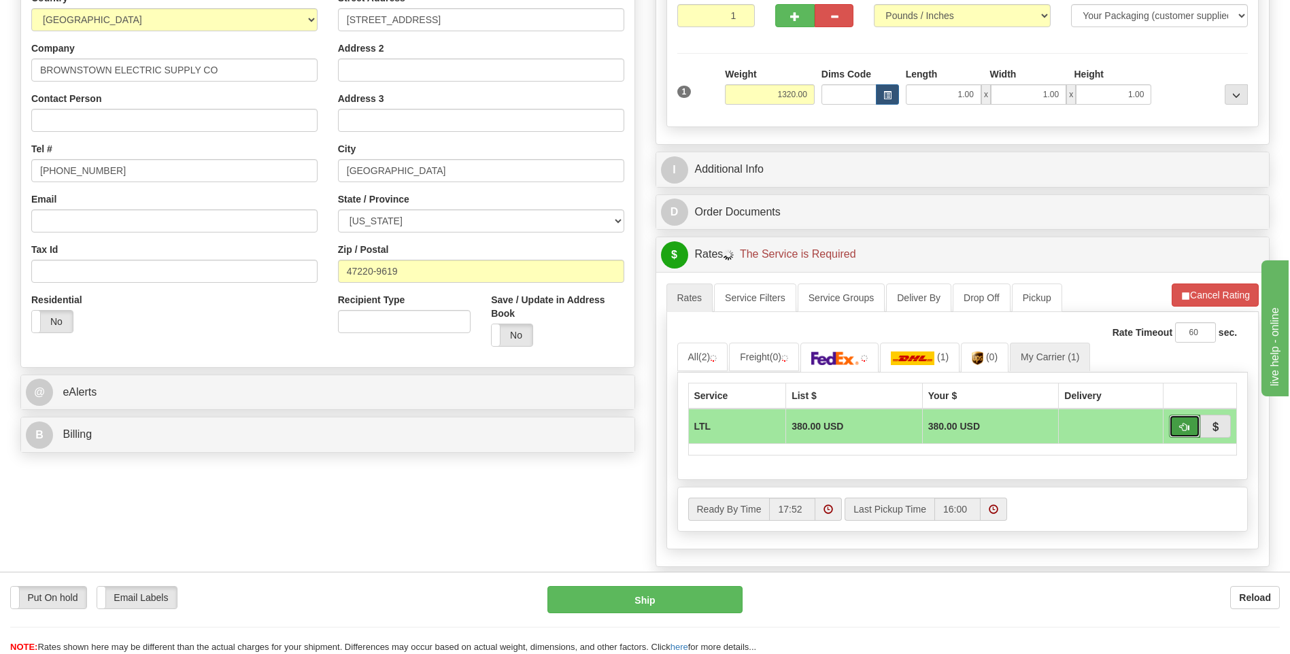
click at [1192, 424] on button "button" at bounding box center [1184, 426] width 31 height 23
type input "00"
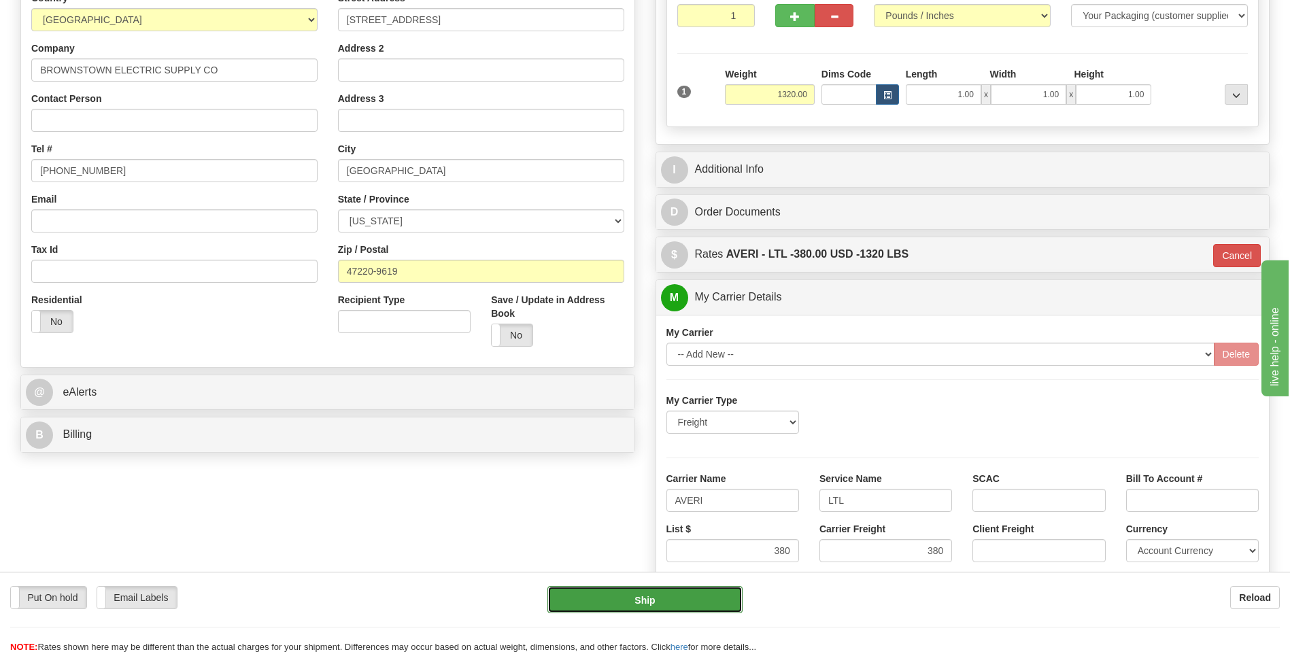
click at [610, 607] on button "Ship" at bounding box center [645, 599] width 195 height 27
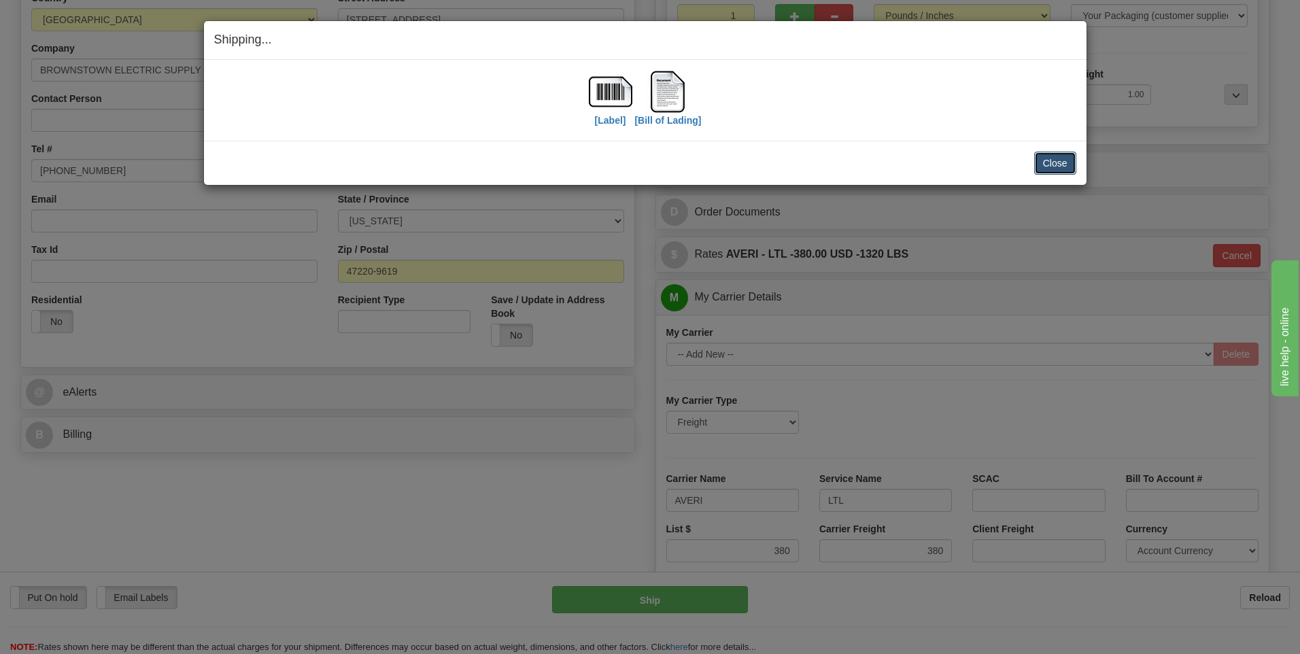
click at [1048, 169] on button "Close" at bounding box center [1056, 163] width 42 height 23
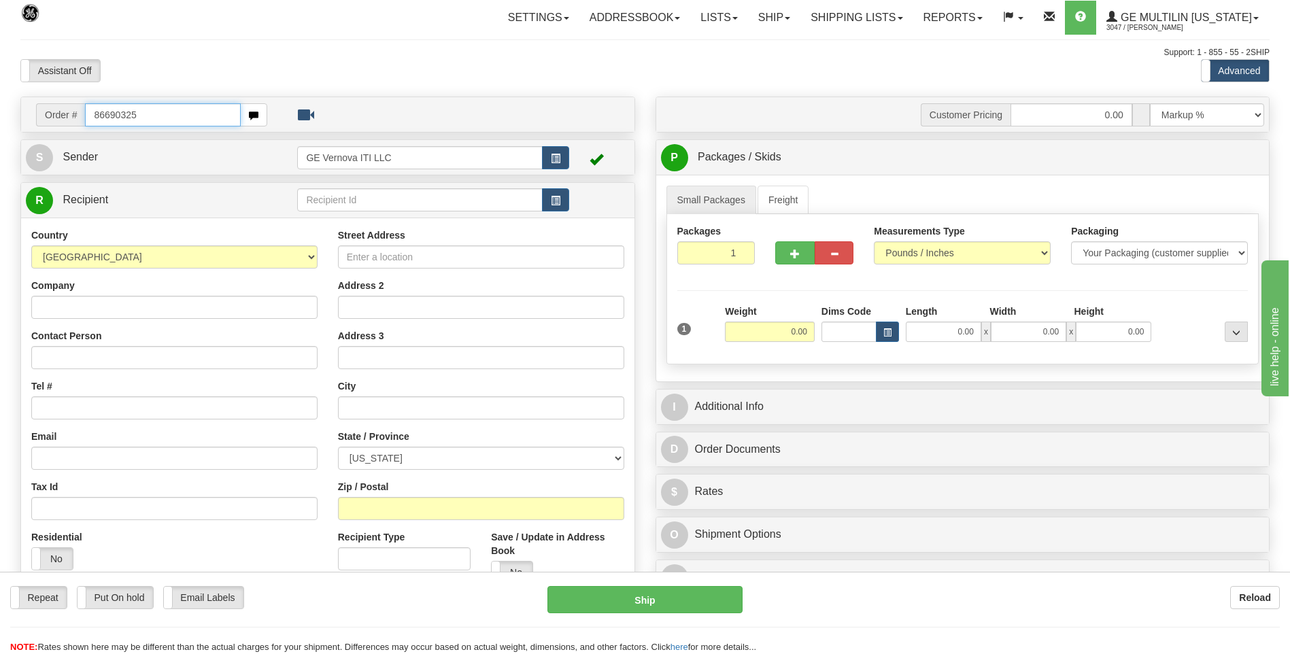
type input "86690325"
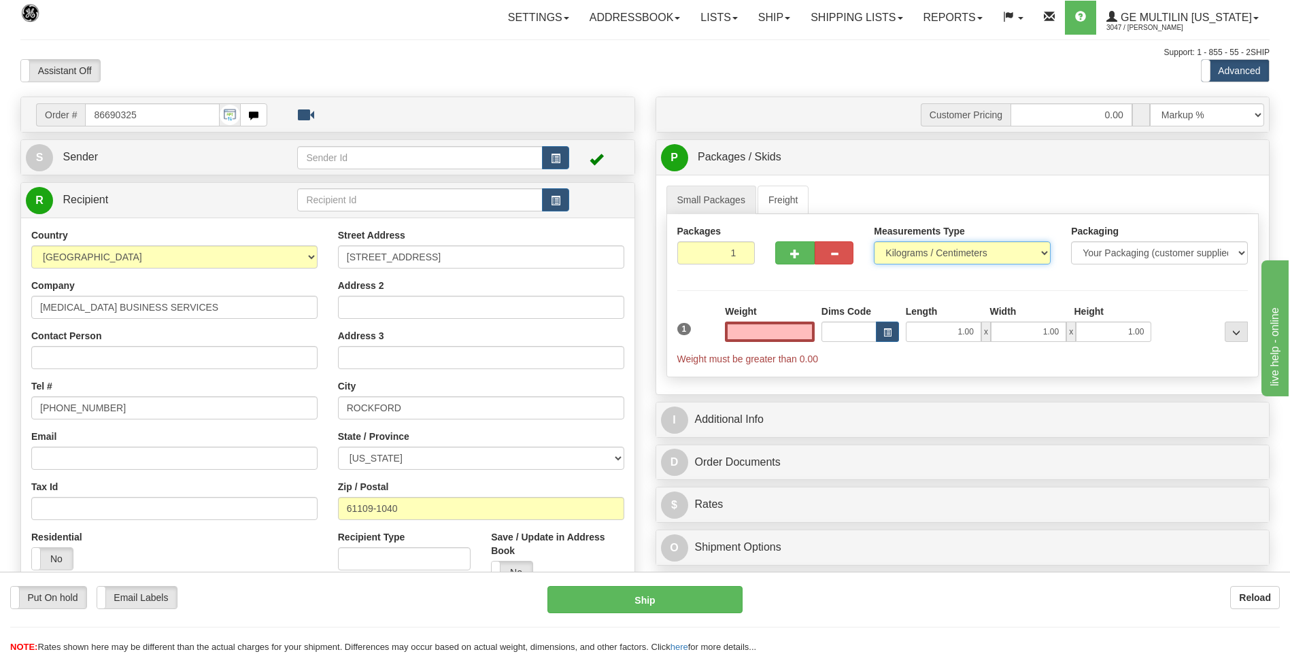
type input "0.00"
click at [944, 258] on select "Pounds / Inches Kilograms / Centimeters" at bounding box center [962, 252] width 177 height 23
select select "0"
click at [874, 241] on select "Pounds / Inches Kilograms / Centimeters" at bounding box center [962, 252] width 177 height 23
click at [809, 333] on input "0.00" at bounding box center [770, 332] width 90 height 20
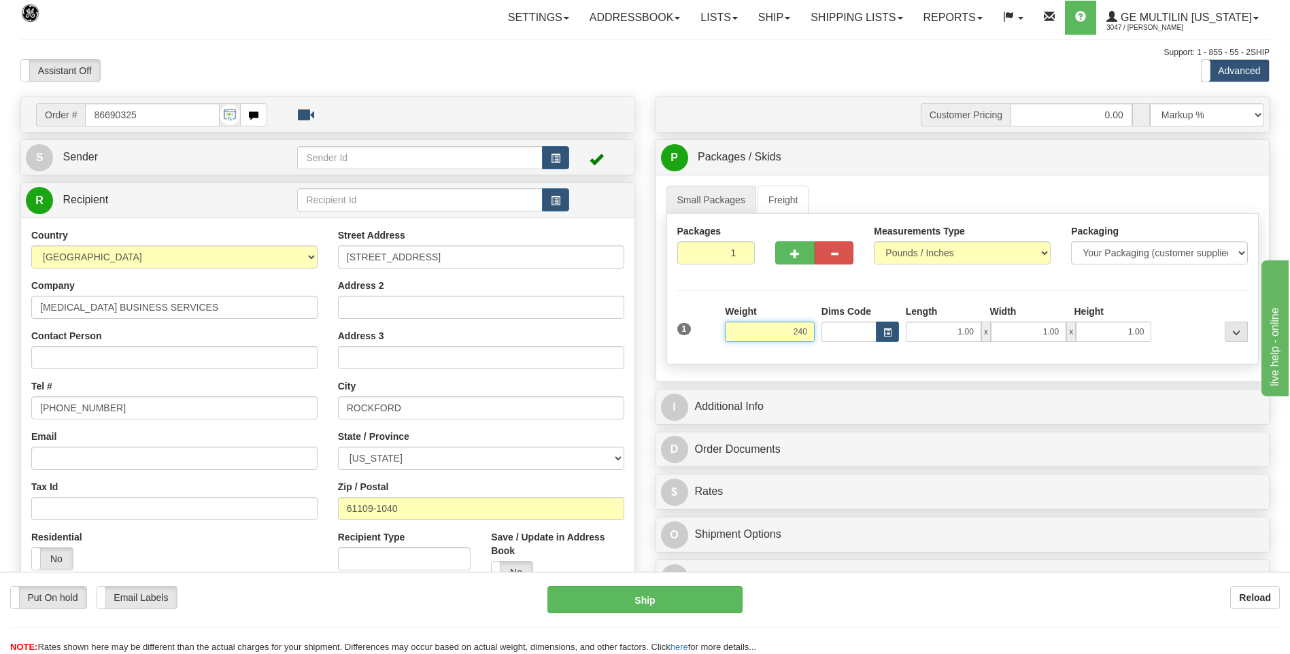
click button "Delete" at bounding box center [0, 0] width 0 height 0
type input "240.00"
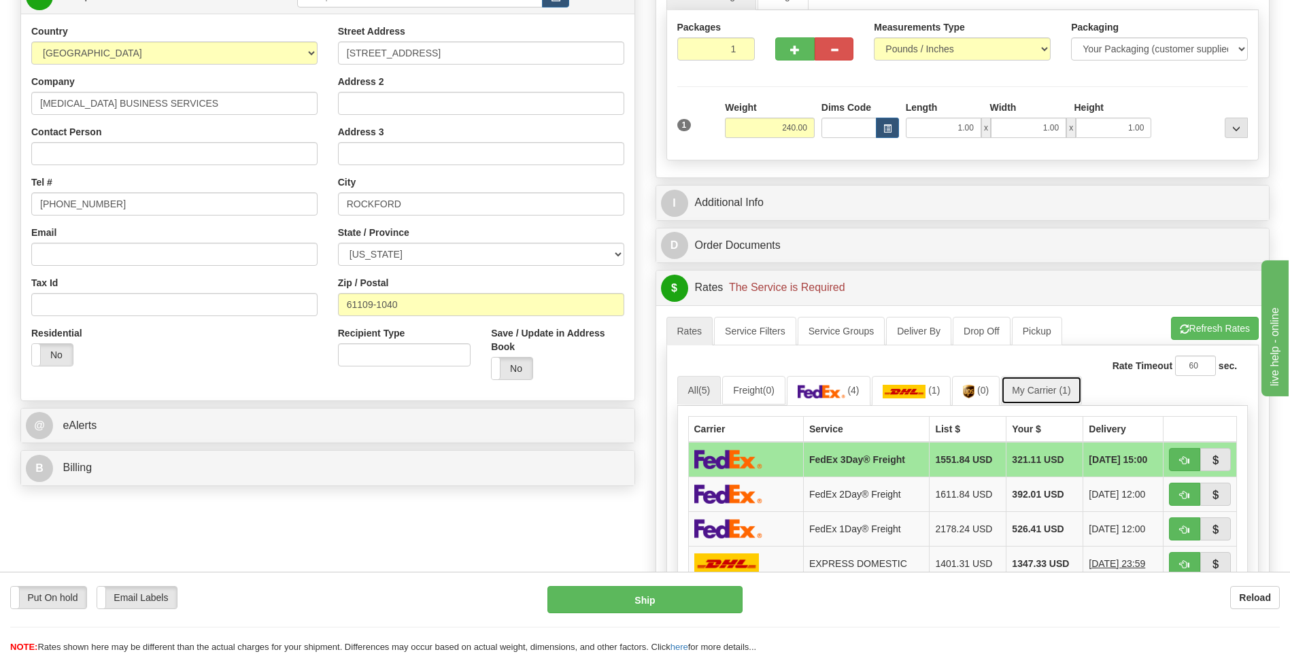
click at [1054, 399] on link "My Carrier (1)" at bounding box center [1041, 390] width 80 height 29
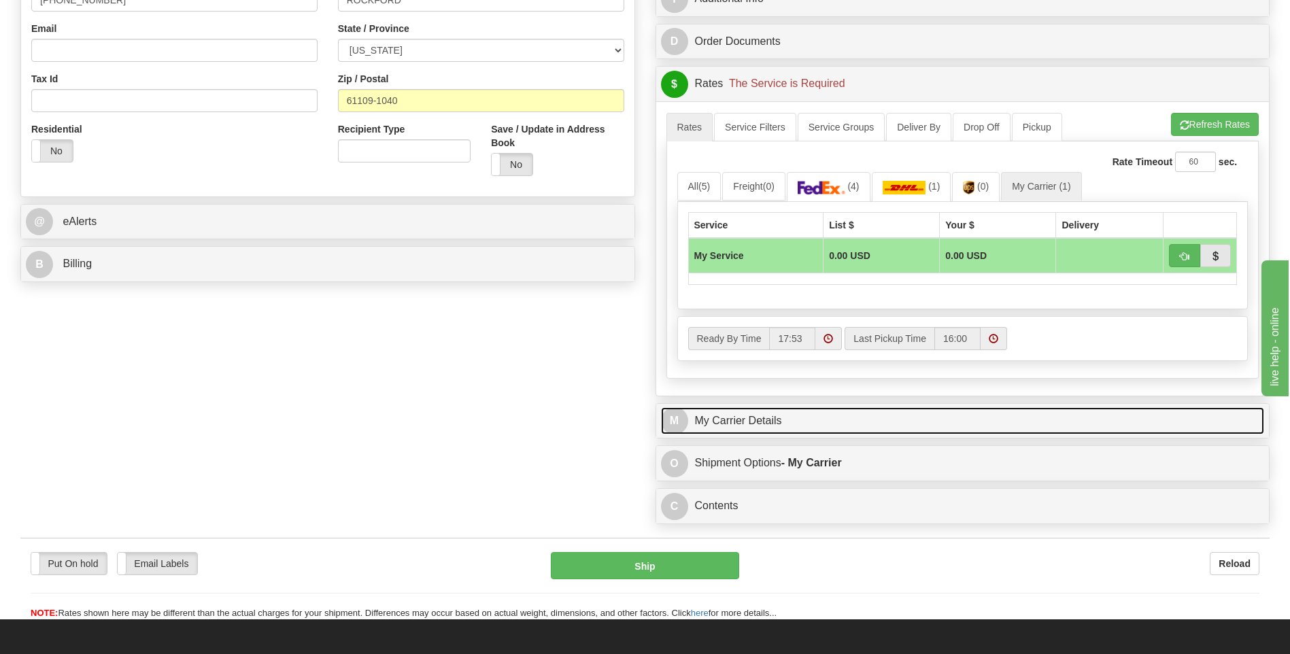
click at [840, 434] on link "M My Carrier Details" at bounding box center [963, 421] width 604 height 28
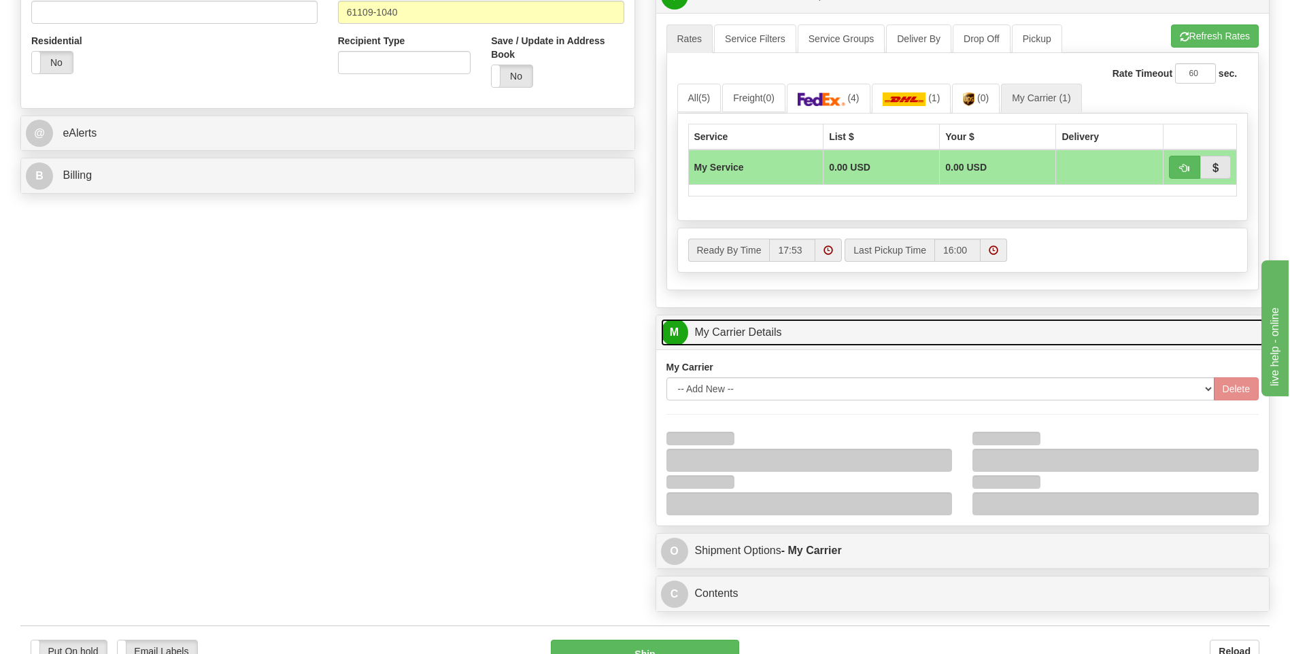
scroll to position [612, 0]
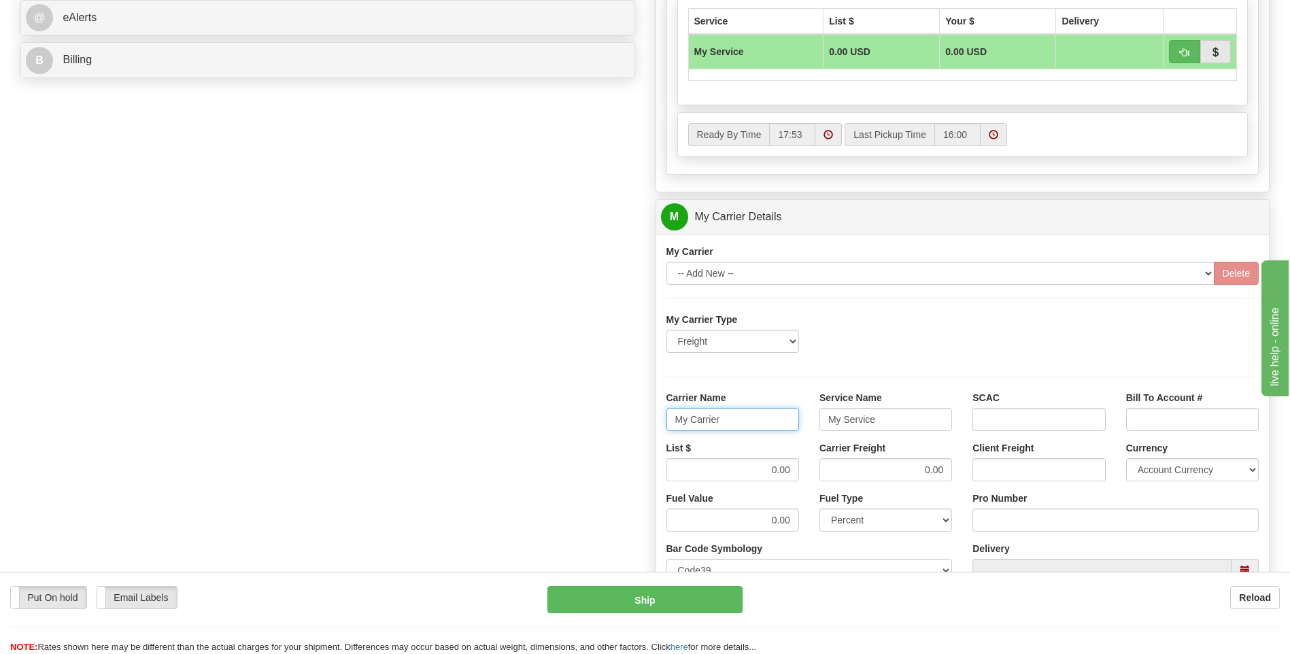
drag, startPoint x: 744, startPoint y: 419, endPoint x: 634, endPoint y: 423, distance: 110.3
click at [634, 423] on div "Order # 86690325 S Sender" at bounding box center [645, 140] width 1270 height 1313
type input "averi"
type input "ltl"
drag, startPoint x: 754, startPoint y: 478, endPoint x: 834, endPoint y: 472, distance: 79.8
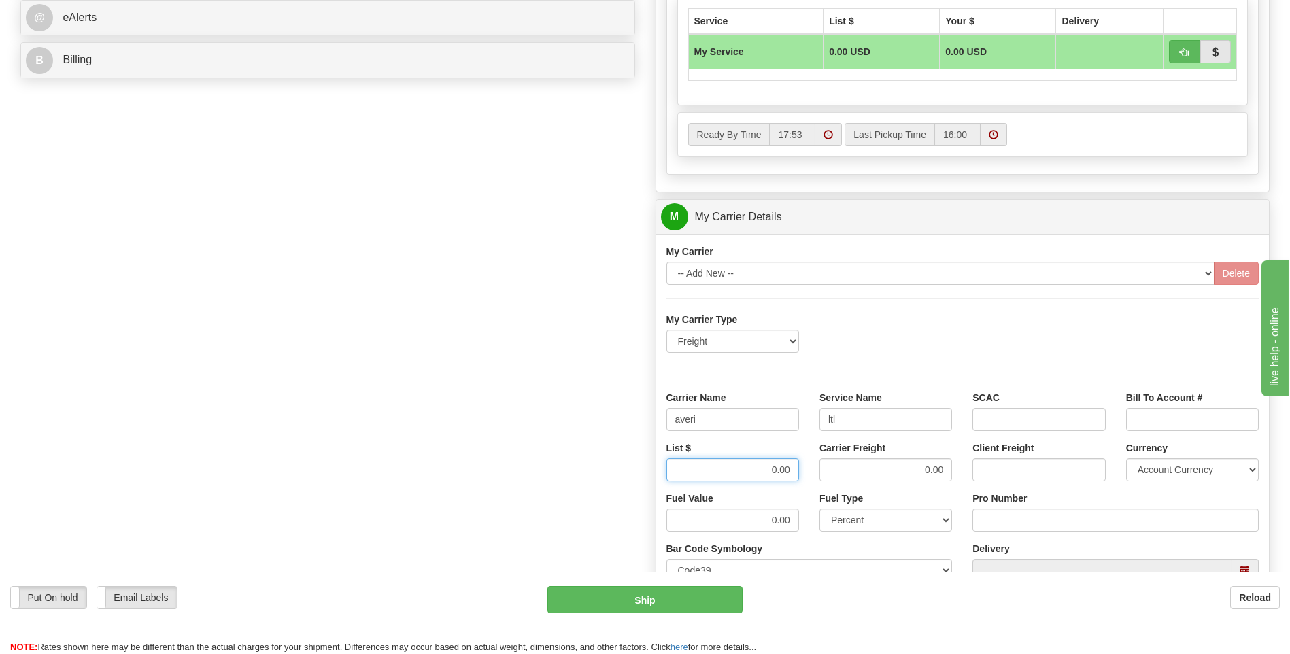
click at [834, 472] on div "List $ 0.00 Carrier Freight 0.00 Client Freight Currency Account Currency ARN A…" at bounding box center [963, 466] width 614 height 50
type input "320"
click at [1026, 521] on input "Pro Number" at bounding box center [1116, 520] width 286 height 23
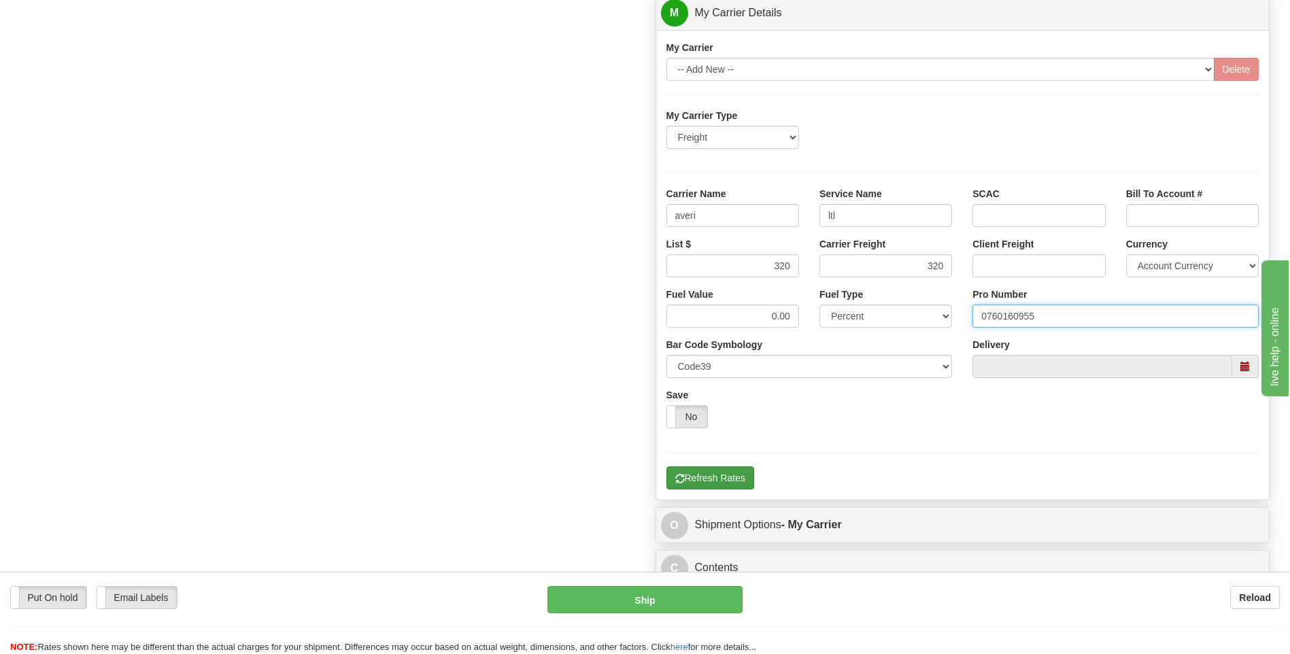
type input "0760160955"
click at [741, 476] on button "Refresh Rates" at bounding box center [711, 478] width 88 height 23
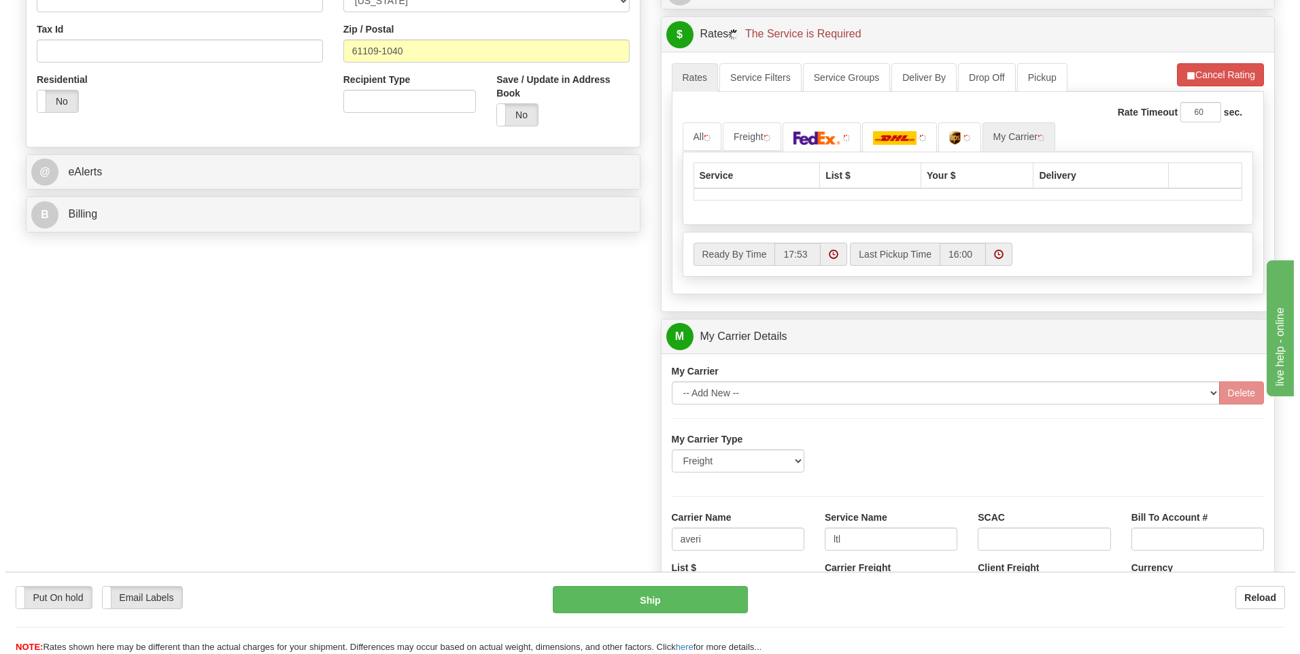
scroll to position [441, 0]
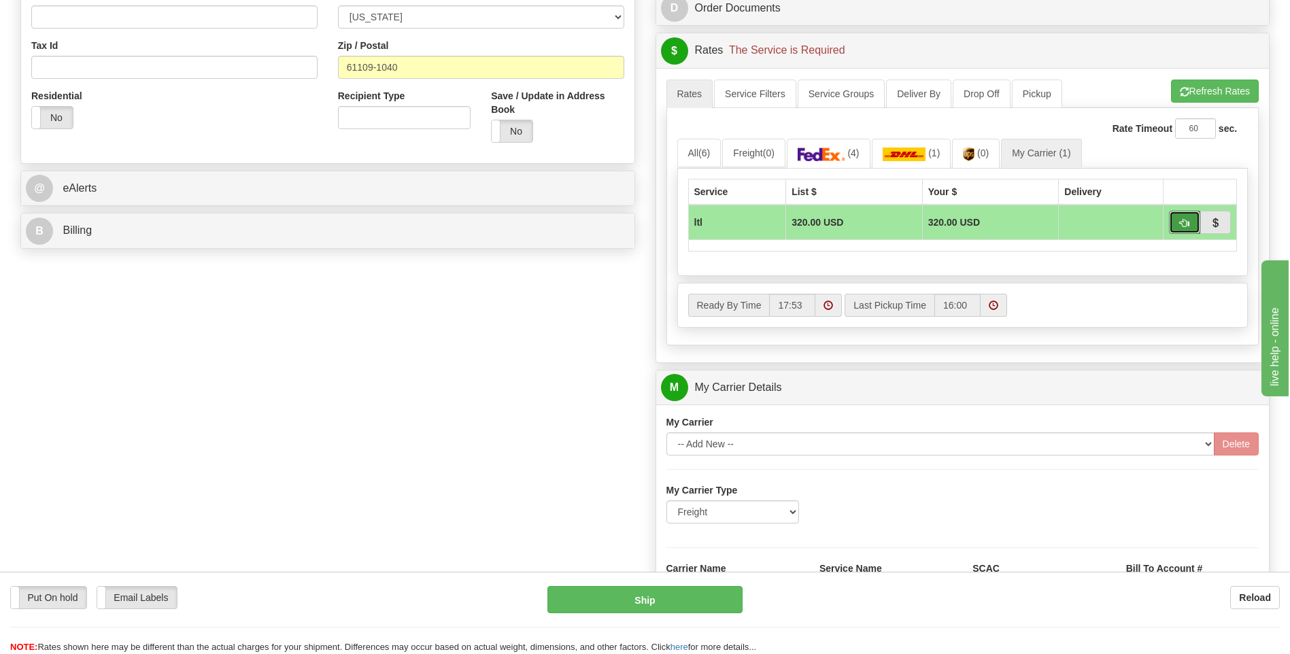
click at [1181, 225] on span "button" at bounding box center [1185, 223] width 10 height 9
type input "00"
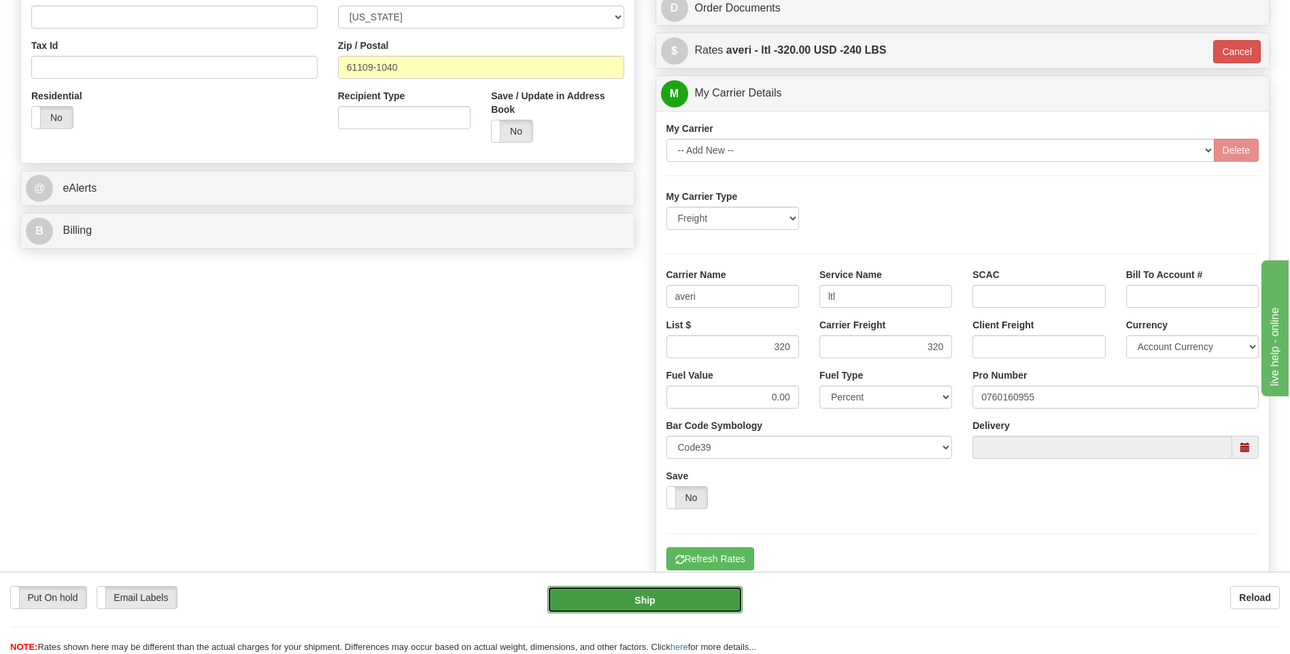
click at [682, 600] on button "Ship" at bounding box center [645, 599] width 195 height 27
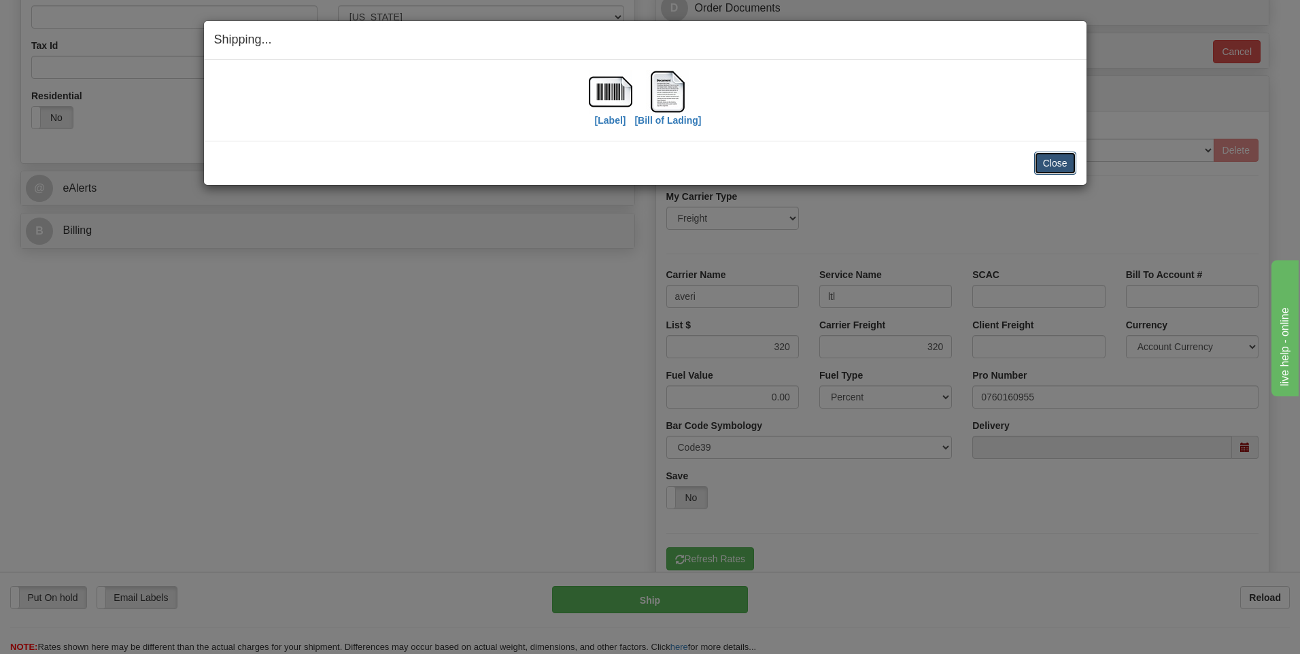
click at [1049, 161] on button "Close" at bounding box center [1056, 163] width 42 height 23
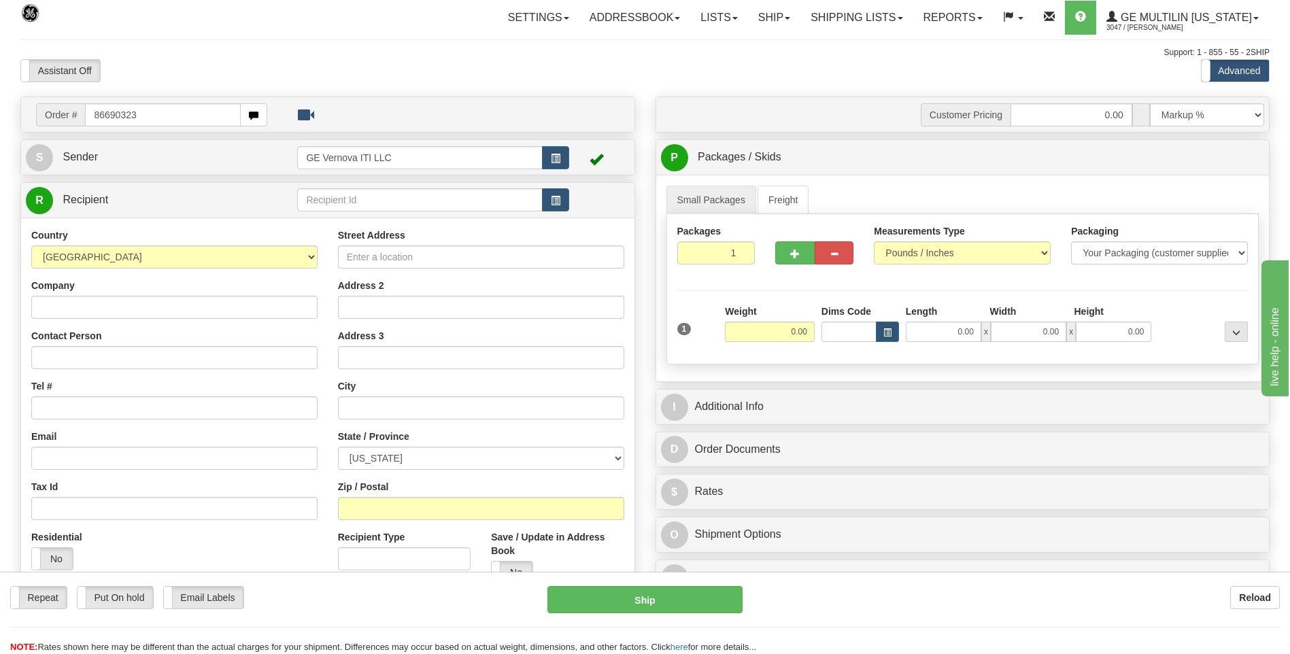
type input "86690323"
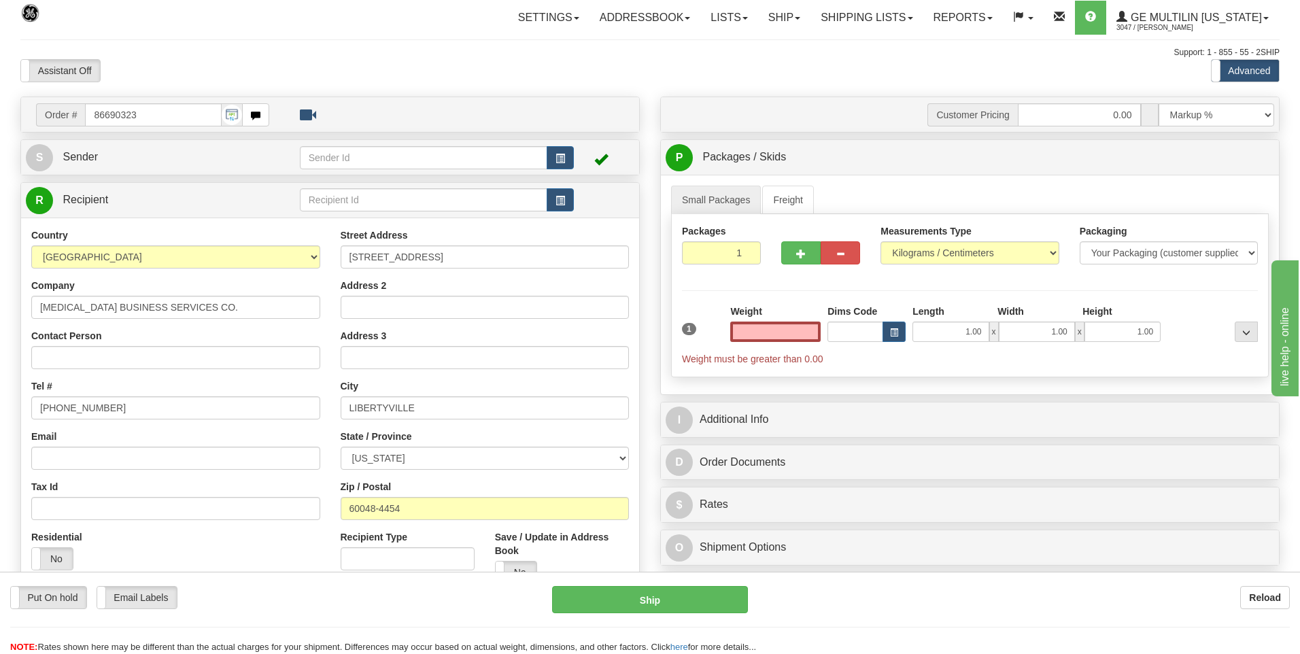
click button "Delete" at bounding box center [0, 0] width 0 height 0
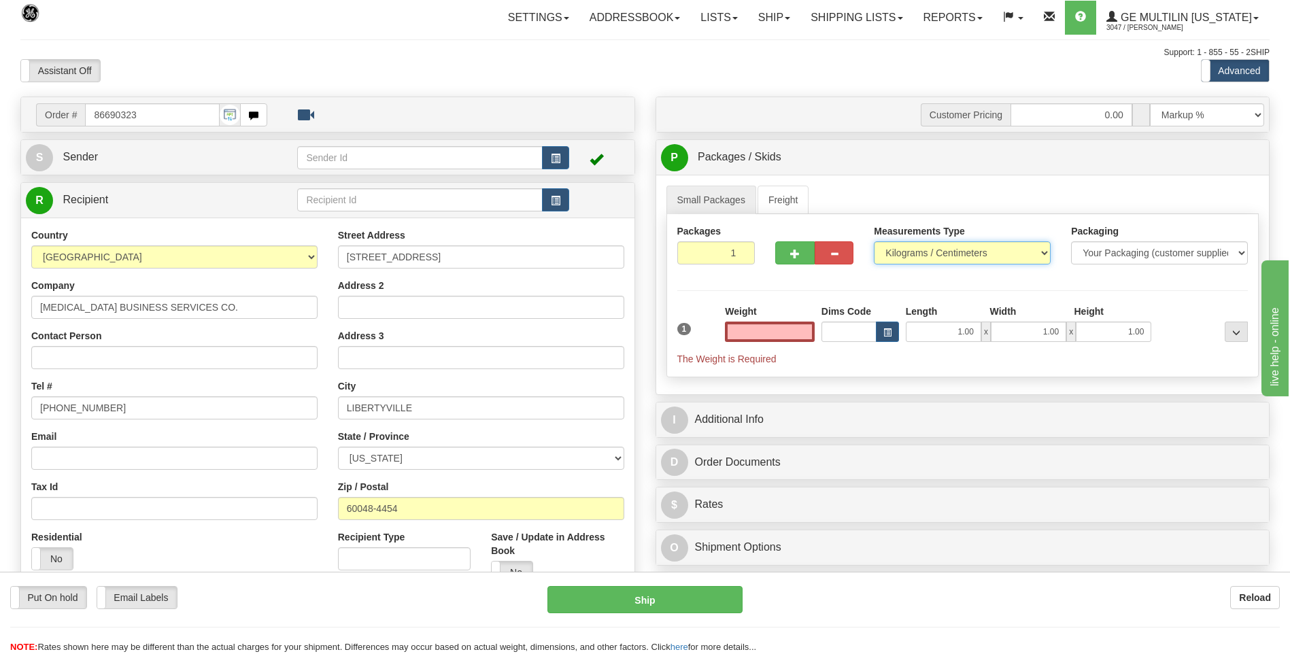
type input "0.00"
click at [934, 260] on select "Pounds / Inches Kilograms / Centimeters" at bounding box center [962, 252] width 177 height 23
select select "0"
click at [874, 241] on select "Pounds / Inches Kilograms / Centimeters" at bounding box center [962, 252] width 177 height 23
click at [803, 333] on input "0.00" at bounding box center [770, 332] width 90 height 20
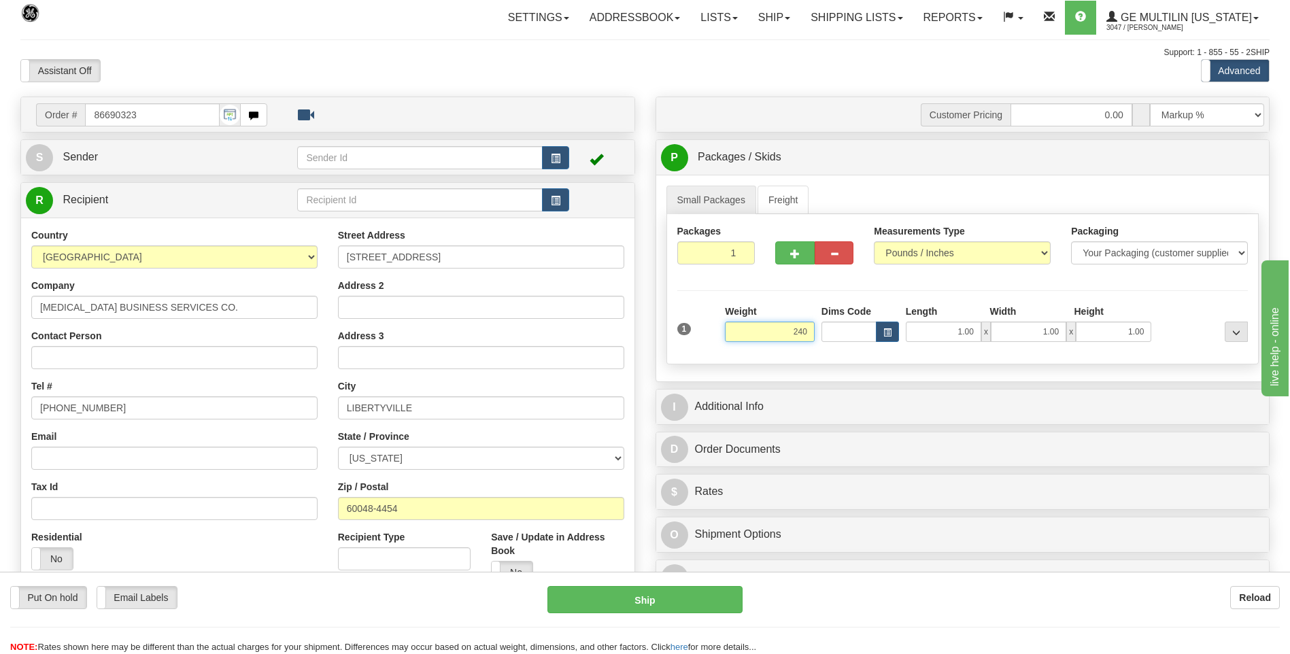
click button "Delete" at bounding box center [0, 0] width 0 height 0
type input "240.00"
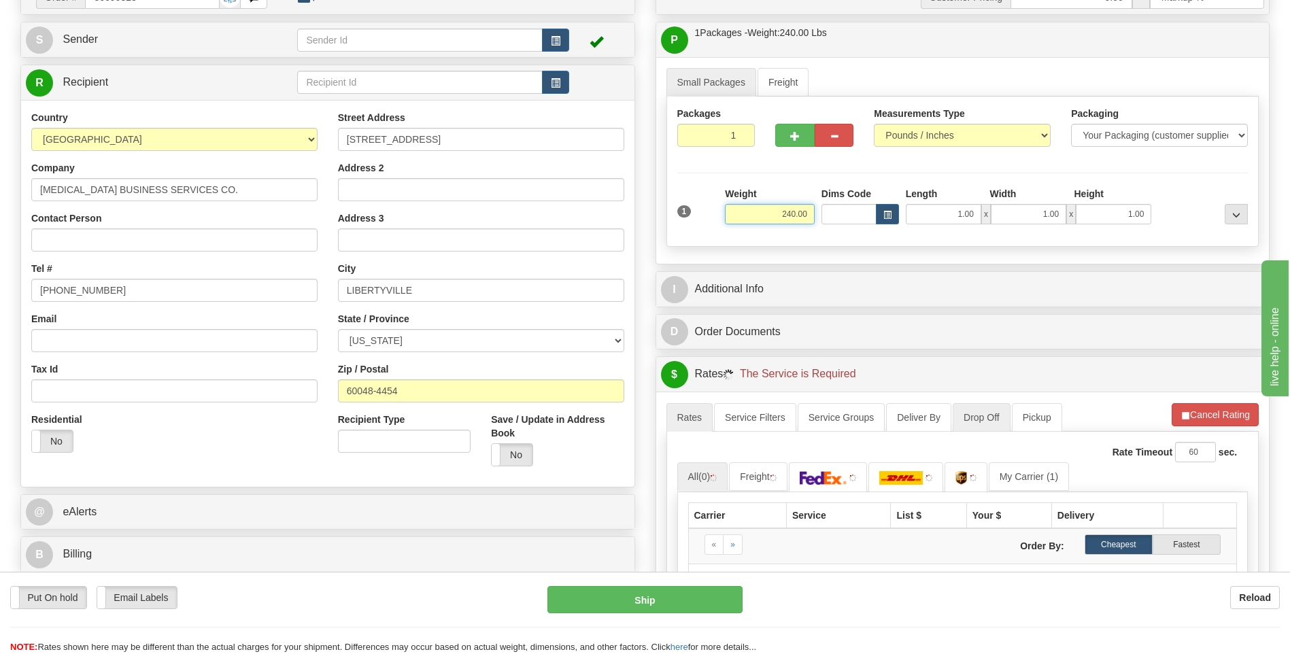
scroll to position [204, 0]
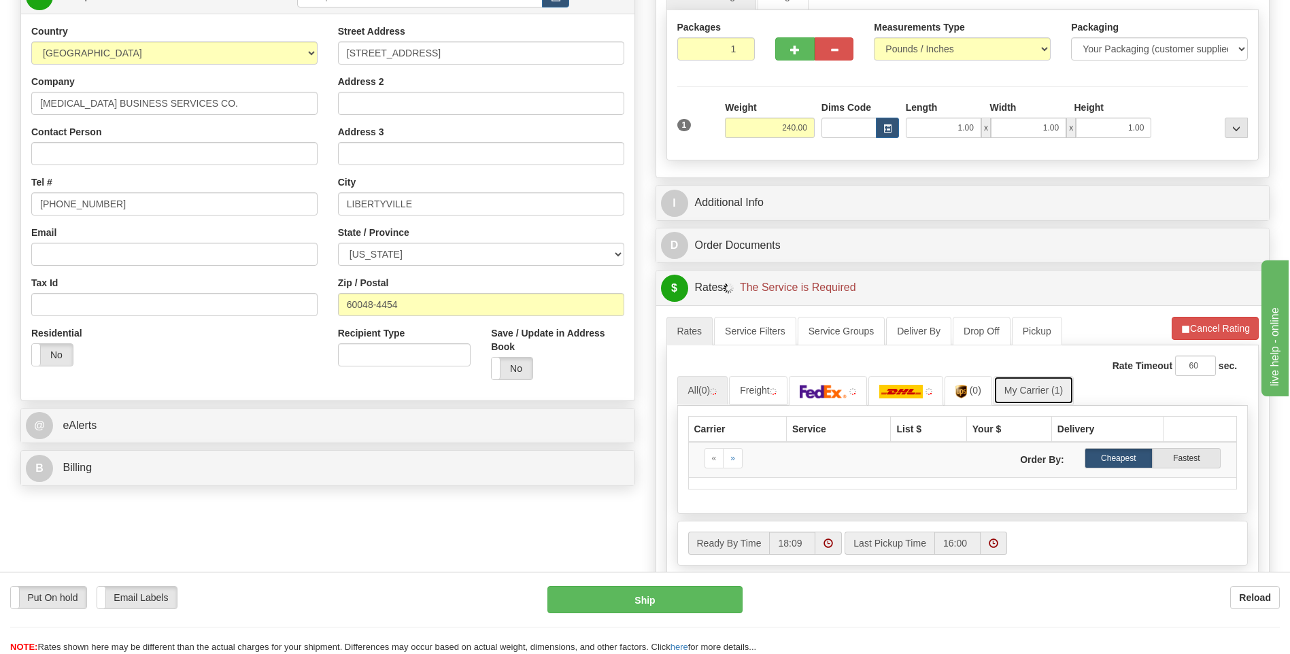
click at [1035, 380] on link "My Carrier (1)" at bounding box center [1034, 390] width 80 height 29
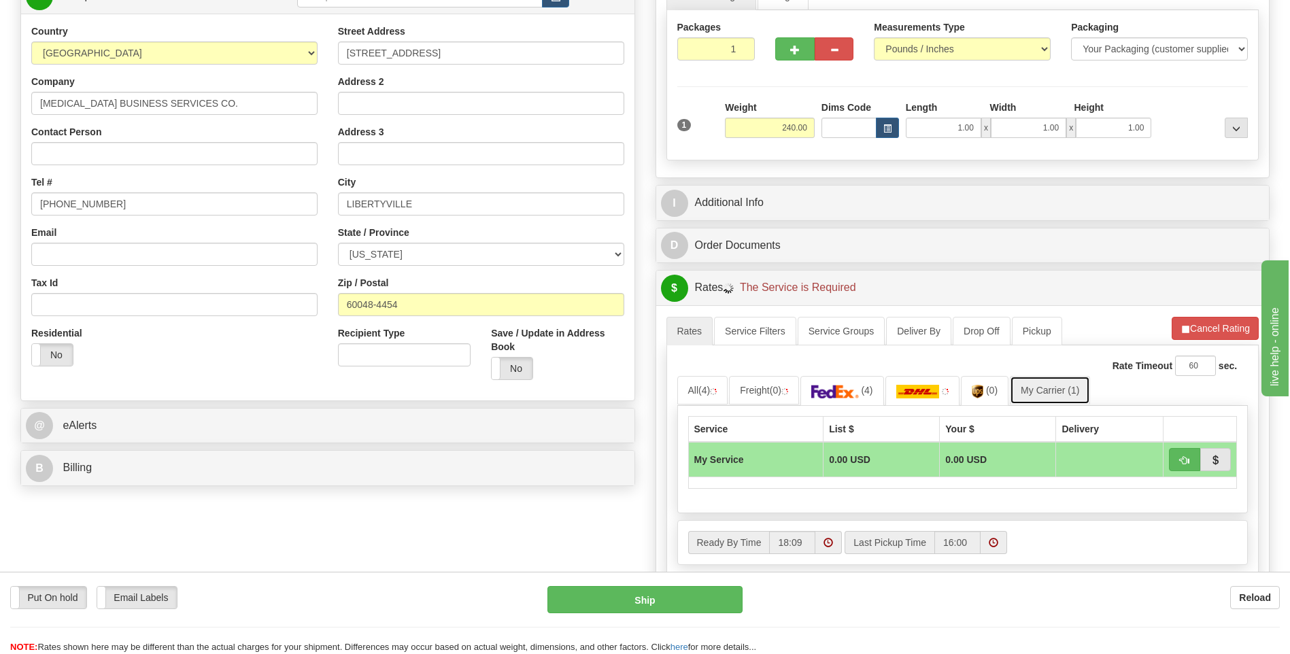
click at [1038, 386] on link "My Carrier (1)" at bounding box center [1050, 390] width 80 height 29
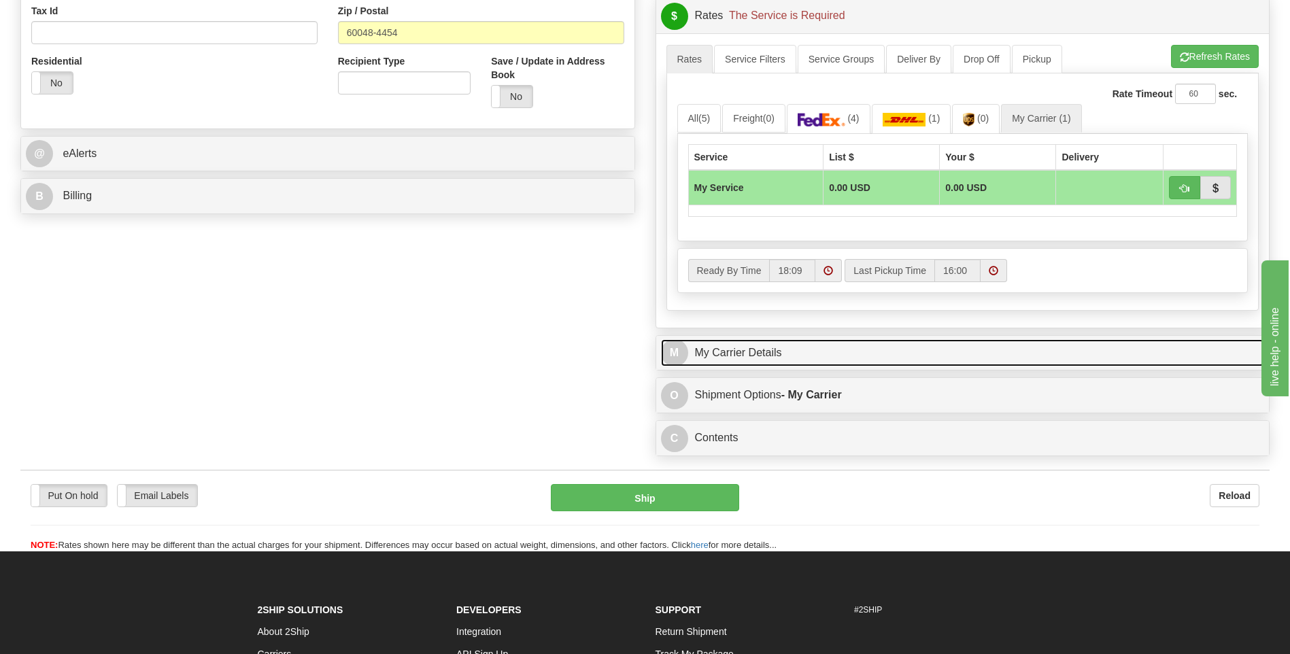
click at [831, 352] on link "M My Carrier Details" at bounding box center [963, 353] width 604 height 28
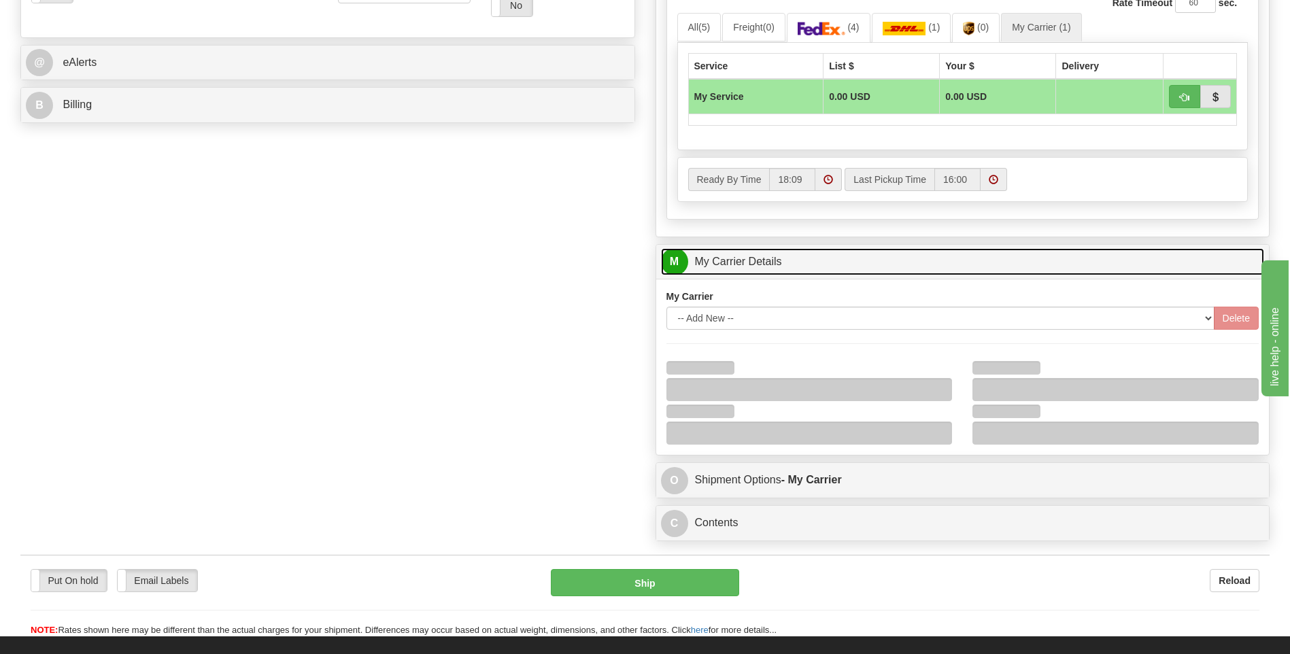
scroll to position [680, 0]
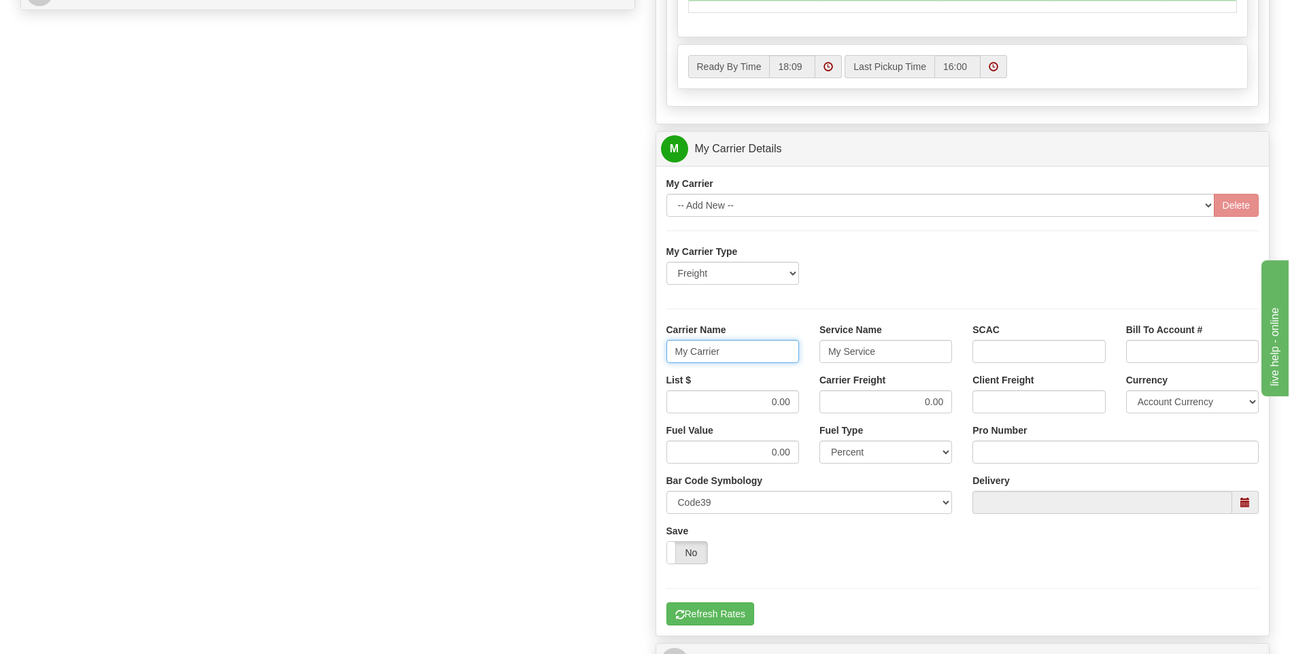
drag, startPoint x: 754, startPoint y: 348, endPoint x: 641, endPoint y: 350, distance: 112.9
click at [641, 350] on div "Order # 86690323 S Sender" at bounding box center [645, 72] width 1270 height 1313
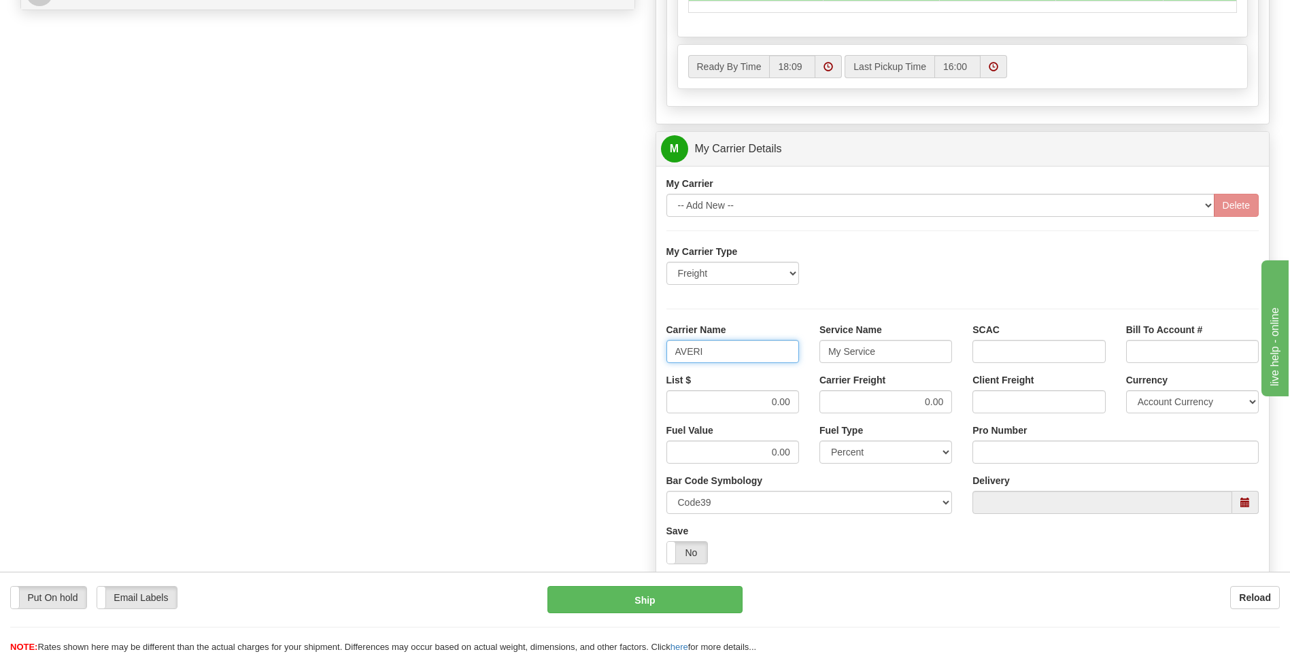
type input "AVERI"
type input "LTL"
drag, startPoint x: 752, startPoint y: 405, endPoint x: 839, endPoint y: 413, distance: 88.1
click at [839, 413] on div "List $ 0.00 Carrier Freight 0.00 Client Freight Currency Account Currency ARN A…" at bounding box center [963, 398] width 614 height 50
type input "320"
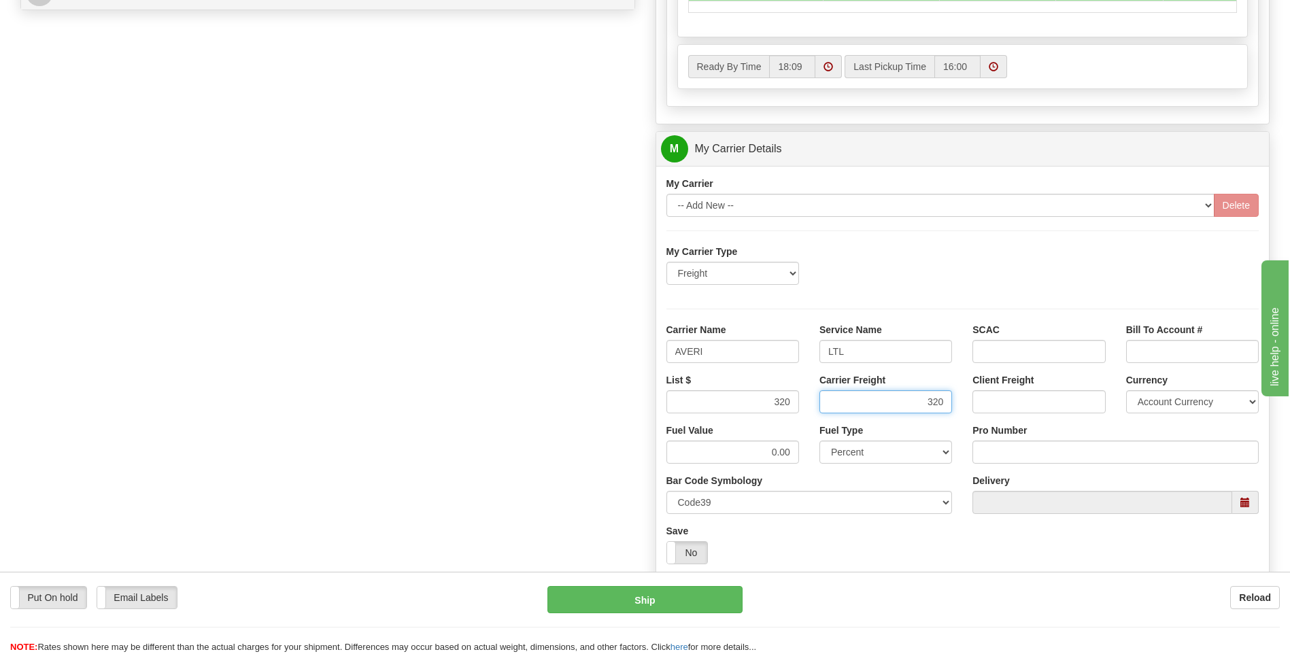
type input "320"
click at [1033, 451] on input "Pro Number" at bounding box center [1116, 452] width 286 height 23
type input "0760160954"
click button "Delete" at bounding box center [0, 0] width 0 height 0
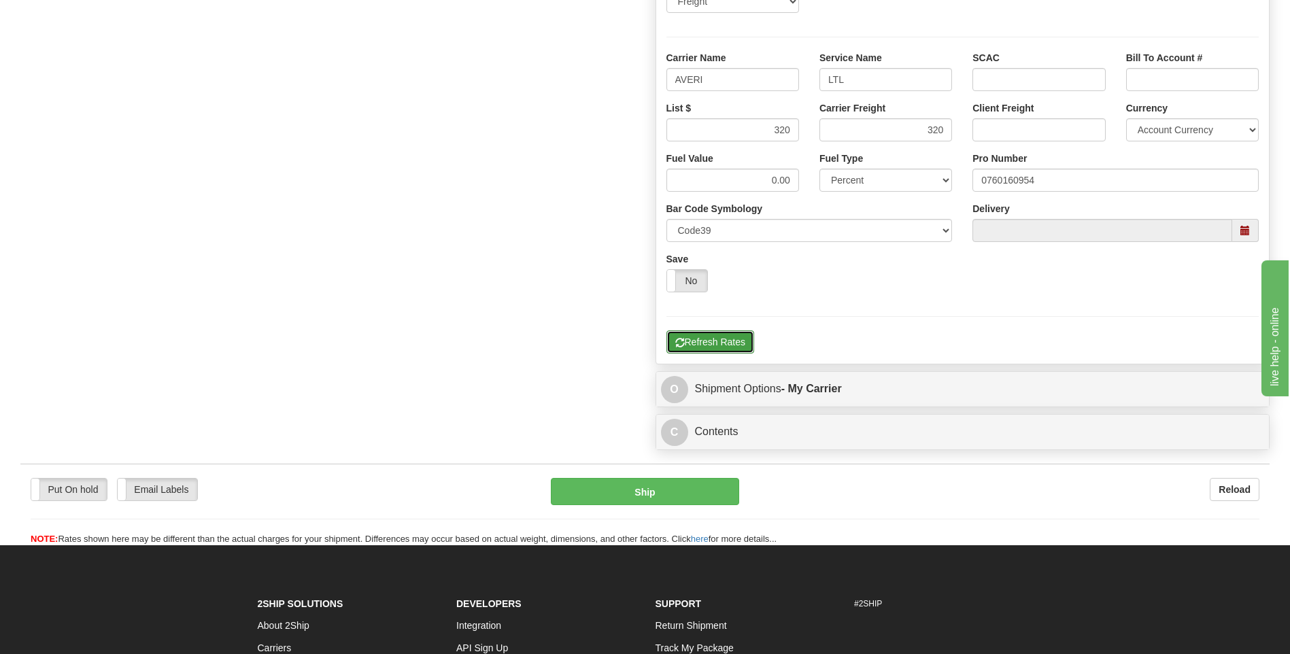
click at [685, 335] on button "Refresh Rates" at bounding box center [711, 342] width 88 height 23
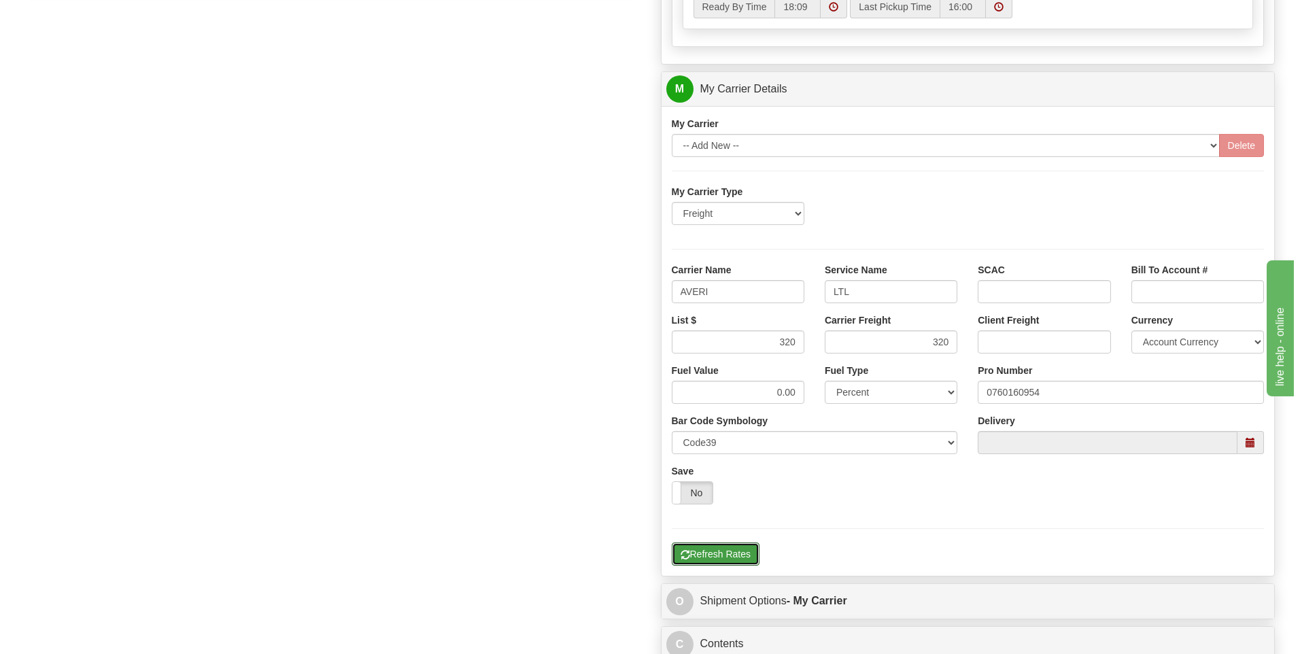
scroll to position [509, 0]
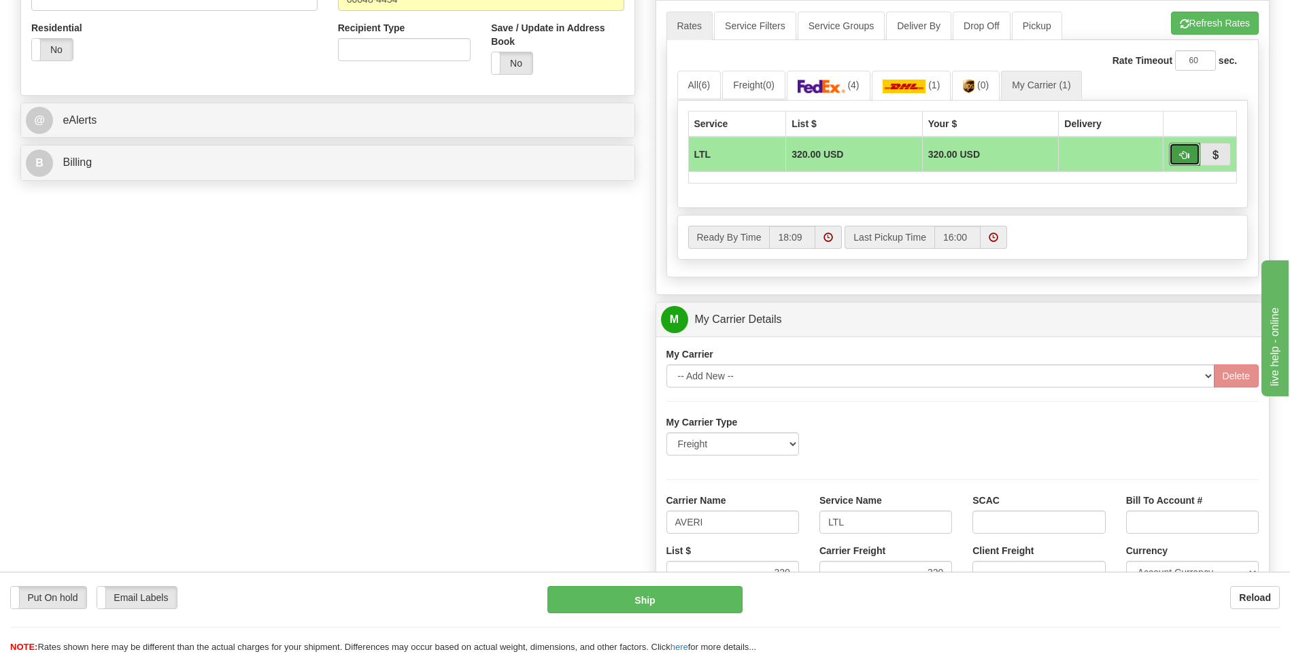
click at [1181, 154] on span "button" at bounding box center [1185, 155] width 10 height 9
type input "00"
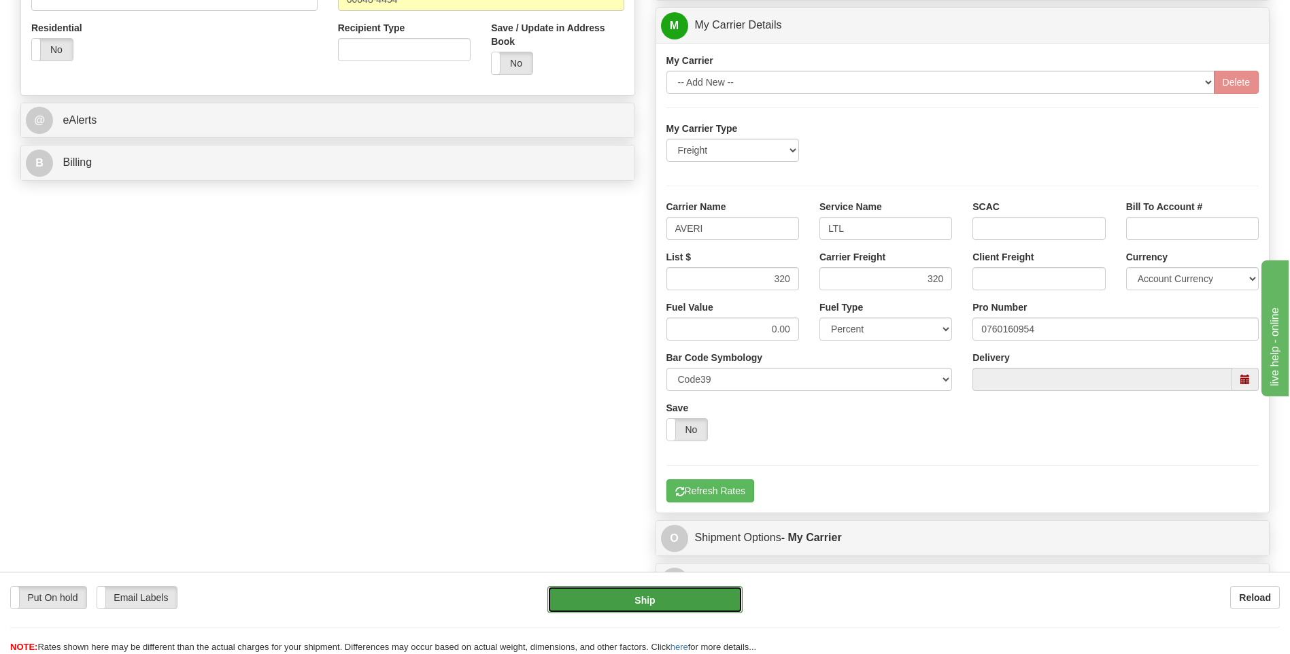
click at [673, 601] on button "Ship" at bounding box center [645, 599] width 195 height 27
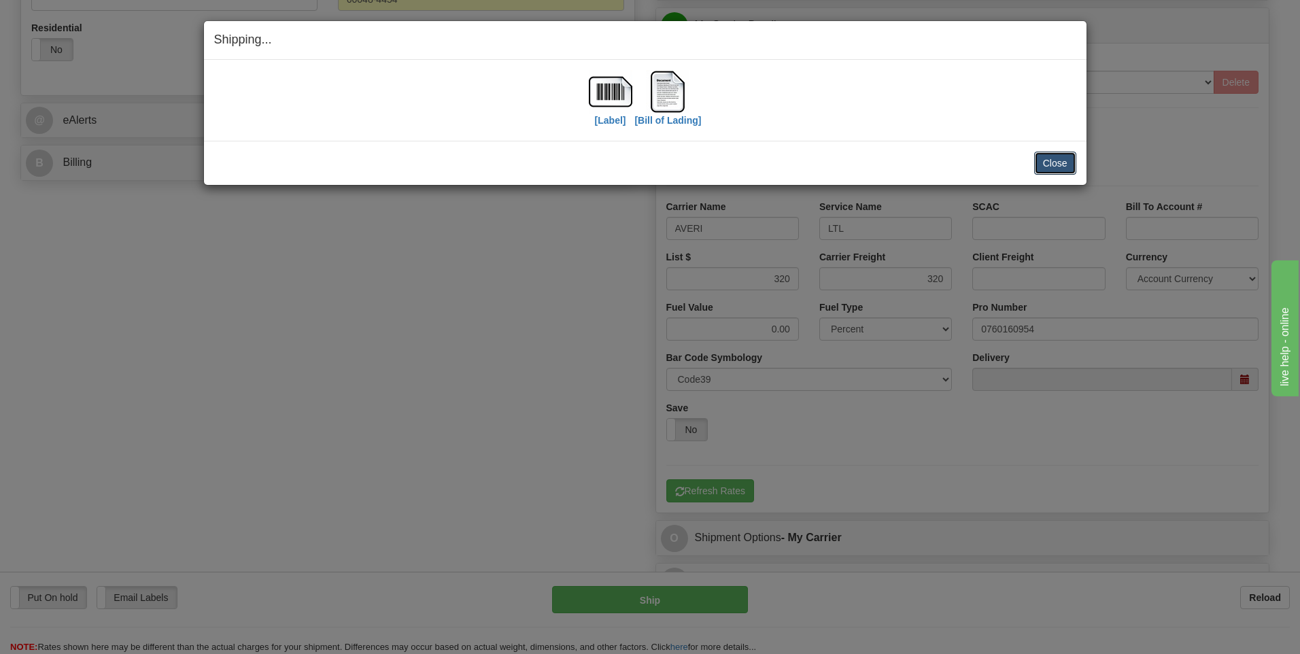
drag, startPoint x: 1061, startPoint y: 163, endPoint x: 1020, endPoint y: 187, distance: 47.6
click at [1061, 163] on button "Close" at bounding box center [1056, 163] width 42 height 23
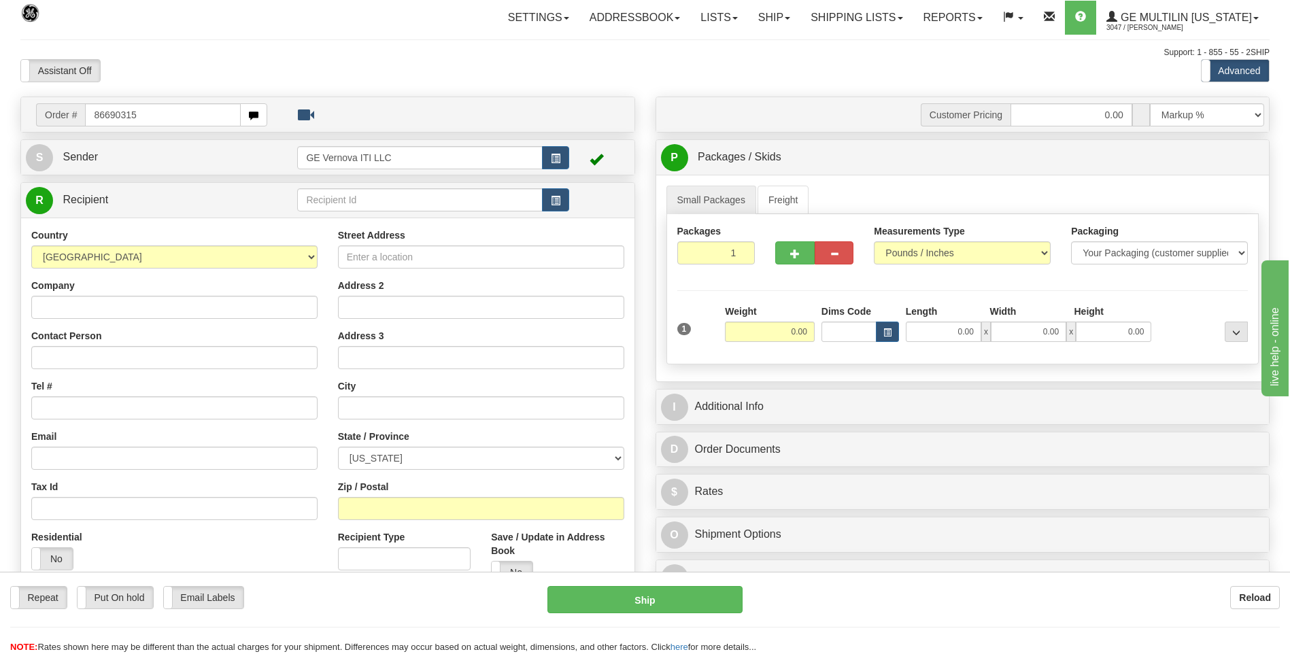
type input "86690315"
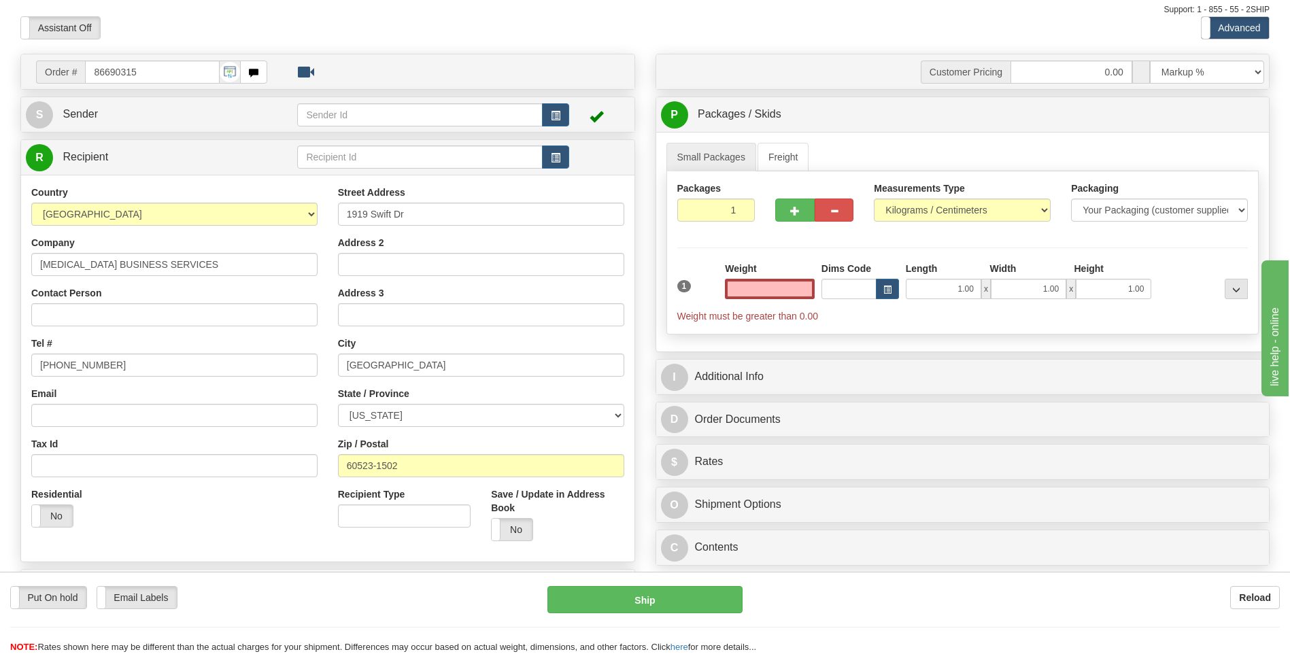
scroll to position [68, 0]
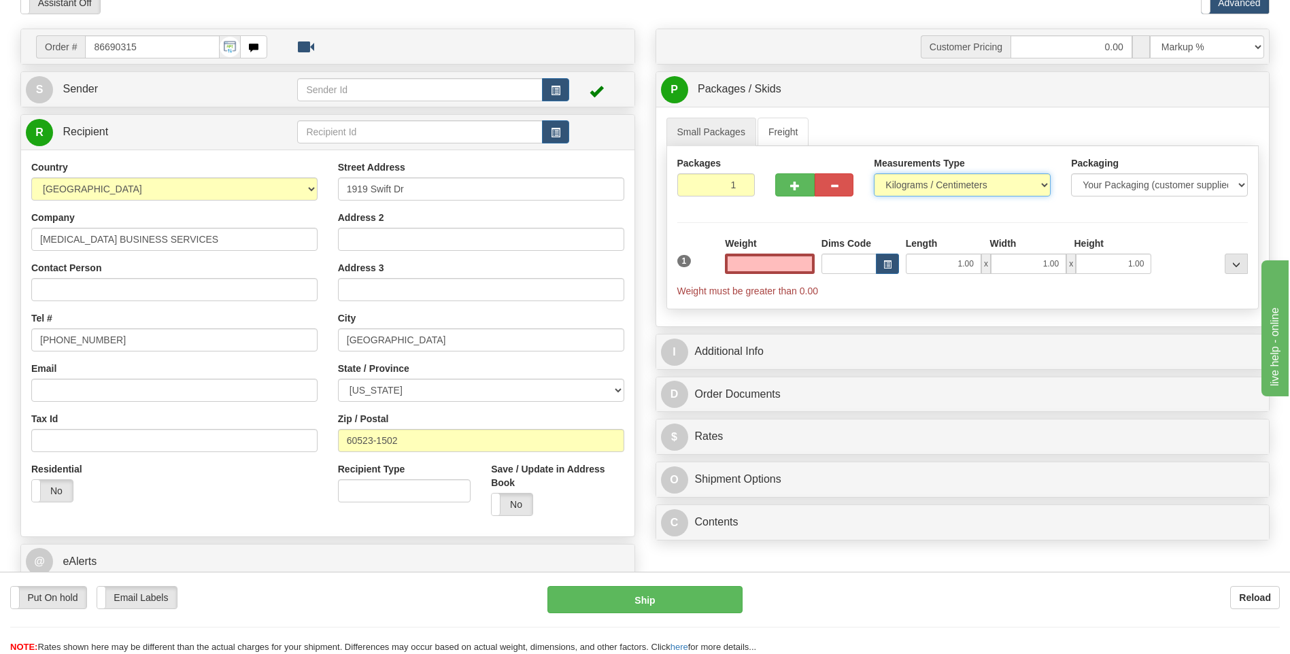
type input "0.00"
click at [941, 182] on select "Pounds / Inches Kilograms / Centimeters" at bounding box center [962, 184] width 177 height 23
select select "0"
click at [874, 173] on select "Pounds / Inches Kilograms / Centimeters" at bounding box center [962, 184] width 177 height 23
click at [803, 261] on input "0.00" at bounding box center [770, 264] width 90 height 20
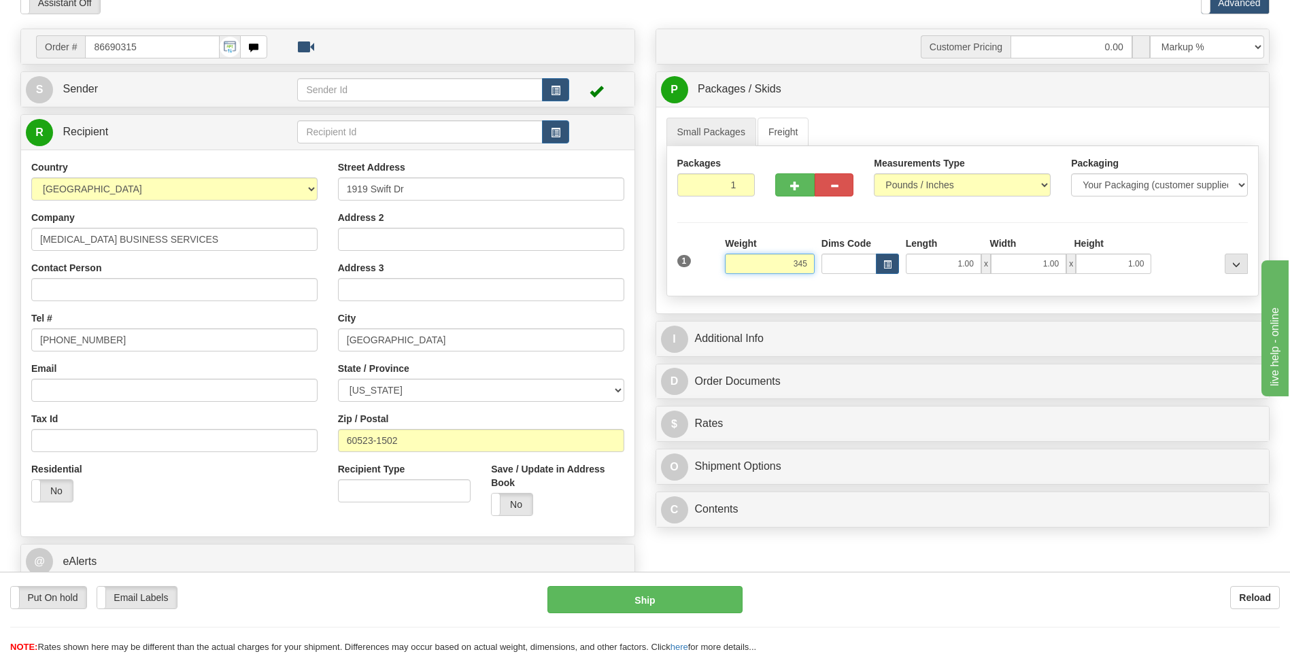
click button "Delete" at bounding box center [0, 0] width 0 height 0
type input "345.00"
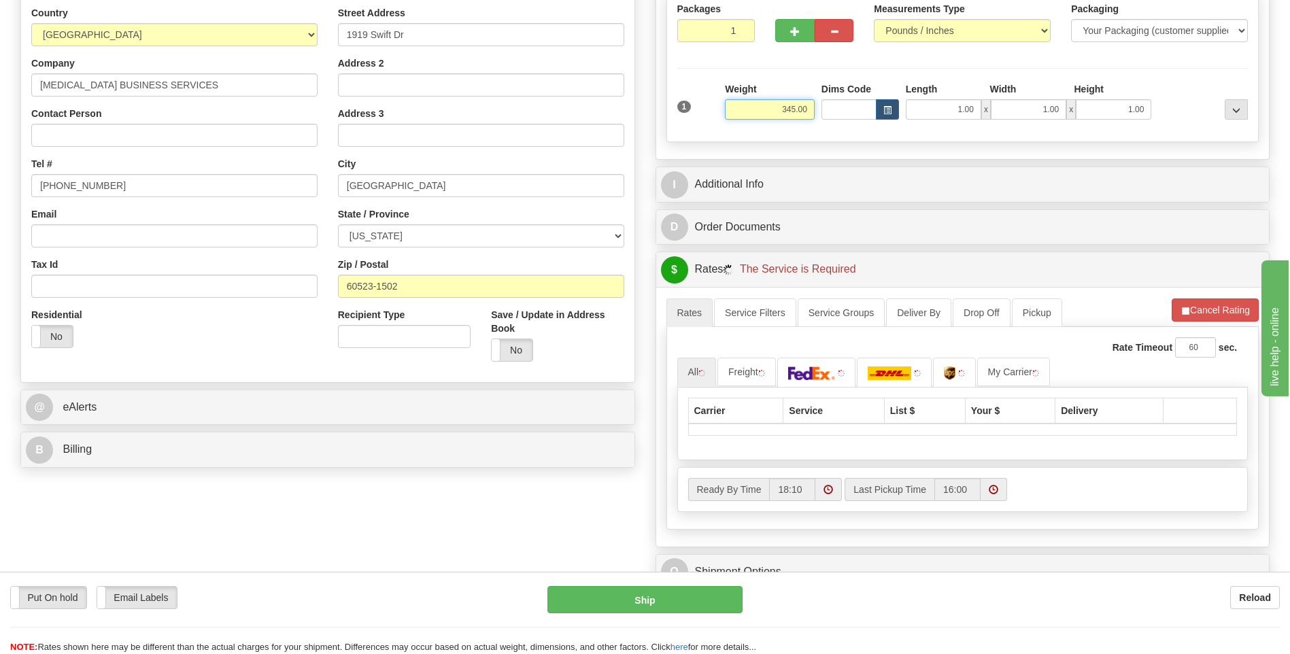
scroll to position [340, 0]
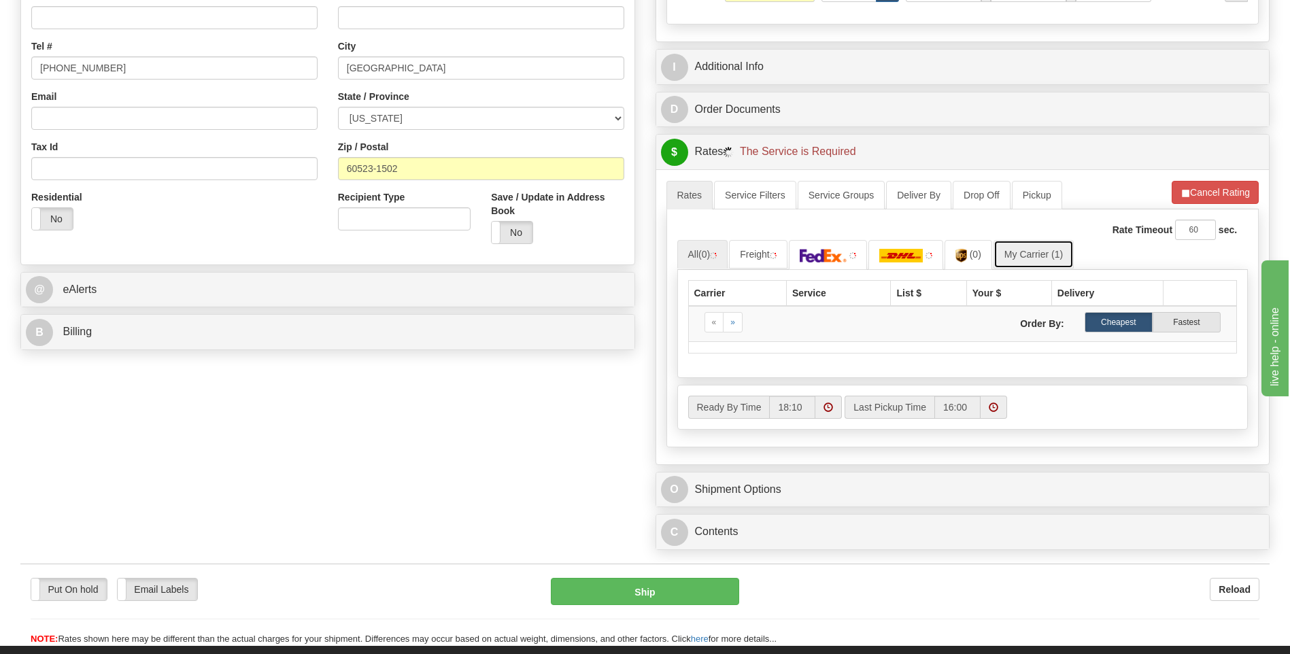
click at [1014, 250] on link "My Carrier (1)" at bounding box center [1034, 254] width 80 height 29
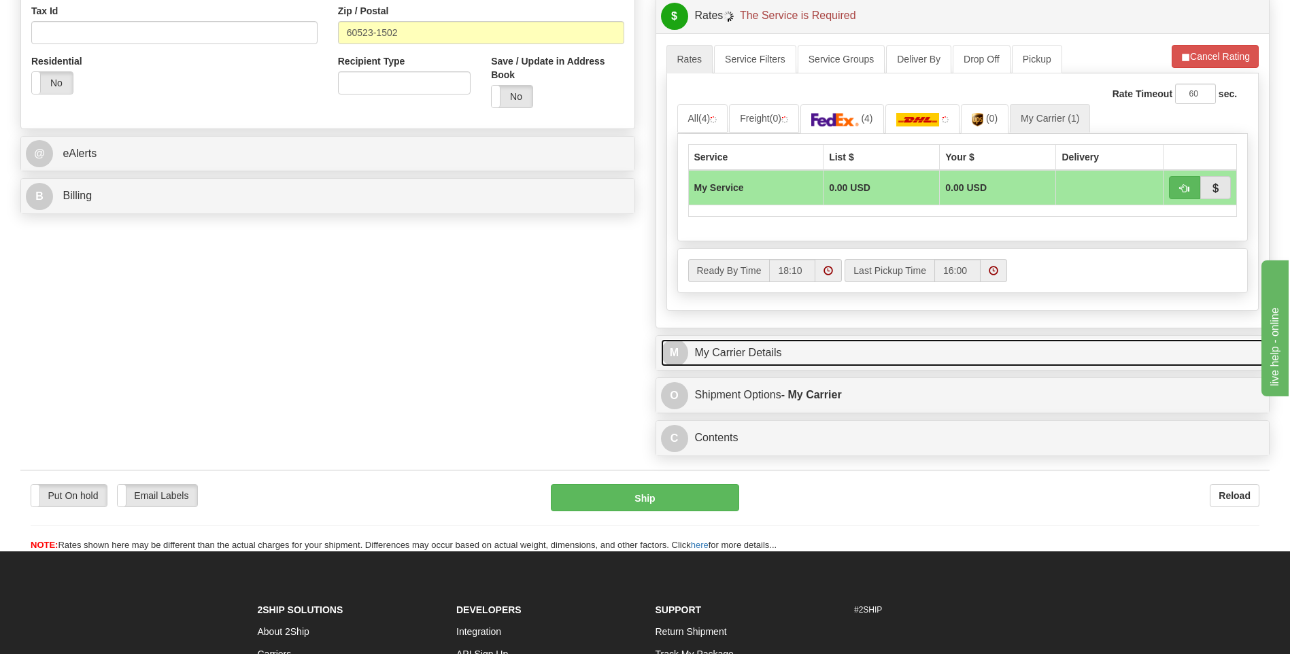
click at [770, 341] on link "M My Carrier Details" at bounding box center [963, 353] width 604 height 28
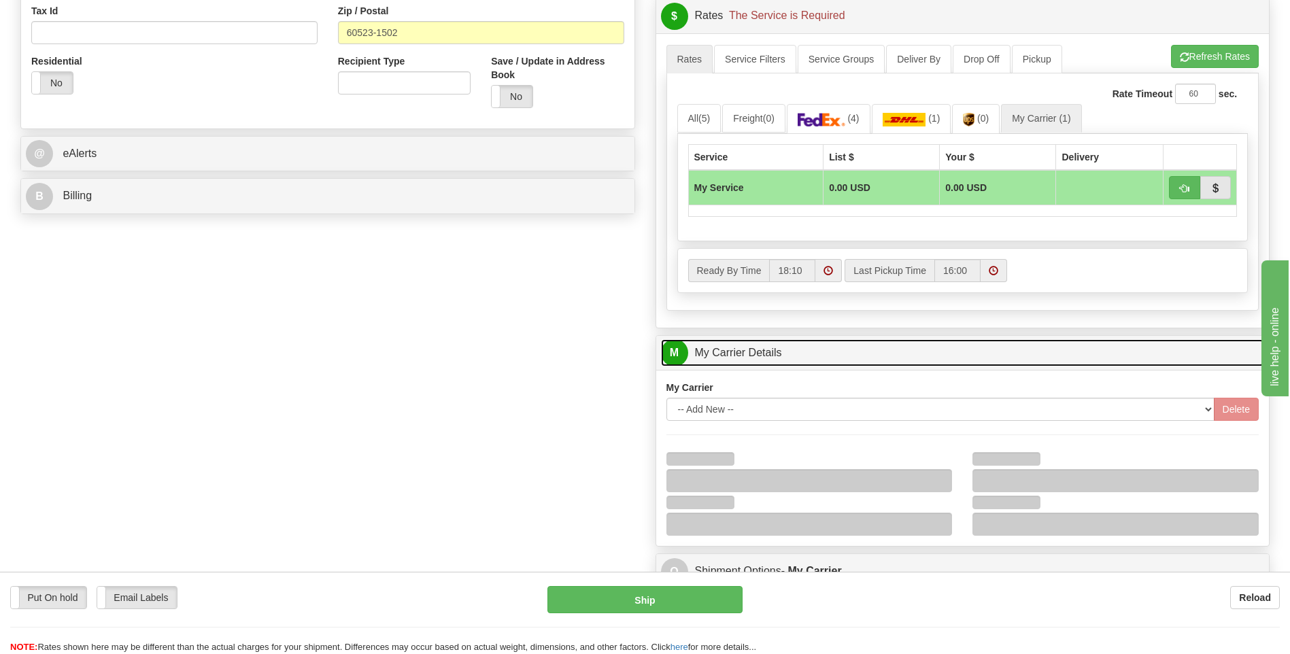
scroll to position [680, 0]
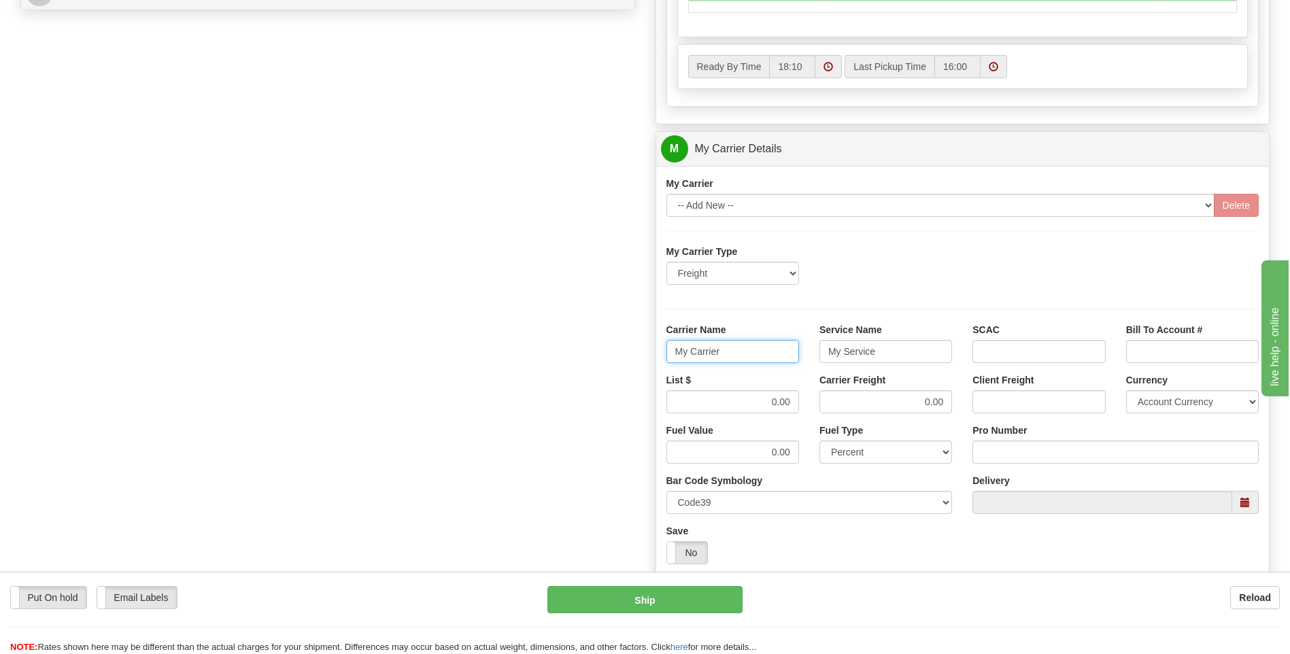
drag, startPoint x: 726, startPoint y: 360, endPoint x: 665, endPoint y: 359, distance: 60.6
click at [665, 359] on div "Carrier Name My Carrier" at bounding box center [732, 348] width 153 height 50
type input "AVERI"
type input "LTL"
drag, startPoint x: 768, startPoint y: 407, endPoint x: 806, endPoint y: 406, distance: 38.1
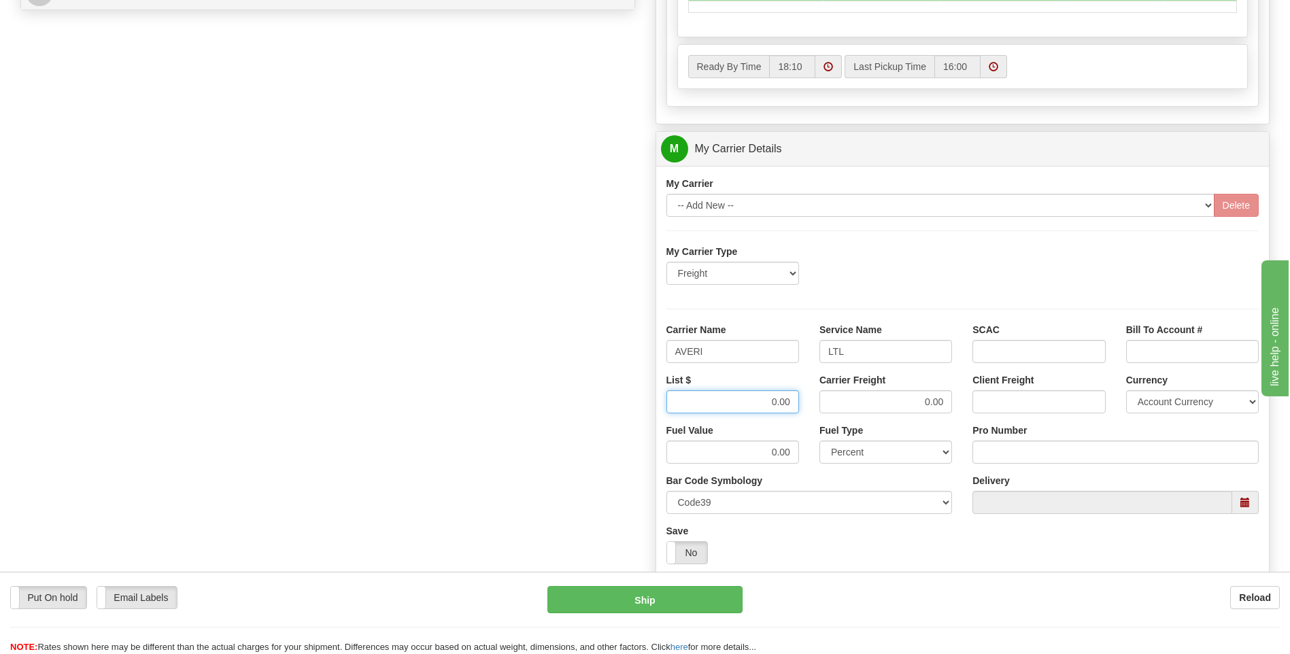
click at [806, 406] on div "List $ 0.00" at bounding box center [732, 398] width 153 height 50
type input "320"
click at [1022, 451] on input "Pro Number" at bounding box center [1116, 452] width 286 height 23
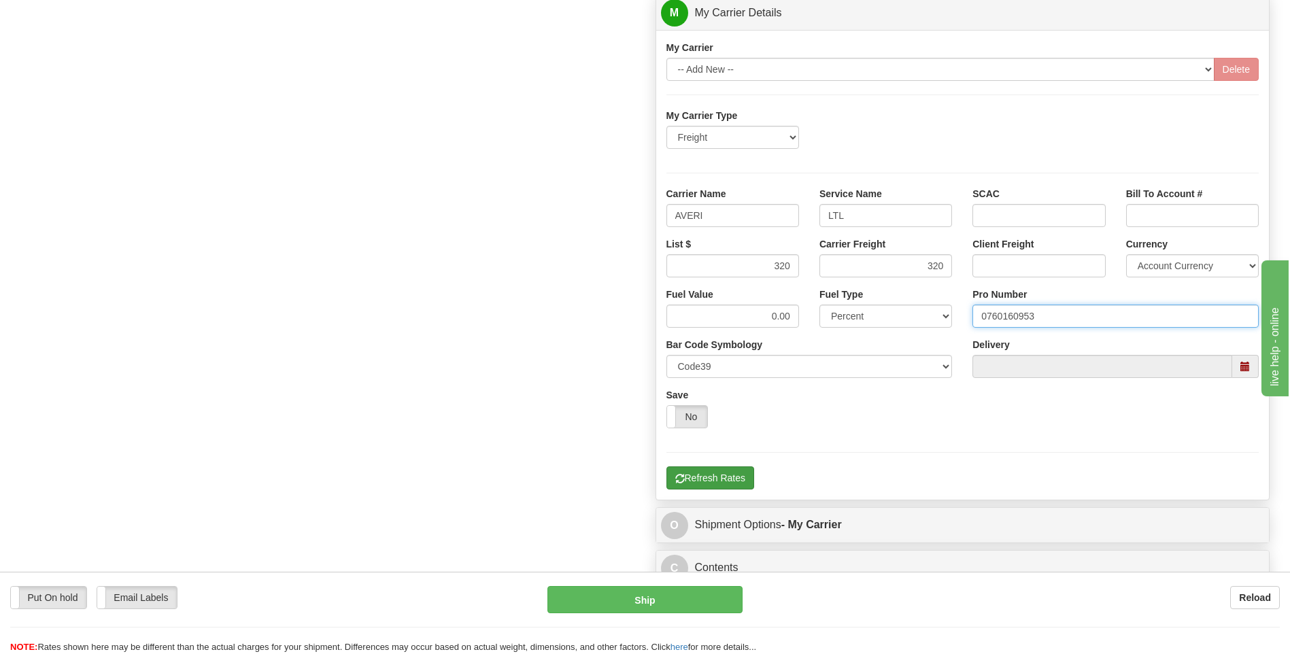
type input "0760160953"
click at [727, 479] on button "Refresh Rates" at bounding box center [711, 478] width 88 height 23
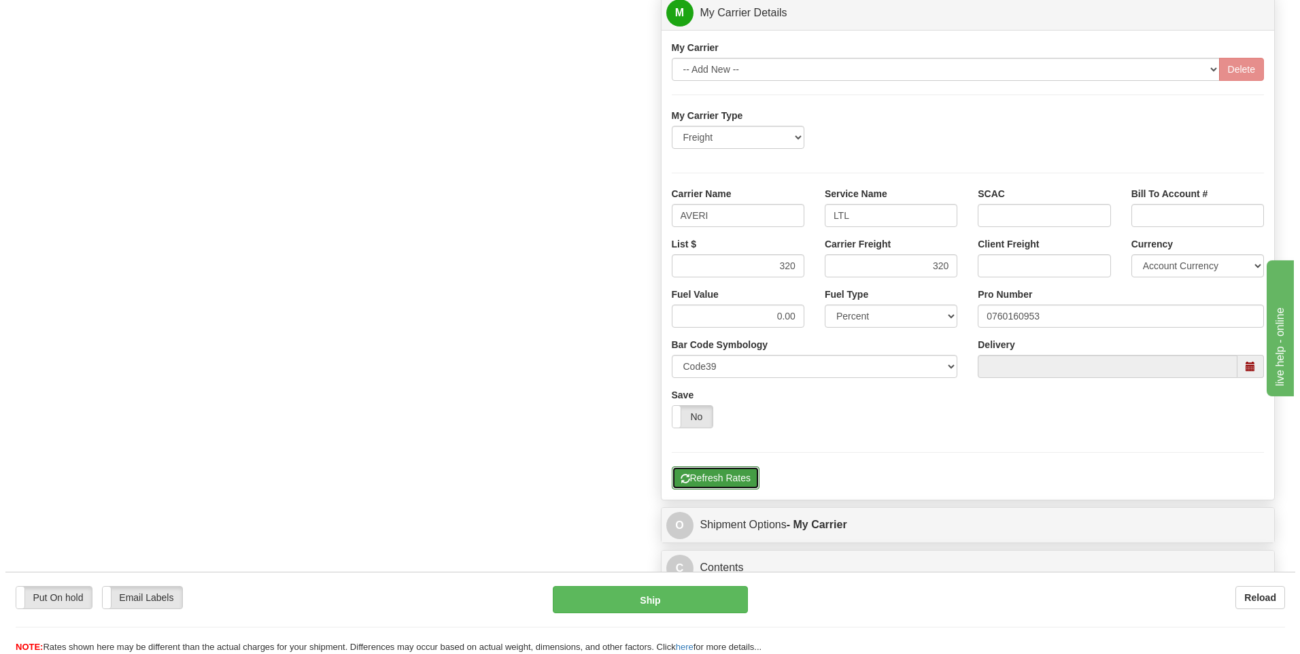
scroll to position [237, 0]
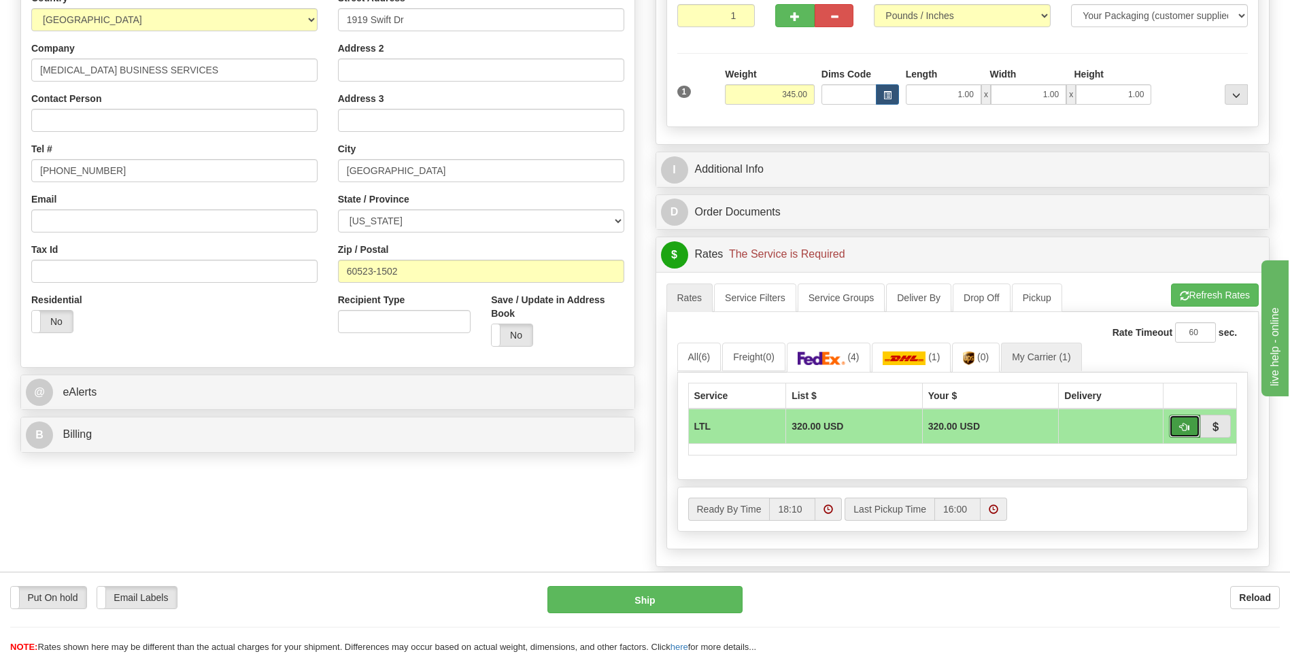
click at [1180, 426] on span "button" at bounding box center [1185, 427] width 10 height 9
type input "00"
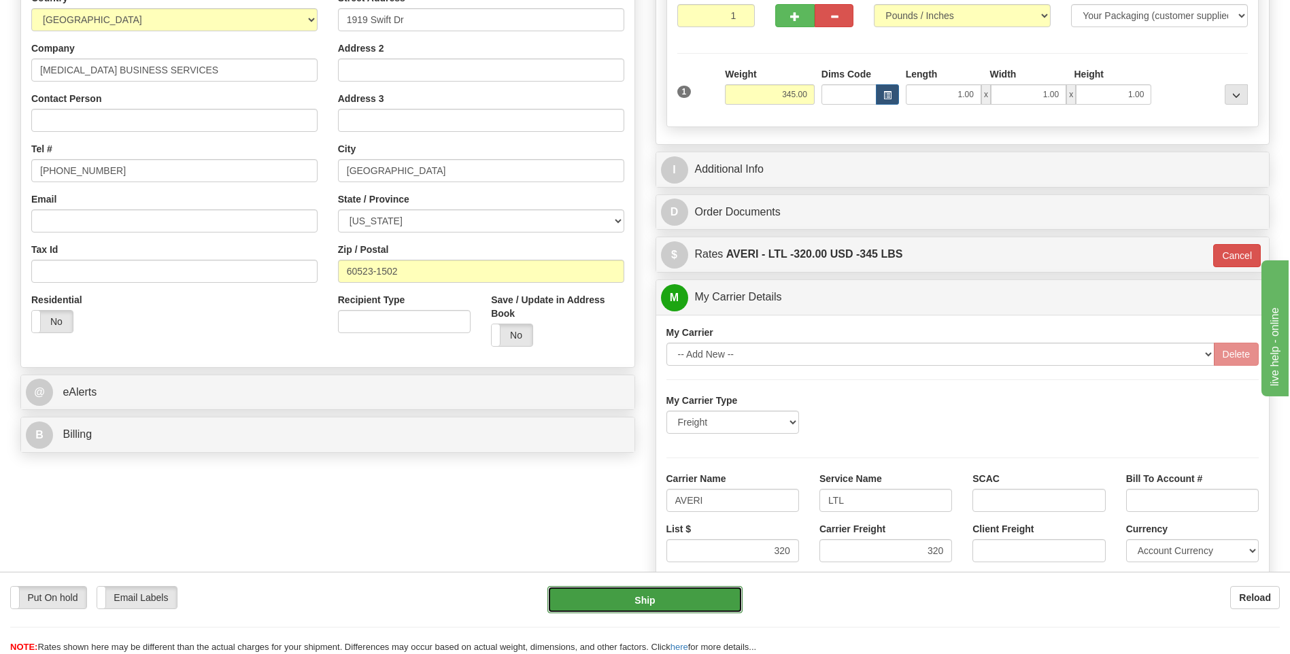
click at [662, 597] on button "Ship" at bounding box center [645, 599] width 195 height 27
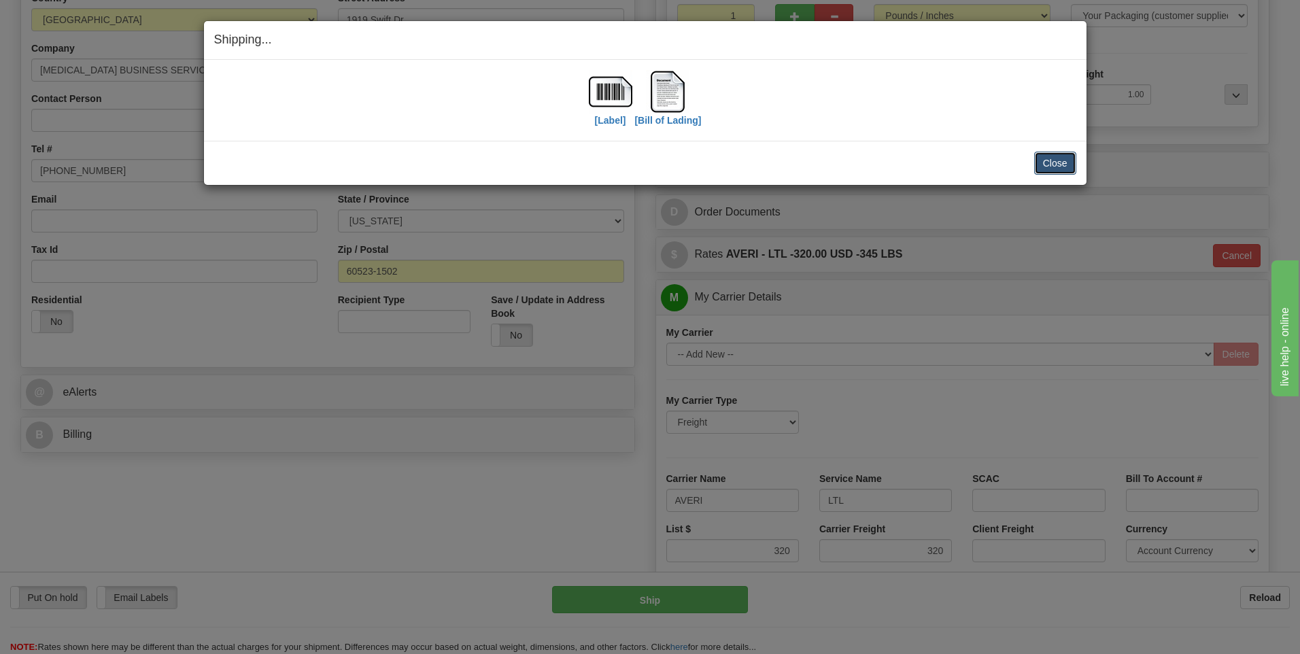
click at [1049, 163] on button "Close" at bounding box center [1056, 163] width 42 height 23
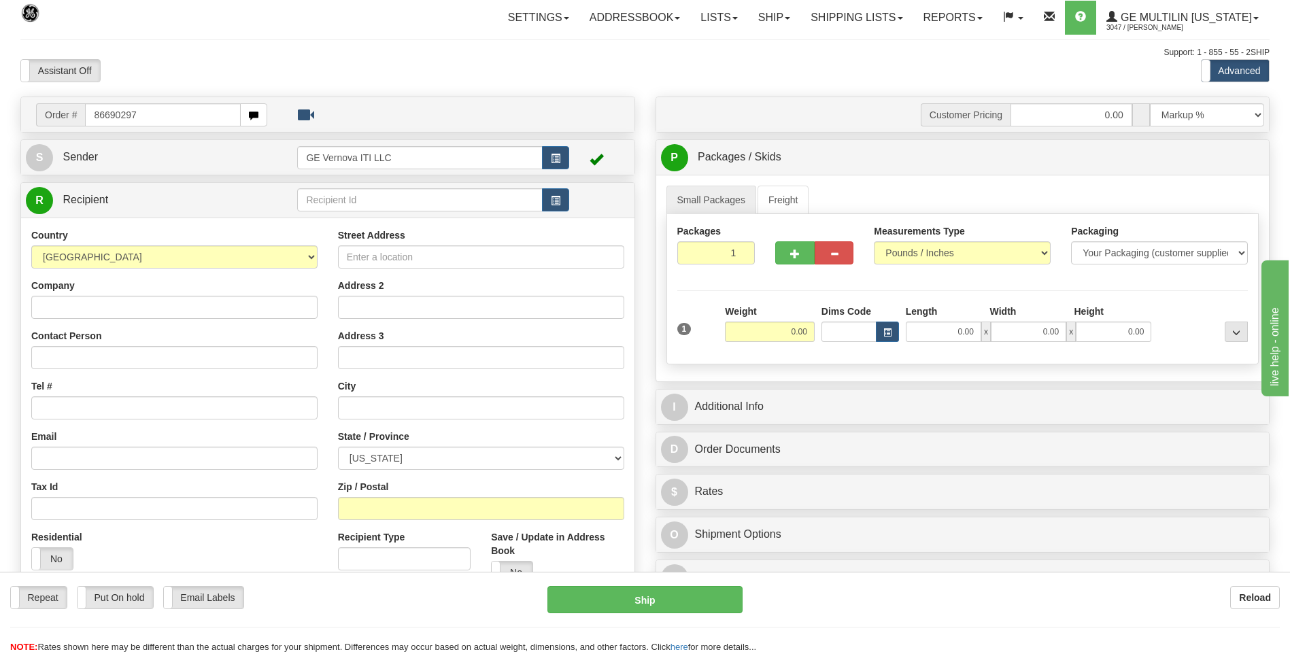
type input "86690297"
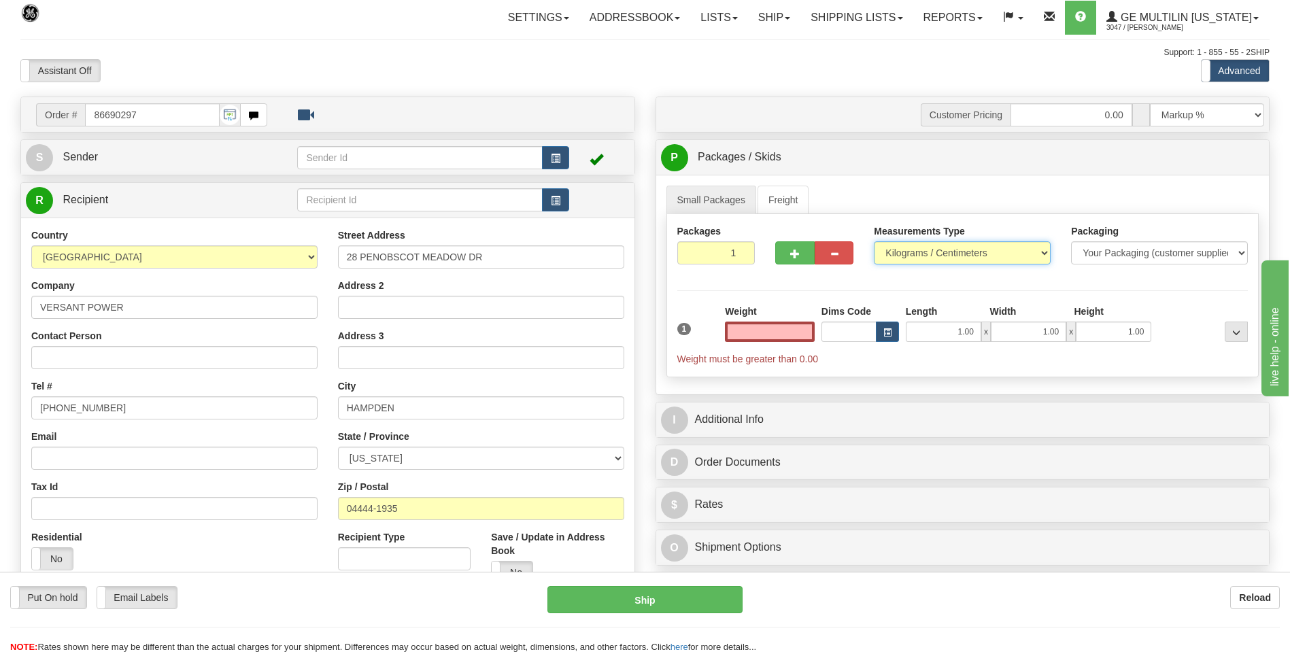
type input "0.00"
drag, startPoint x: 973, startPoint y: 258, endPoint x: 944, endPoint y: 265, distance: 29.5
click at [973, 258] on select "Pounds / Inches Kilograms / Centimeters" at bounding box center [962, 252] width 177 height 23
select select "0"
click at [874, 241] on select "Pounds / Inches Kilograms / Centimeters" at bounding box center [962, 252] width 177 height 23
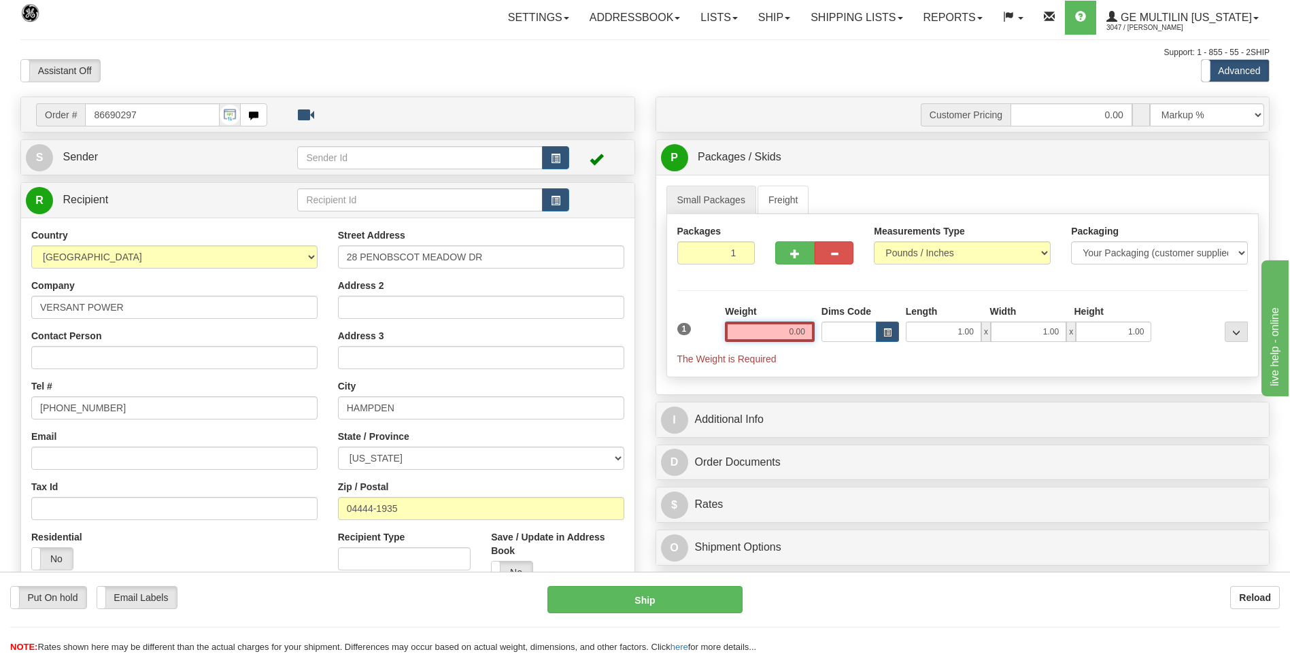
click at [810, 327] on input "0.00" at bounding box center [770, 332] width 90 height 20
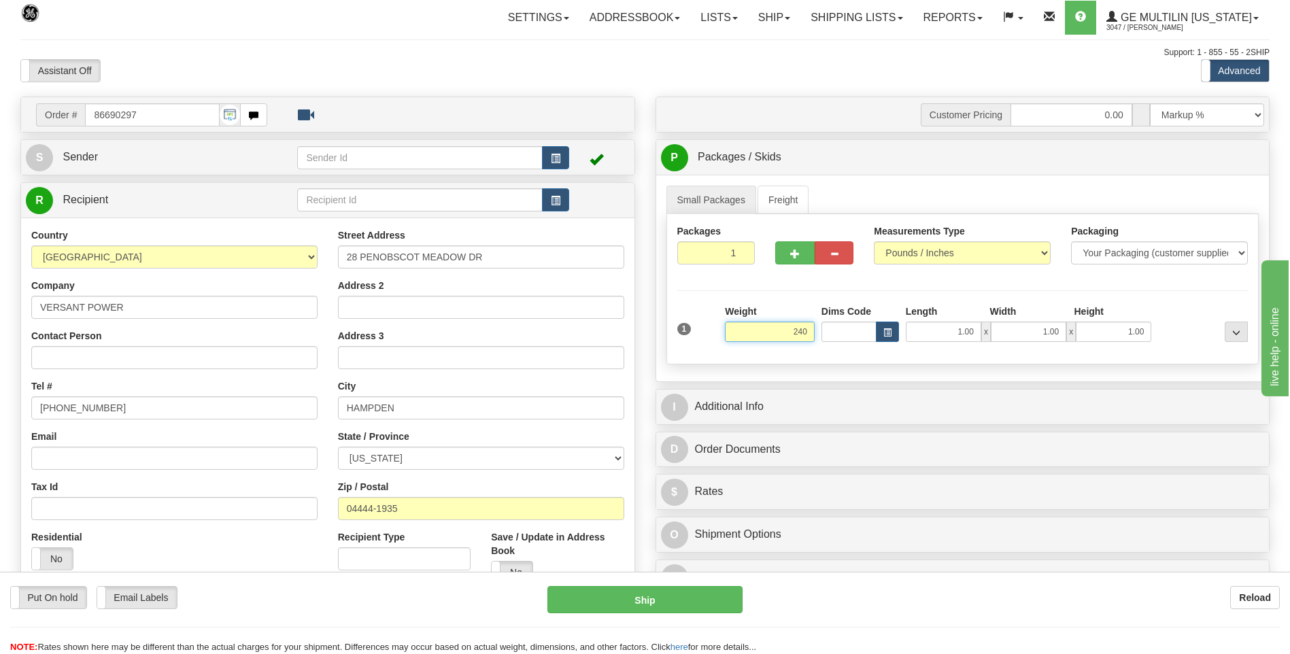
click button "Delete" at bounding box center [0, 0] width 0 height 0
type input "240.00"
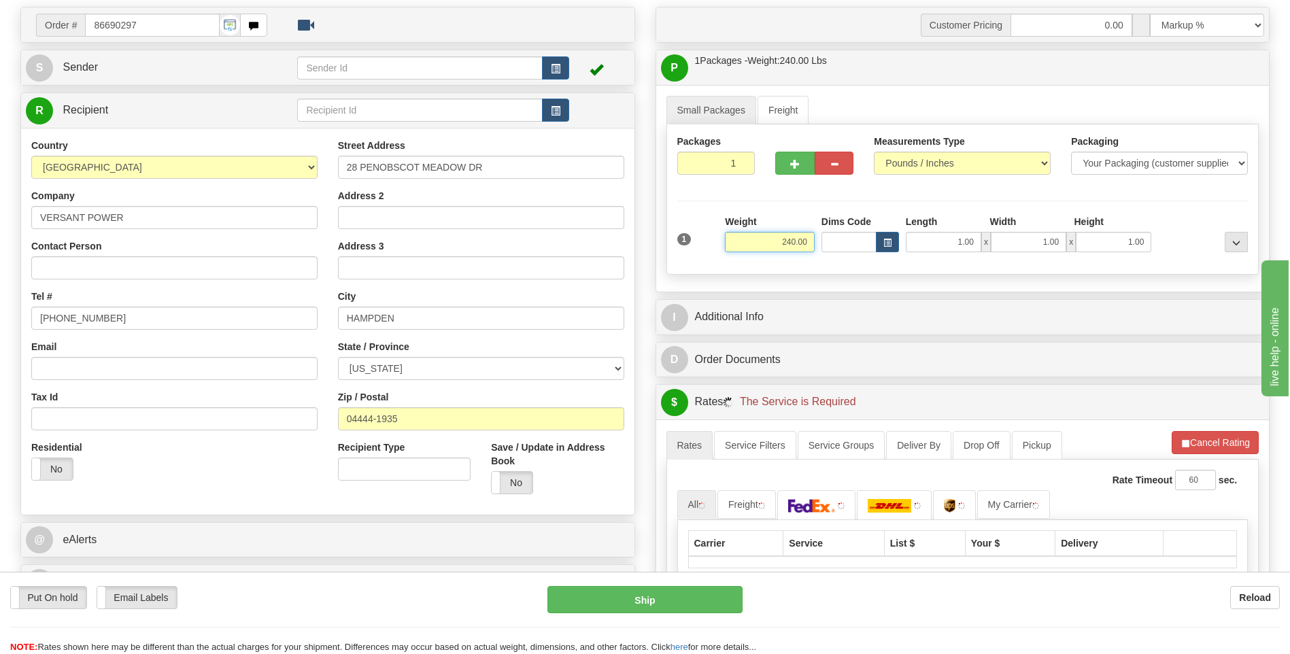
scroll to position [204, 0]
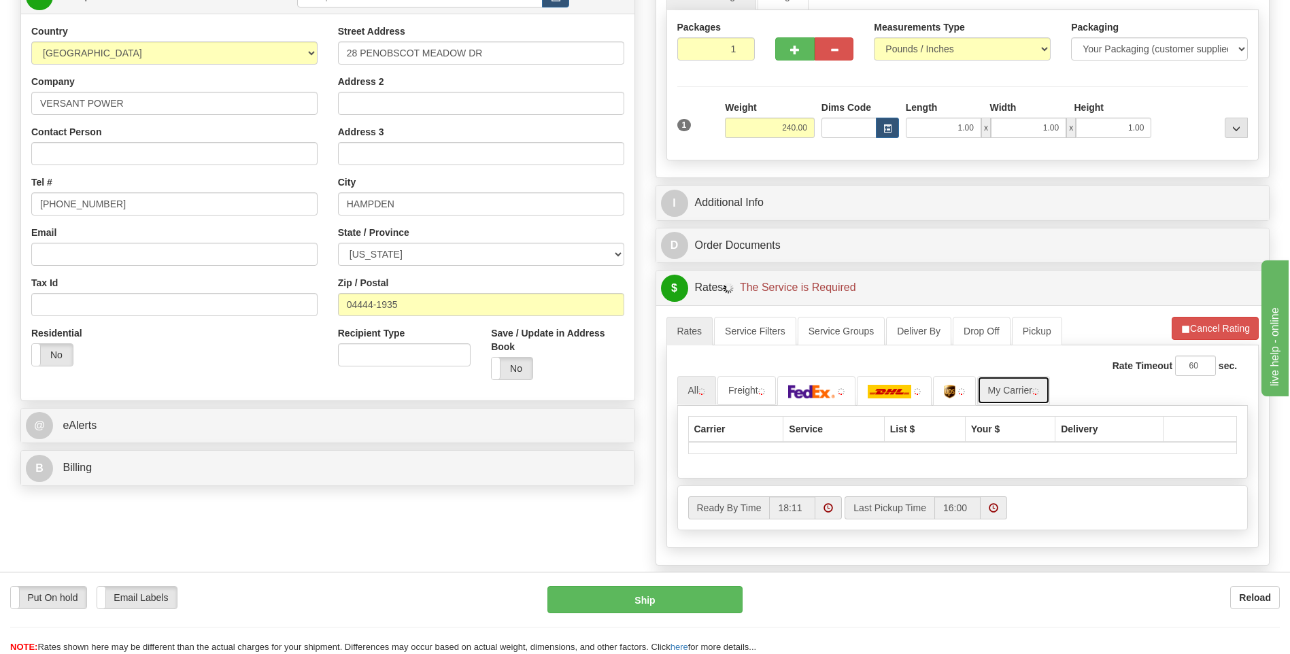
click at [1004, 392] on link "My Carrier" at bounding box center [1013, 390] width 73 height 29
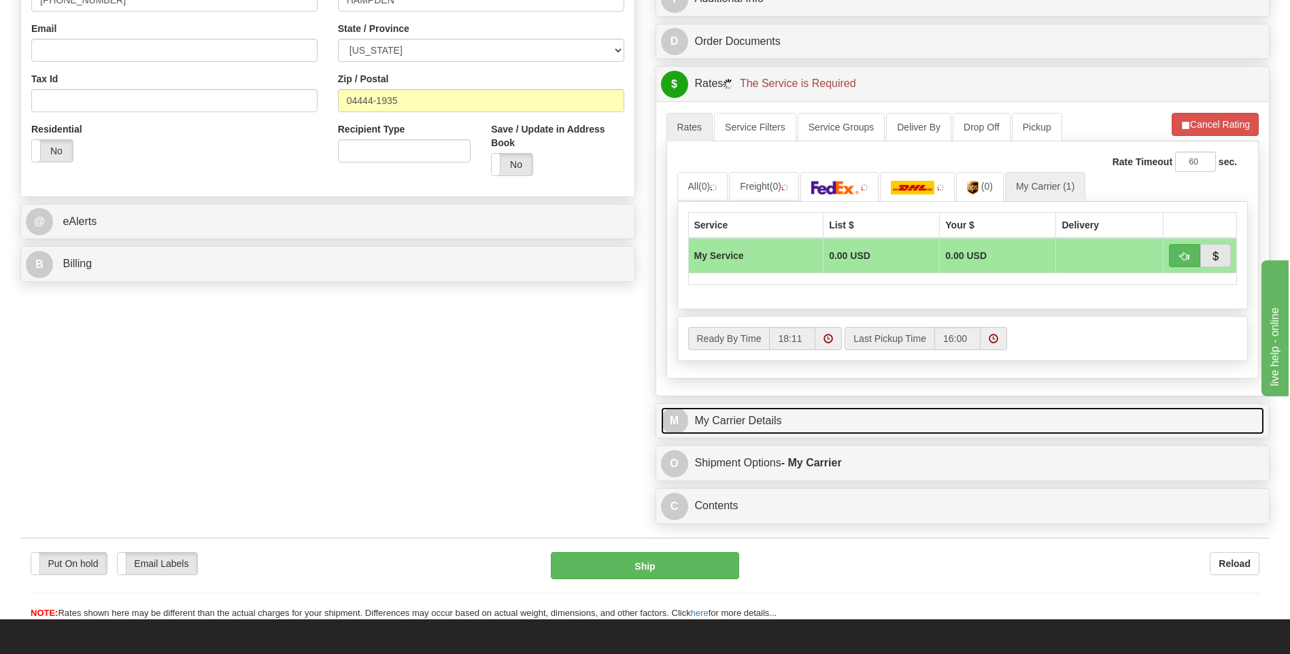
click at [771, 424] on link "M My Carrier Details" at bounding box center [963, 421] width 604 height 28
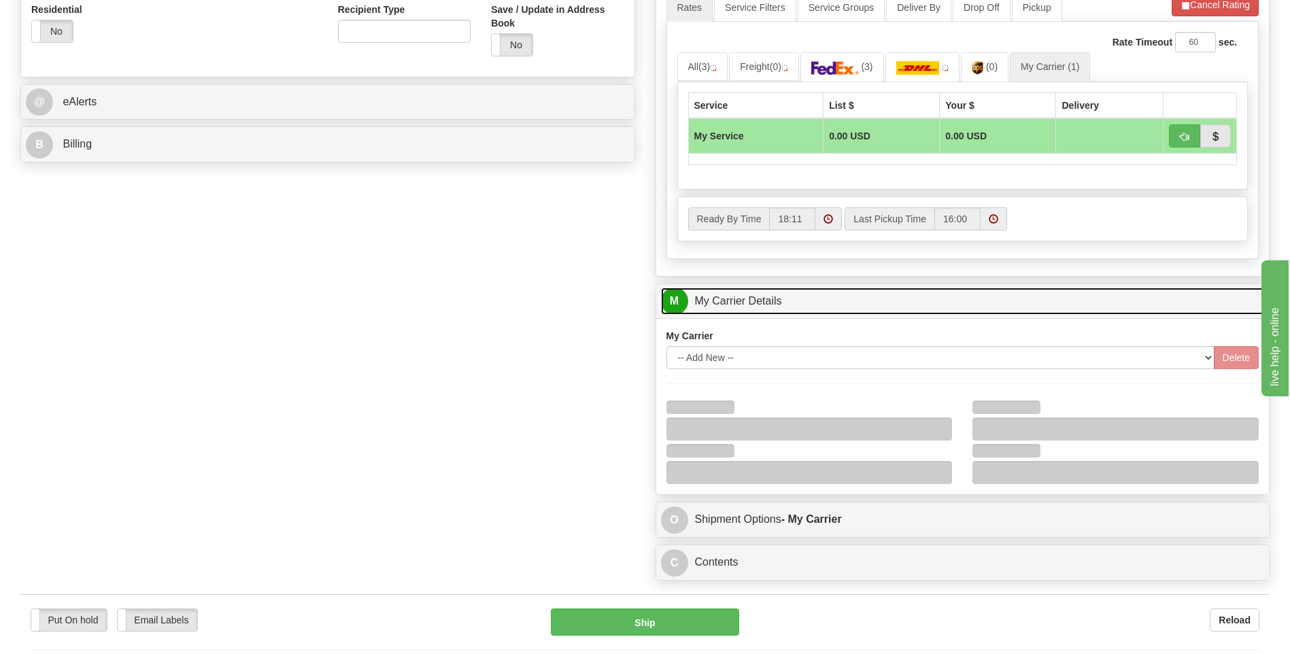
scroll to position [612, 0]
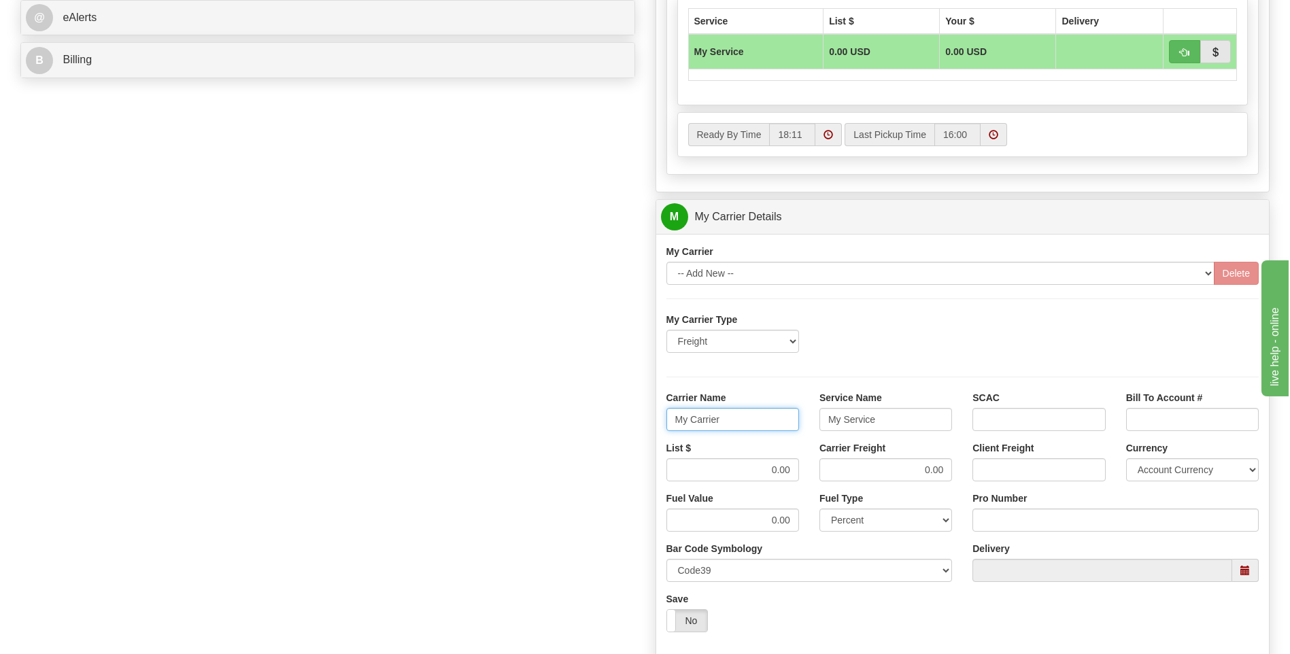
drag, startPoint x: 667, startPoint y: 418, endPoint x: 622, endPoint y: 418, distance: 44.2
click at [622, 418] on div "Order # 86690297 S Sender" at bounding box center [645, 140] width 1270 height 1313
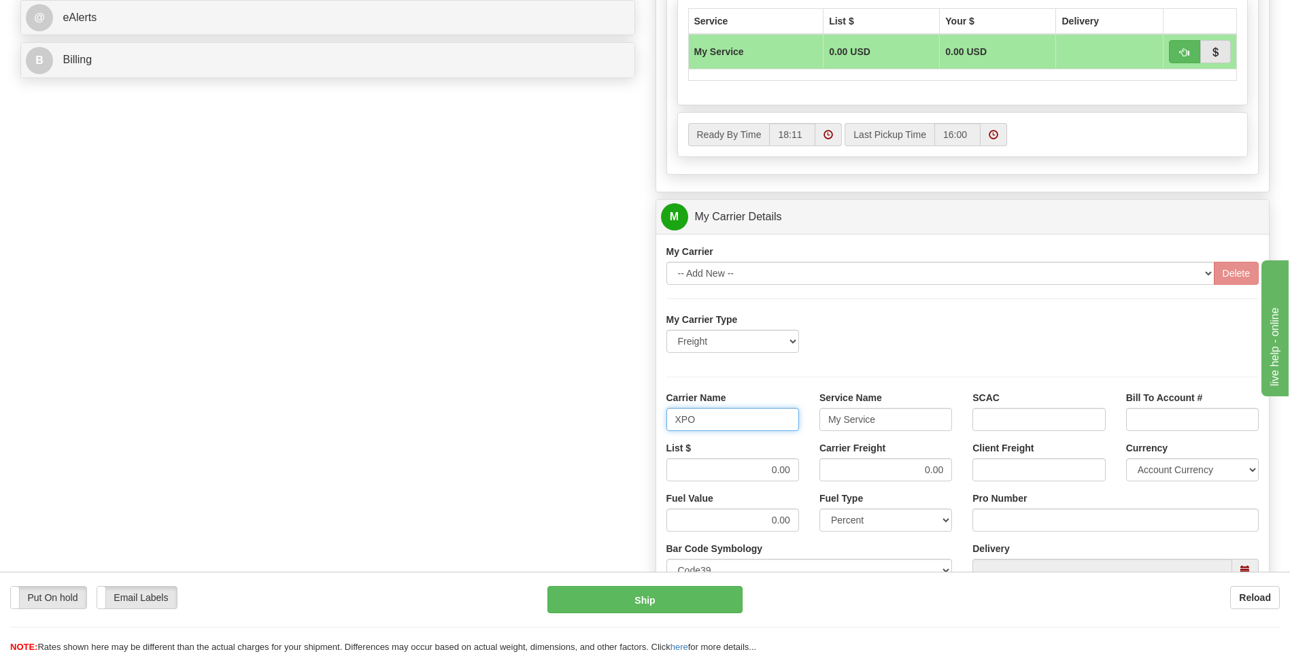
type input "XPO"
type input "LTL"
drag, startPoint x: 755, startPoint y: 466, endPoint x: 801, endPoint y: 466, distance: 46.3
click at [801, 467] on div "List $ 0.00" at bounding box center [732, 466] width 153 height 50
type input "385"
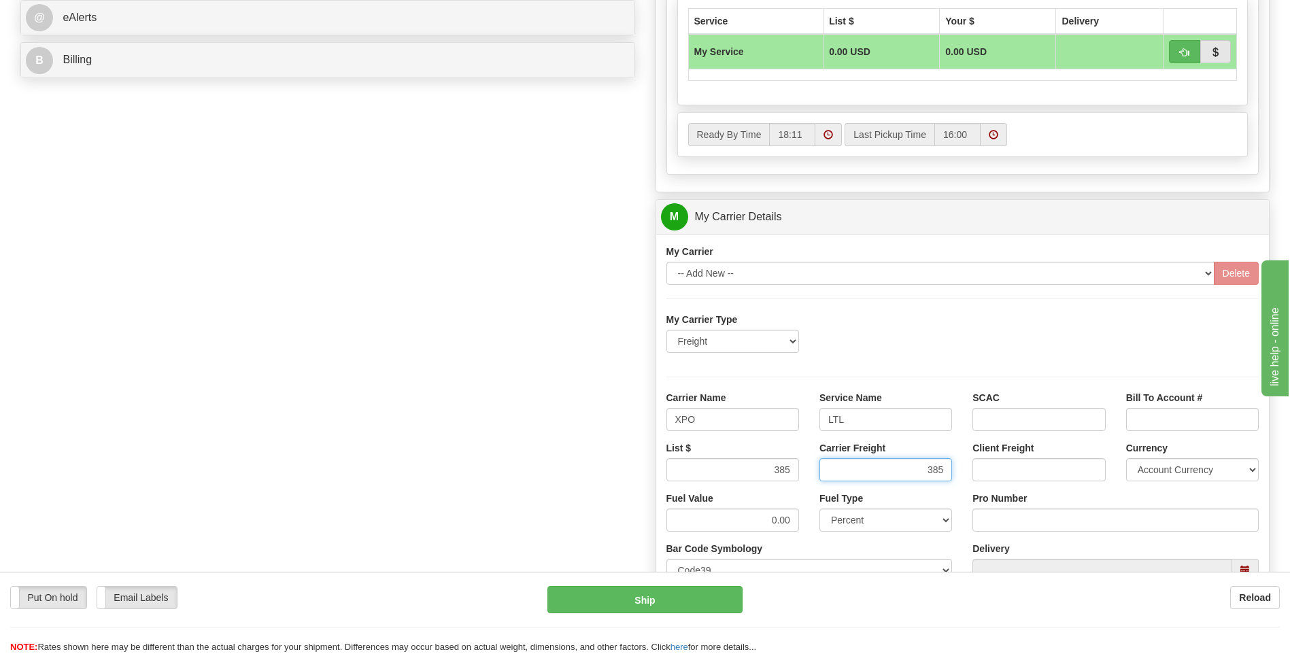
type input "385"
drag, startPoint x: 1009, startPoint y: 532, endPoint x: 1004, endPoint y: 518, distance: 14.7
click at [1009, 531] on input "Pro Number" at bounding box center [1116, 520] width 286 height 23
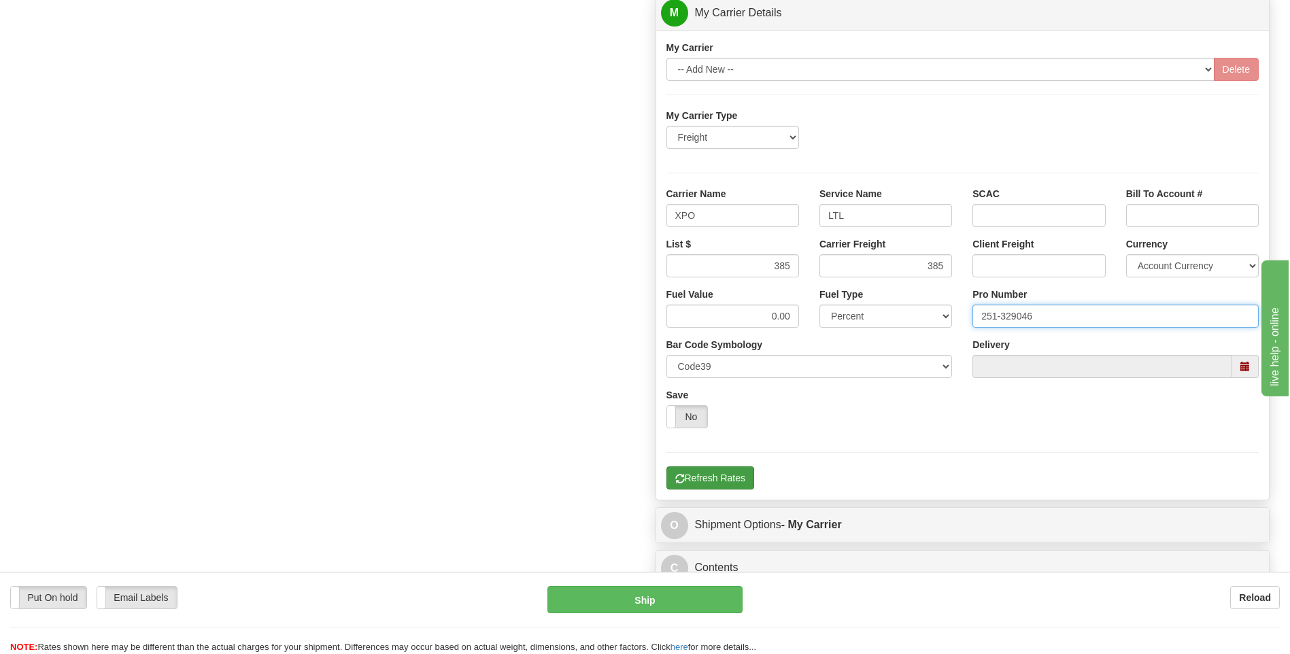
type input "251-329046"
click at [724, 476] on button "Refresh Rates" at bounding box center [711, 478] width 88 height 23
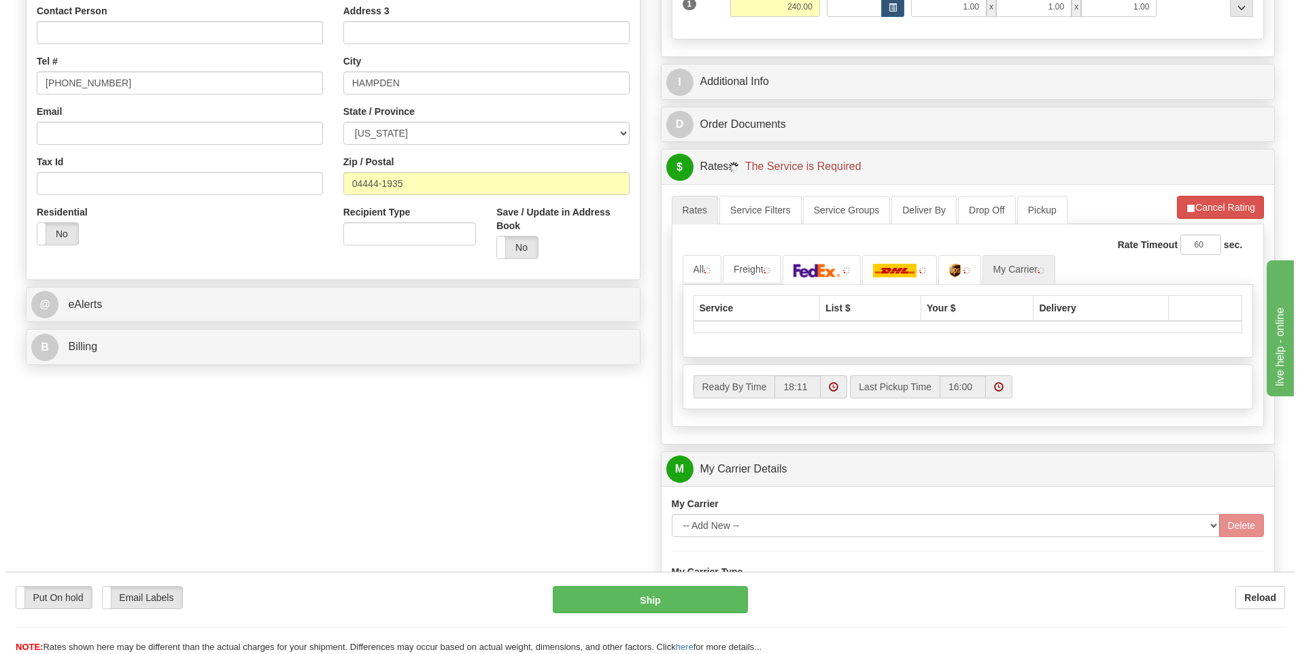
scroll to position [237, 0]
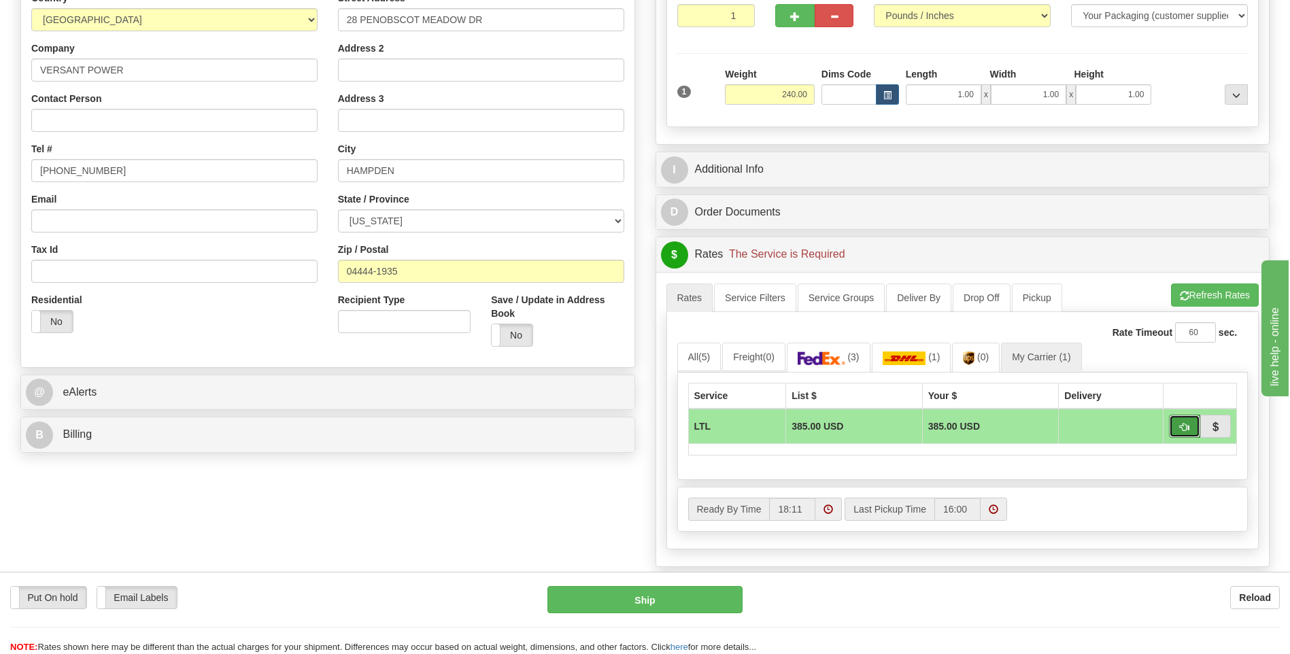
click at [1177, 426] on button "button" at bounding box center [1184, 426] width 31 height 23
type input "00"
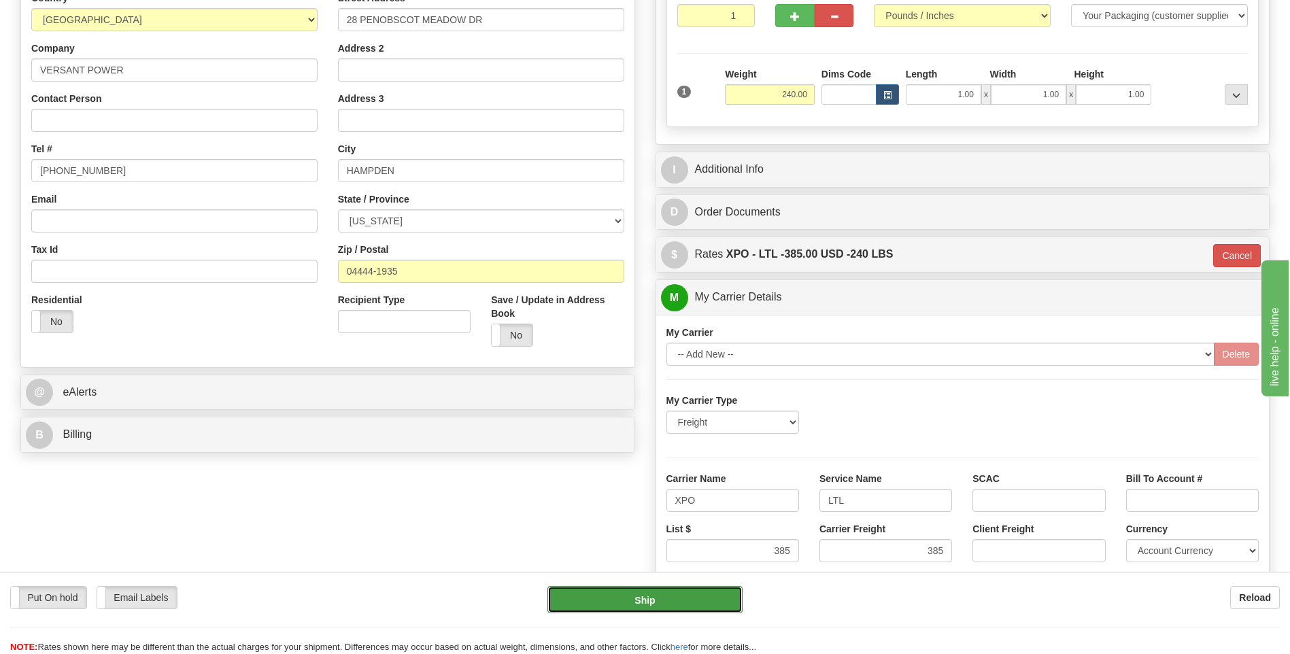
click at [711, 605] on button "Ship" at bounding box center [645, 599] width 195 height 27
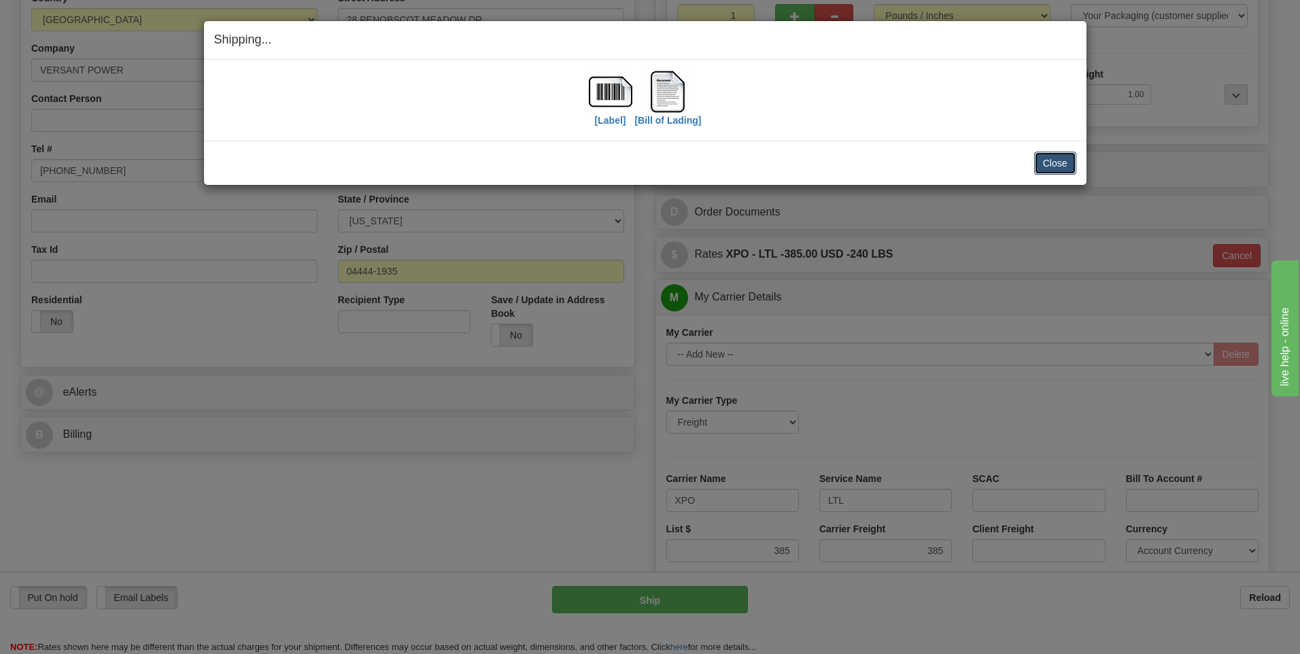
click at [1042, 165] on button "Close" at bounding box center [1056, 163] width 42 height 23
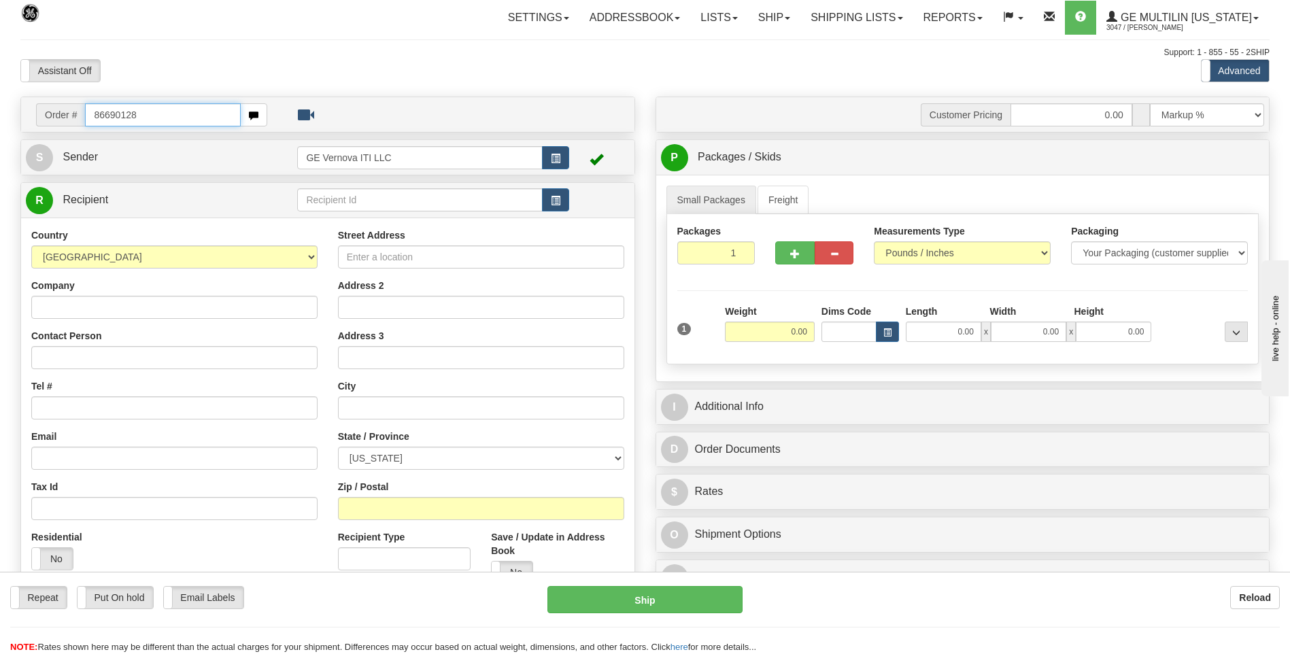
type input "86690128"
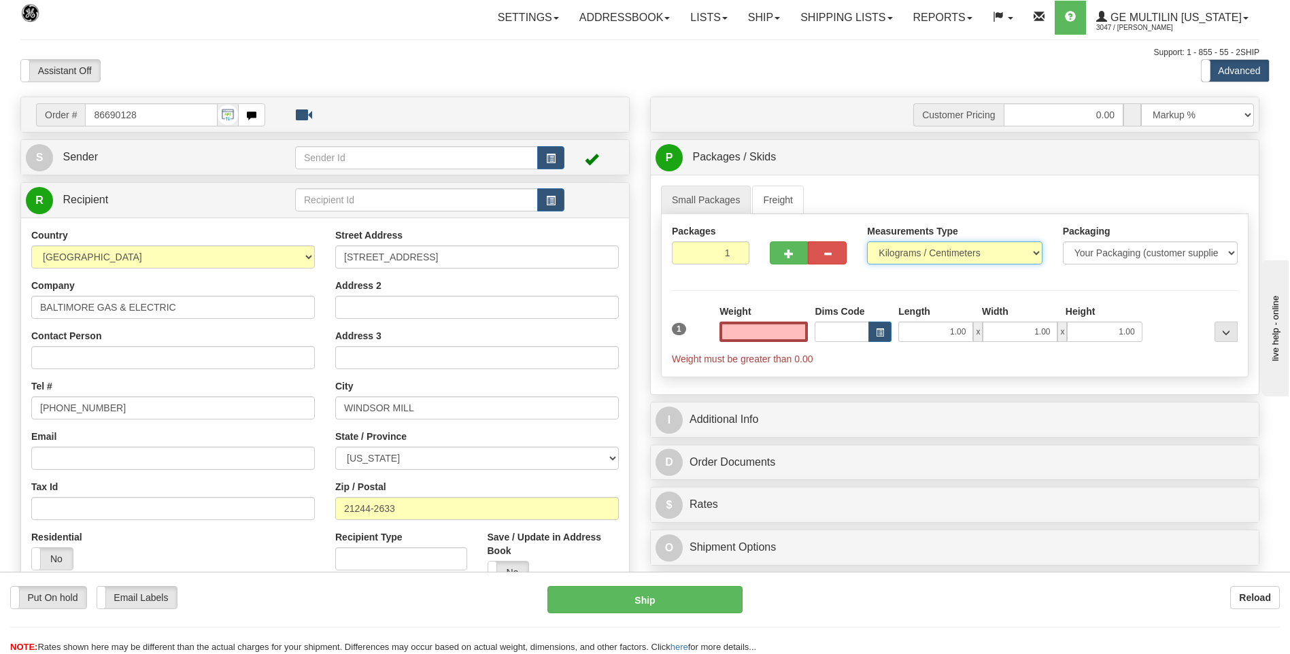
type input "0.00"
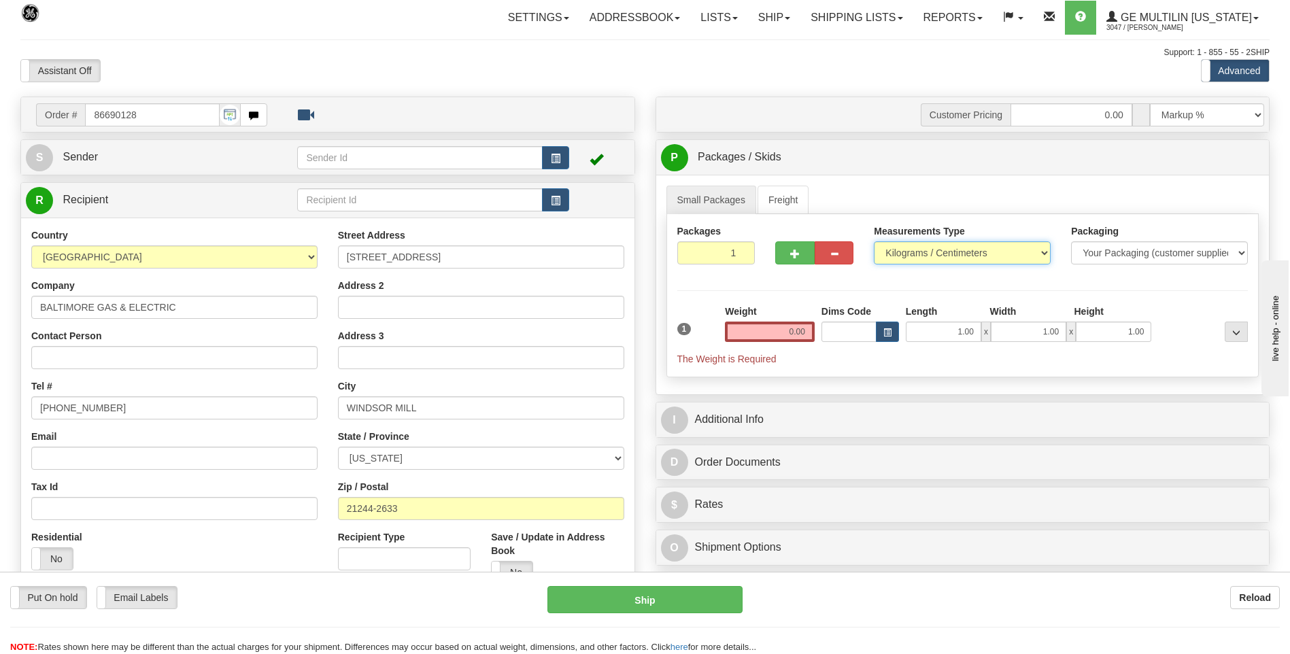
click at [879, 249] on select "Pounds / Inches Kilograms / Centimeters" at bounding box center [962, 252] width 177 height 23
select select "0"
click at [874, 241] on select "Pounds / Inches Kilograms / Centimeters" at bounding box center [962, 252] width 177 height 23
click at [811, 331] on input "0.00" at bounding box center [770, 332] width 90 height 20
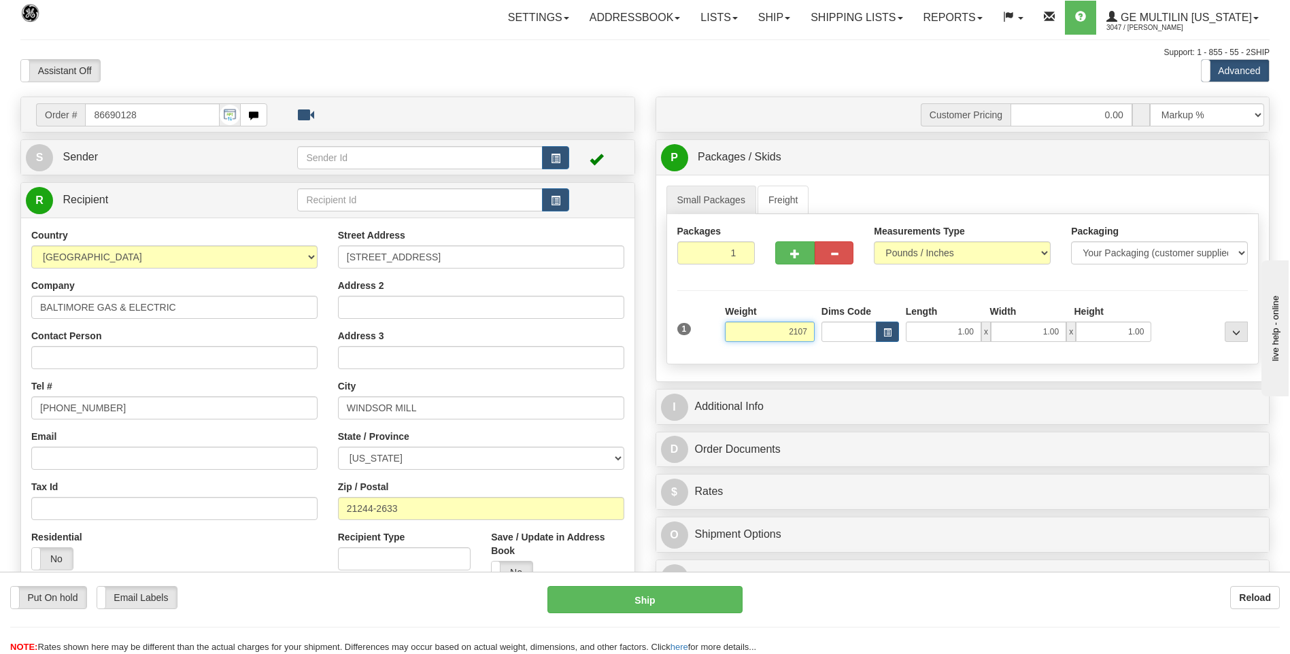
click button "Delete" at bounding box center [0, 0] width 0 height 0
type input "2107.00"
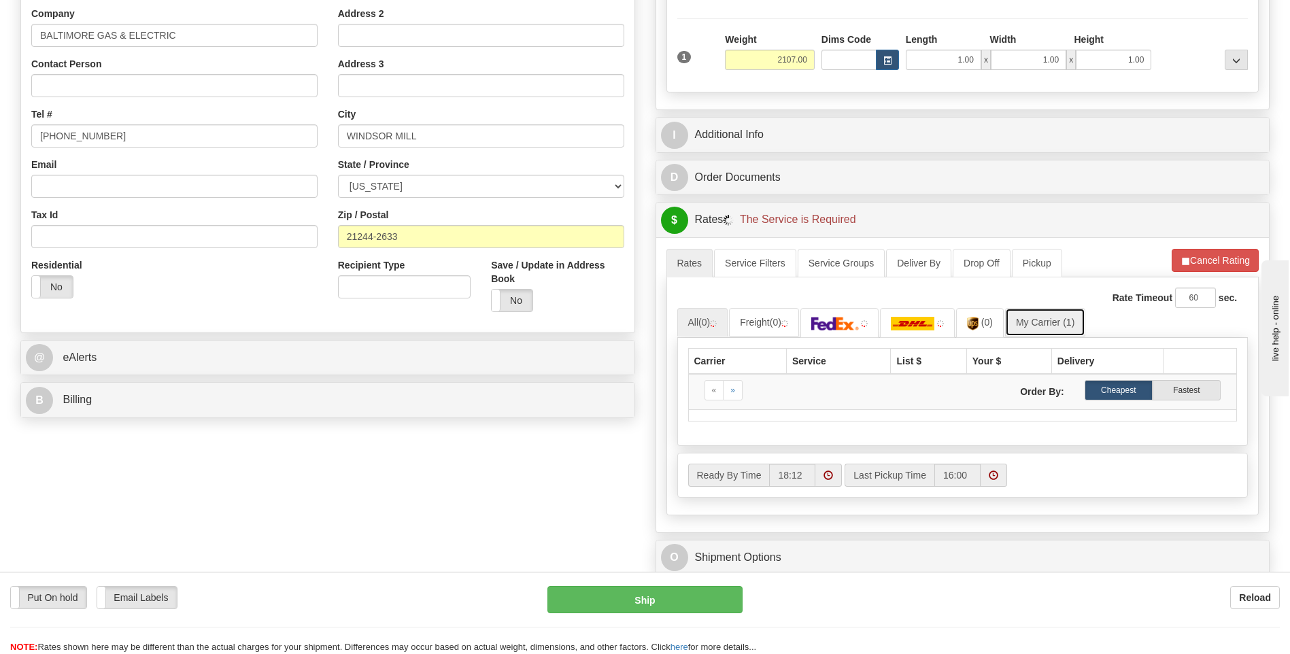
click at [1041, 326] on link "My Carrier (1)" at bounding box center [1045, 322] width 80 height 29
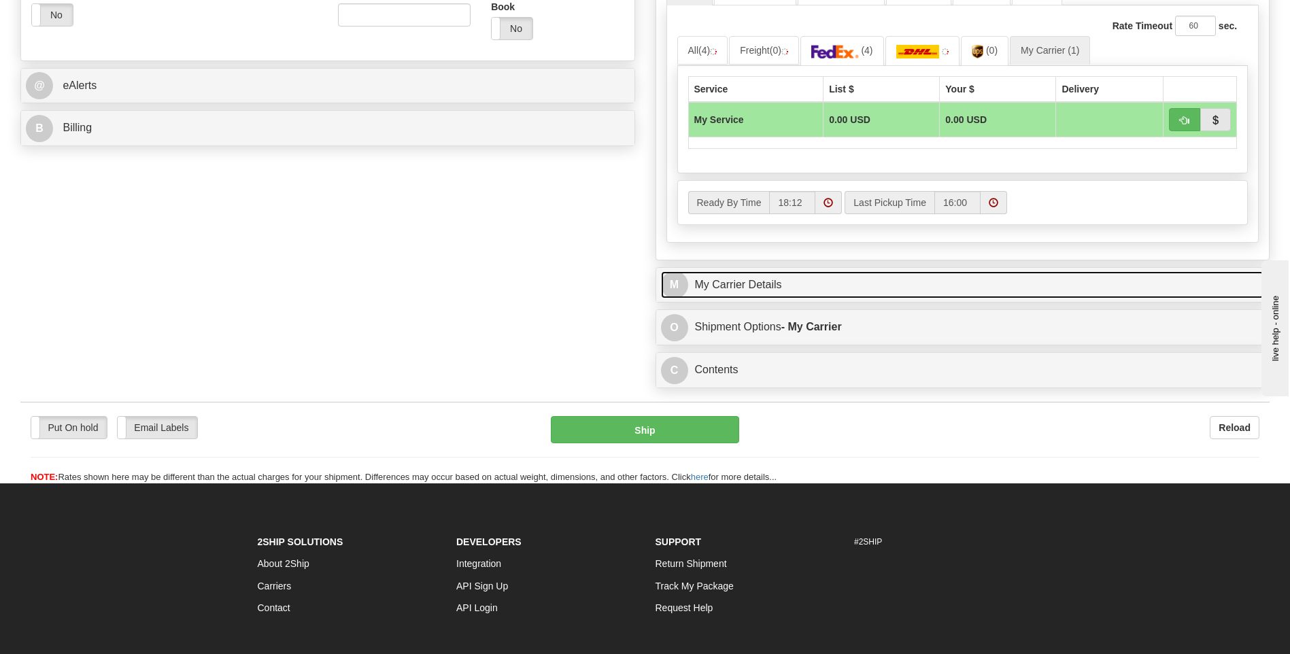
click at [821, 277] on link "M My Carrier Details" at bounding box center [963, 285] width 604 height 28
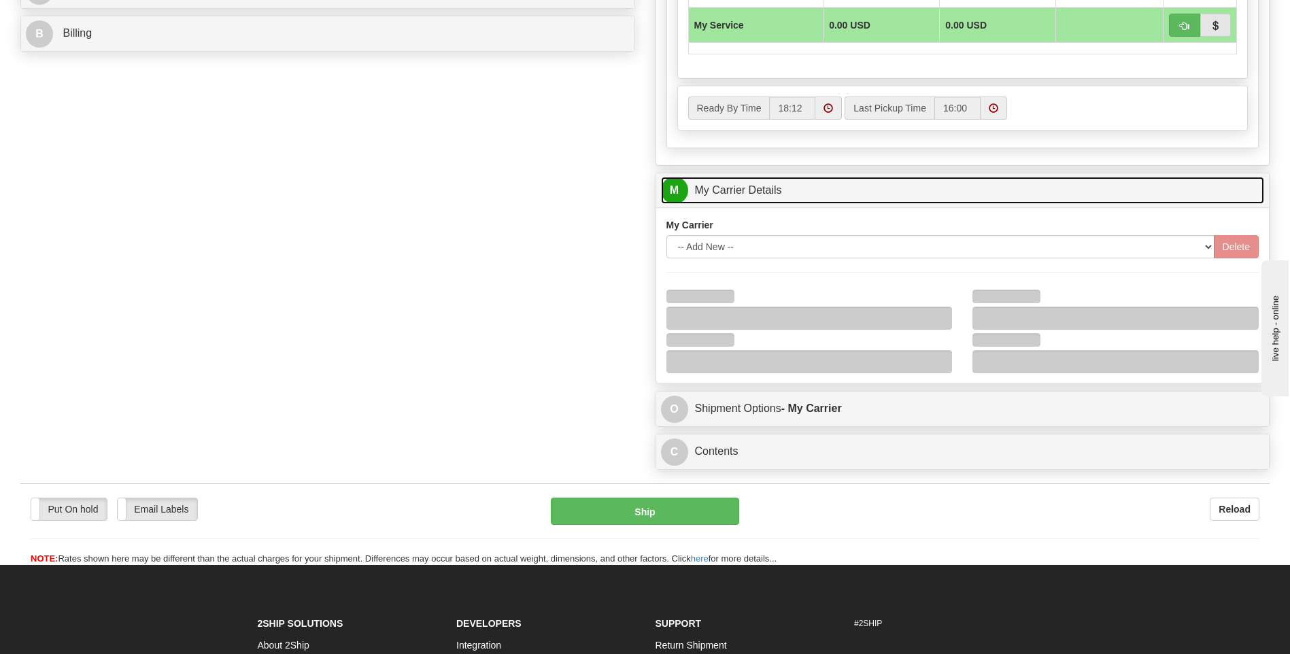
scroll to position [748, 0]
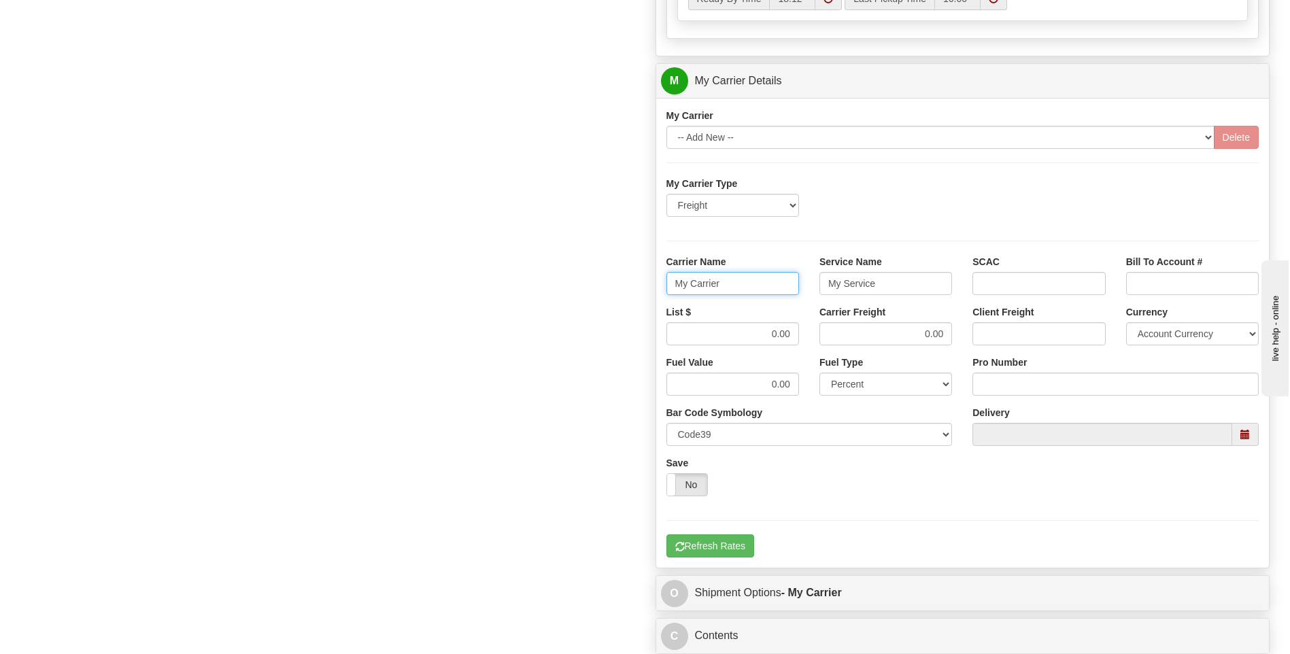
drag, startPoint x: 750, startPoint y: 285, endPoint x: 614, endPoint y: 283, distance: 136.0
click at [617, 283] on div "Order # 86690128 S Sender" at bounding box center [645, 4] width 1270 height 1313
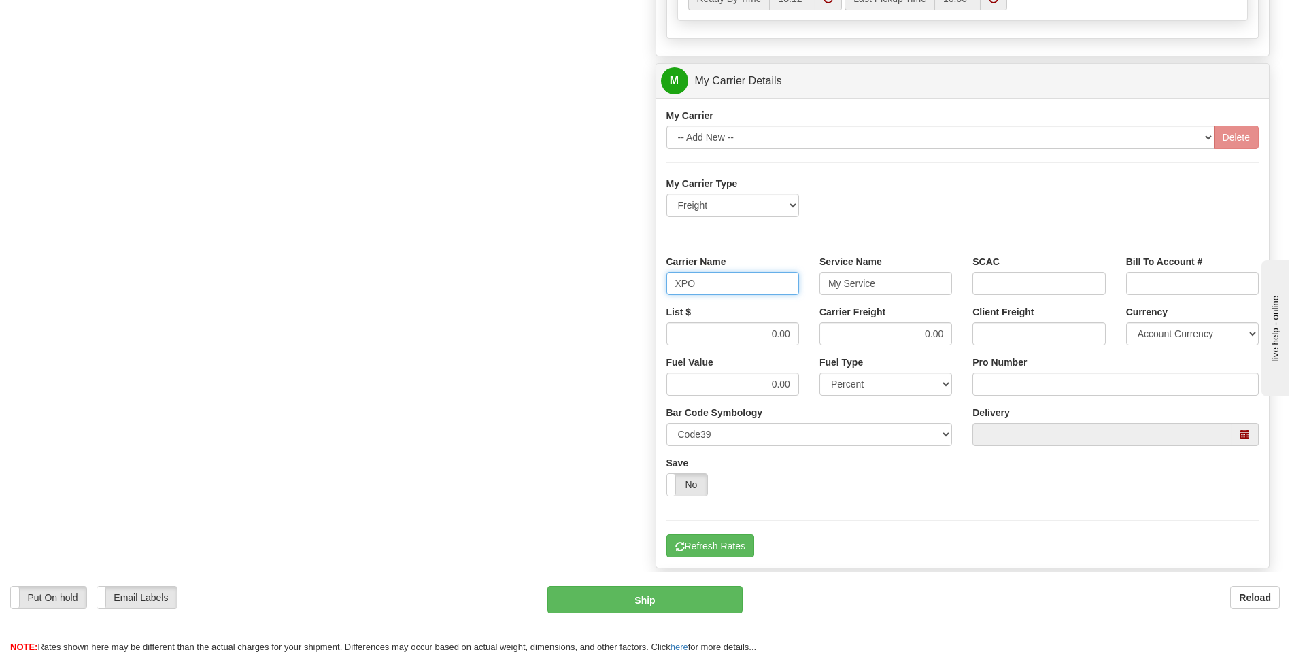
type input "XPO"
type input "LTL"
drag, startPoint x: 747, startPoint y: 333, endPoint x: 814, endPoint y: 331, distance: 67.4
click at [814, 331] on div "List $ 0.00 Carrier Freight 0.00 Client Freight Currency Account Currency ARN A…" at bounding box center [963, 330] width 614 height 50
type input "520"
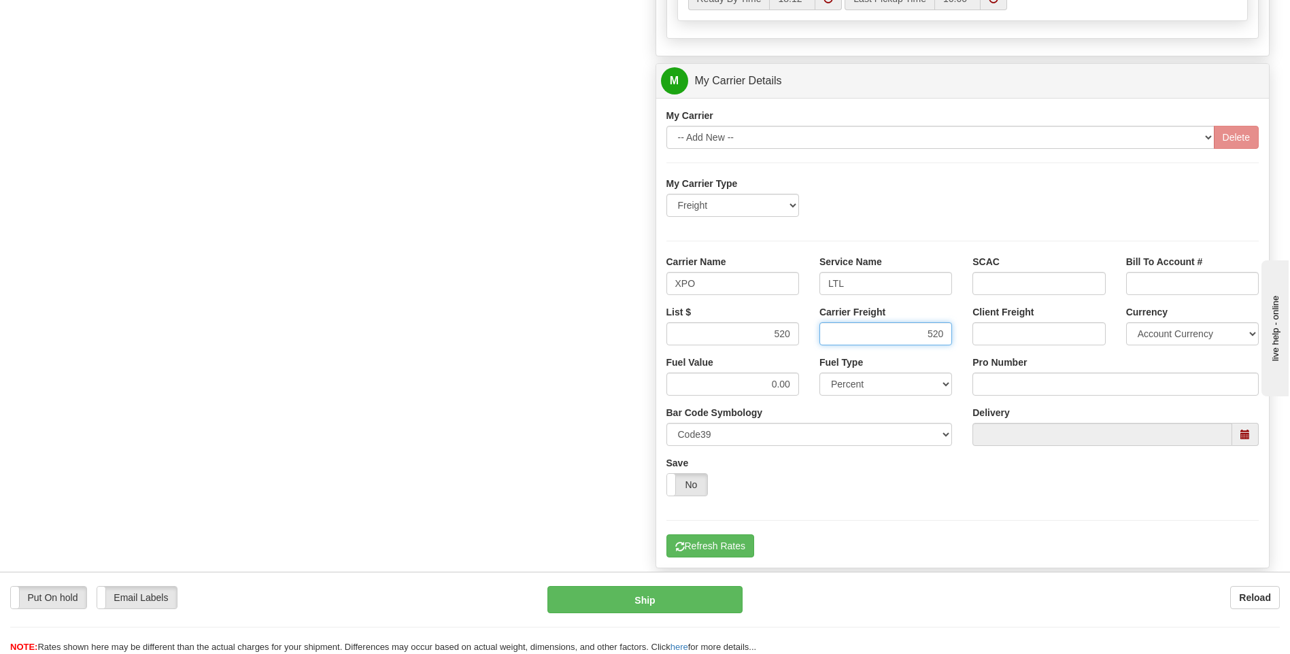
type input "520"
click at [1011, 382] on input "Pro Number" at bounding box center [1116, 384] width 286 height 23
type input "251-329024"
click at [690, 542] on button "Refresh Rates" at bounding box center [711, 546] width 88 height 23
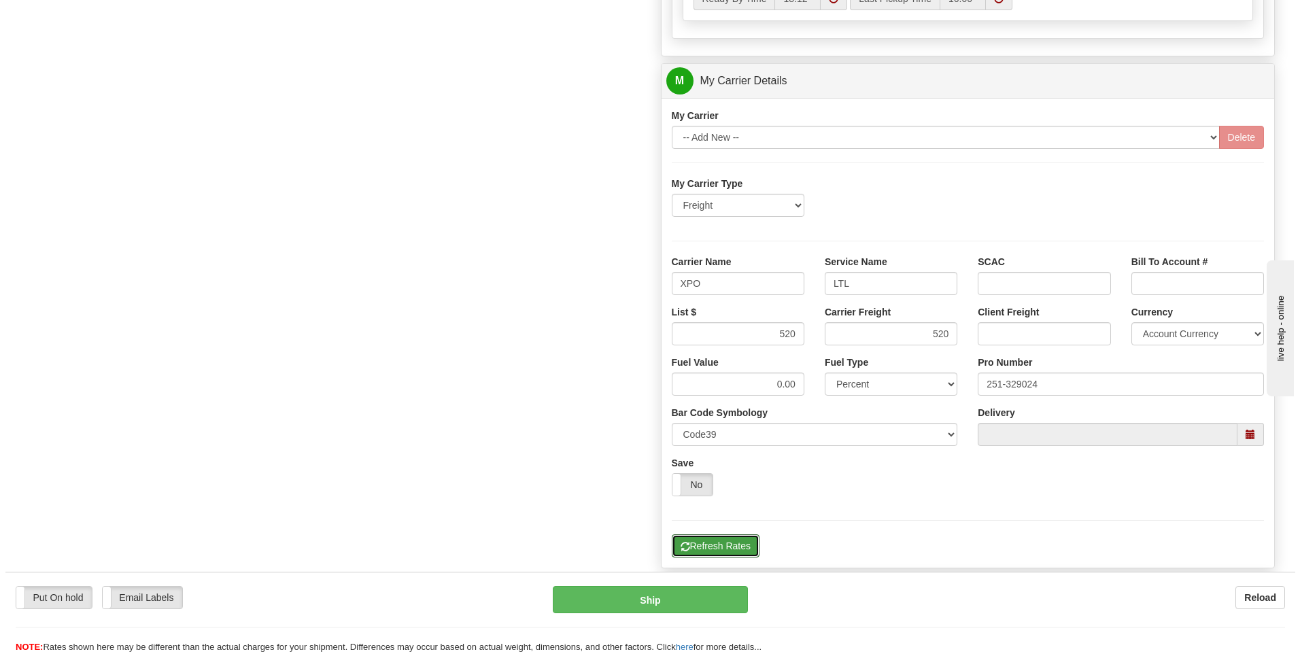
scroll to position [169, 0]
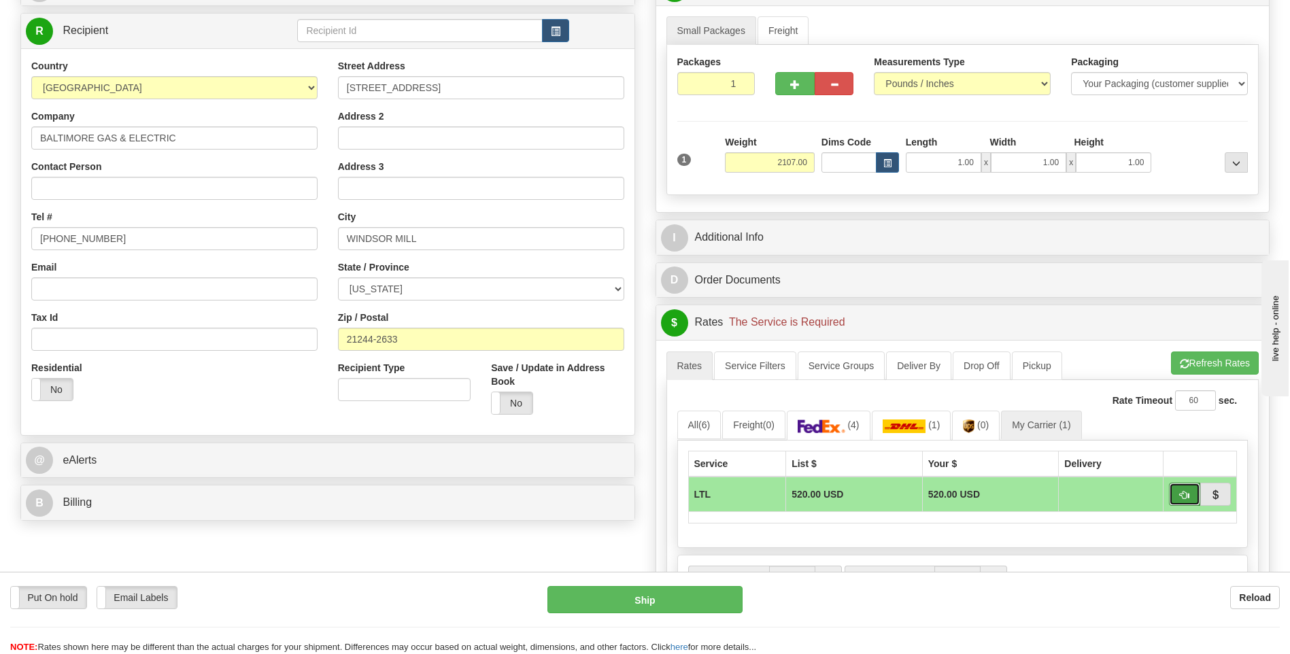
click at [1179, 492] on button "button" at bounding box center [1184, 494] width 31 height 23
type input "00"
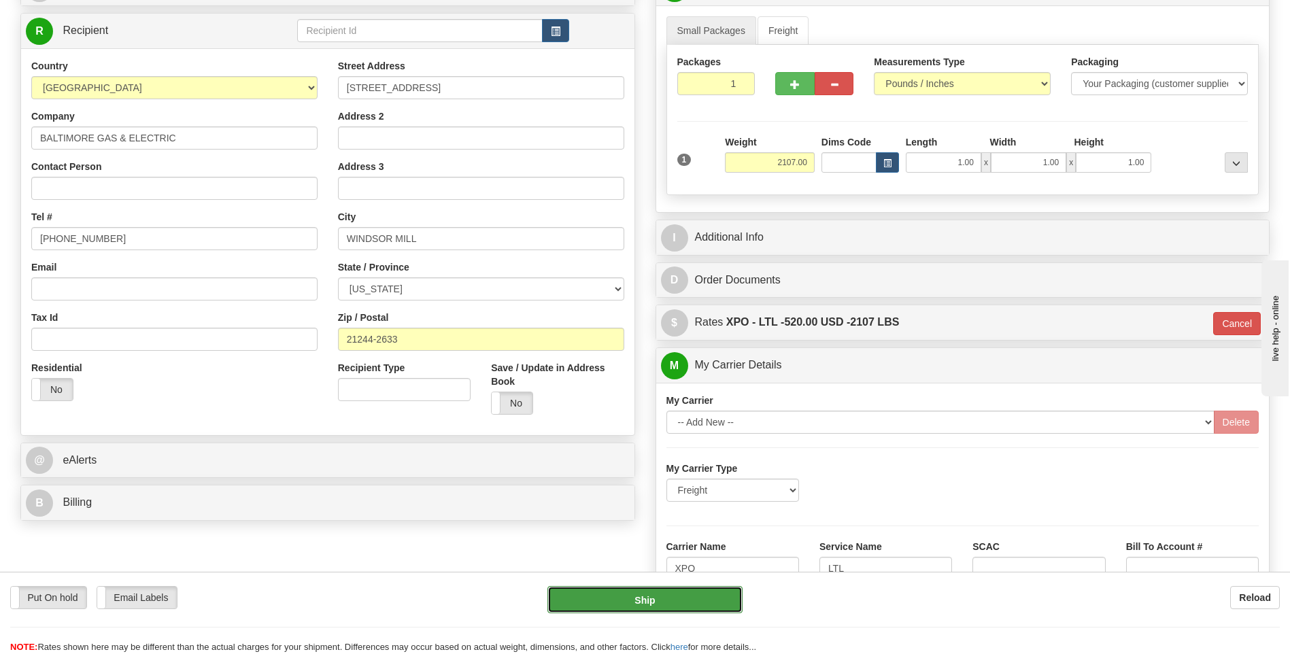
click at [712, 594] on button "Ship" at bounding box center [645, 599] width 195 height 27
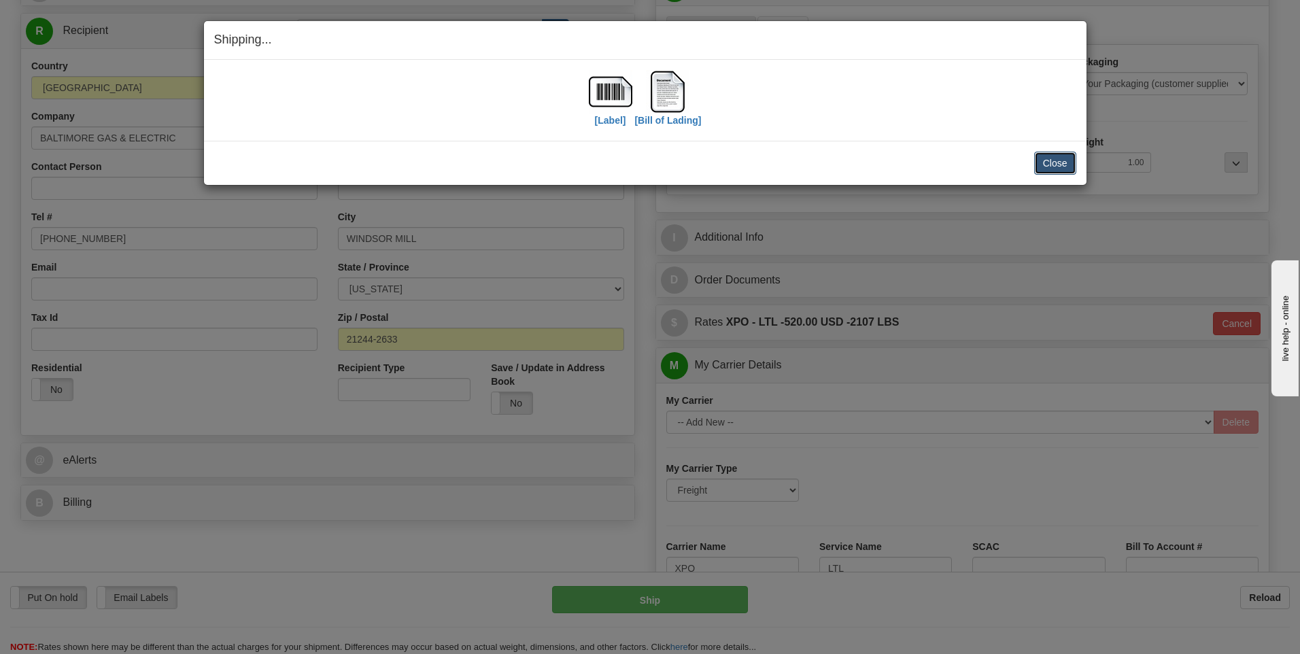
click at [1046, 164] on button "Close" at bounding box center [1056, 163] width 42 height 23
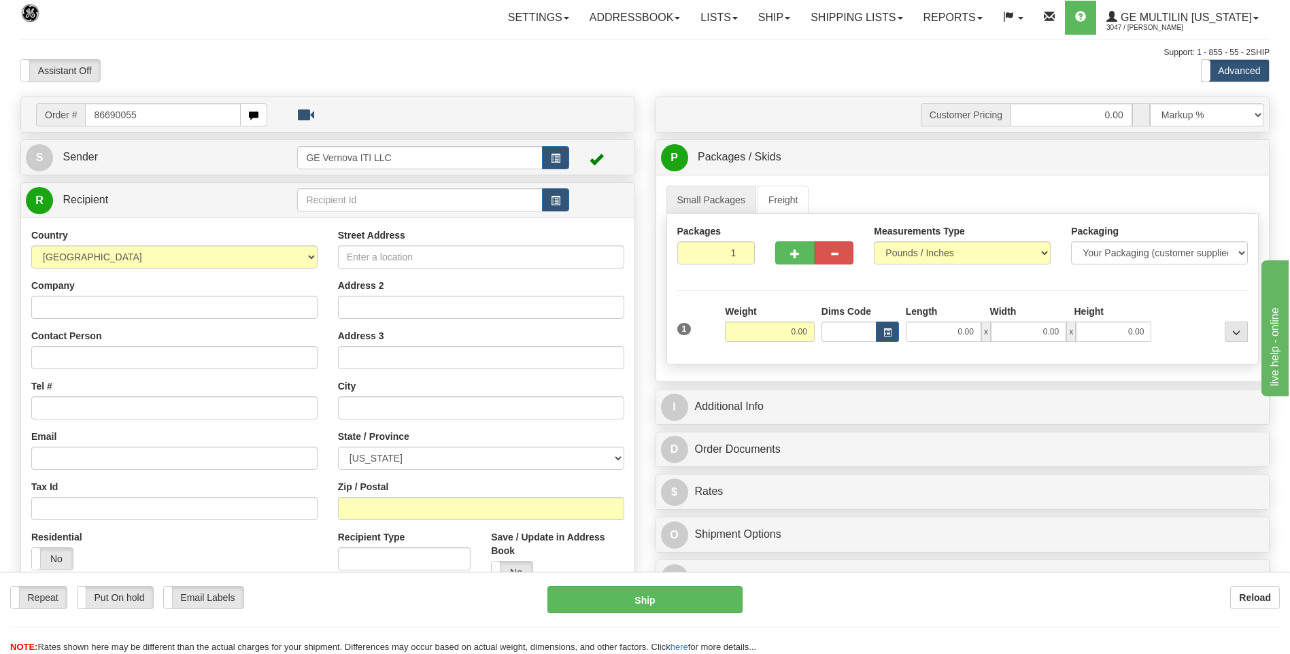
type input "86690055"
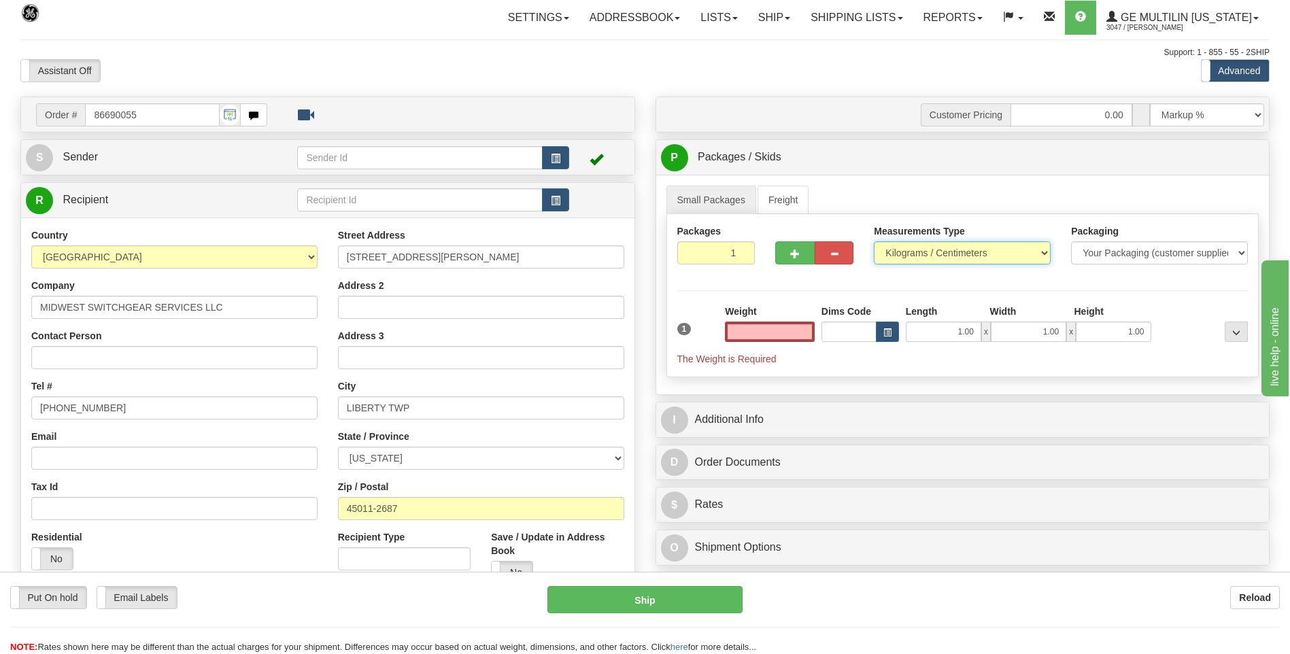
type input "0.00"
click at [911, 250] on select "Pounds / Inches Kilograms / Centimeters" at bounding box center [962, 252] width 177 height 23
select select "0"
click at [874, 241] on select "Pounds / Inches Kilograms / Centimeters" at bounding box center [962, 252] width 177 height 23
click at [809, 337] on input "0.00" at bounding box center [770, 332] width 90 height 20
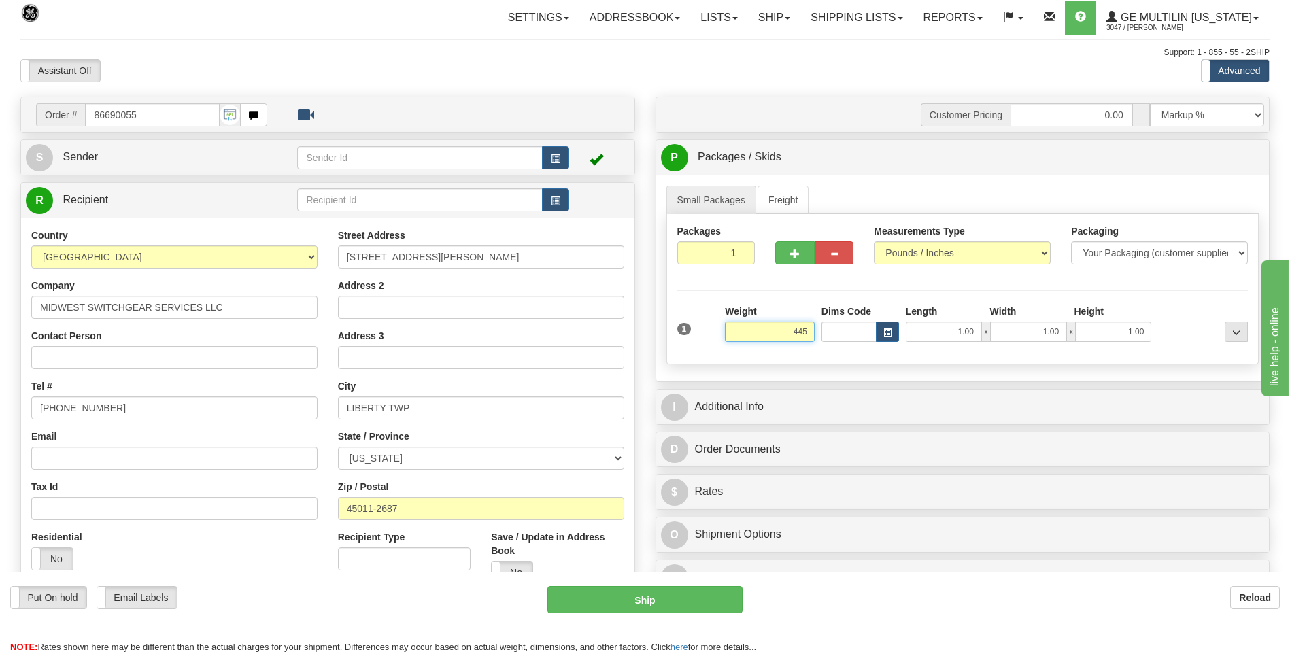
click button "Delete" at bounding box center [0, 0] width 0 height 0
type input "445.00"
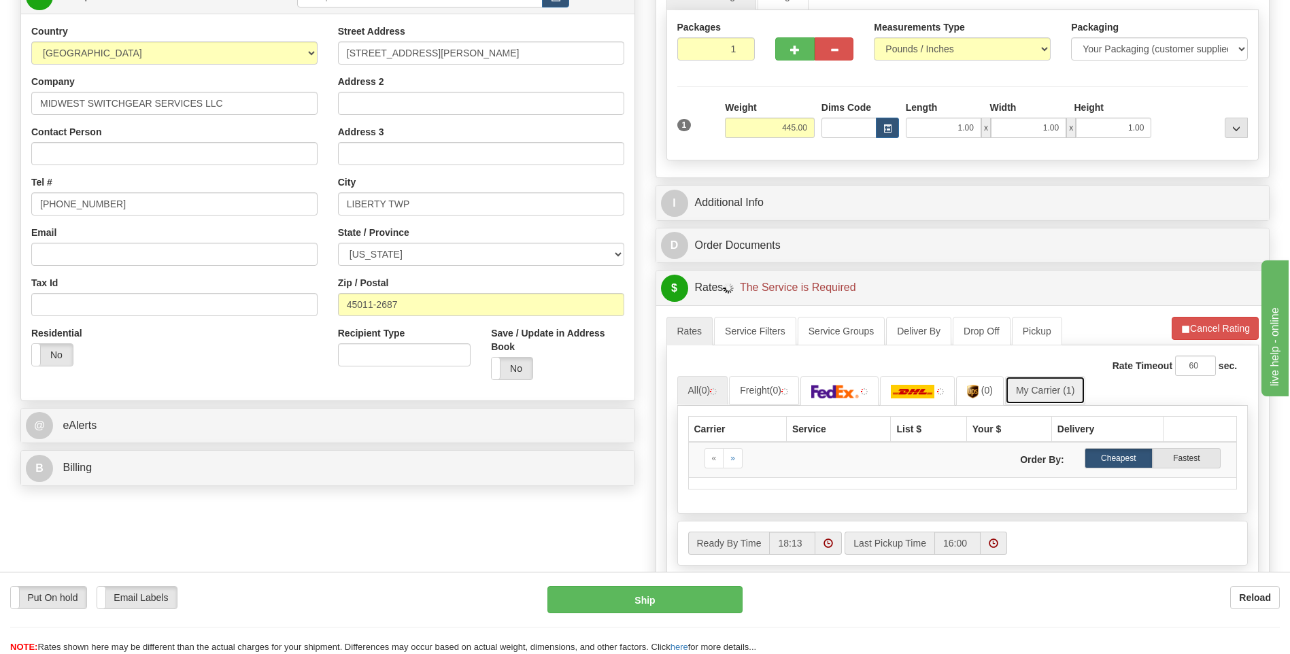
click at [1058, 383] on link "My Carrier (1)" at bounding box center [1045, 390] width 80 height 29
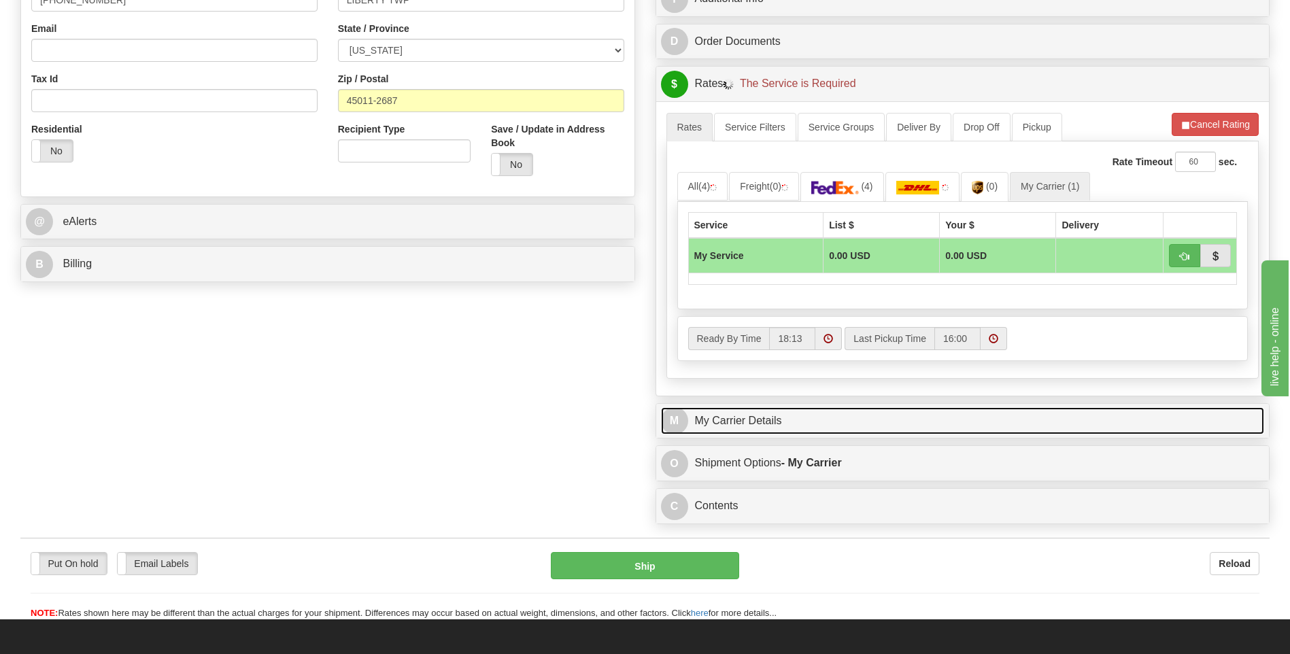
click at [767, 416] on link "M My Carrier Details" at bounding box center [963, 421] width 604 height 28
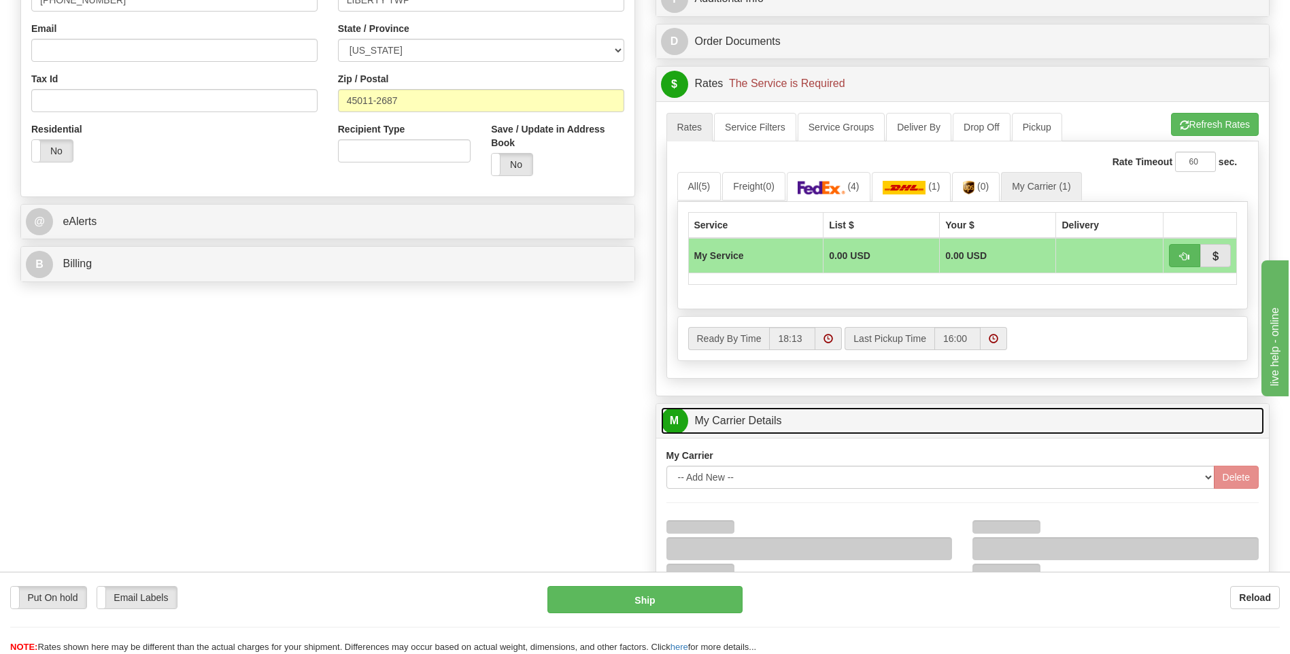
scroll to position [612, 0]
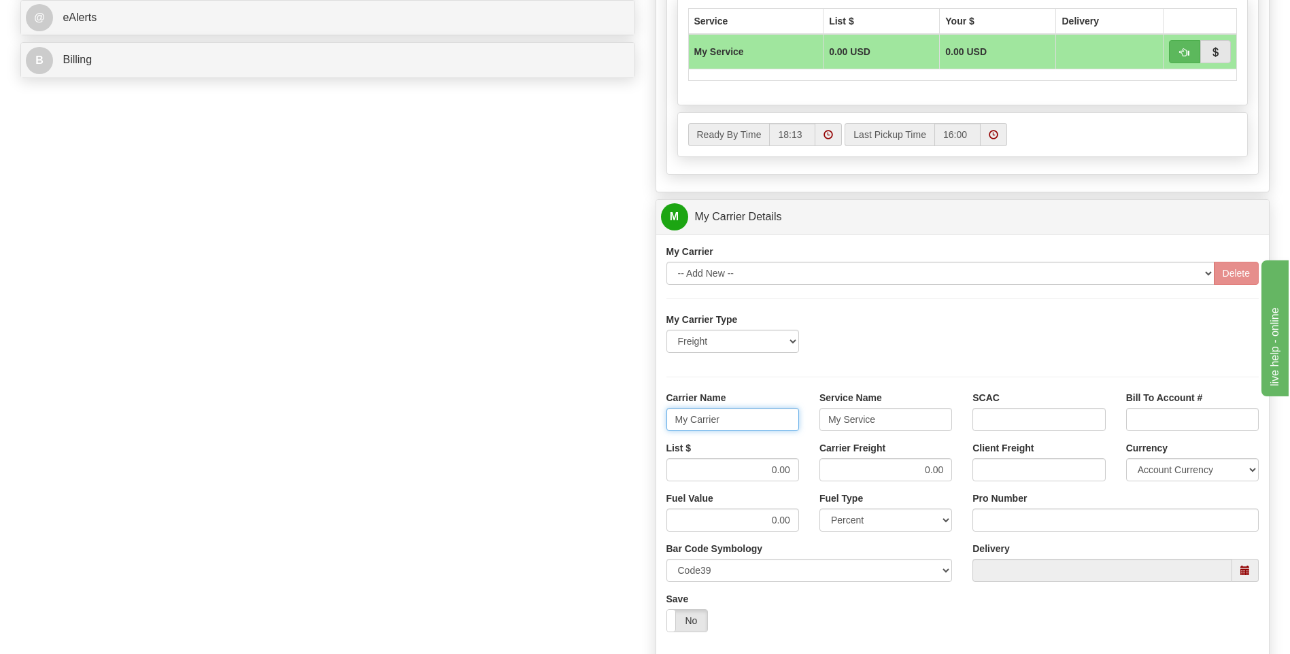
drag, startPoint x: 736, startPoint y: 426, endPoint x: 644, endPoint y: 424, distance: 91.8
click at [644, 424] on div "Order # 86690055 S Sender" at bounding box center [645, 140] width 1270 height 1313
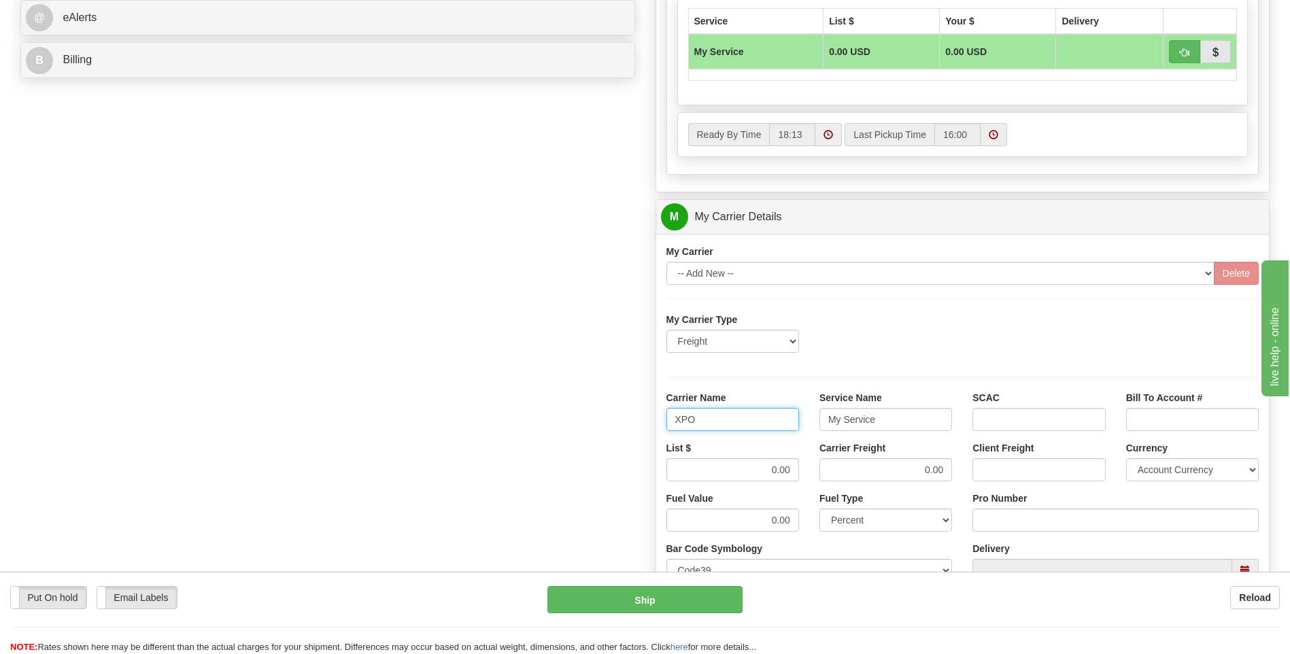
type input "XPO"
type input "LTL"
drag, startPoint x: 757, startPoint y: 465, endPoint x: 808, endPoint y: 467, distance: 51.1
click at [808, 467] on div "List $ 0.00" at bounding box center [732, 466] width 153 height 50
click button "Delete" at bounding box center [0, 0] width 0 height 0
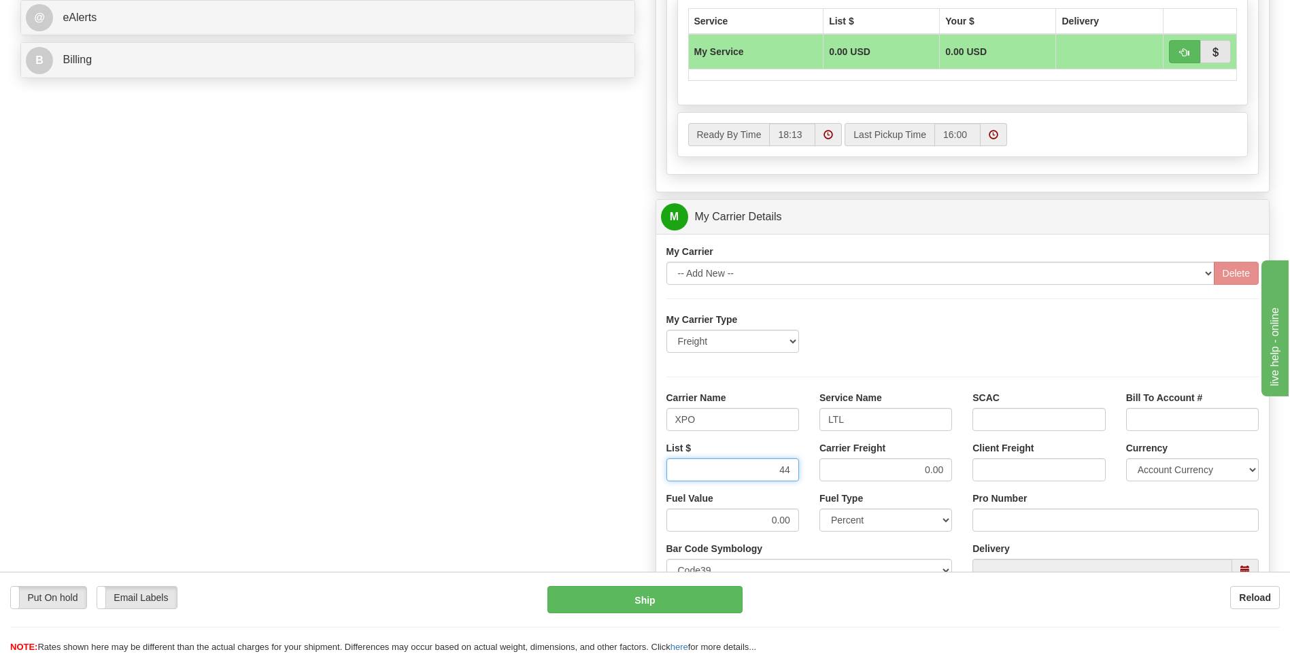
type input "4"
type input "385"
click at [996, 522] on input "Pro Number" at bounding box center [1116, 520] width 286 height 23
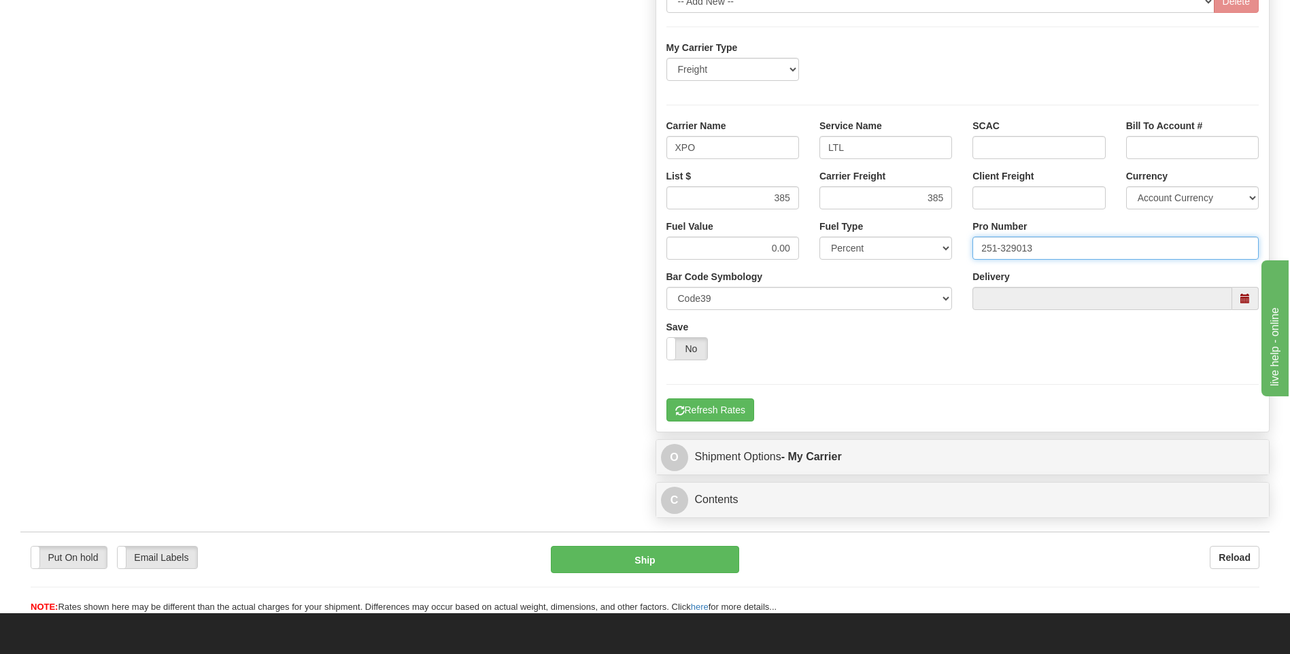
type input "251-329013"
click at [725, 423] on div "My Carrier -- Add New -- Delete My Carrier Type Freight Same-Day Small Pack Air…" at bounding box center [963, 197] width 614 height 470
click at [725, 417] on button "Refresh Rates" at bounding box center [711, 410] width 88 height 23
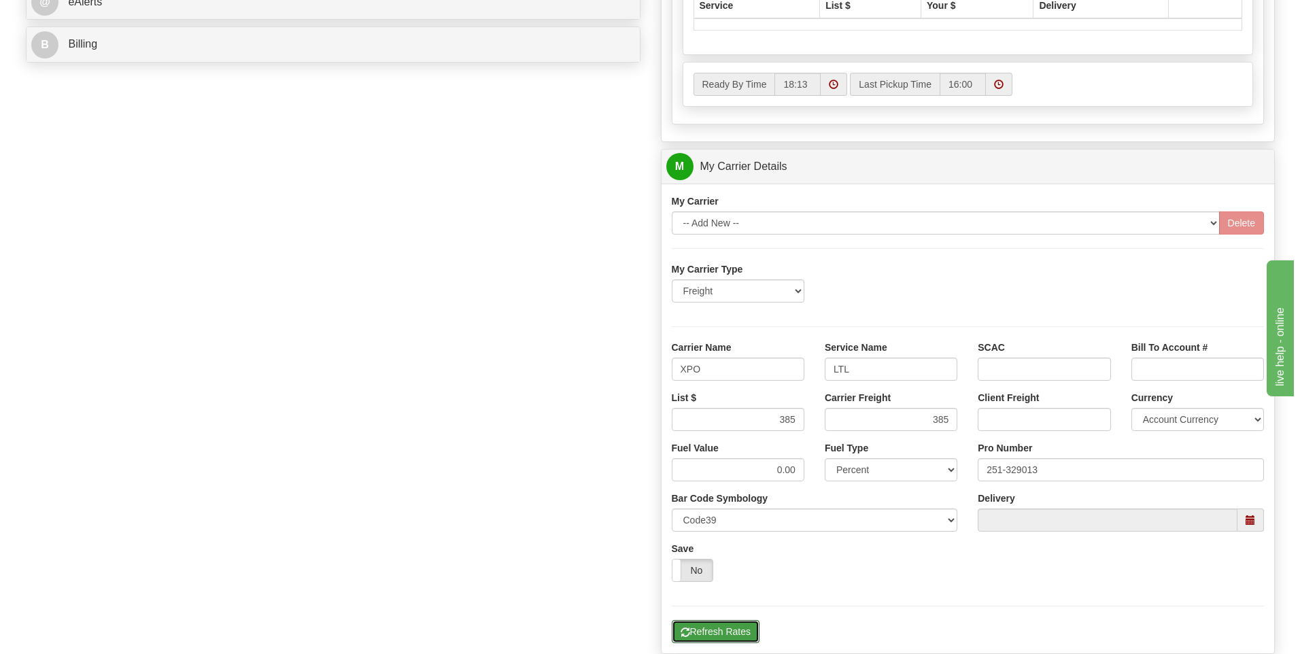
scroll to position [237, 0]
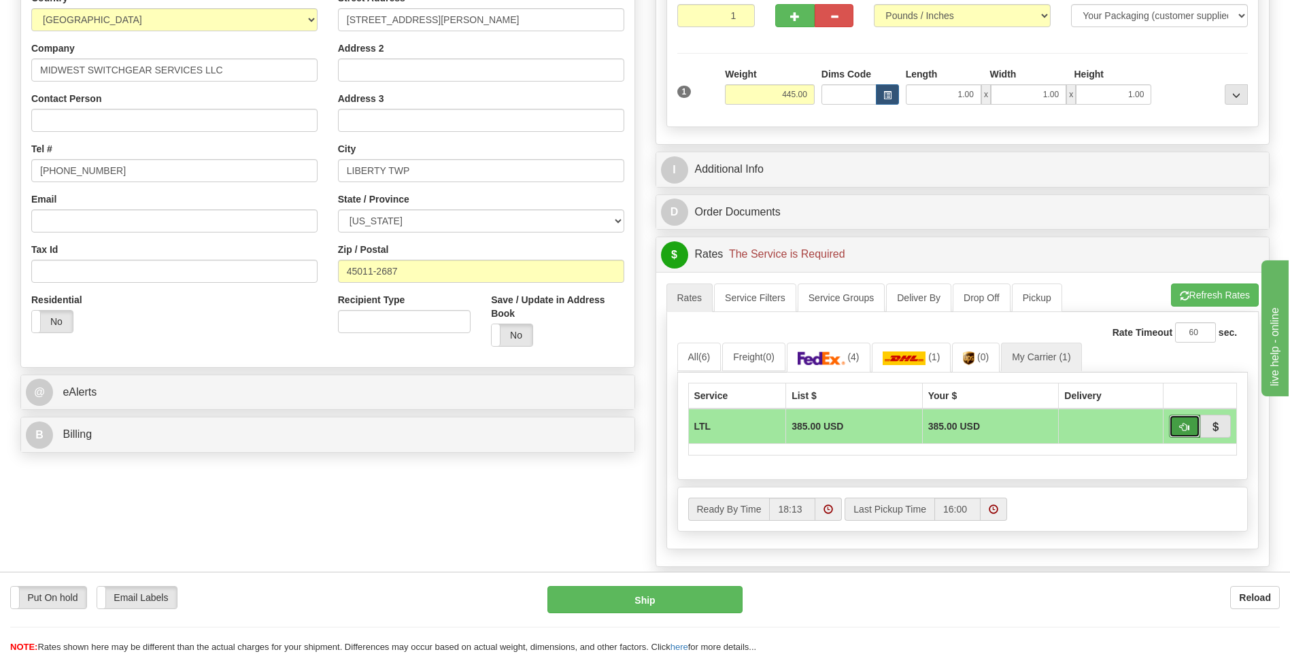
click at [1178, 429] on button "button" at bounding box center [1184, 426] width 31 height 23
type input "00"
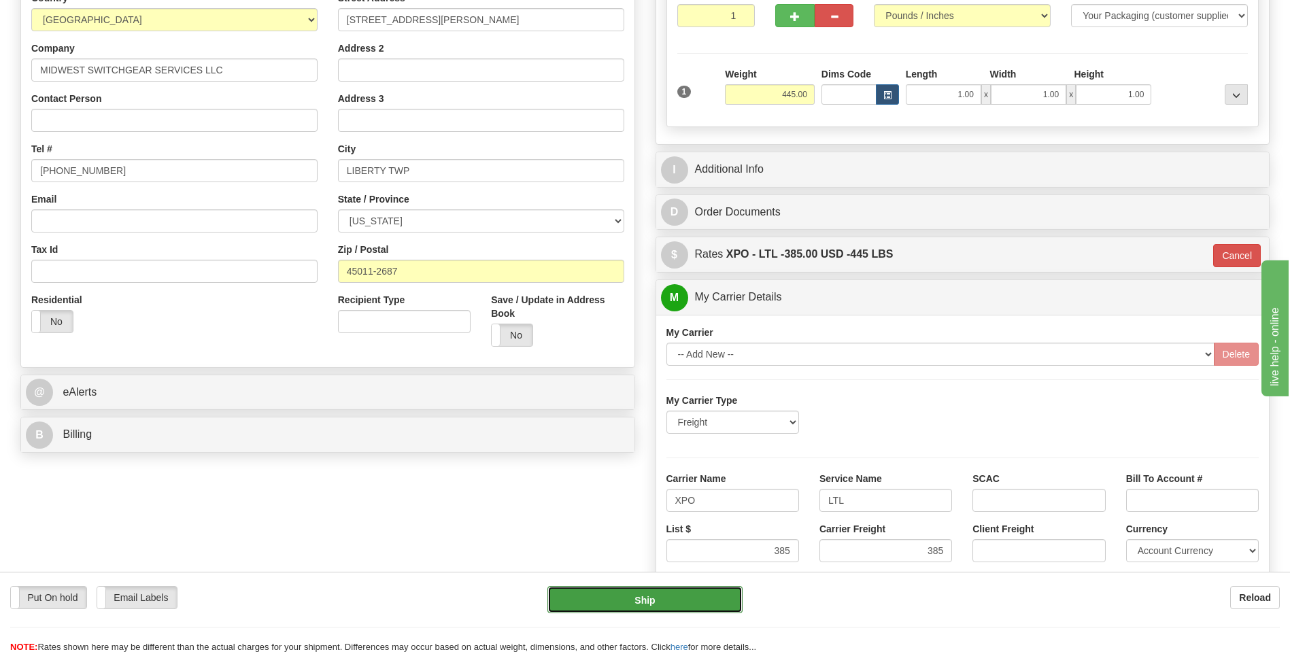
click at [628, 603] on button "Ship" at bounding box center [645, 599] width 195 height 27
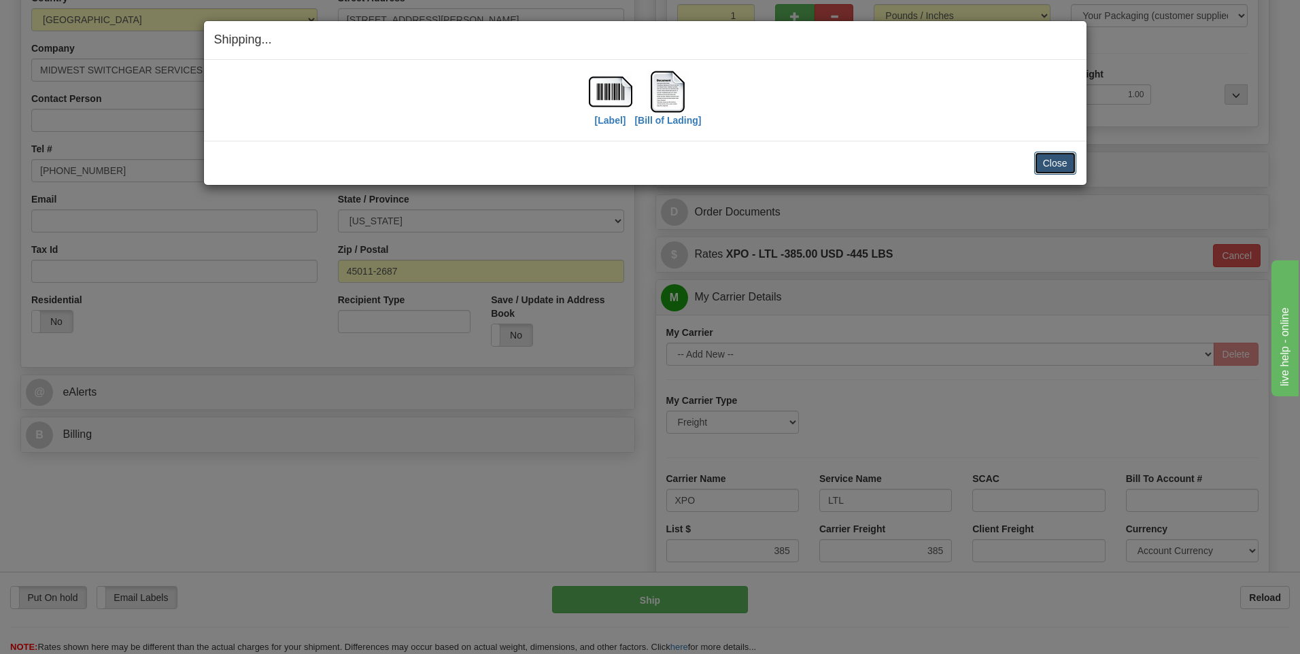
click at [1059, 157] on button "Close" at bounding box center [1056, 163] width 42 height 23
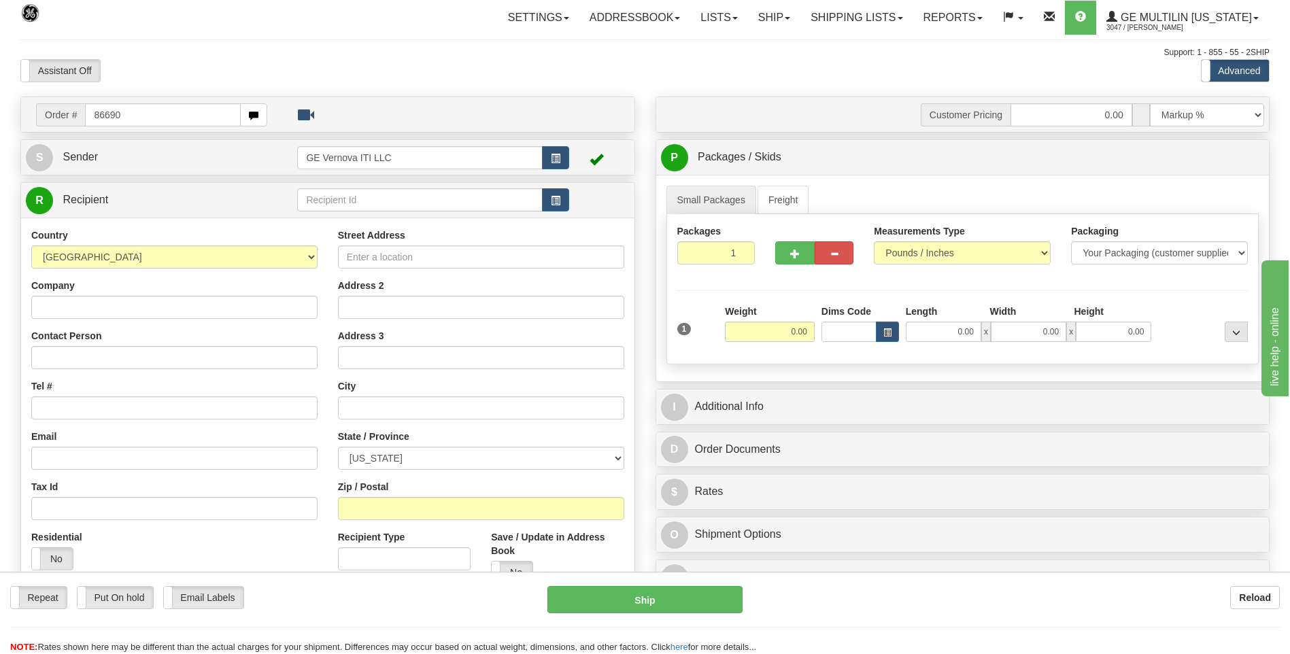
type input "86690"
